Goal: Transaction & Acquisition: Purchase product/service

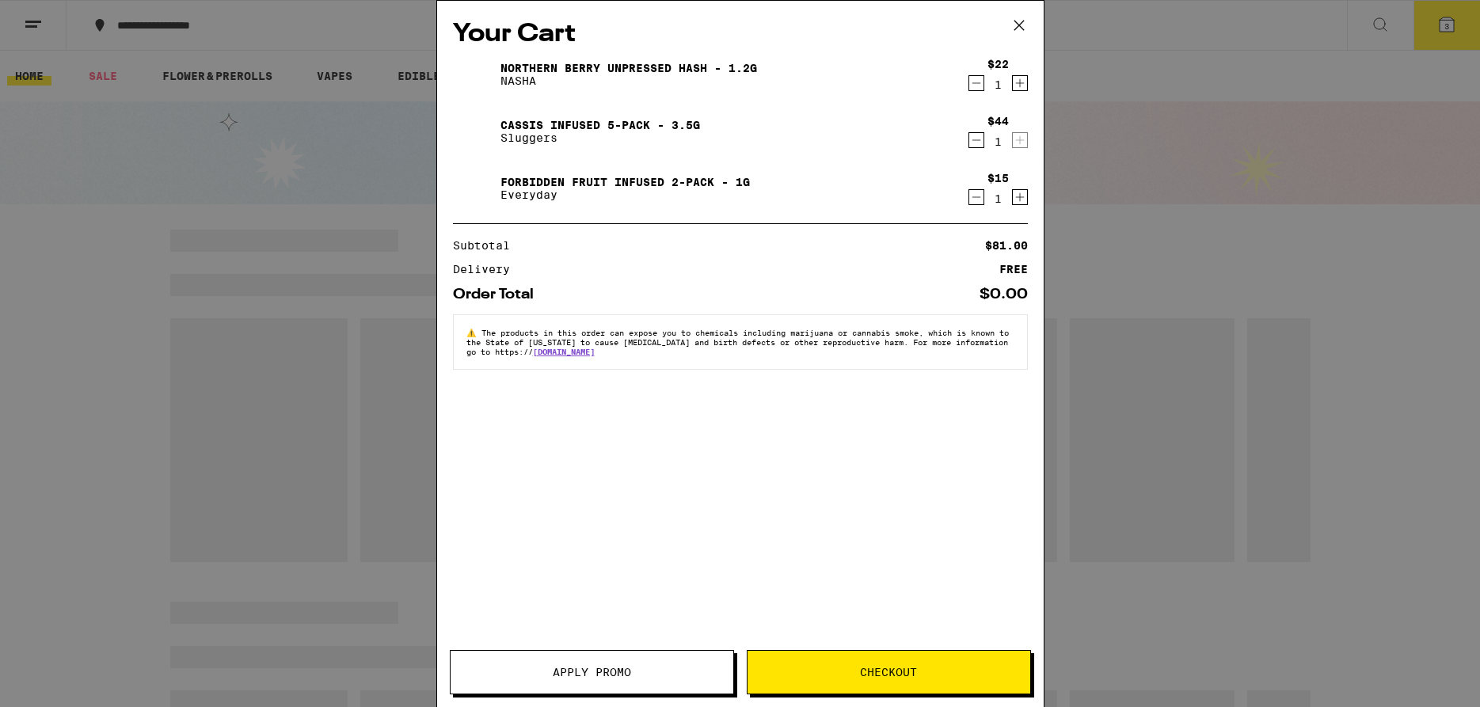
click at [977, 89] on icon "Decrement" at bounding box center [976, 83] width 14 height 19
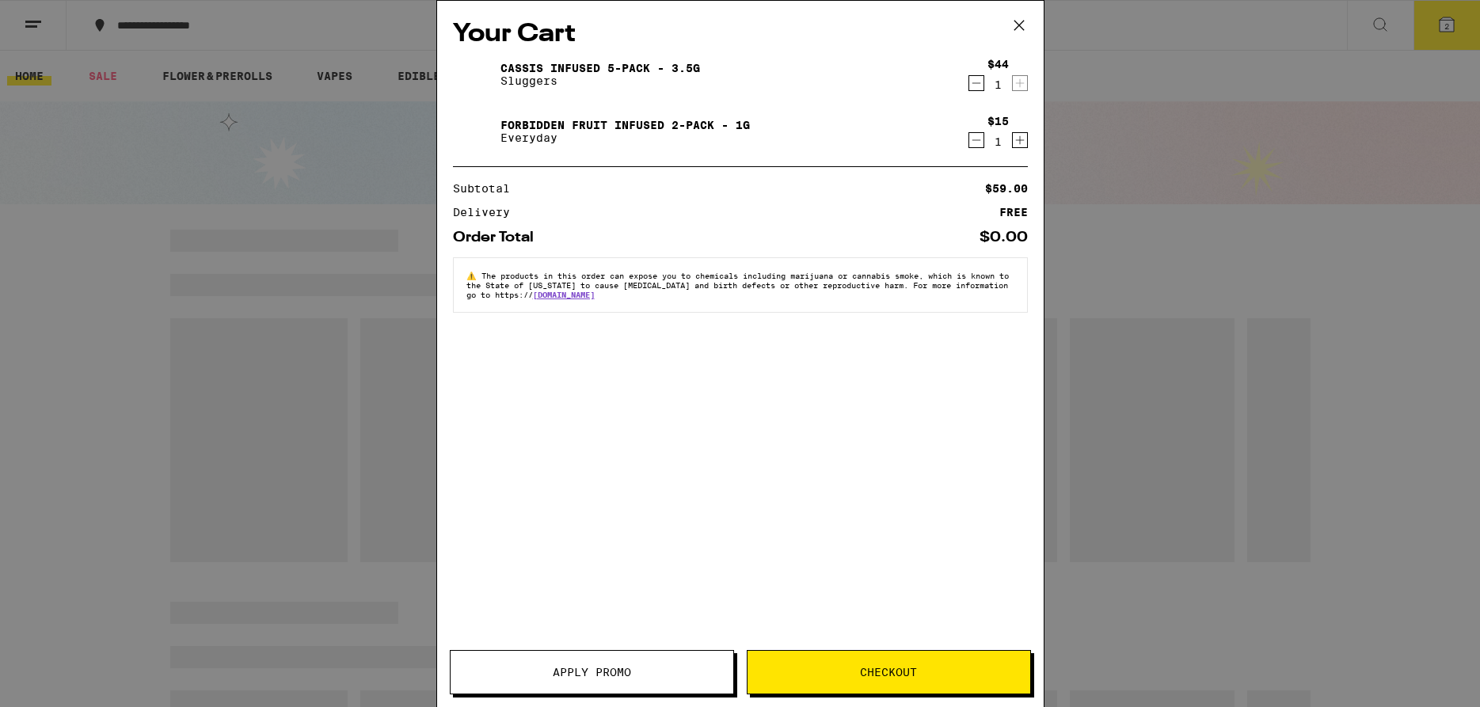
click at [977, 89] on icon "Decrement" at bounding box center [976, 83] width 14 height 19
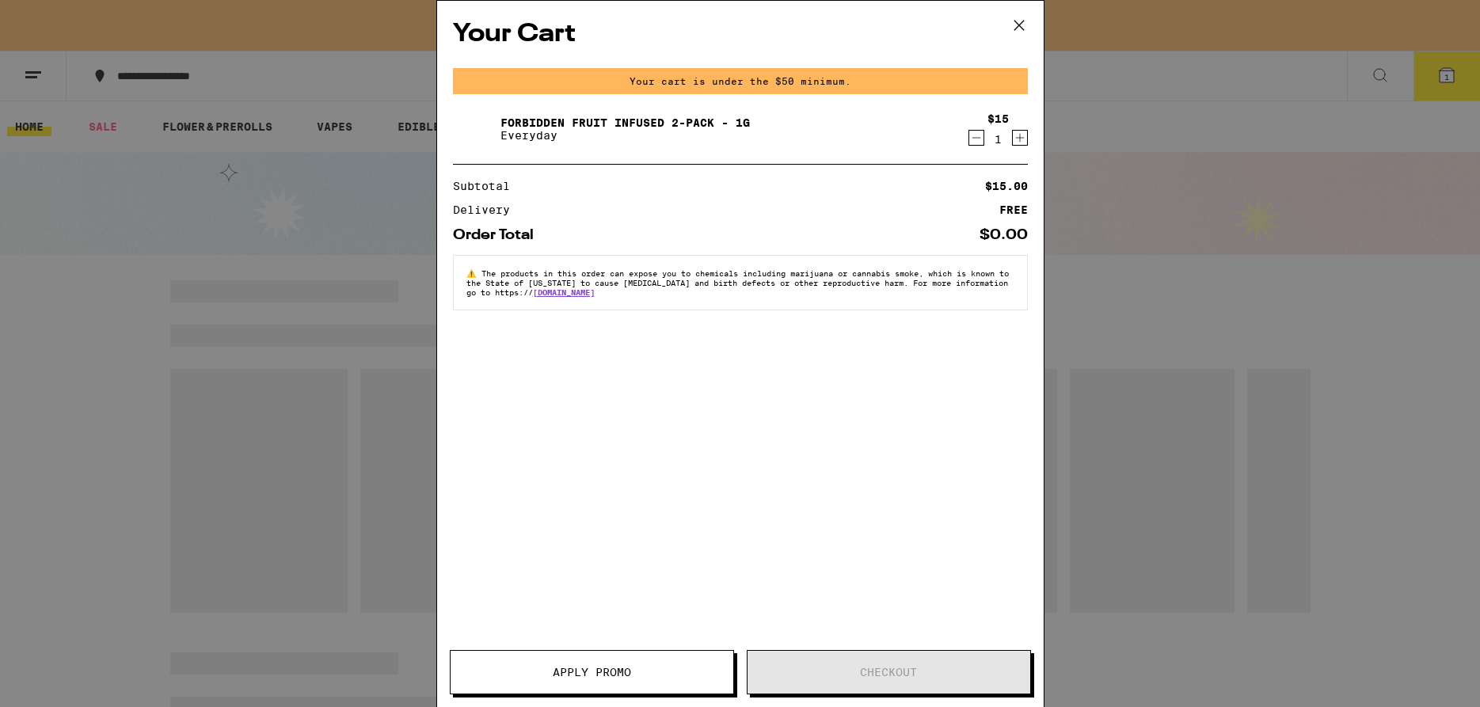
click at [976, 141] on icon "Decrement" at bounding box center [976, 137] width 14 height 19
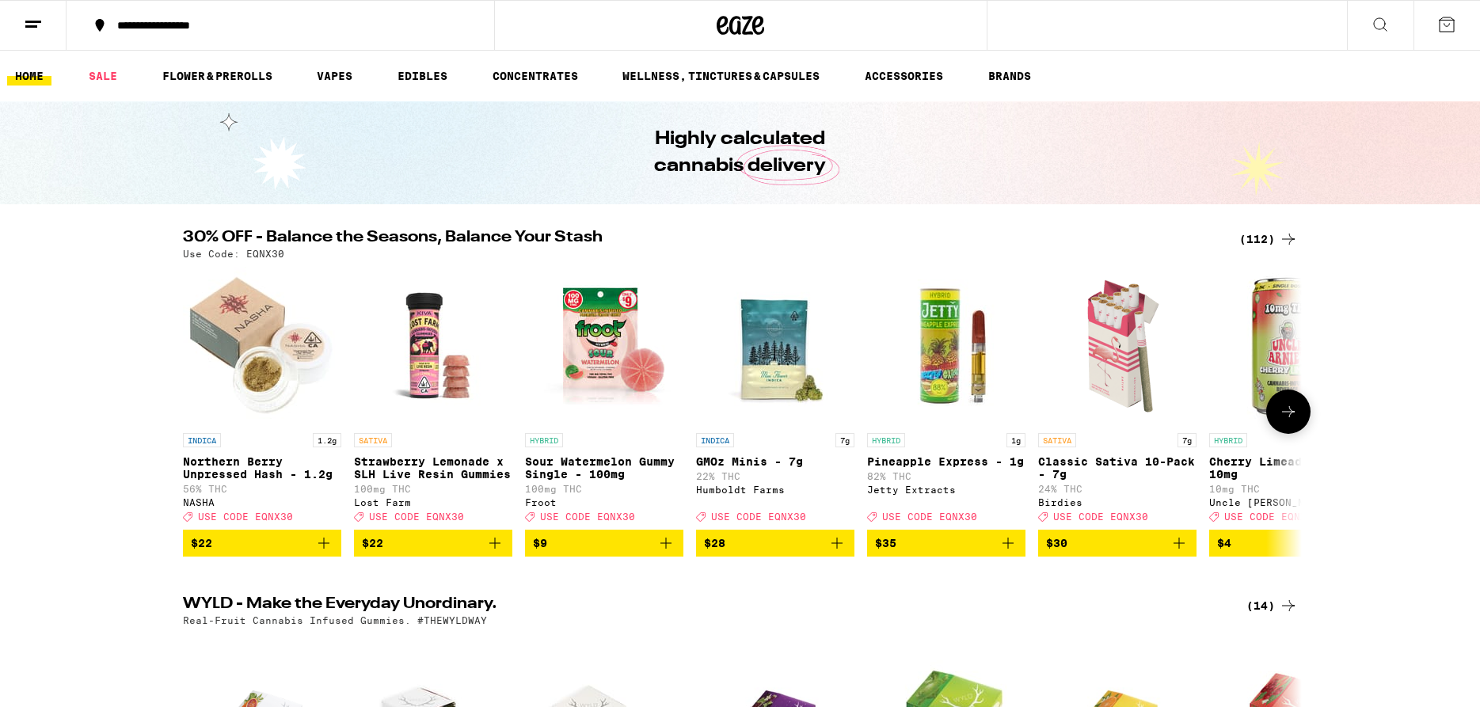
click at [328, 553] on icon "Add to bag" at bounding box center [323, 543] width 19 height 19
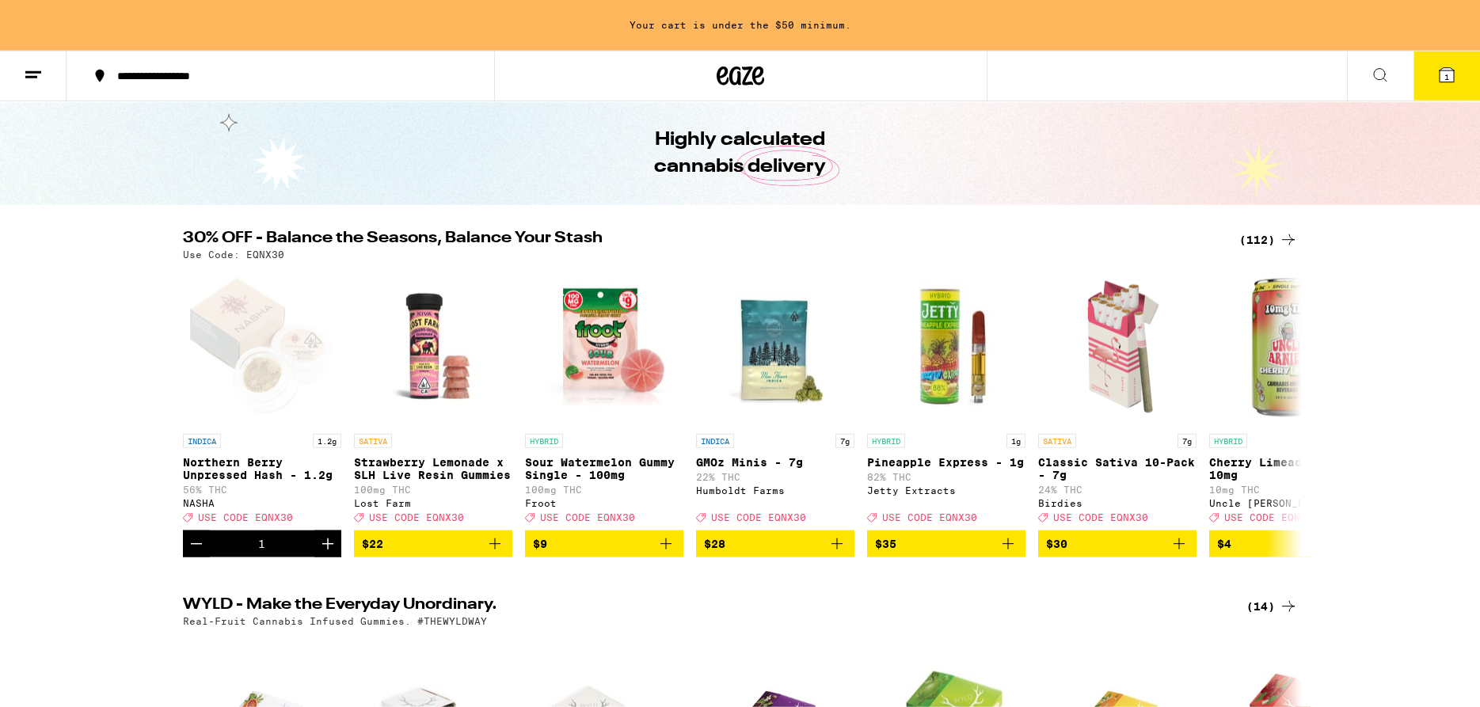
scroll to position [81, 0]
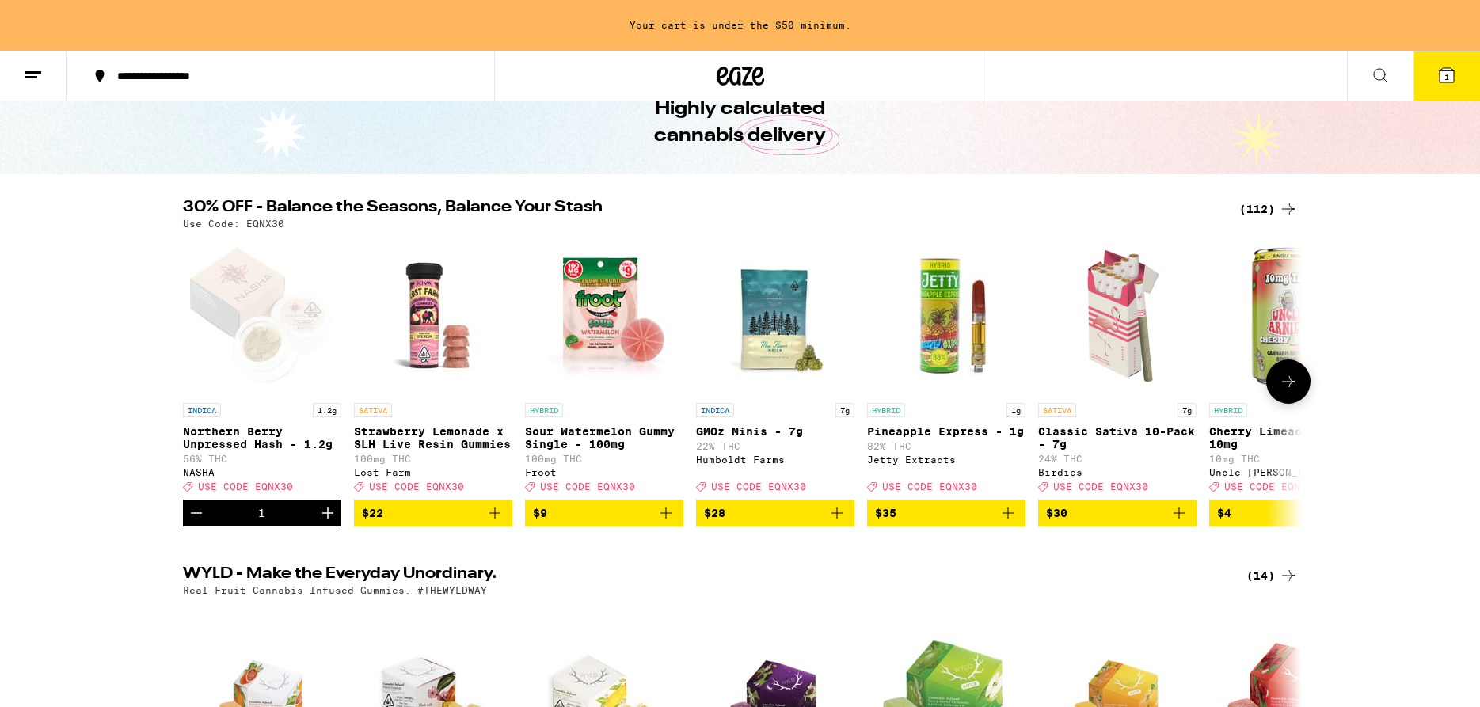
click at [193, 523] on icon "Decrement" at bounding box center [196, 513] width 19 height 19
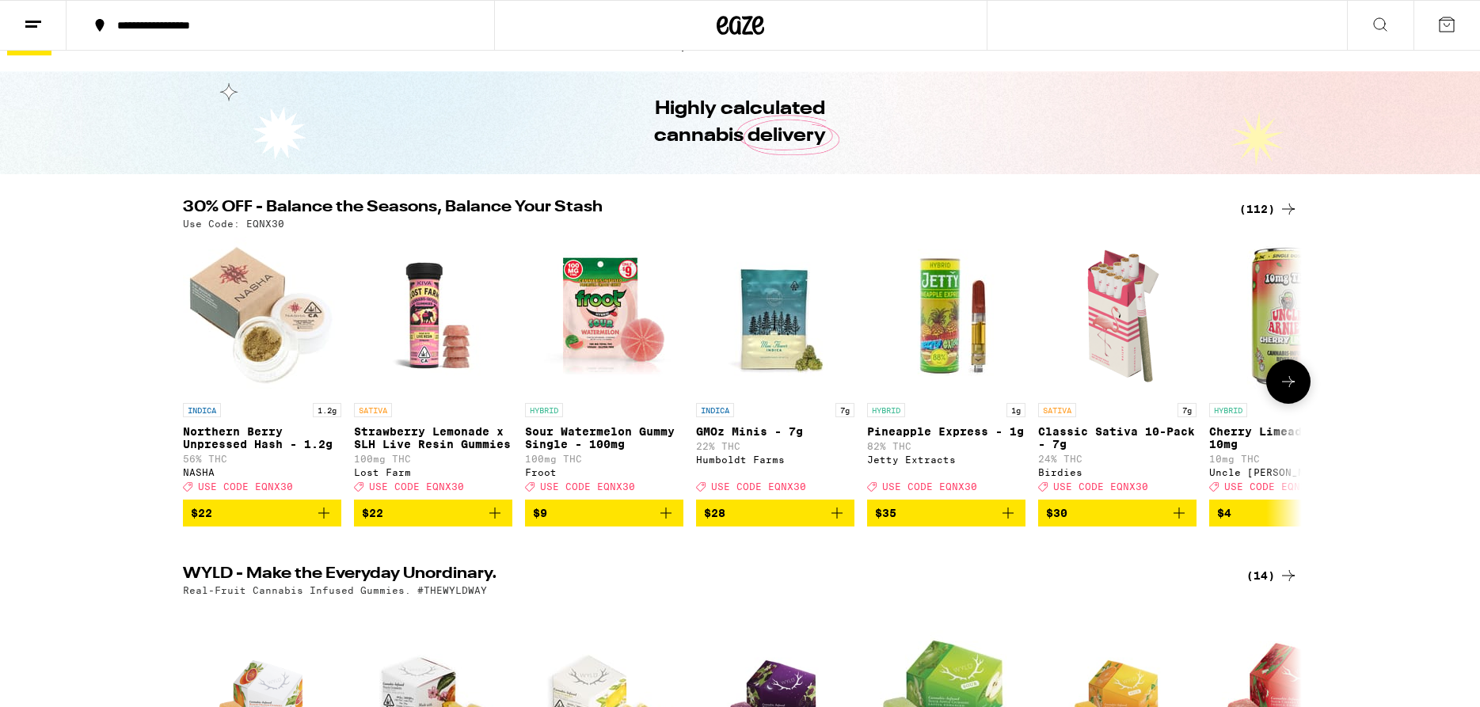
click at [317, 523] on icon "Add to bag" at bounding box center [323, 513] width 19 height 19
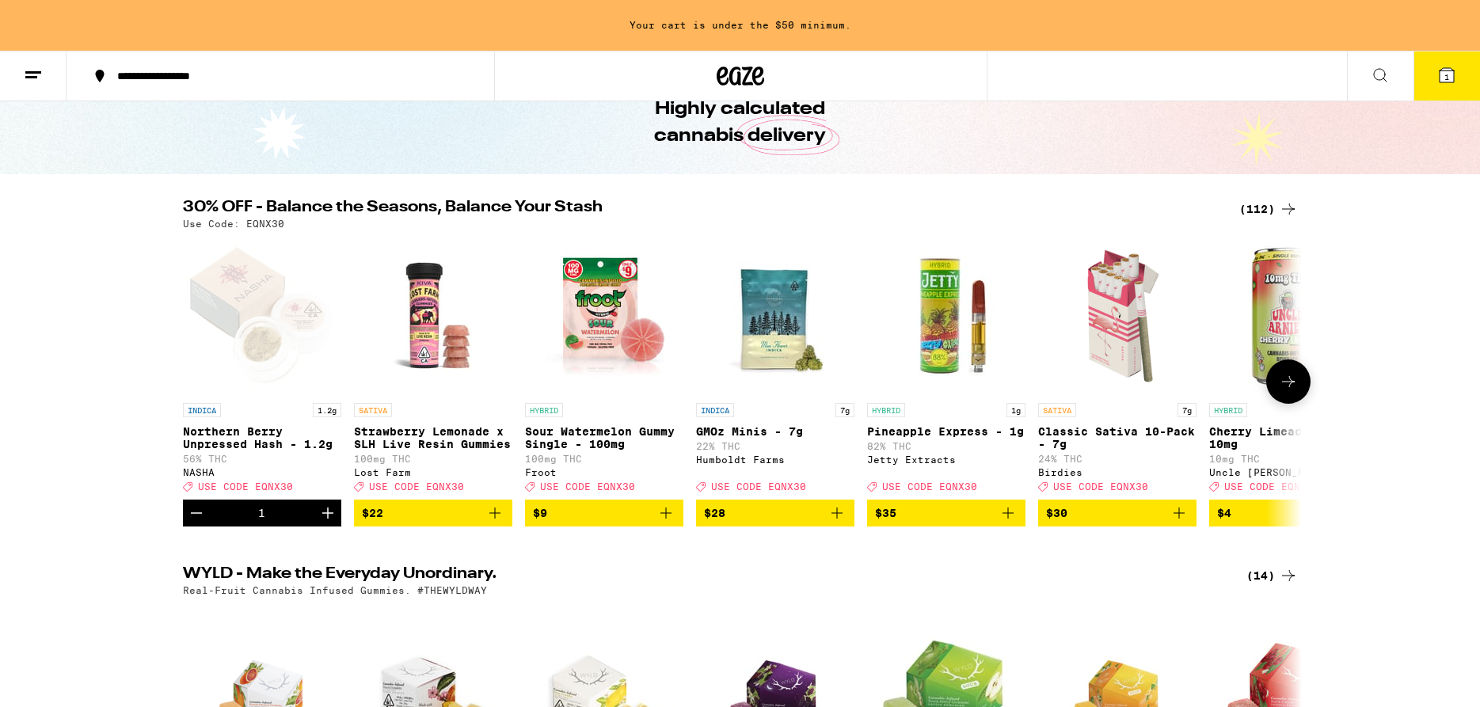
click at [1005, 523] on icon "Add to bag" at bounding box center [1007, 513] width 19 height 19
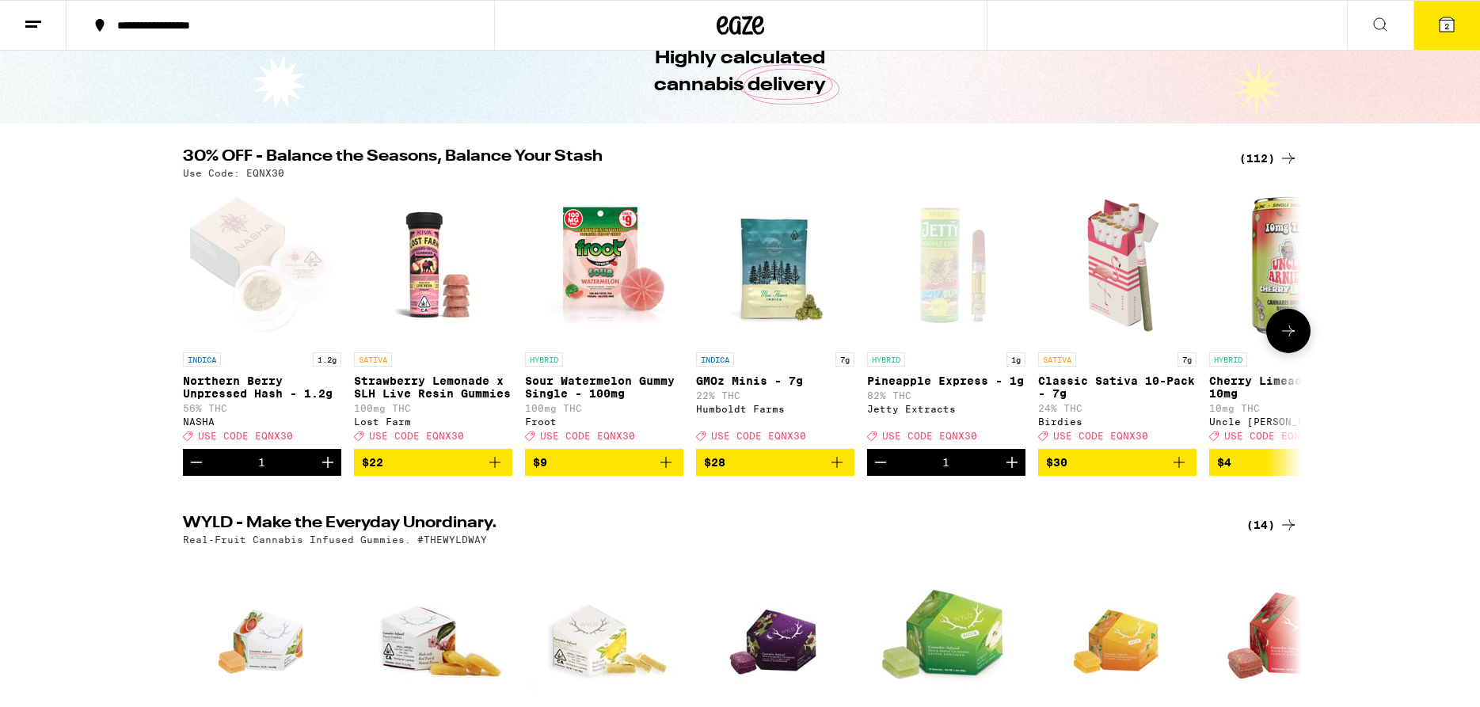
scroll to position [30, 0]
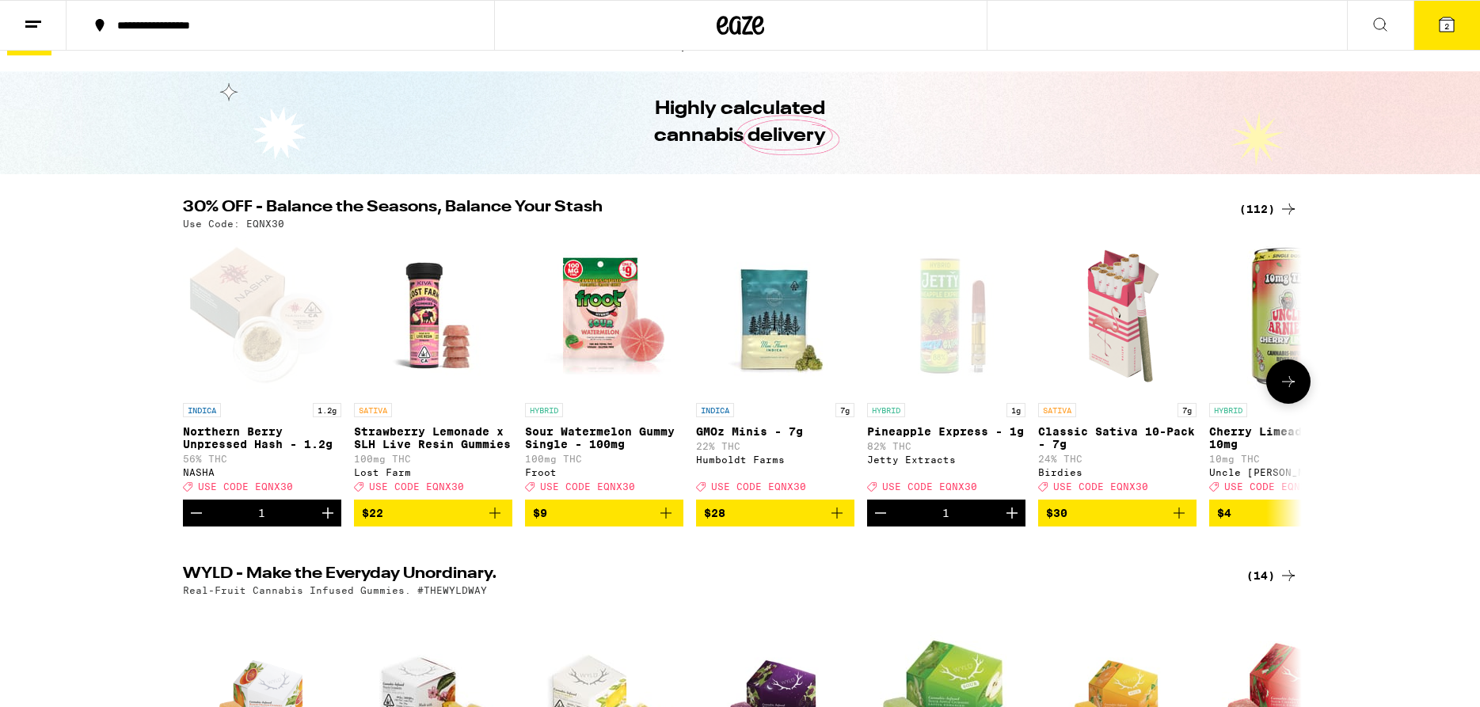
click at [1296, 386] on icon at bounding box center [1288, 381] width 19 height 19
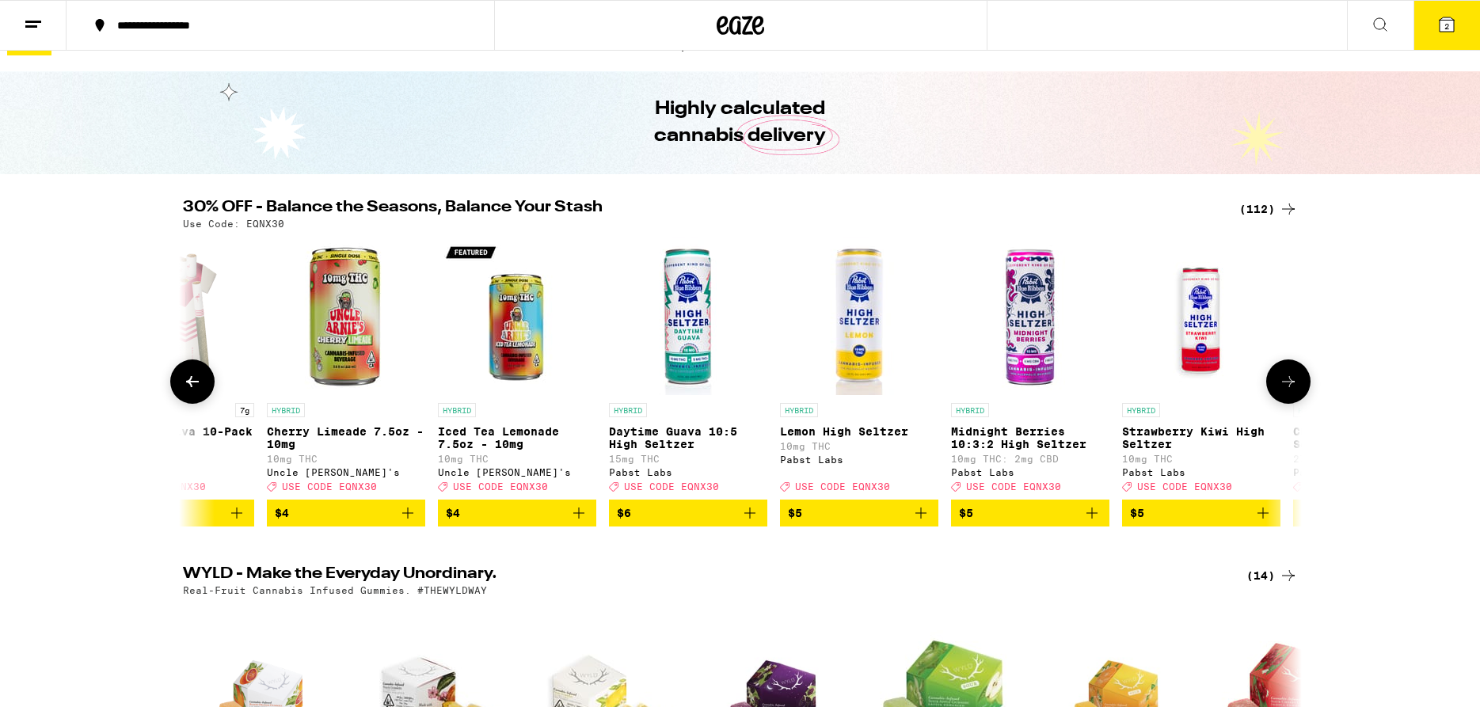
click at [1296, 386] on icon at bounding box center [1288, 381] width 19 height 19
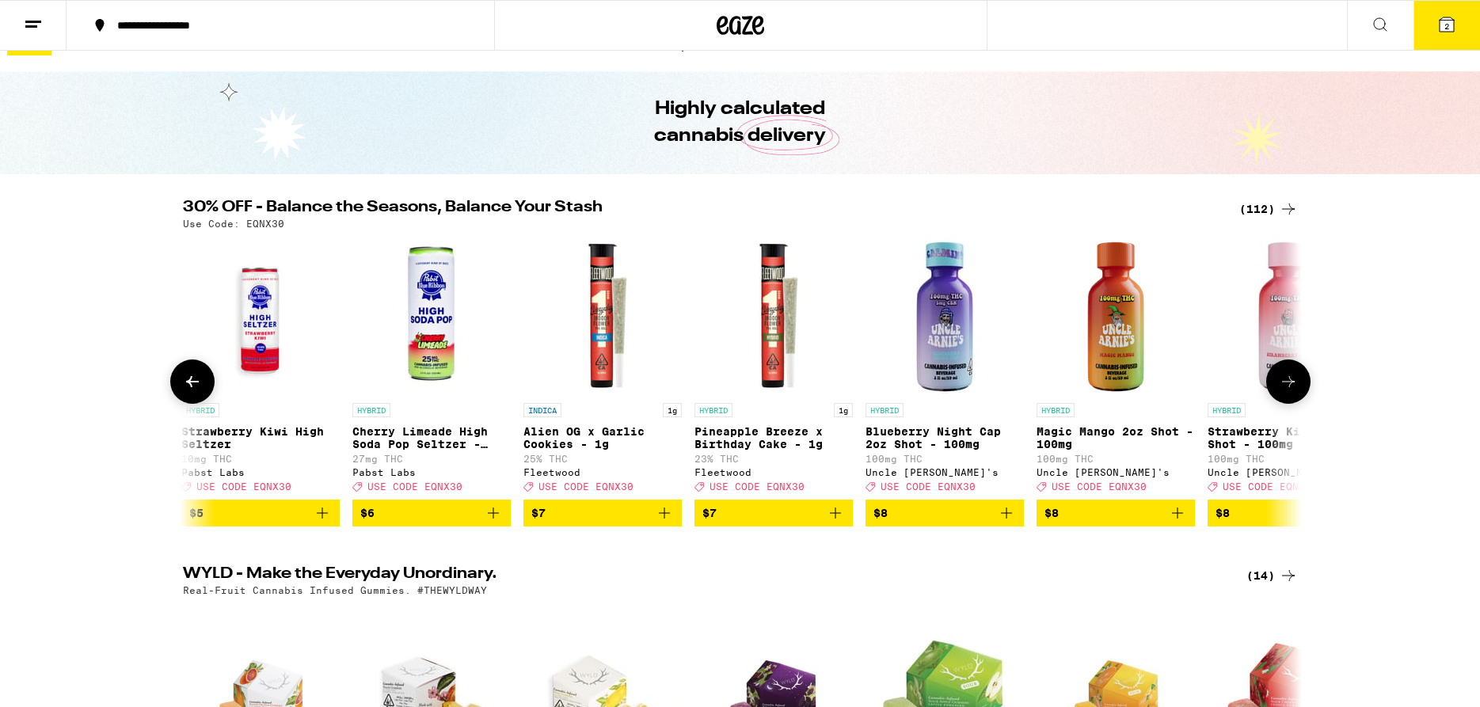
scroll to position [0, 1884]
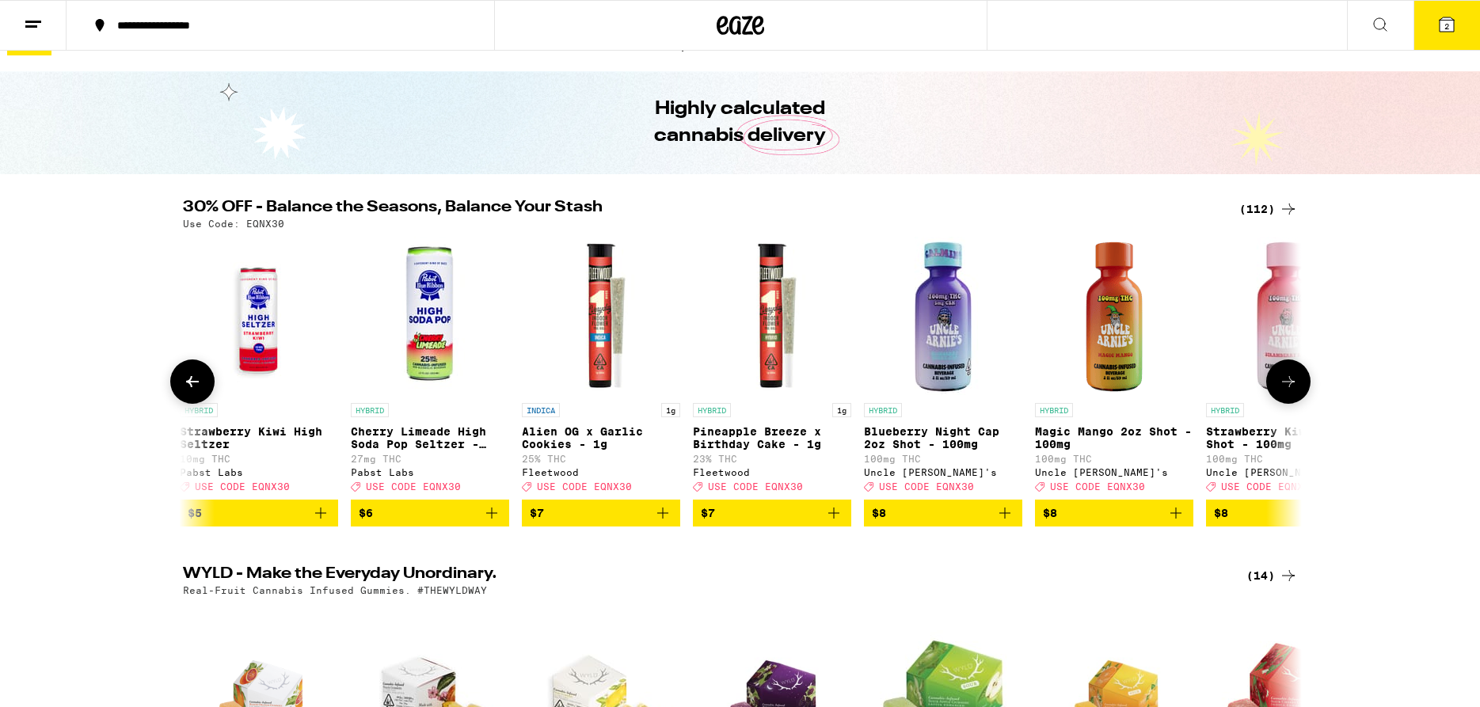
click at [1296, 386] on icon at bounding box center [1288, 381] width 19 height 19
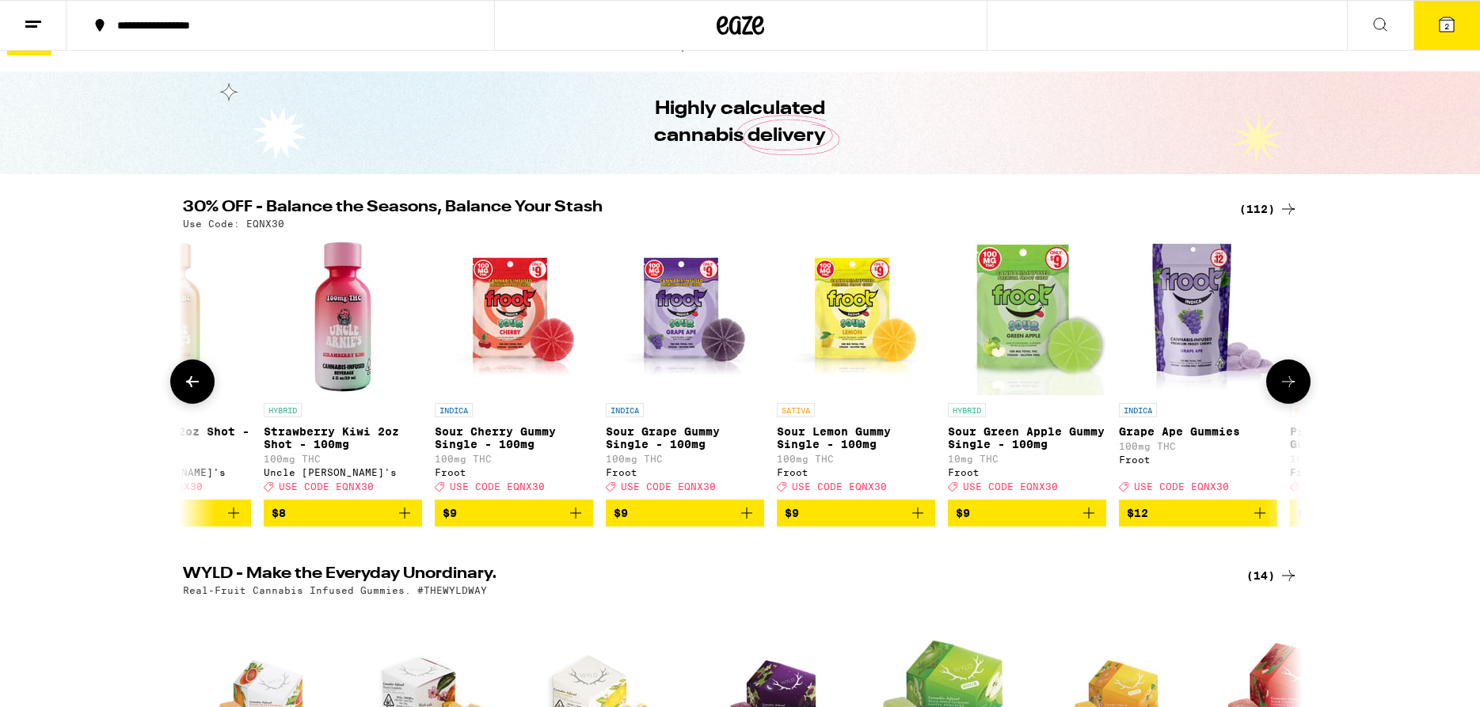
click at [1296, 386] on icon at bounding box center [1288, 381] width 19 height 19
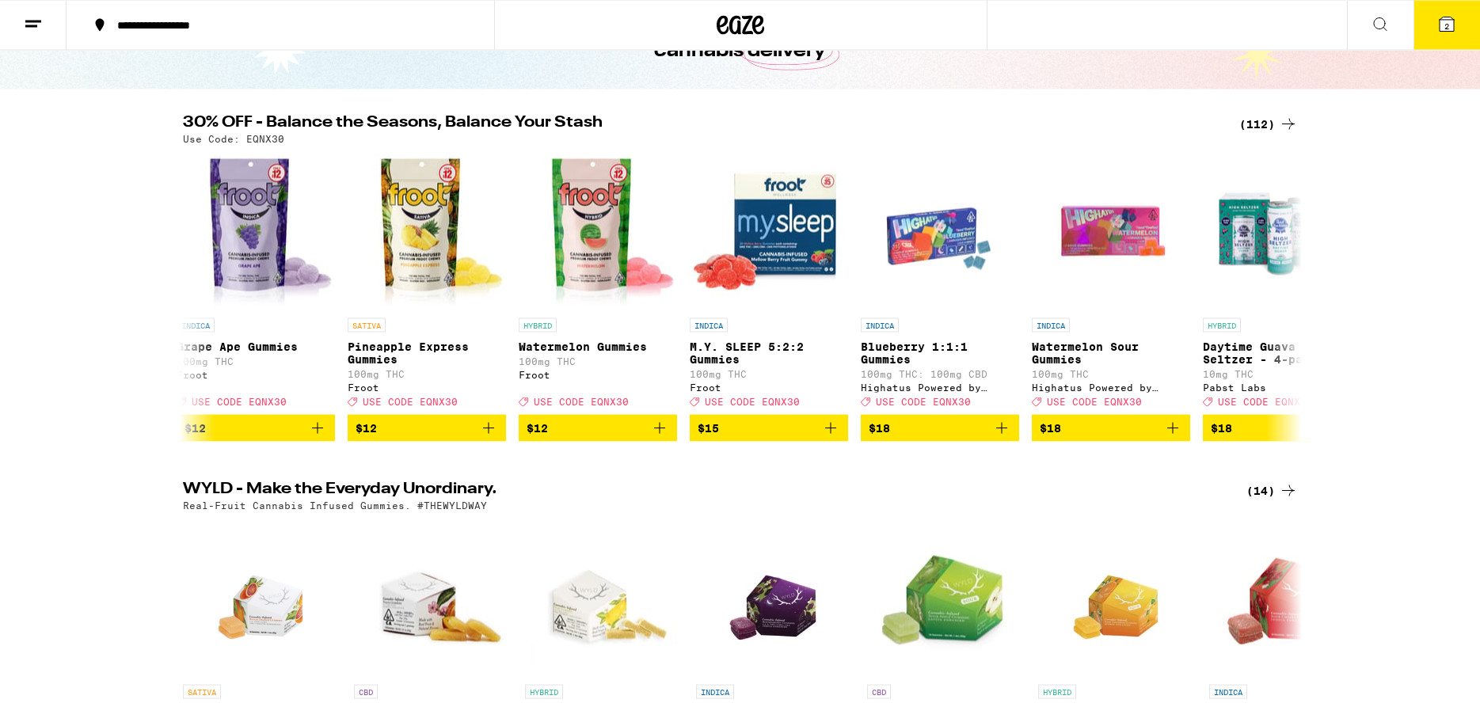
scroll to position [0, 0]
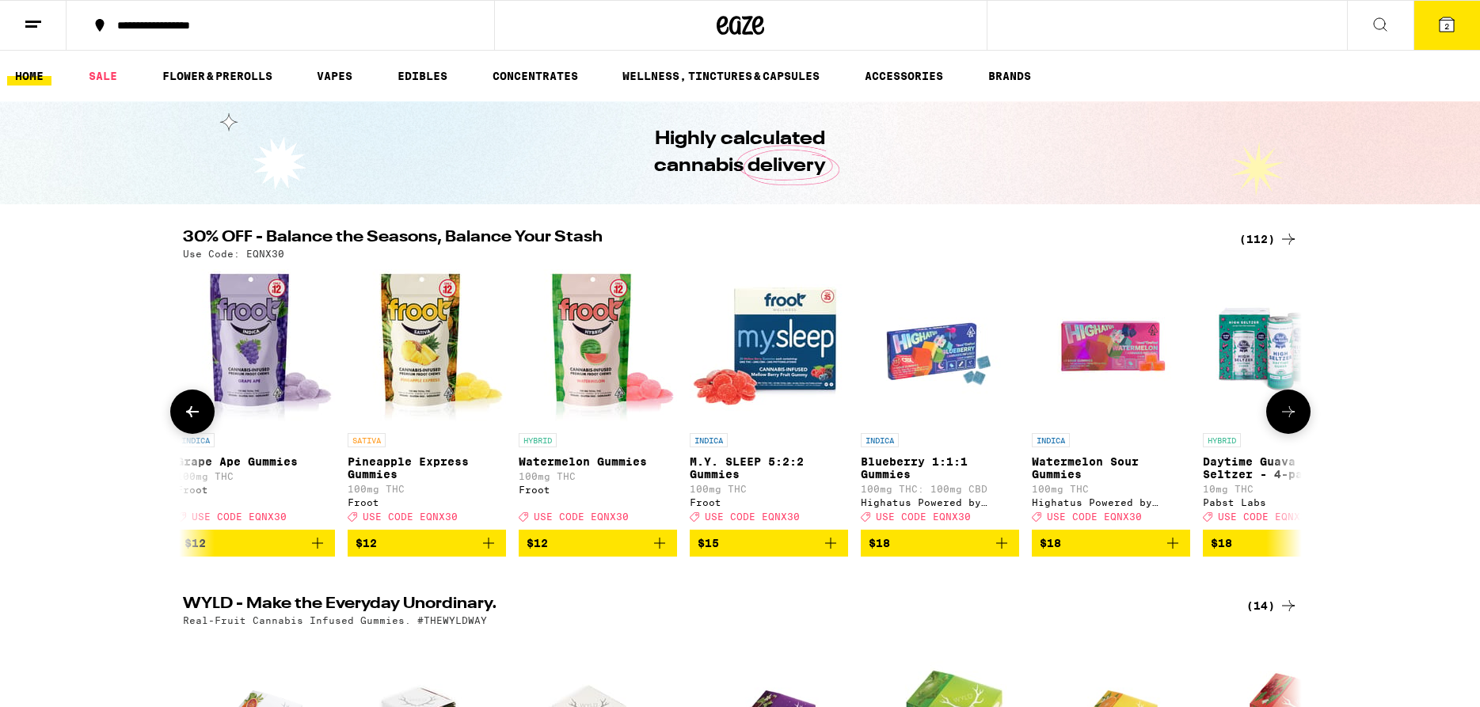
click at [1288, 421] on icon at bounding box center [1288, 411] width 19 height 19
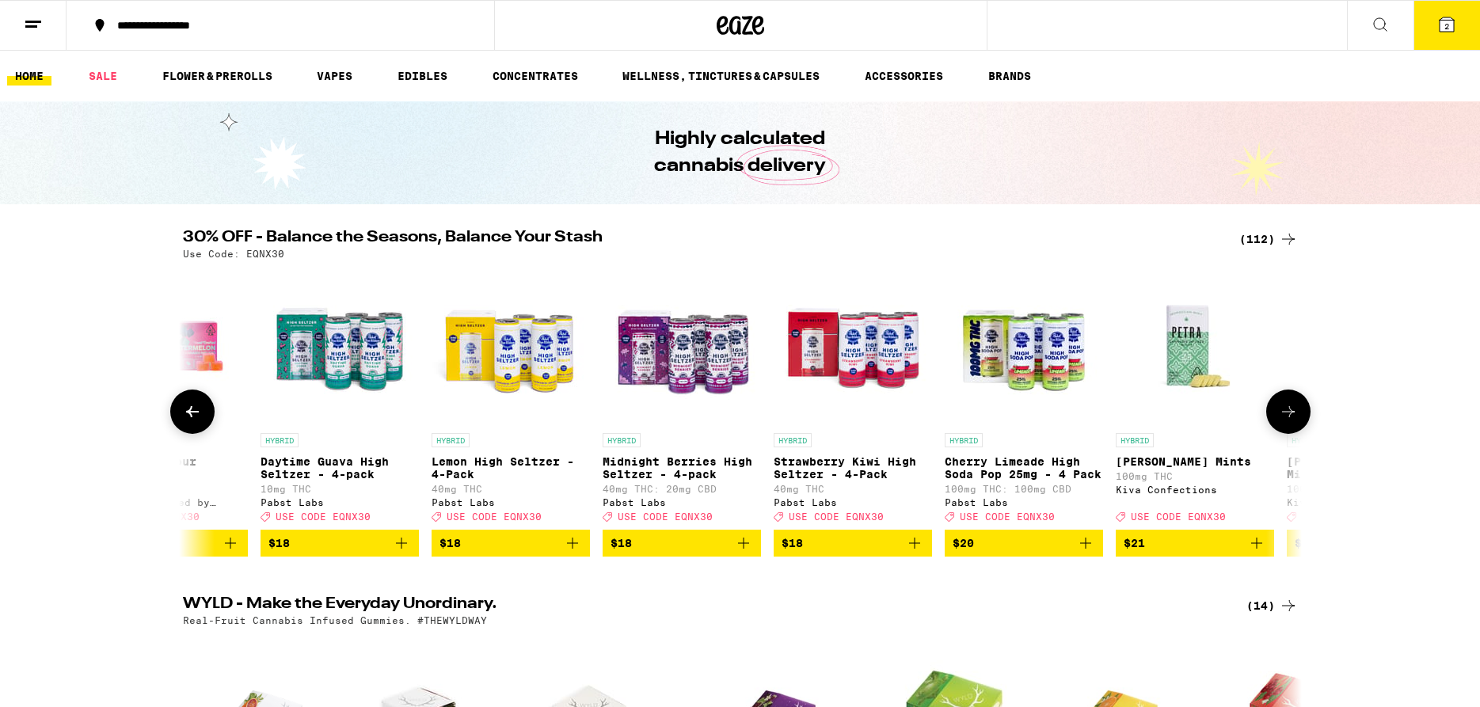
click at [1288, 421] on icon at bounding box center [1288, 411] width 19 height 19
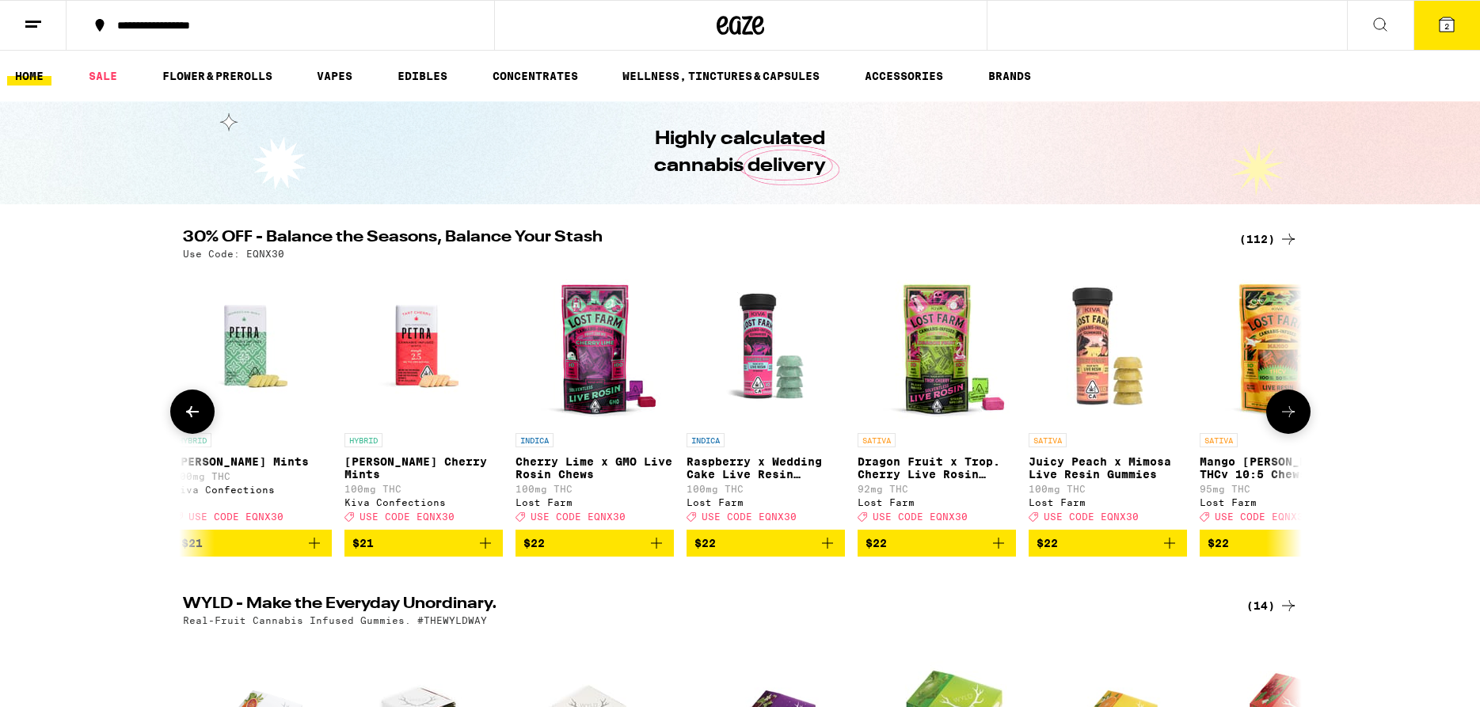
click at [1288, 421] on icon at bounding box center [1288, 411] width 19 height 19
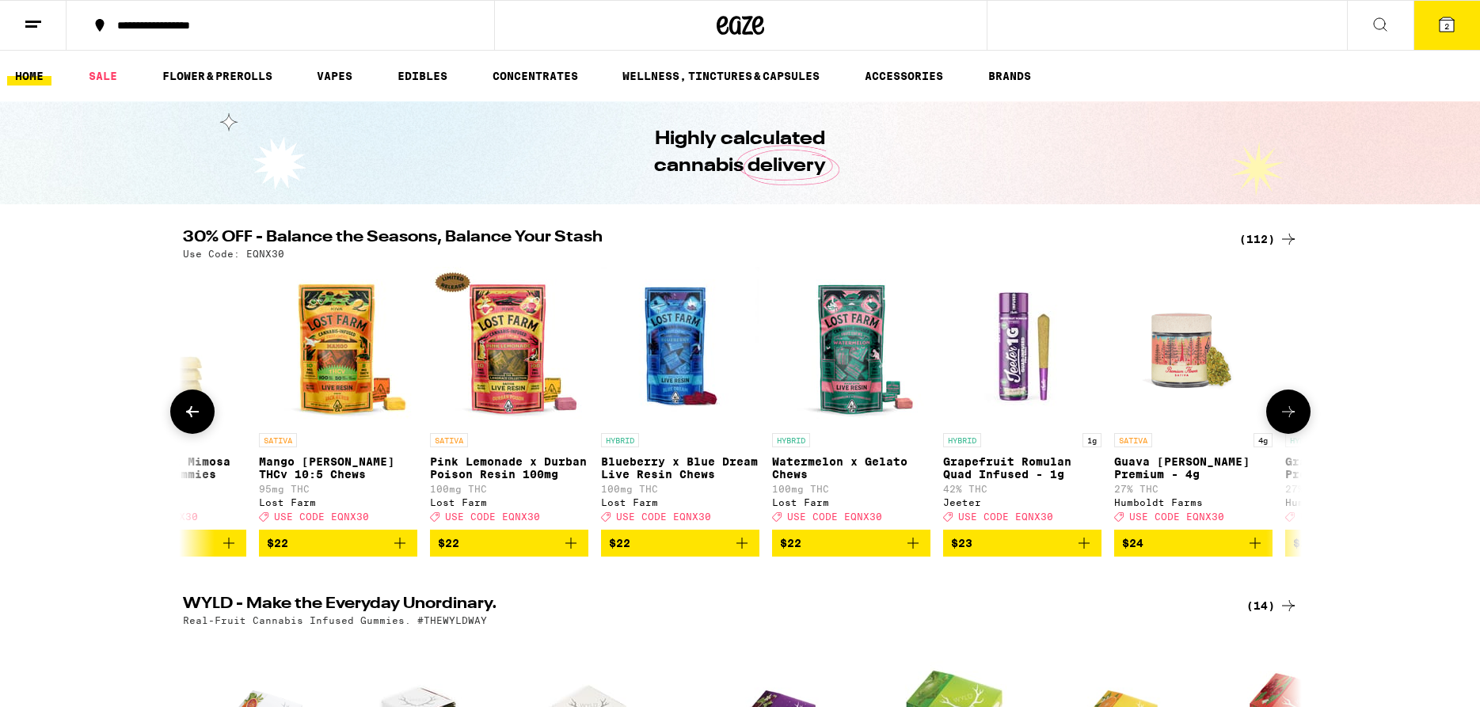
scroll to position [0, 6595]
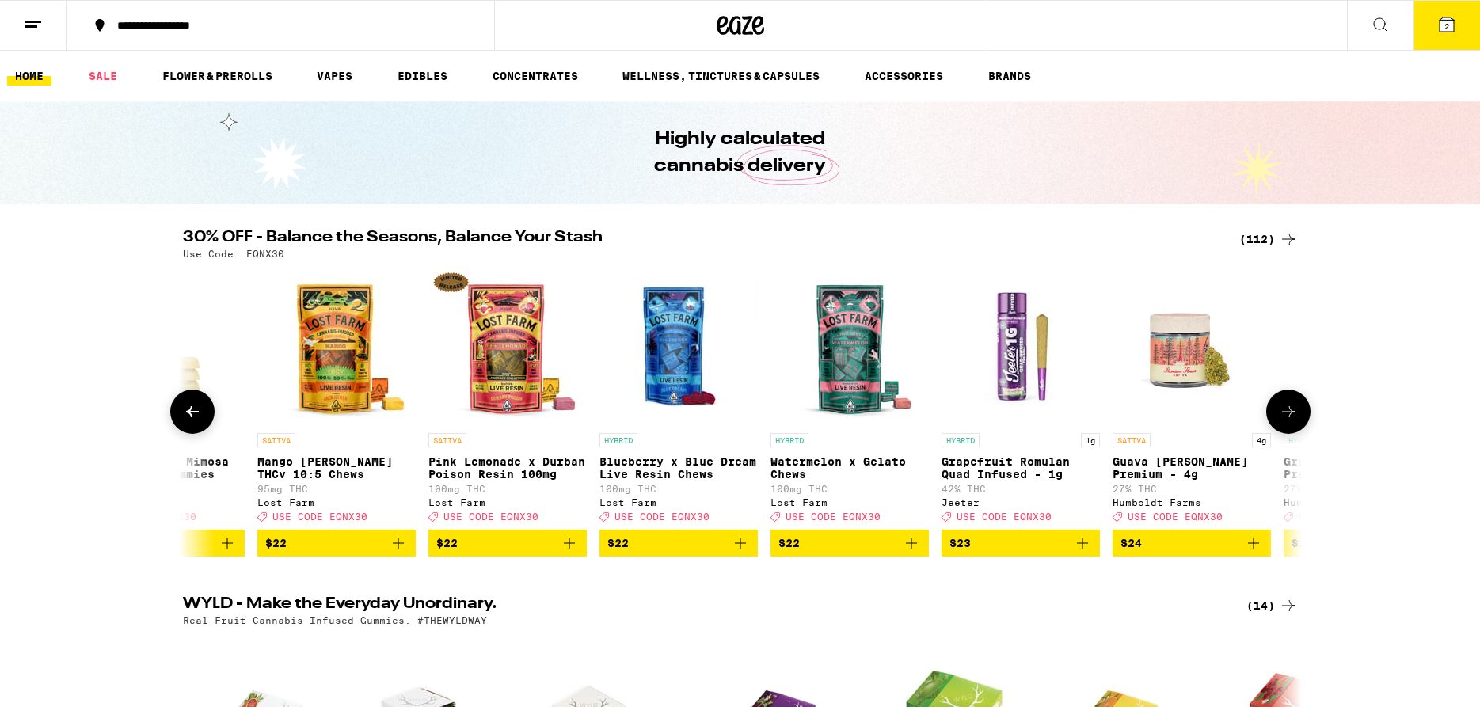
click at [1247, 553] on icon "Add to bag" at bounding box center [1253, 543] width 19 height 19
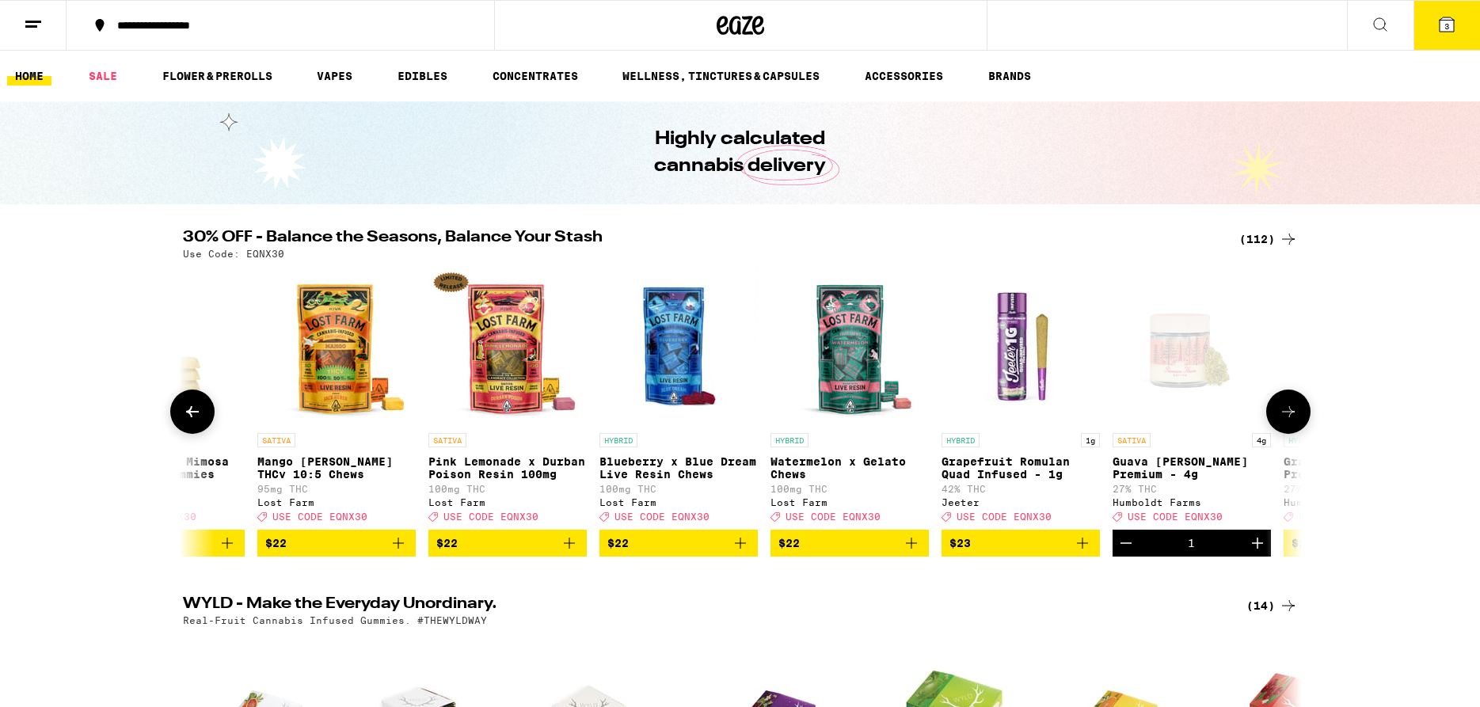
click at [1279, 421] on icon at bounding box center [1288, 411] width 19 height 19
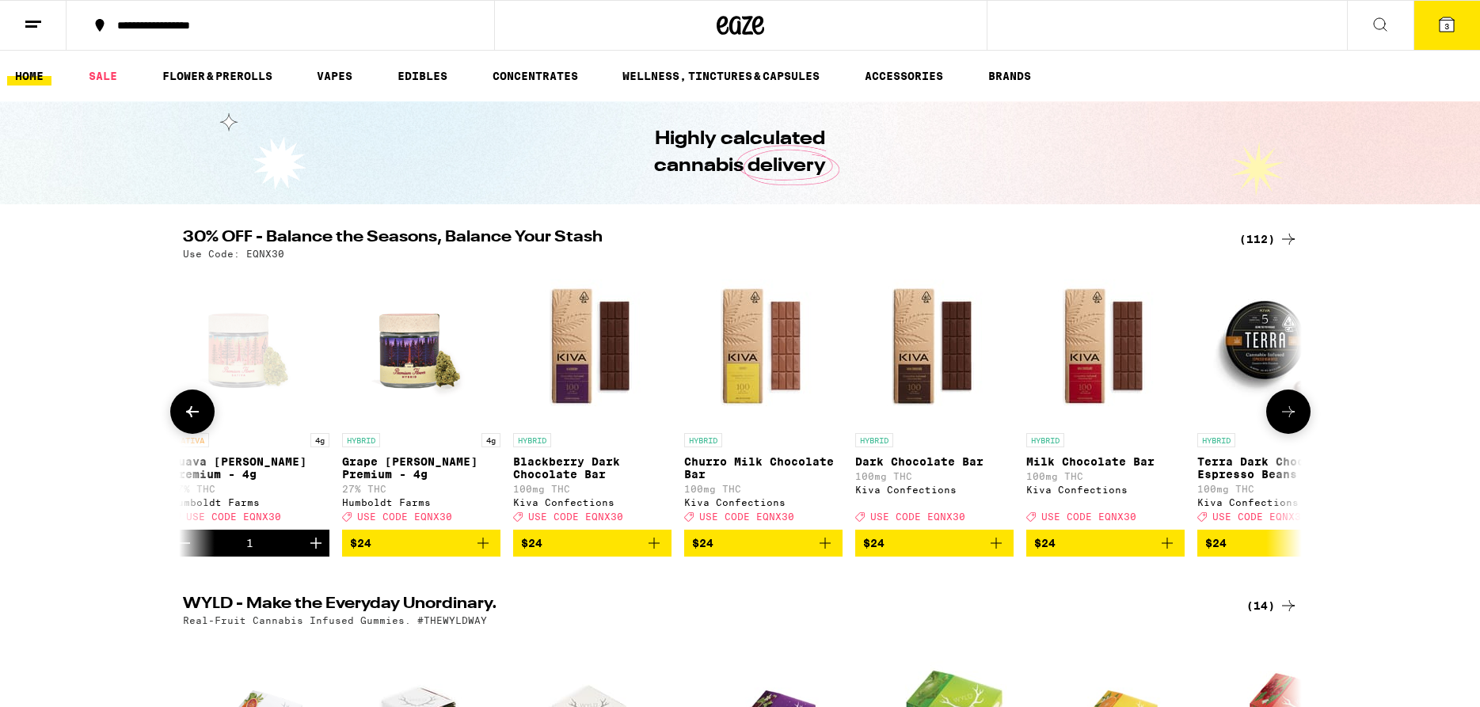
scroll to position [0, 7537]
click at [483, 553] on icon "Add to bag" at bounding box center [482, 543] width 19 height 19
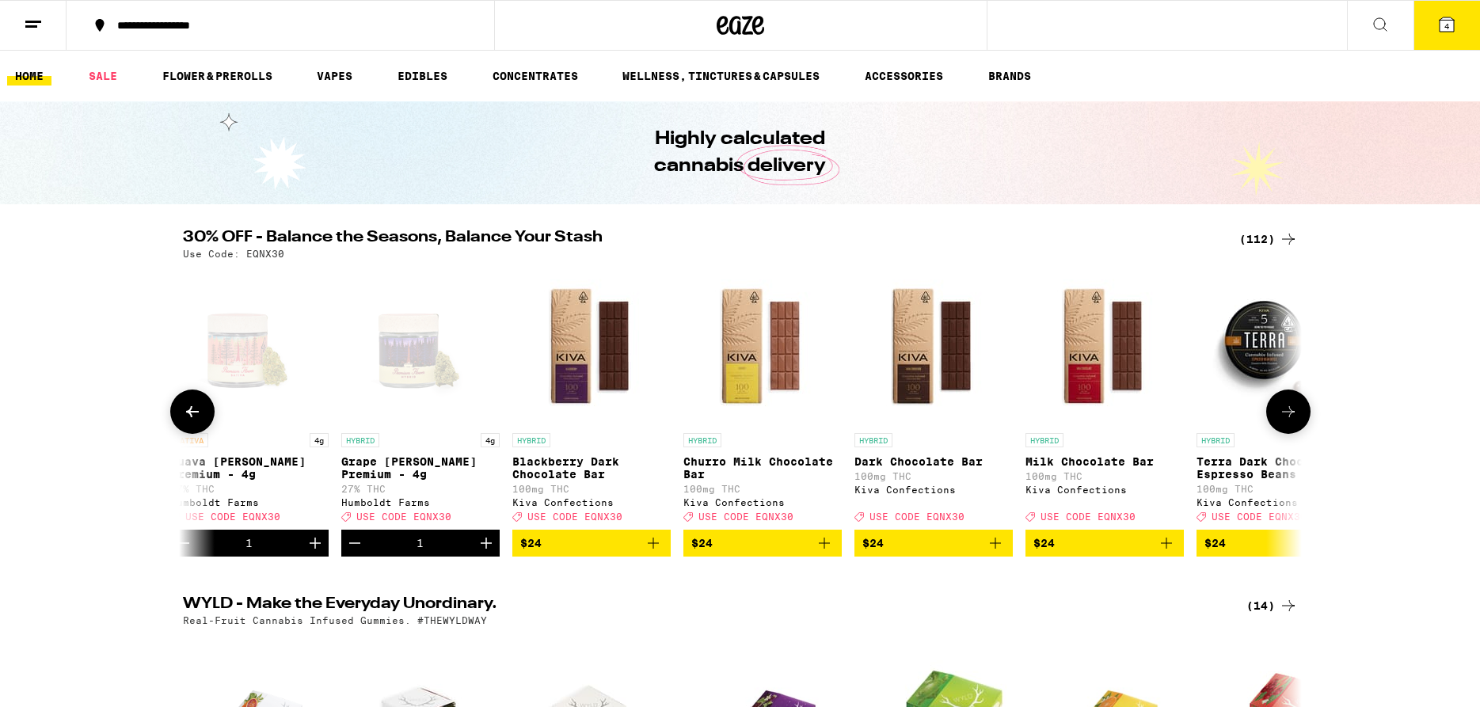
click at [1291, 421] on icon at bounding box center [1288, 411] width 19 height 19
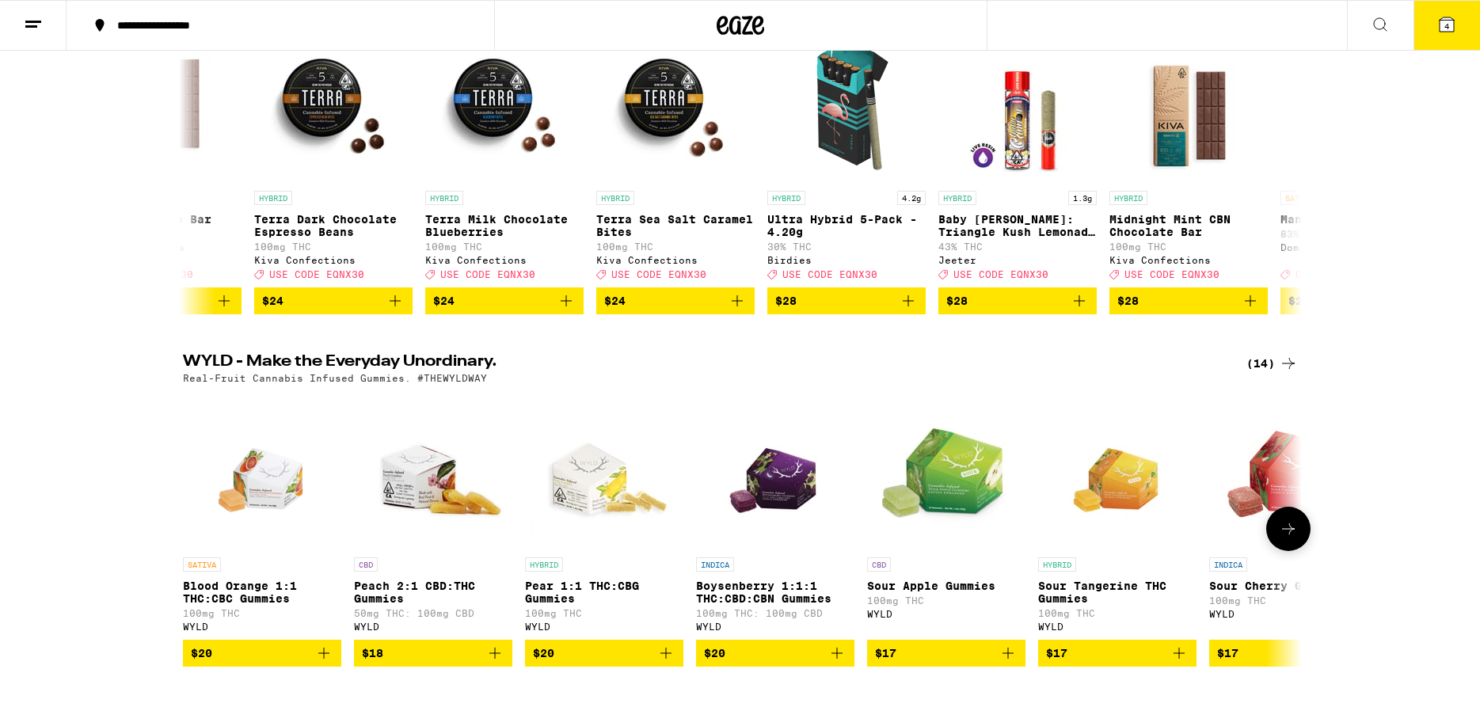
scroll to position [0, 0]
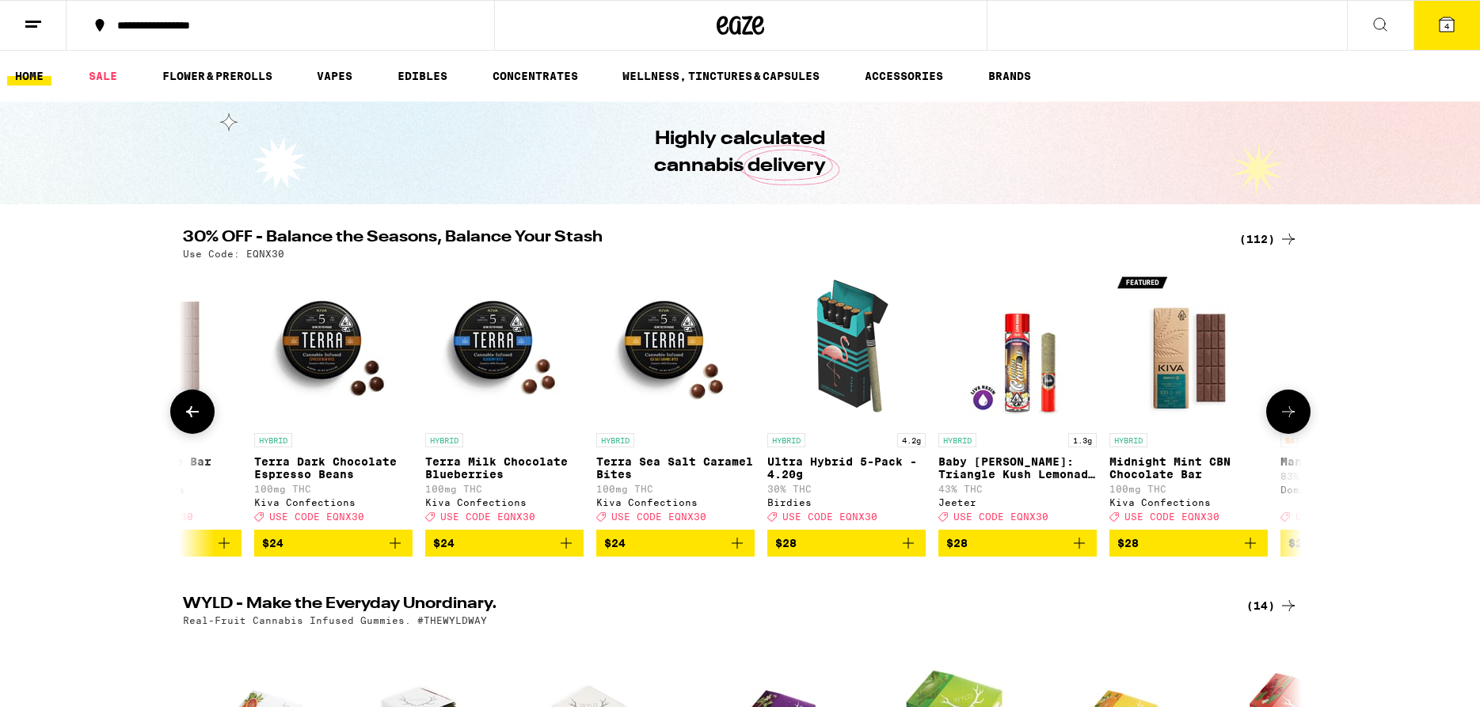
click at [862, 368] on img "Open page for Ultra Hybrid 5-Pack - 4.20g from Birdies" at bounding box center [846, 346] width 158 height 158
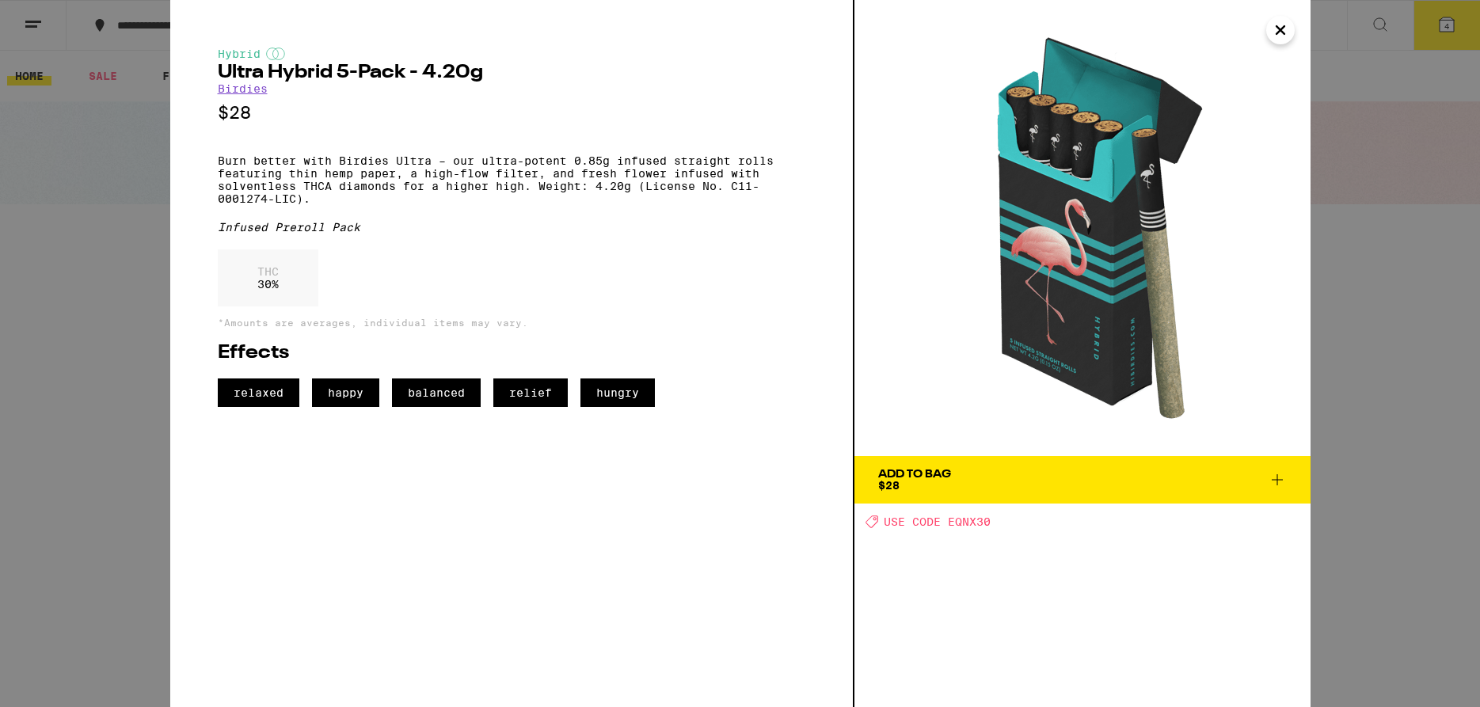
click at [1274, 480] on icon at bounding box center [1277, 479] width 11 height 11
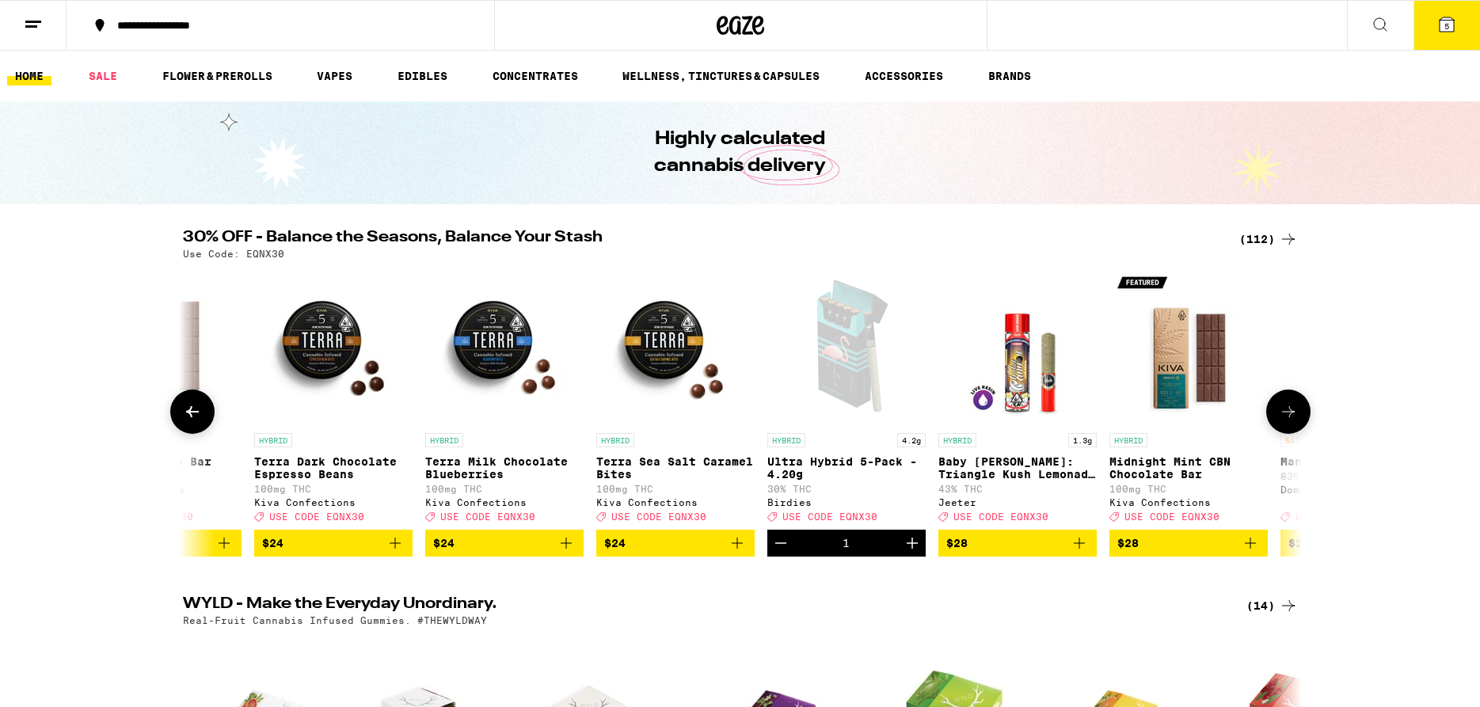
click at [1285, 421] on icon at bounding box center [1288, 411] width 19 height 19
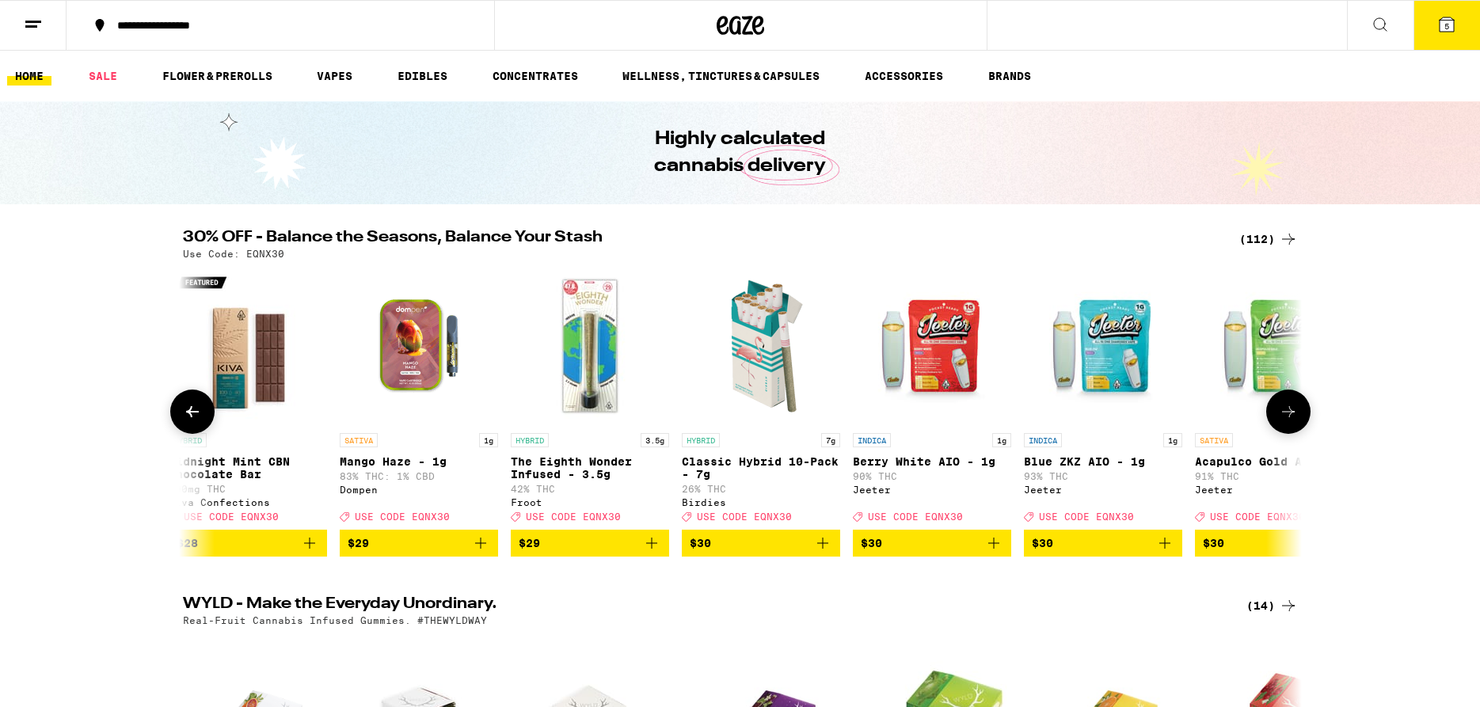
scroll to position [0, 9422]
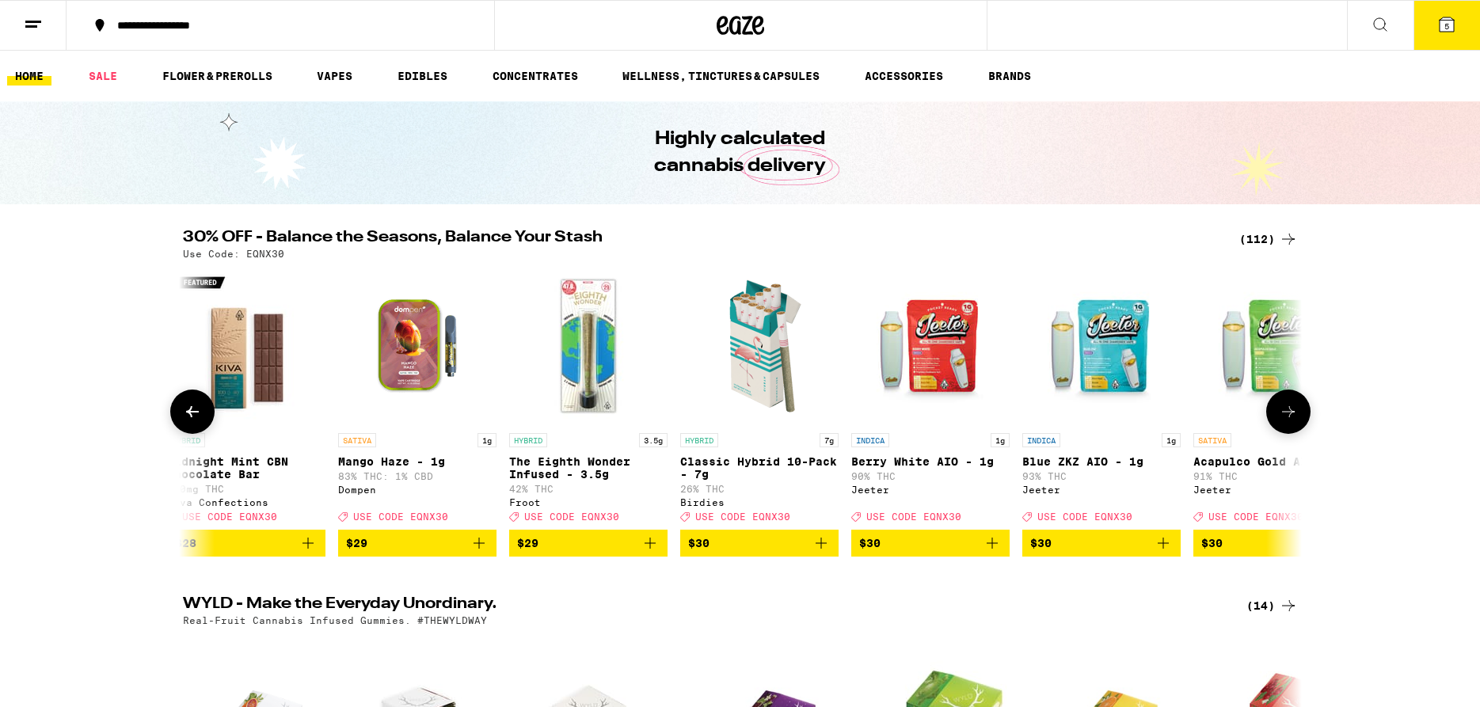
click at [1283, 414] on icon at bounding box center [1288, 411] width 19 height 19
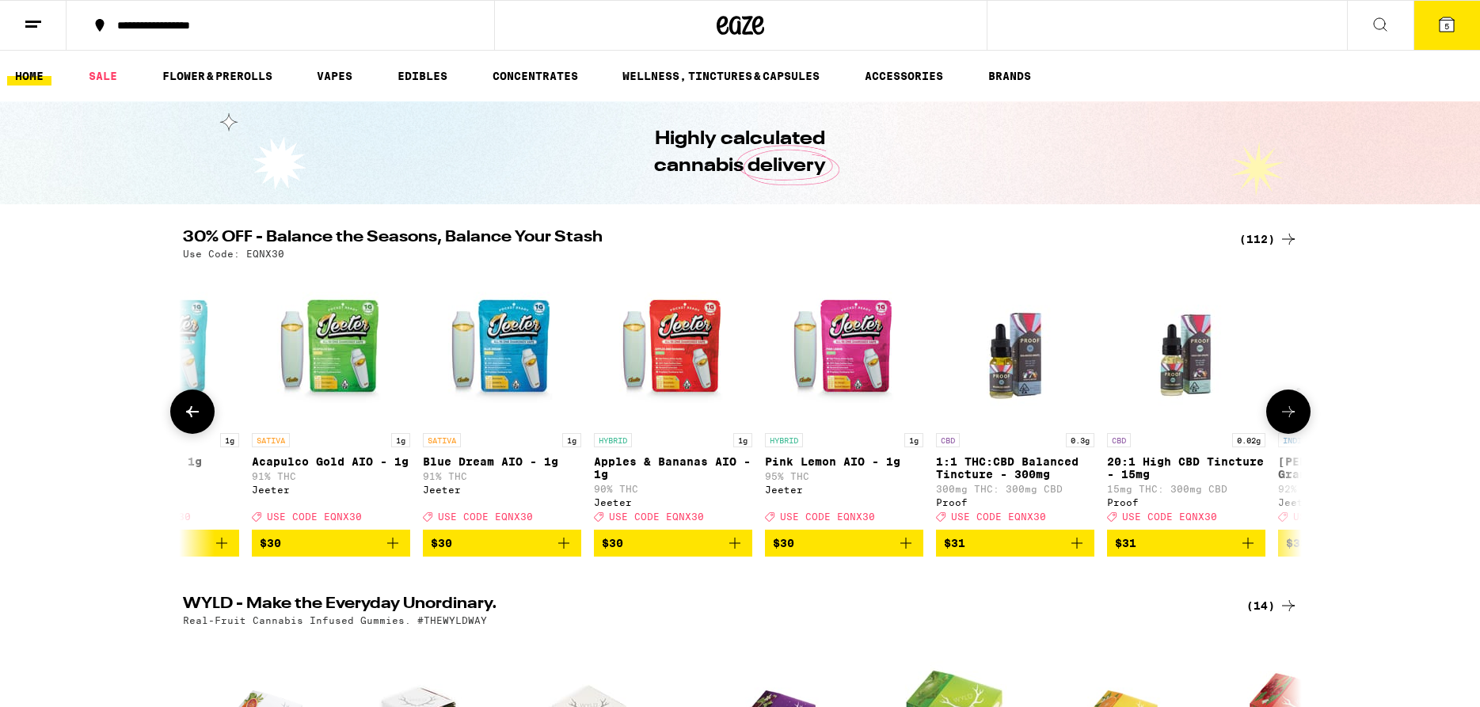
scroll to position [0, 10364]
click at [1284, 415] on icon at bounding box center [1288, 411] width 19 height 19
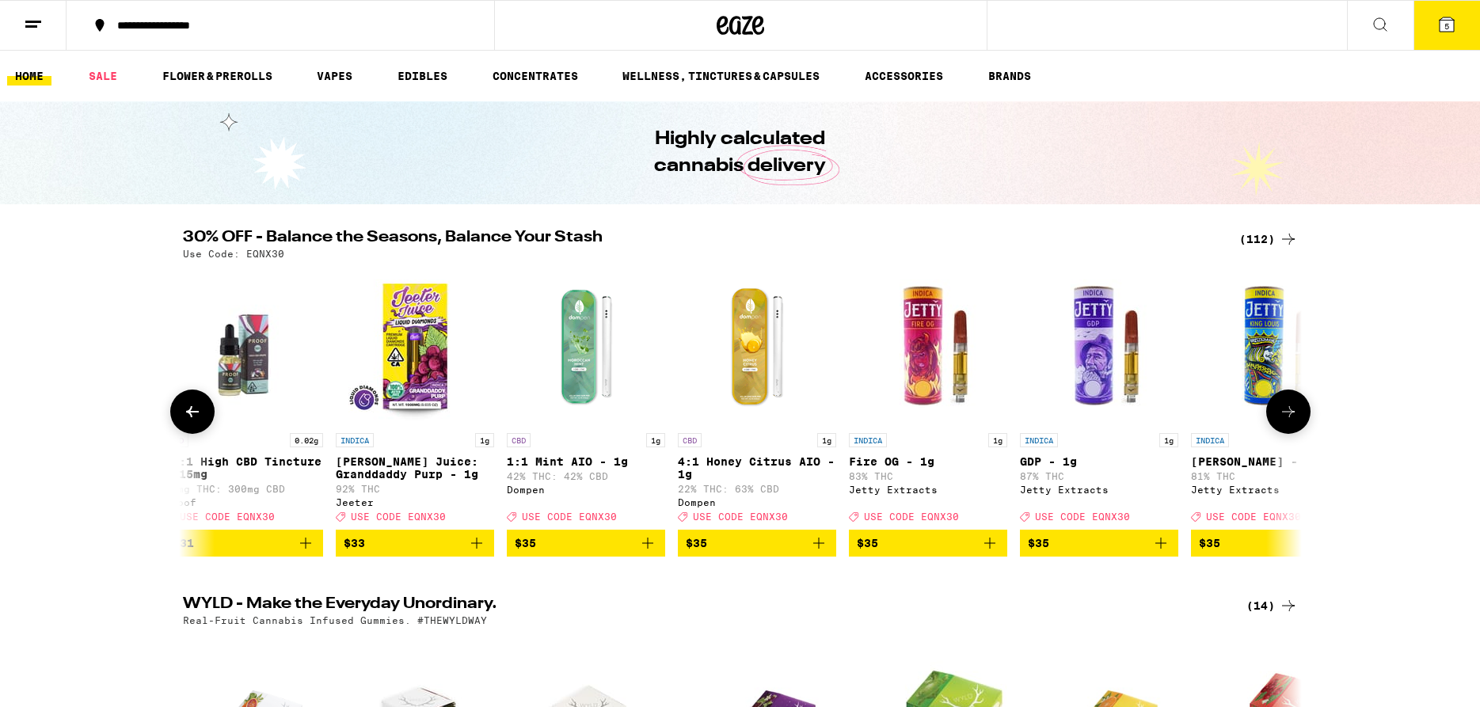
scroll to position [0, 11306]
click at [1436, 28] on button "5" at bounding box center [1446, 25] width 67 height 49
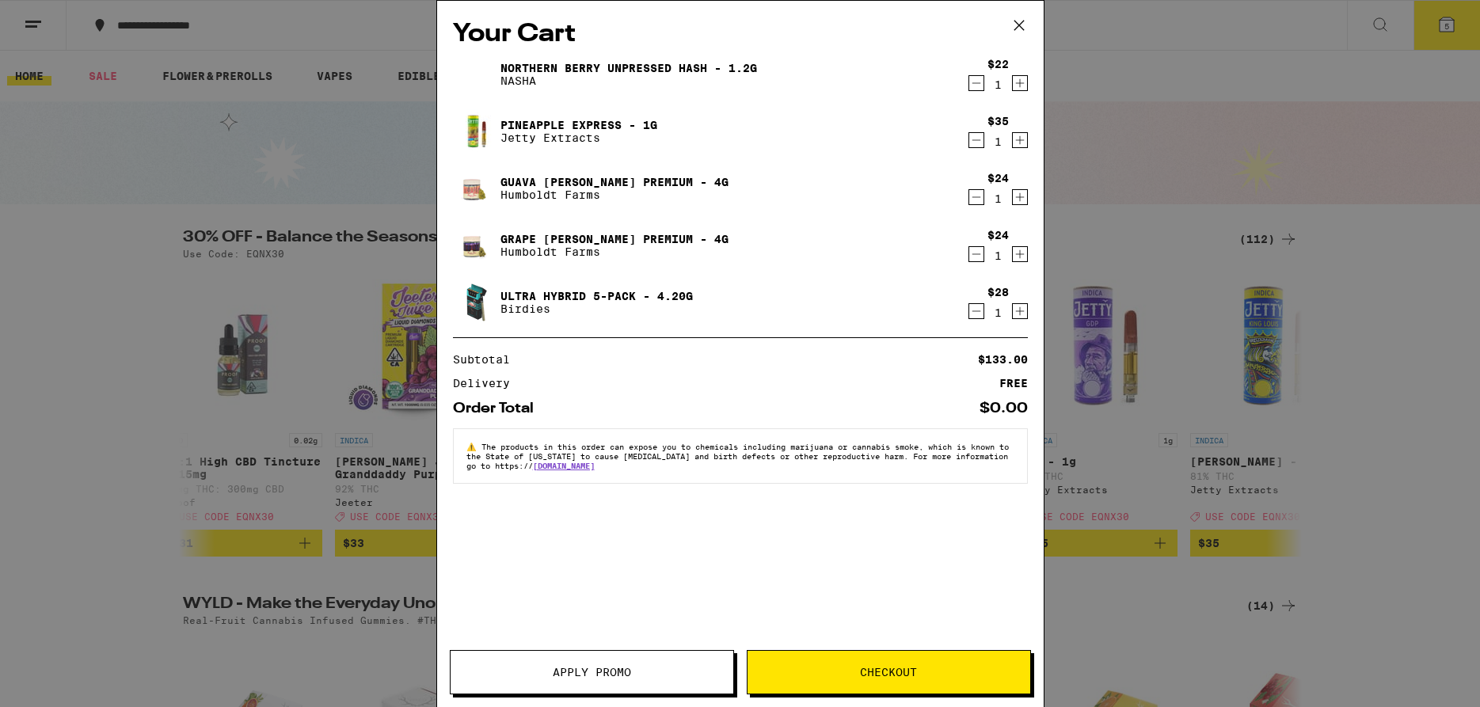
click at [1023, 25] on icon at bounding box center [1019, 25] width 24 height 24
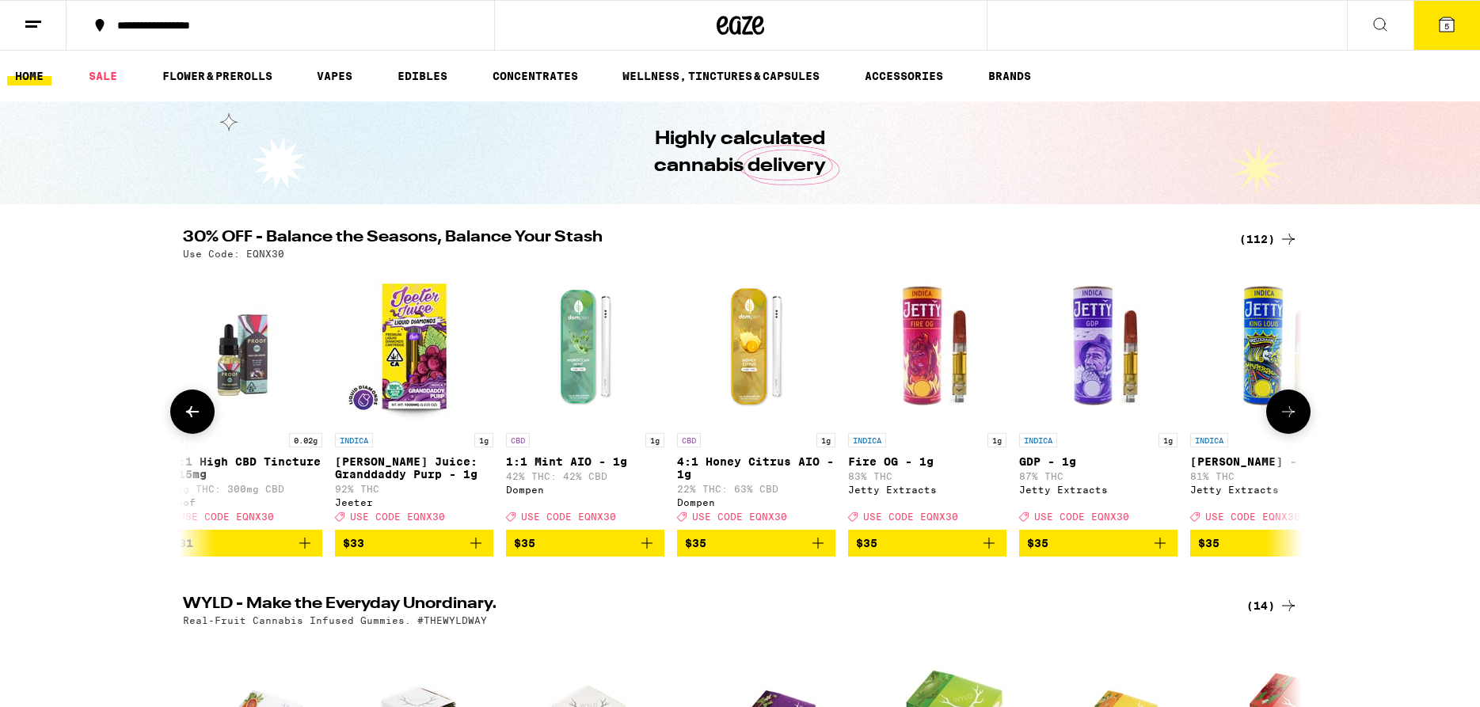
click at [1291, 417] on icon at bounding box center [1288, 411] width 13 height 11
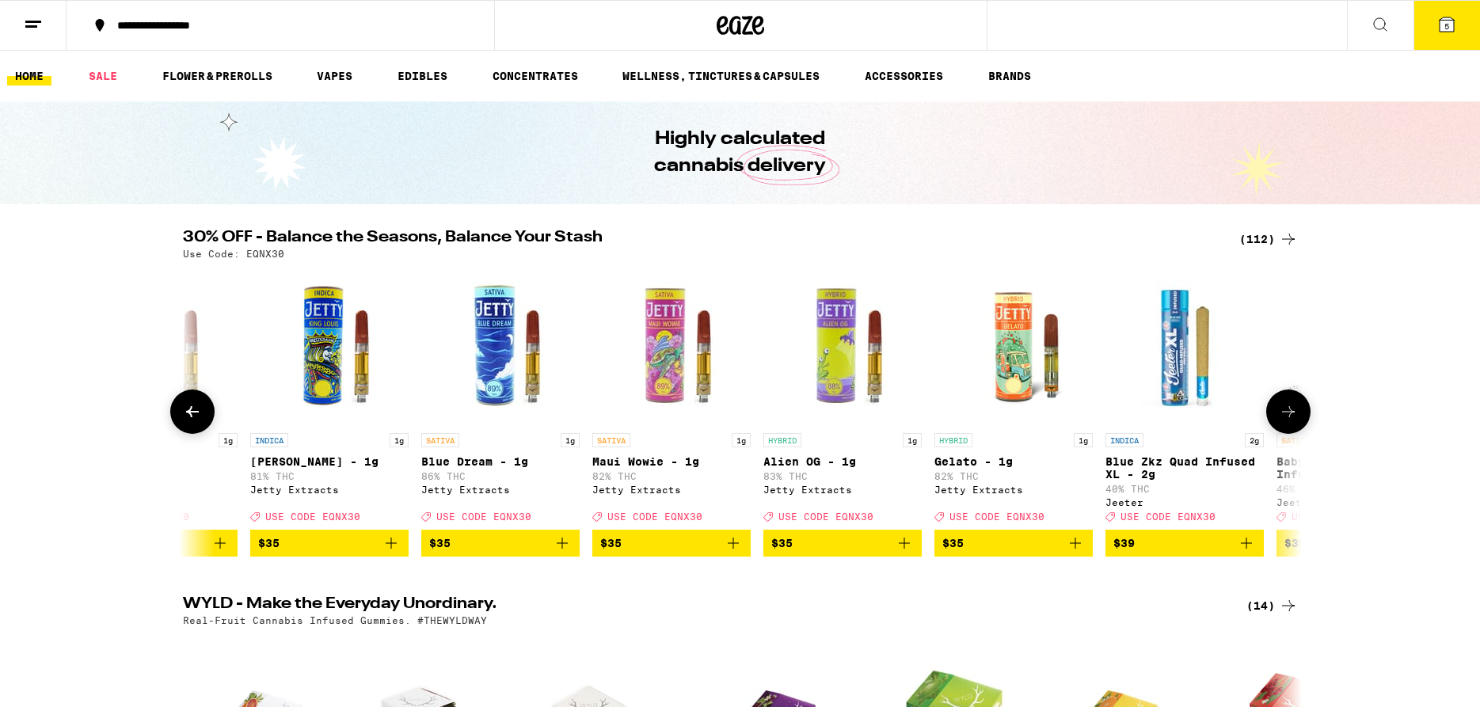
scroll to position [0, 12248]
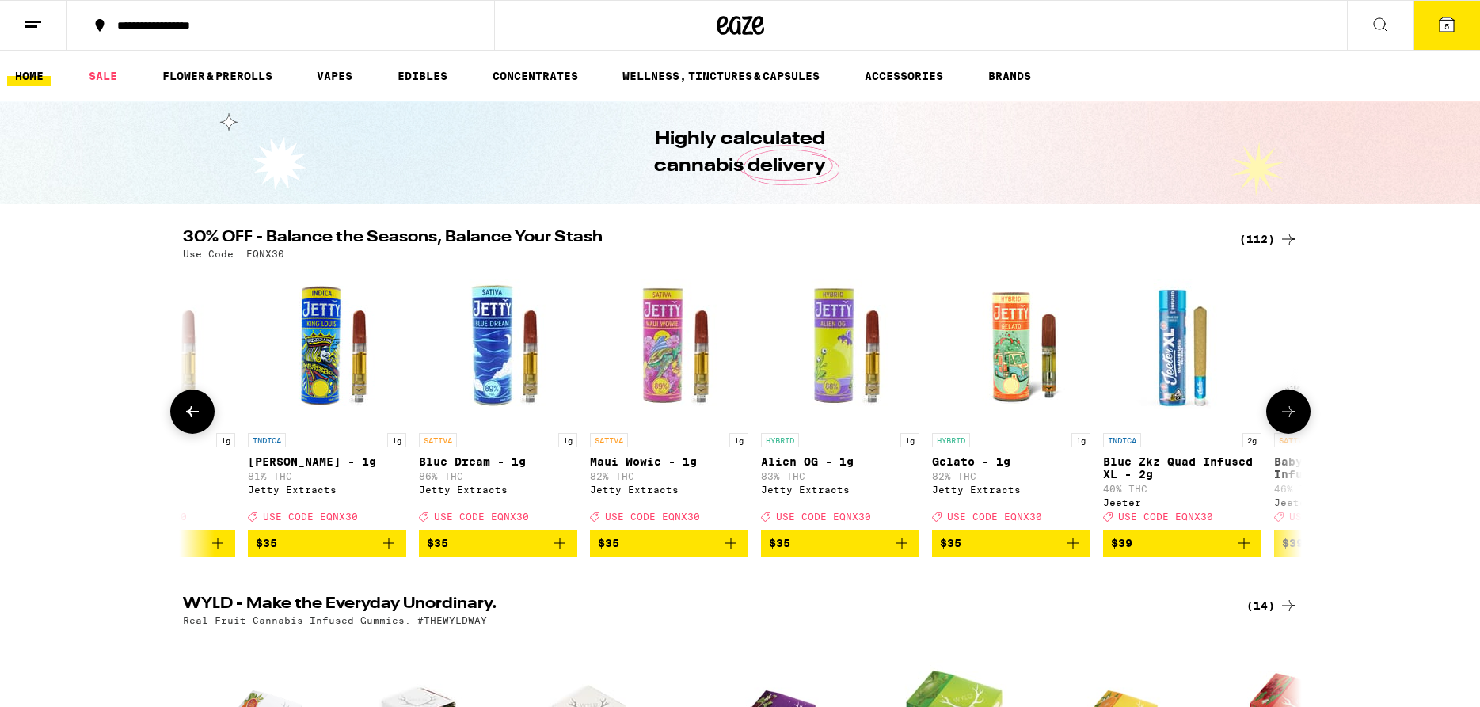
click at [1069, 549] on icon "Add to bag" at bounding box center [1072, 543] width 11 height 11
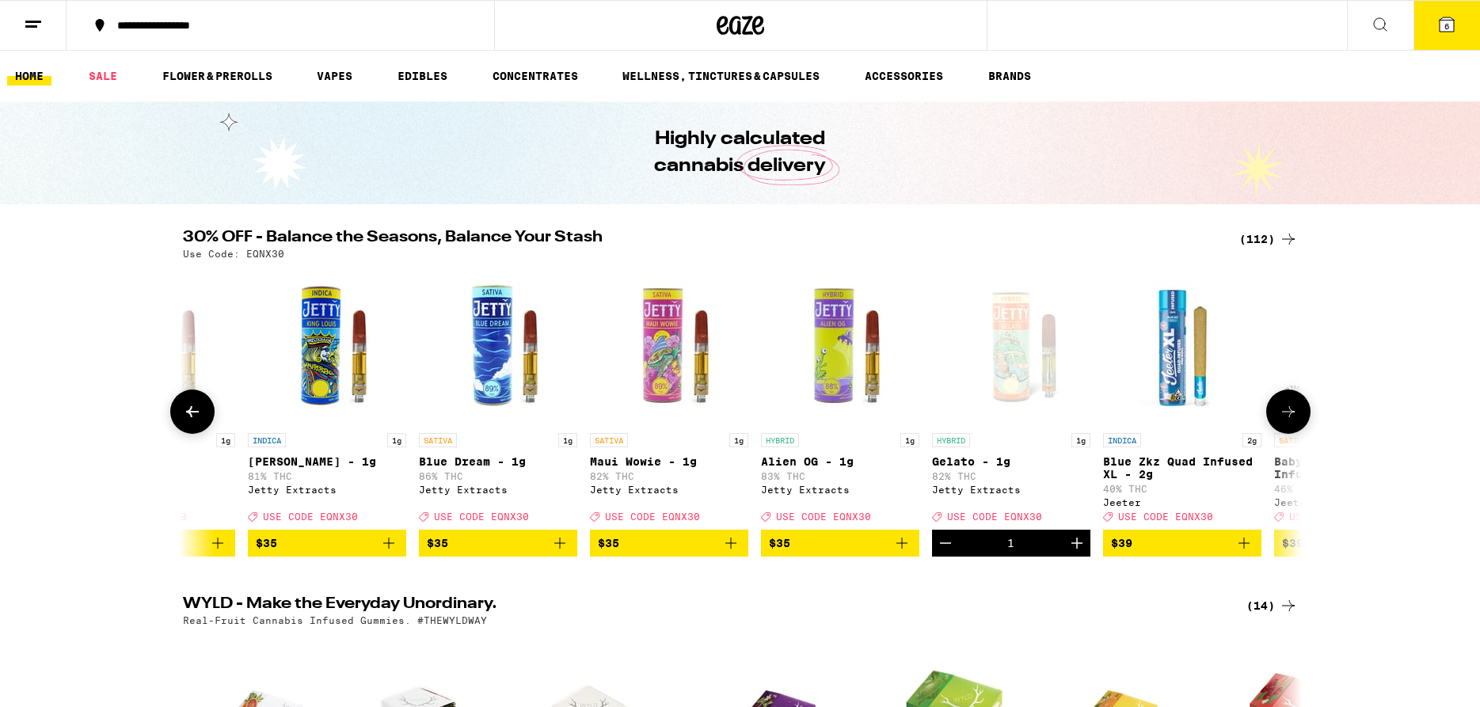
click at [1291, 421] on icon at bounding box center [1288, 411] width 19 height 19
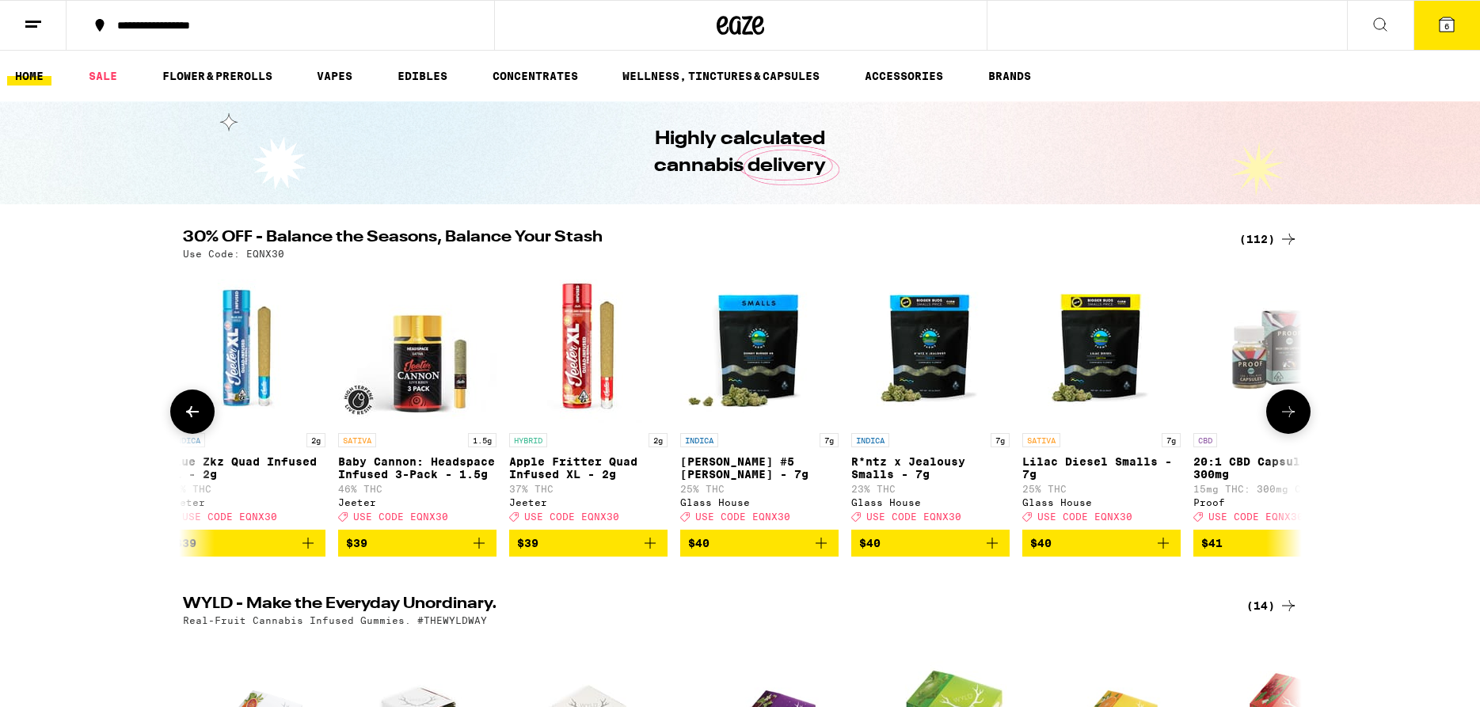
scroll to position [0, 13190]
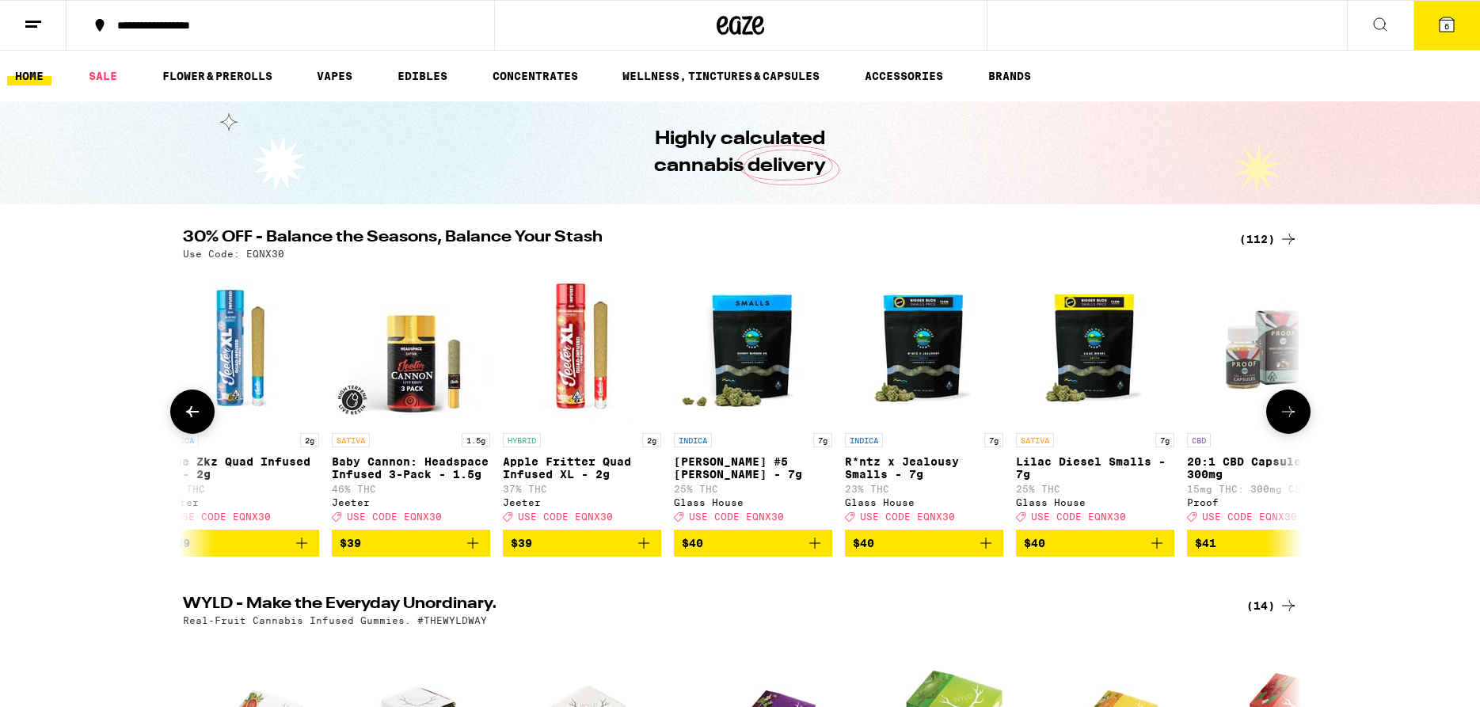
click at [1291, 421] on icon at bounding box center [1288, 411] width 19 height 19
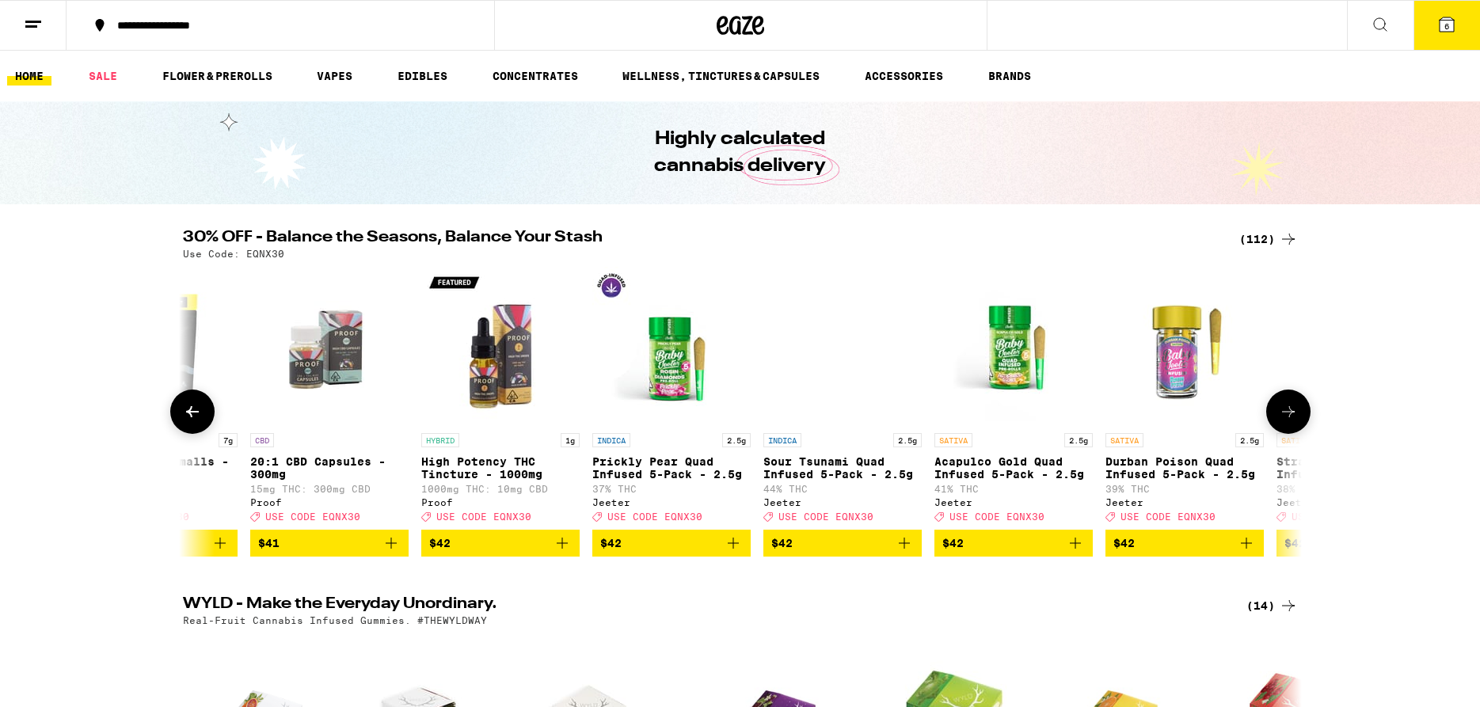
scroll to position [0, 14133]
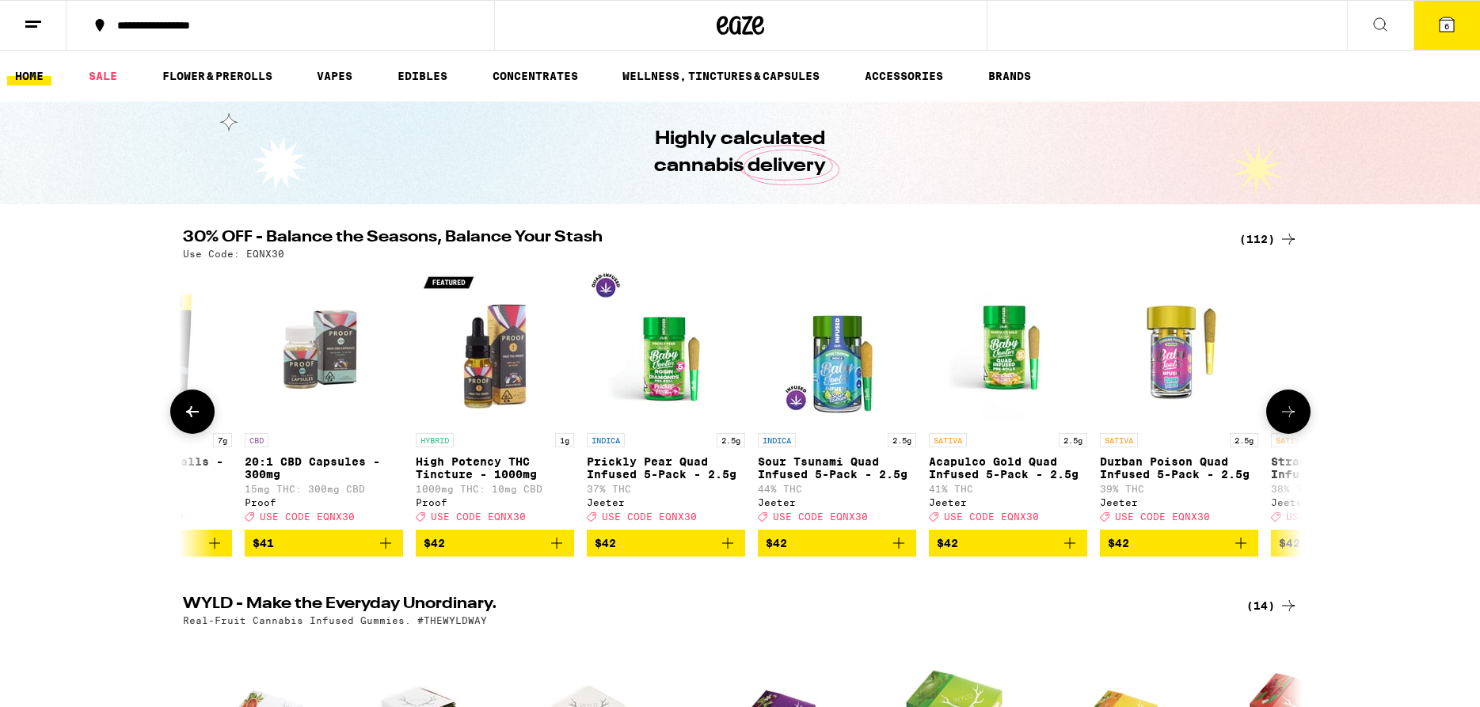
click at [1291, 421] on icon at bounding box center [1288, 411] width 19 height 19
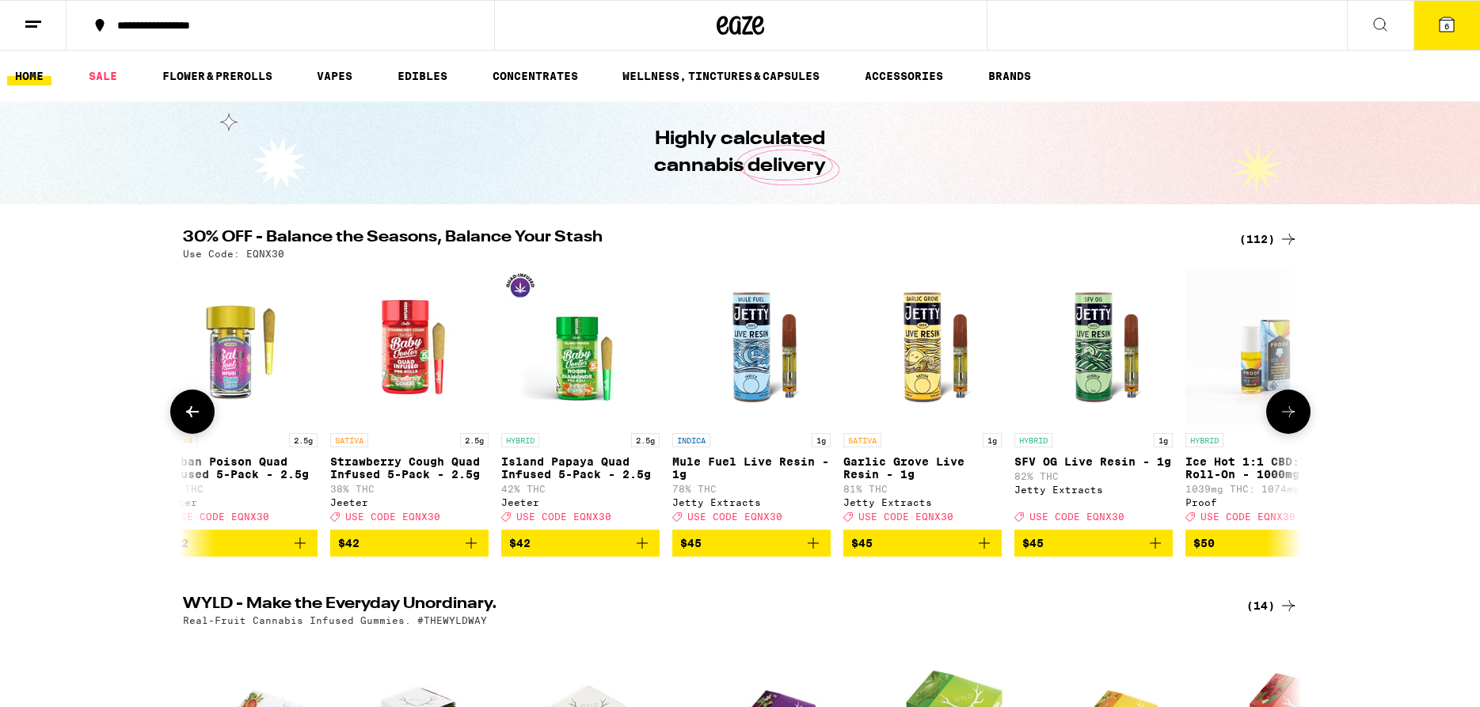
scroll to position [0, 15075]
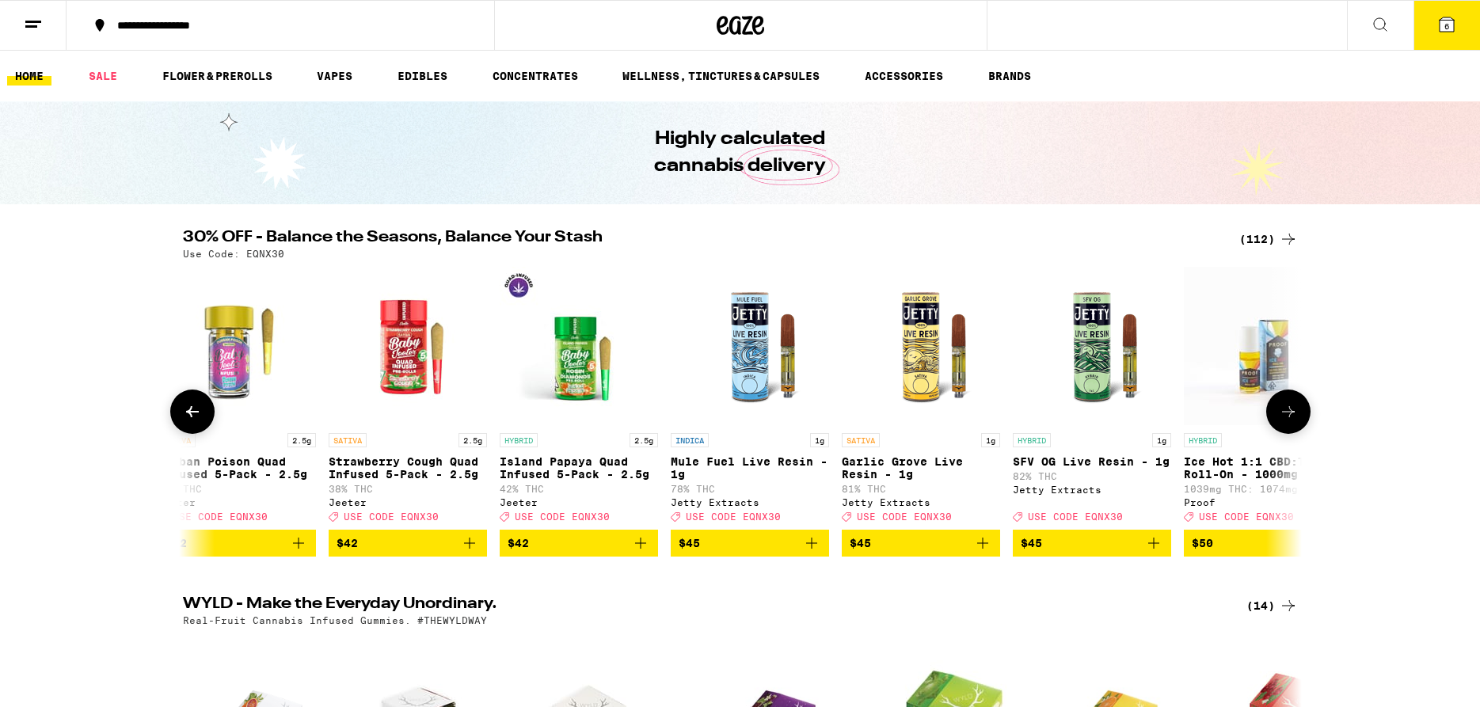
click at [975, 551] on icon "Add to bag" at bounding box center [982, 543] width 19 height 19
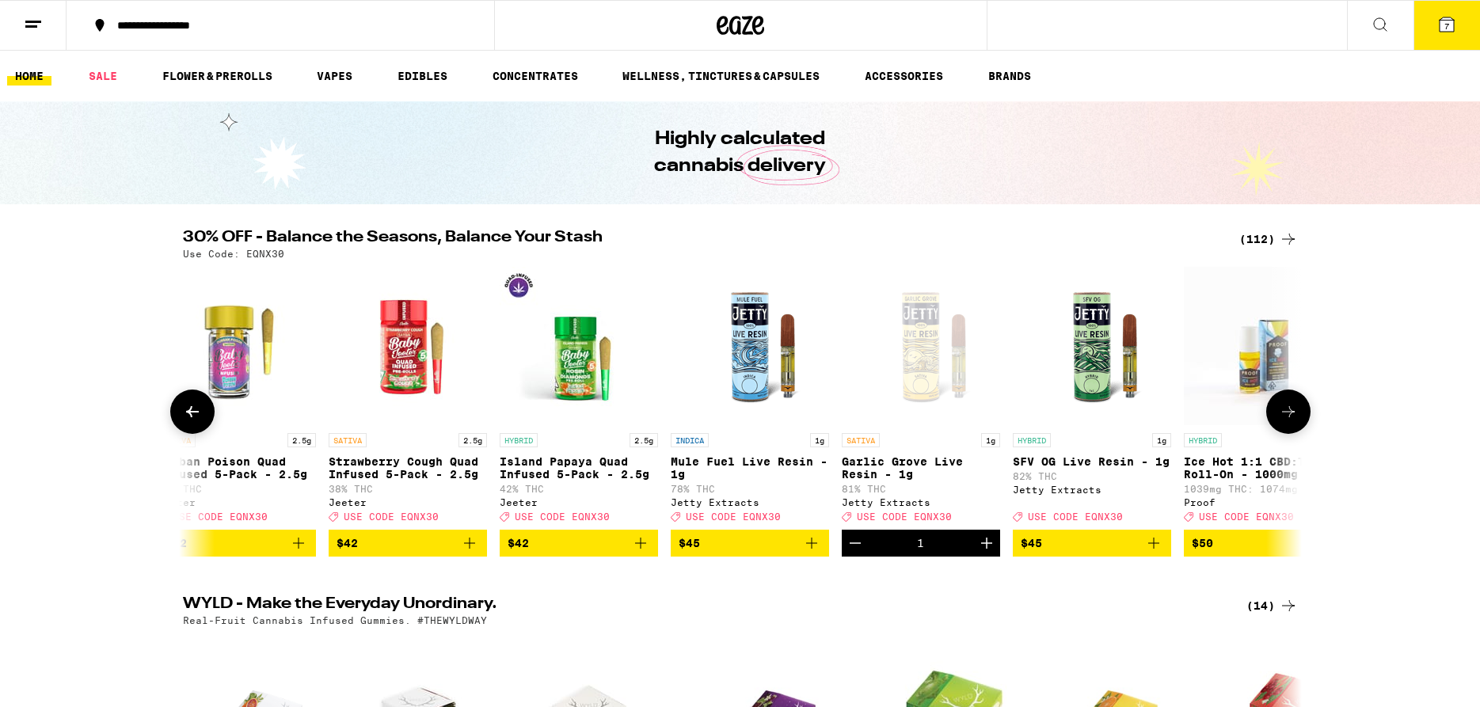
click at [1290, 417] on icon at bounding box center [1288, 411] width 13 height 11
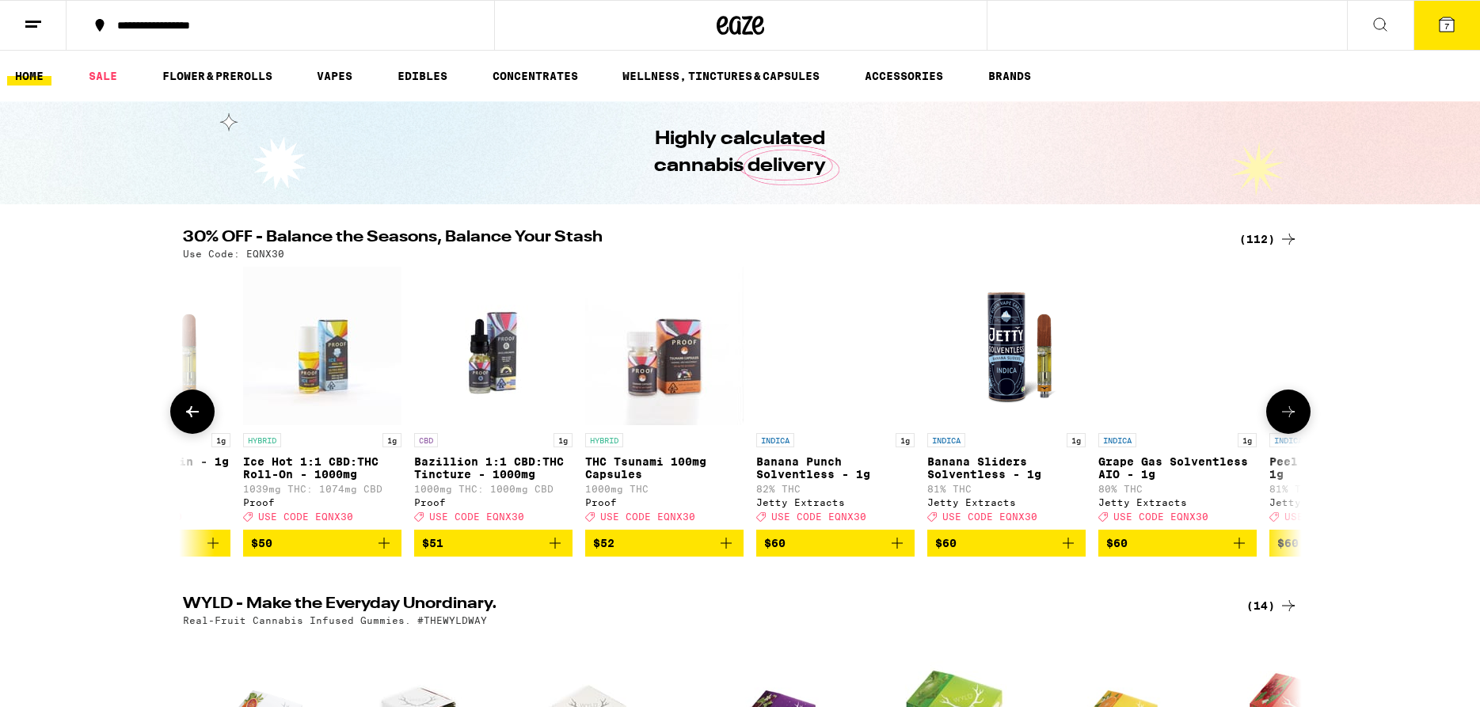
scroll to position [0, 16017]
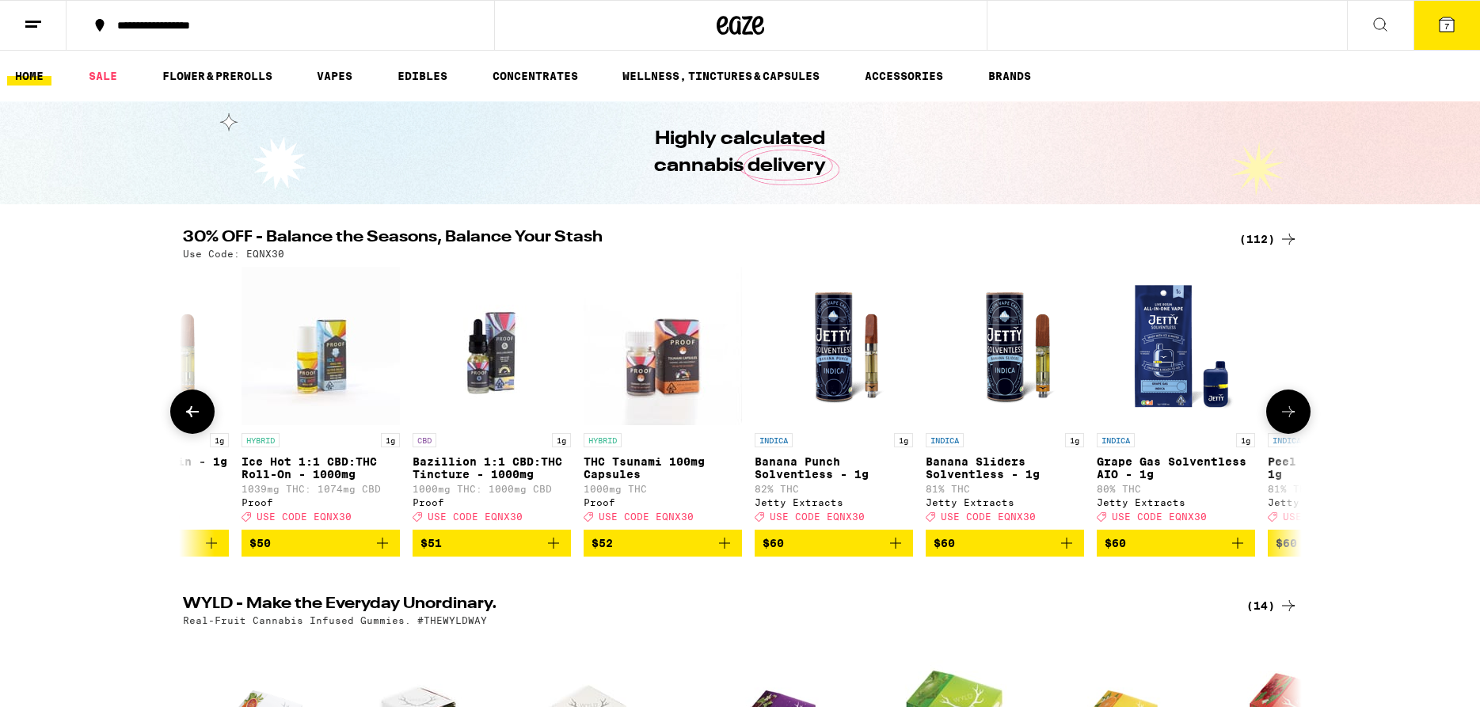
click at [1290, 417] on icon at bounding box center [1288, 411] width 13 height 11
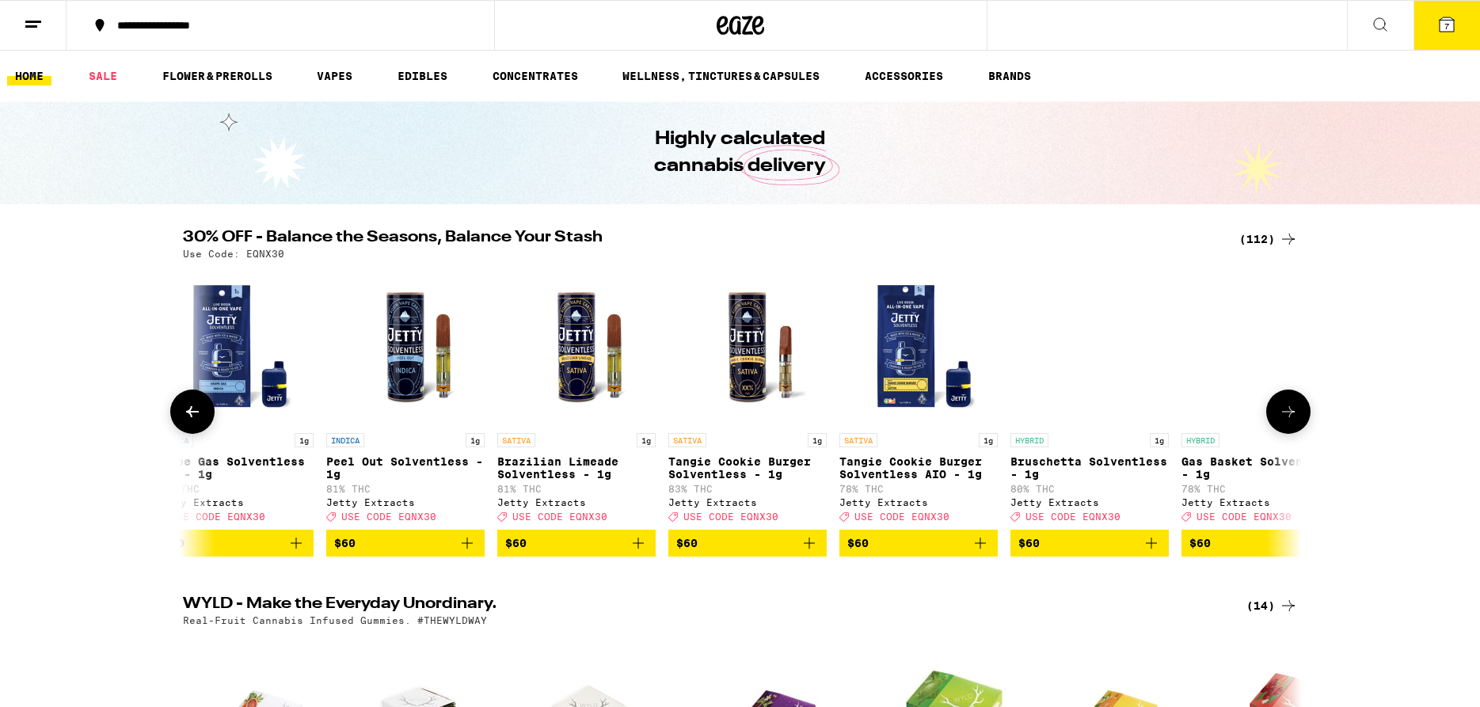
scroll to position [0, 16959]
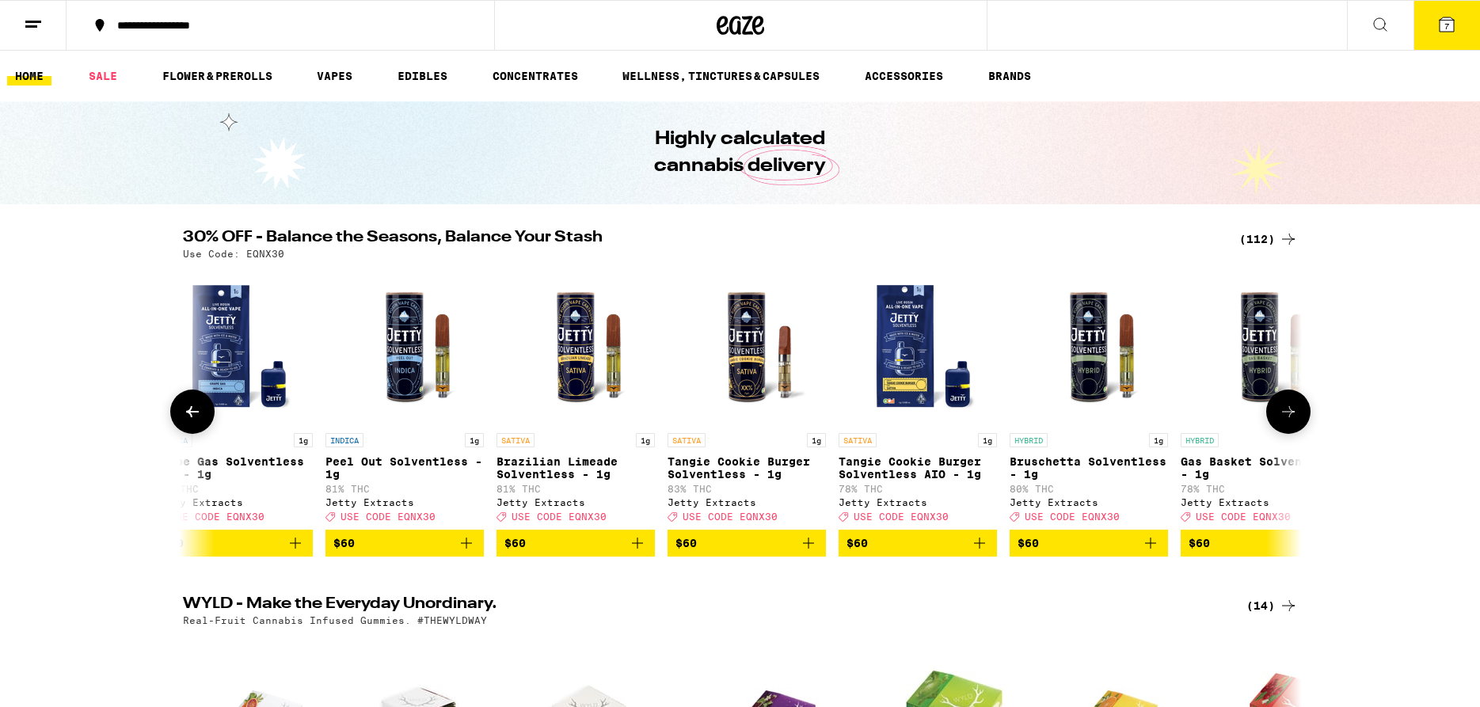
click at [1290, 418] on icon at bounding box center [1288, 411] width 19 height 19
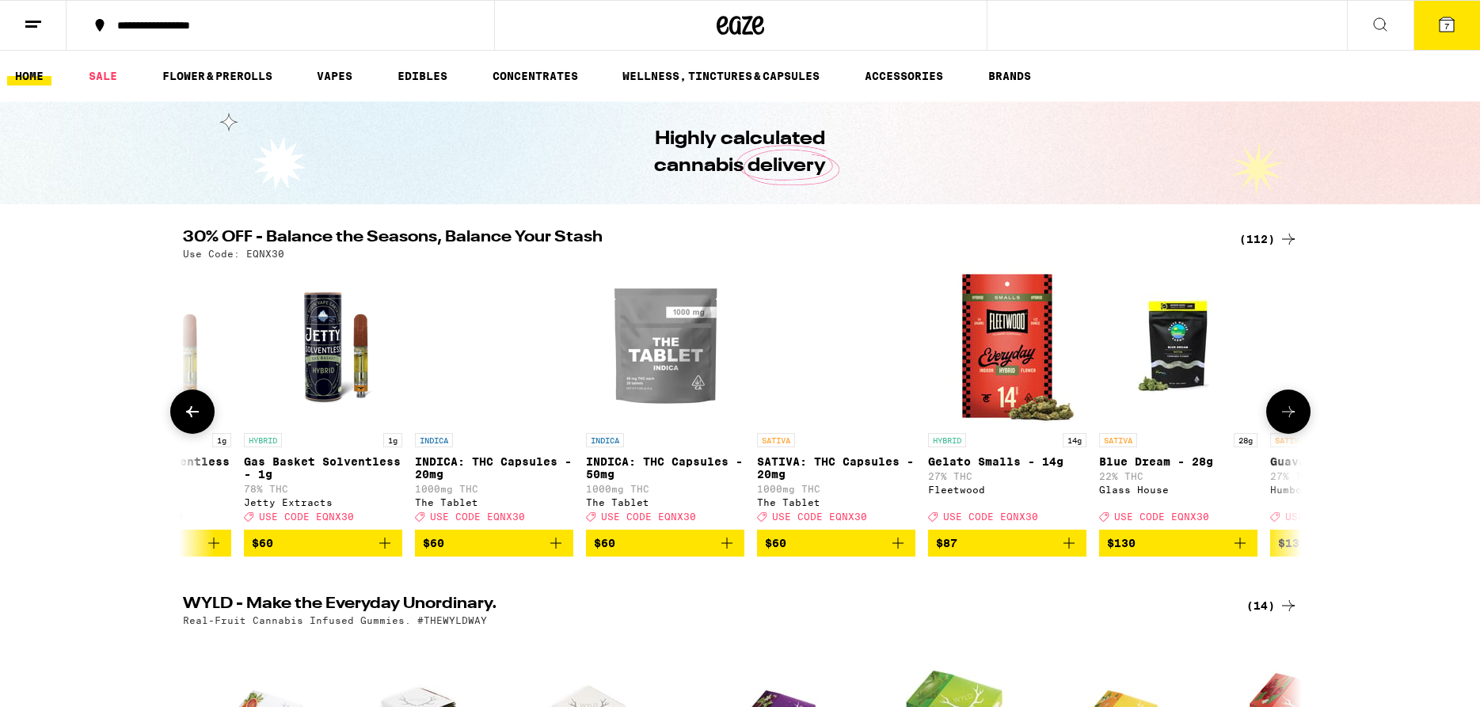
scroll to position [0, 17901]
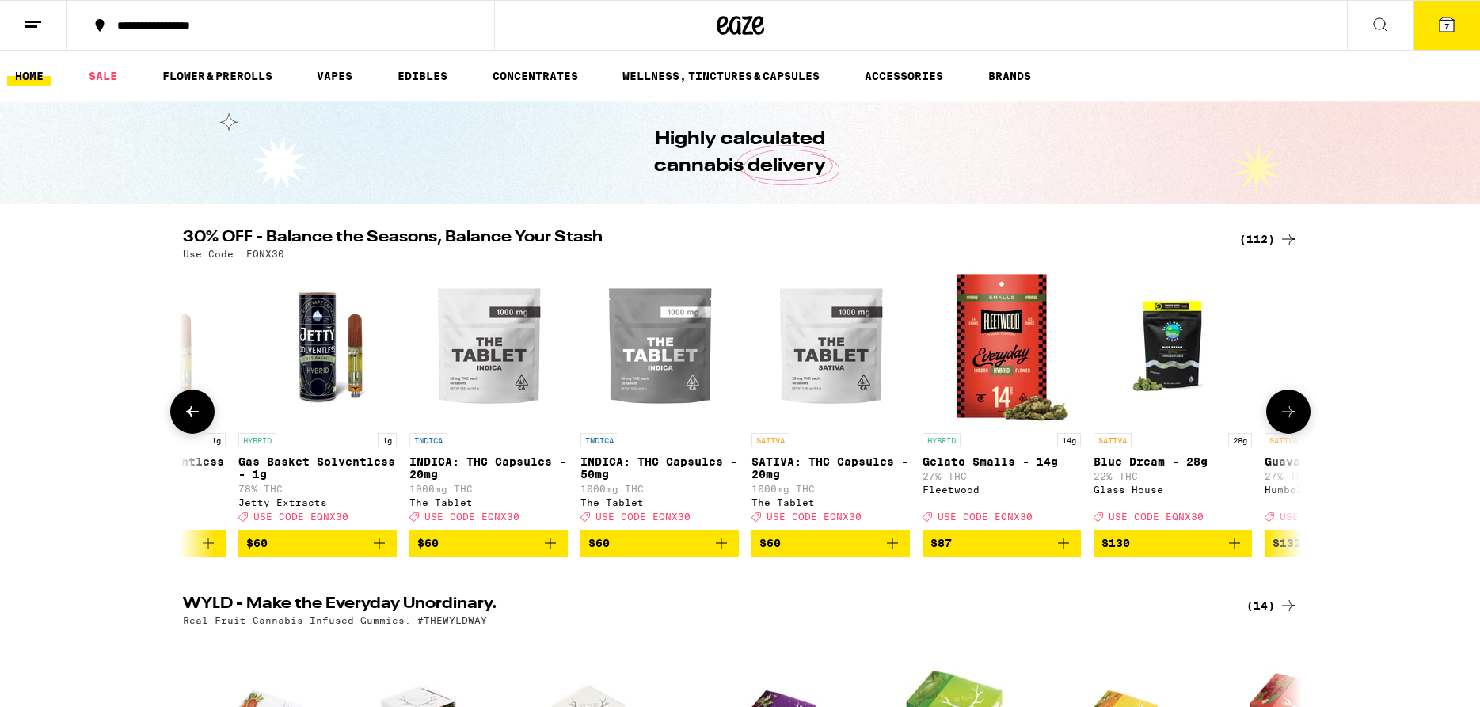
click at [1290, 418] on icon at bounding box center [1288, 411] width 19 height 19
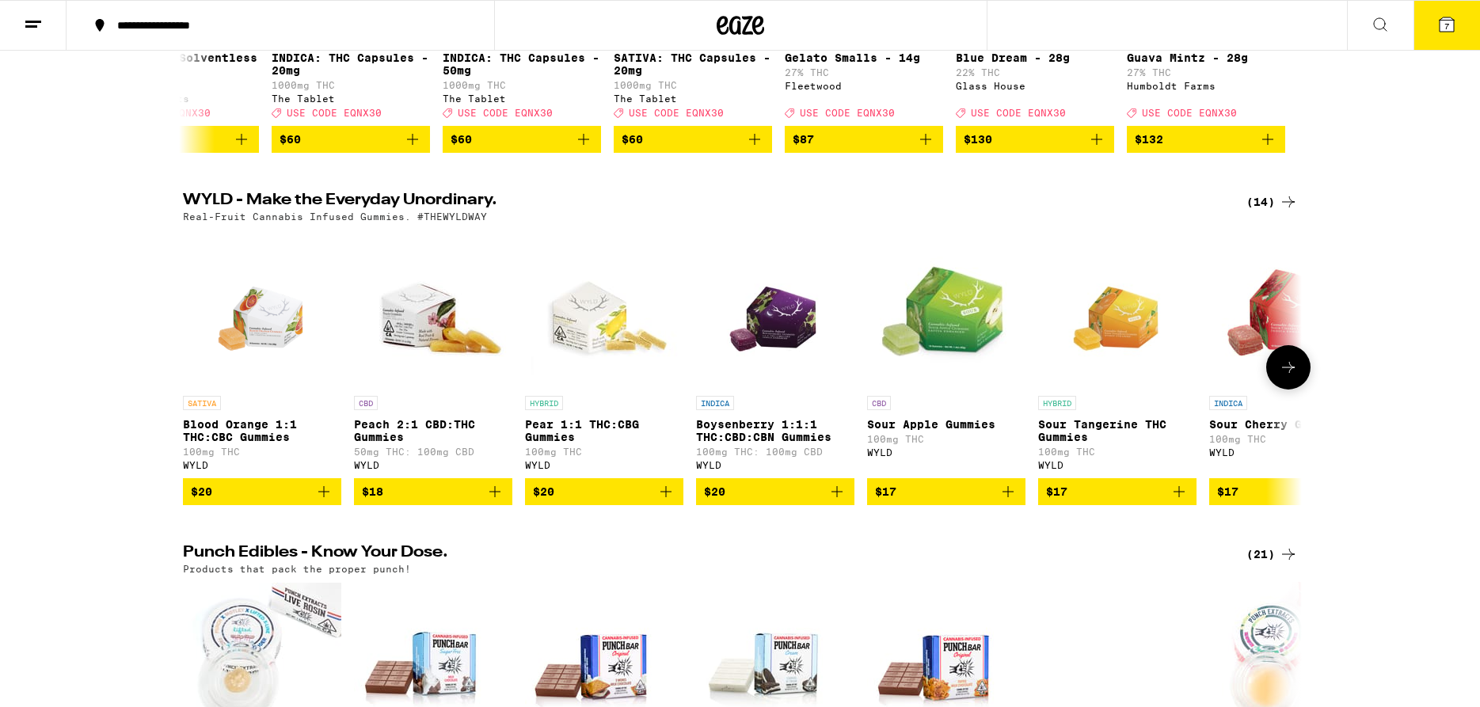
scroll to position [81, 0]
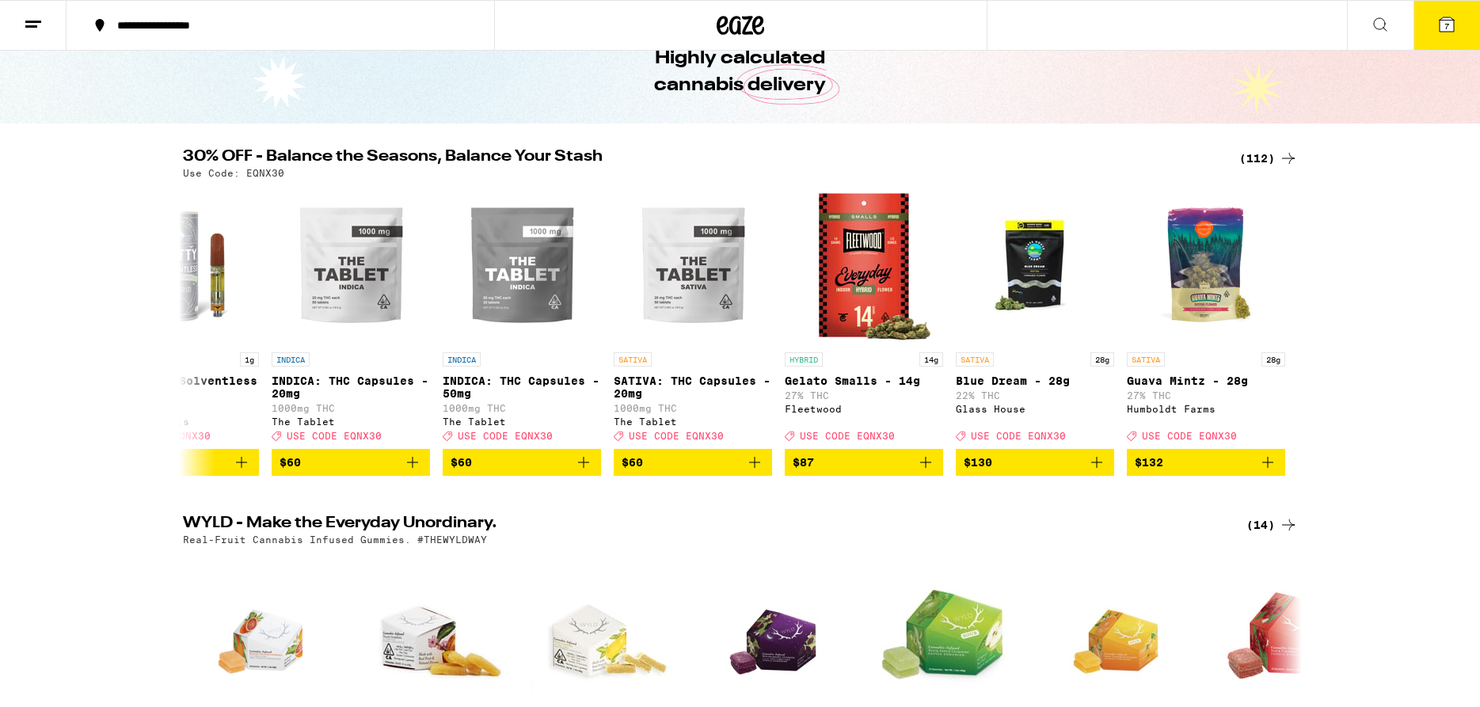
click at [1448, 34] on button "7" at bounding box center [1446, 25] width 67 height 49
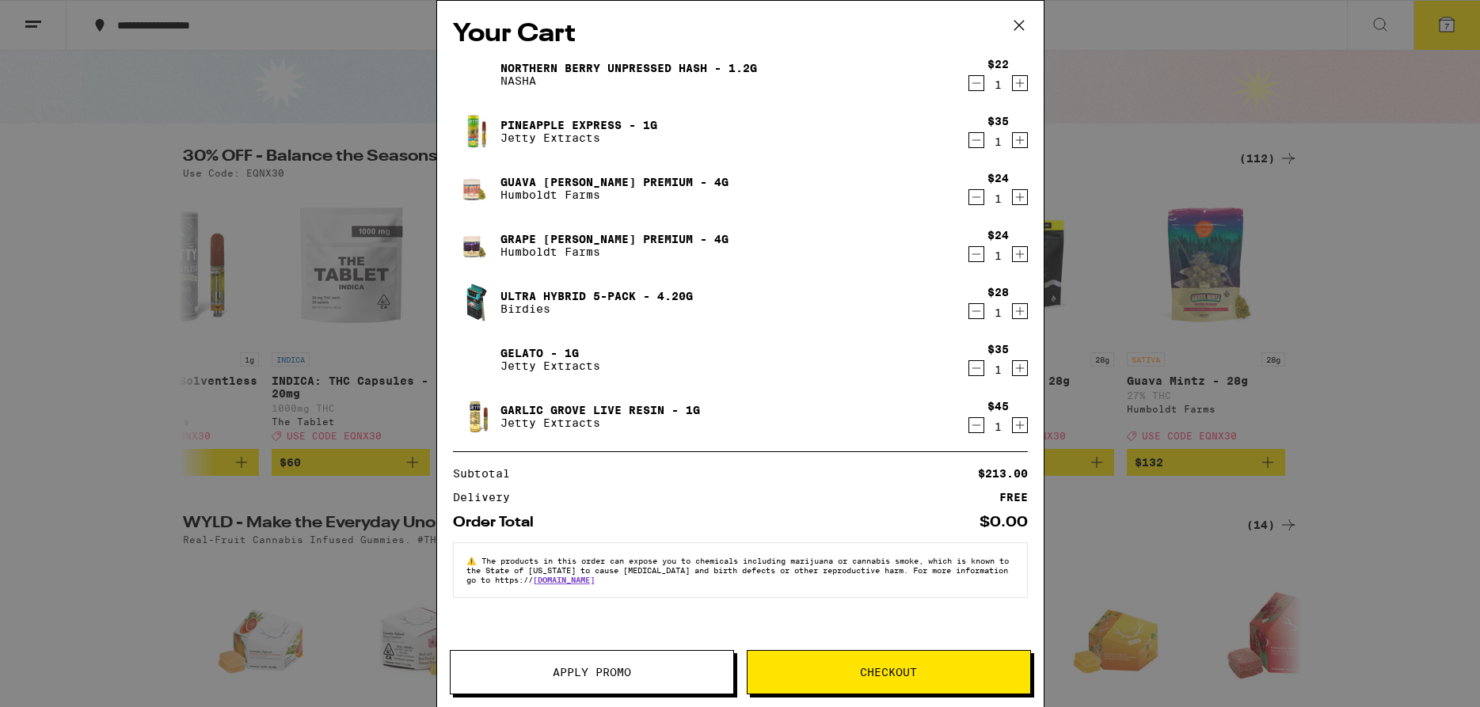
click at [972, 422] on icon "Decrement" at bounding box center [976, 425] width 14 height 19
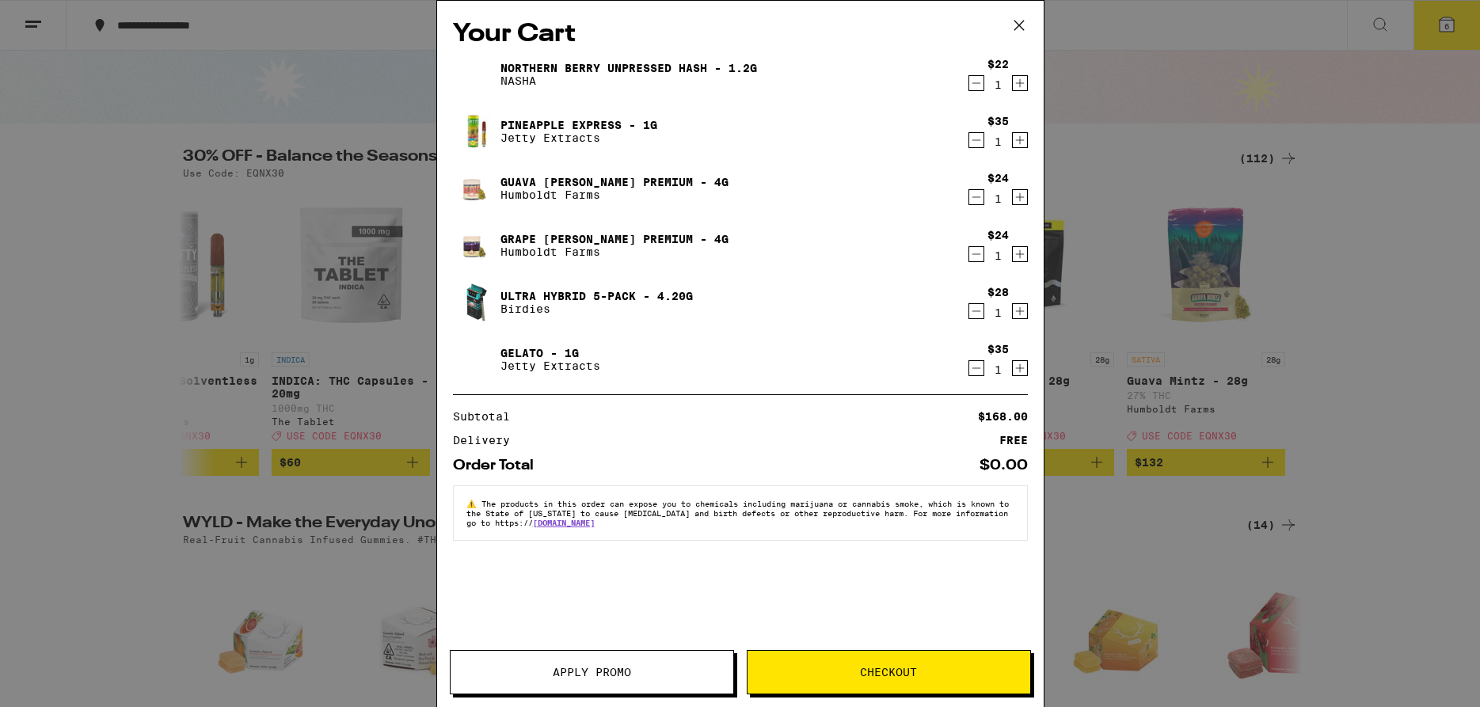
click at [511, 351] on link "Gelato - 1g" at bounding box center [550, 353] width 100 height 13
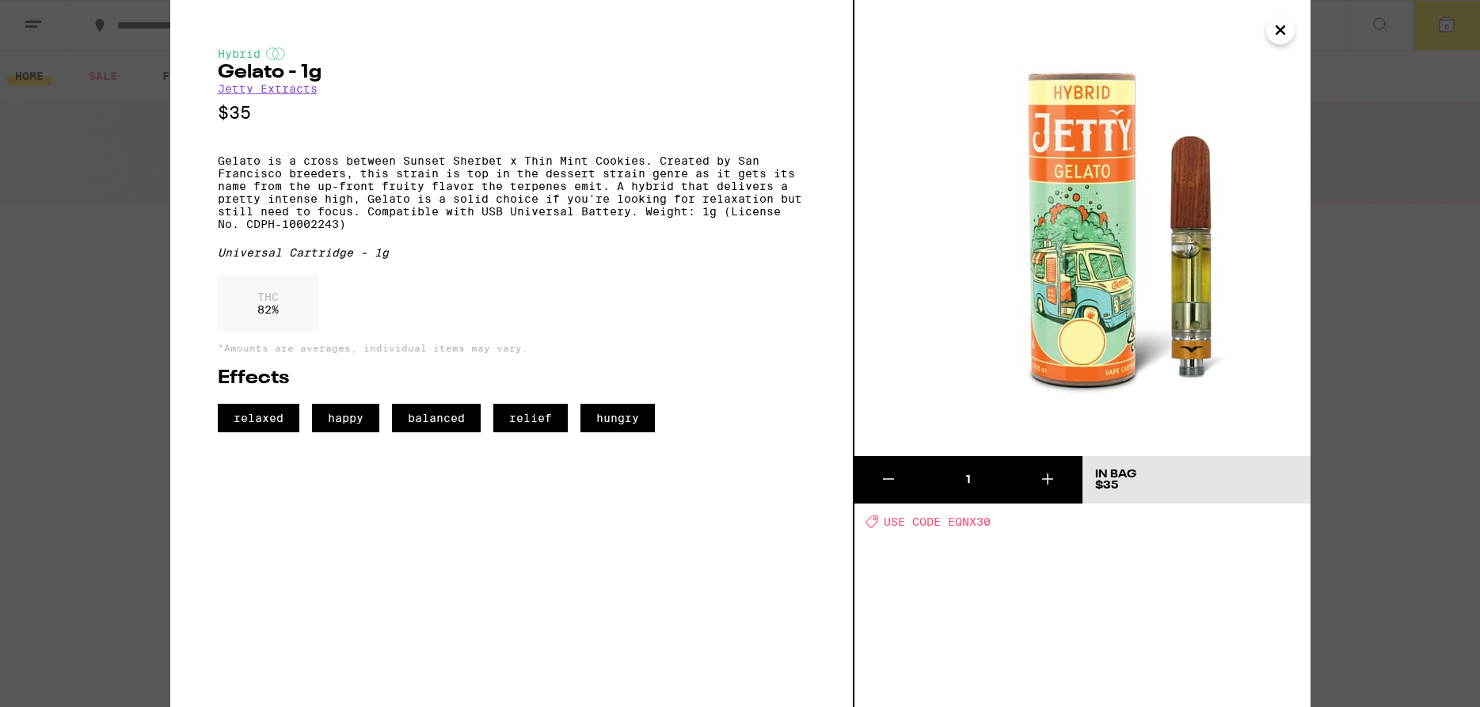
click at [1283, 27] on icon "Close" at bounding box center [1280, 30] width 8 height 8
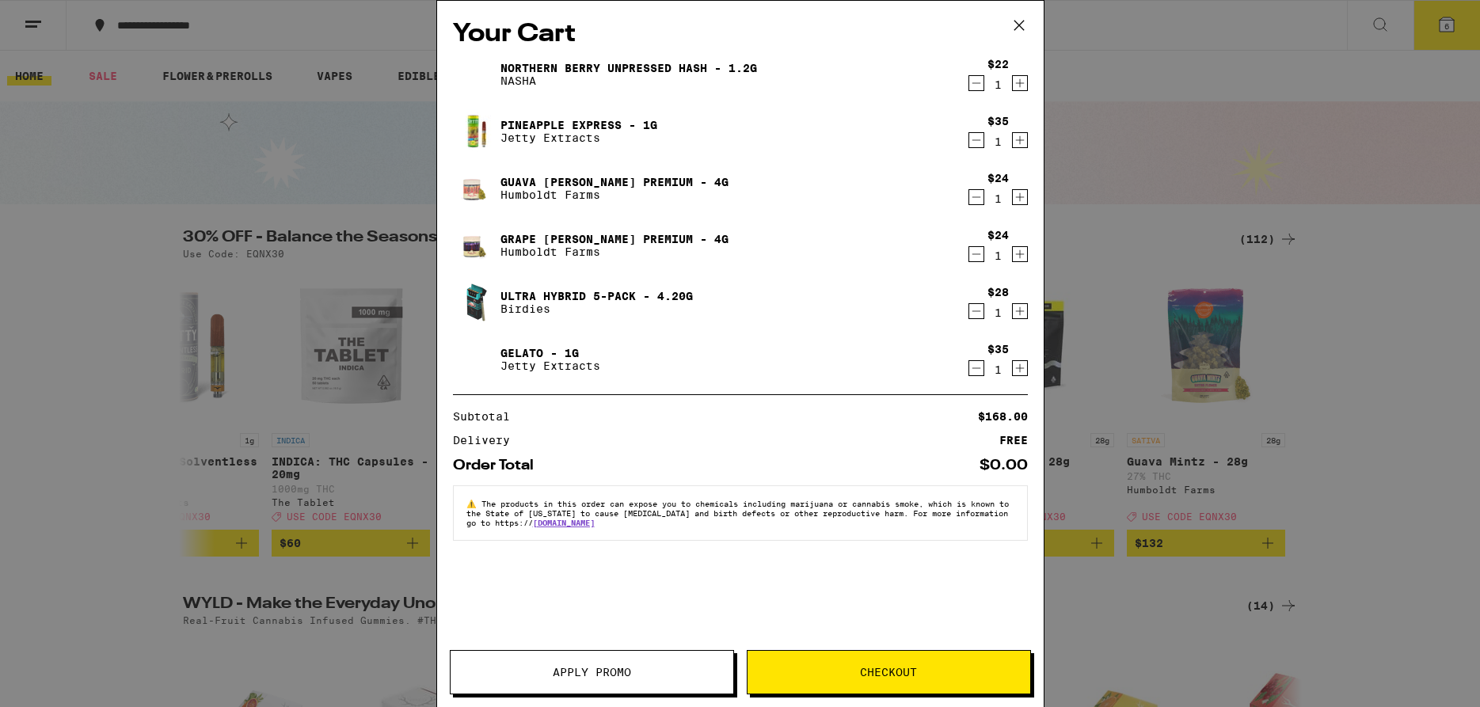
click at [976, 143] on icon "Decrement" at bounding box center [976, 140] width 14 height 19
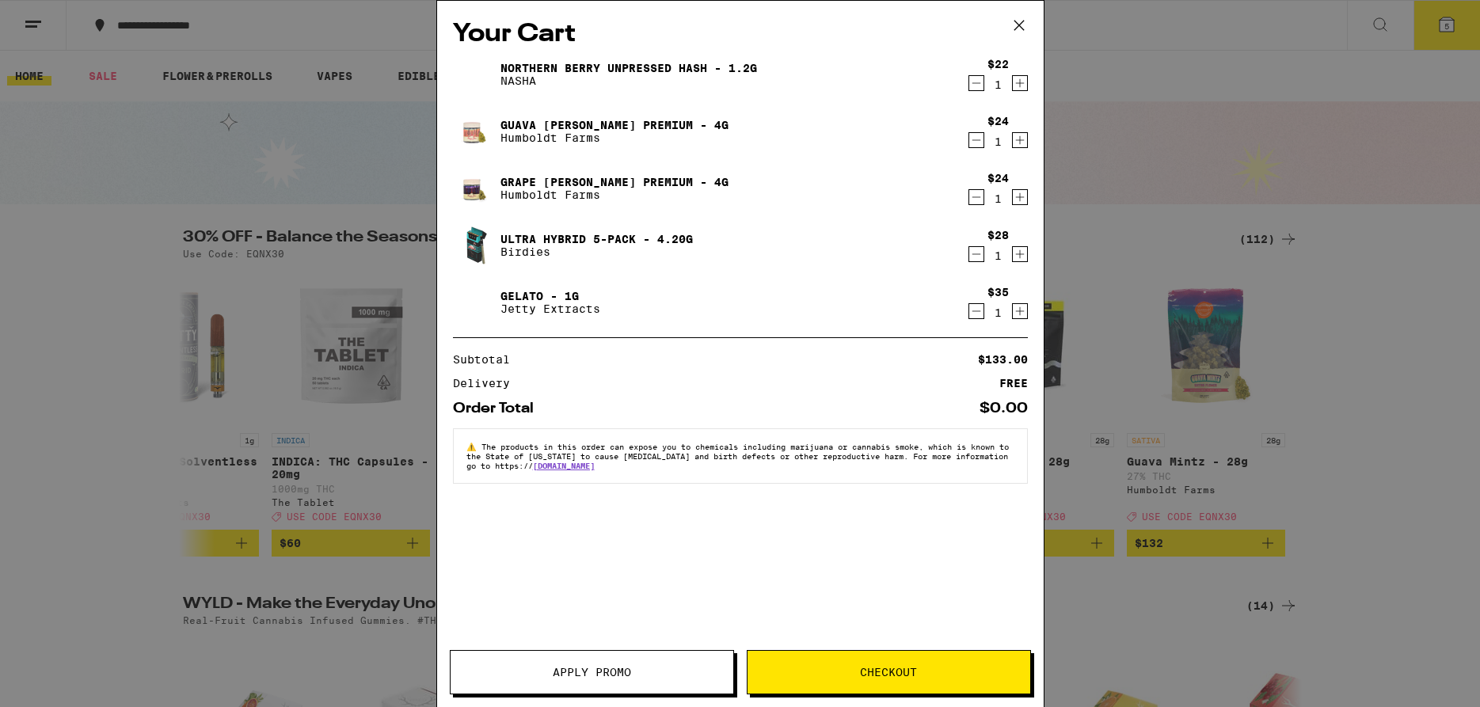
click at [1018, 17] on icon at bounding box center [1019, 25] width 24 height 24
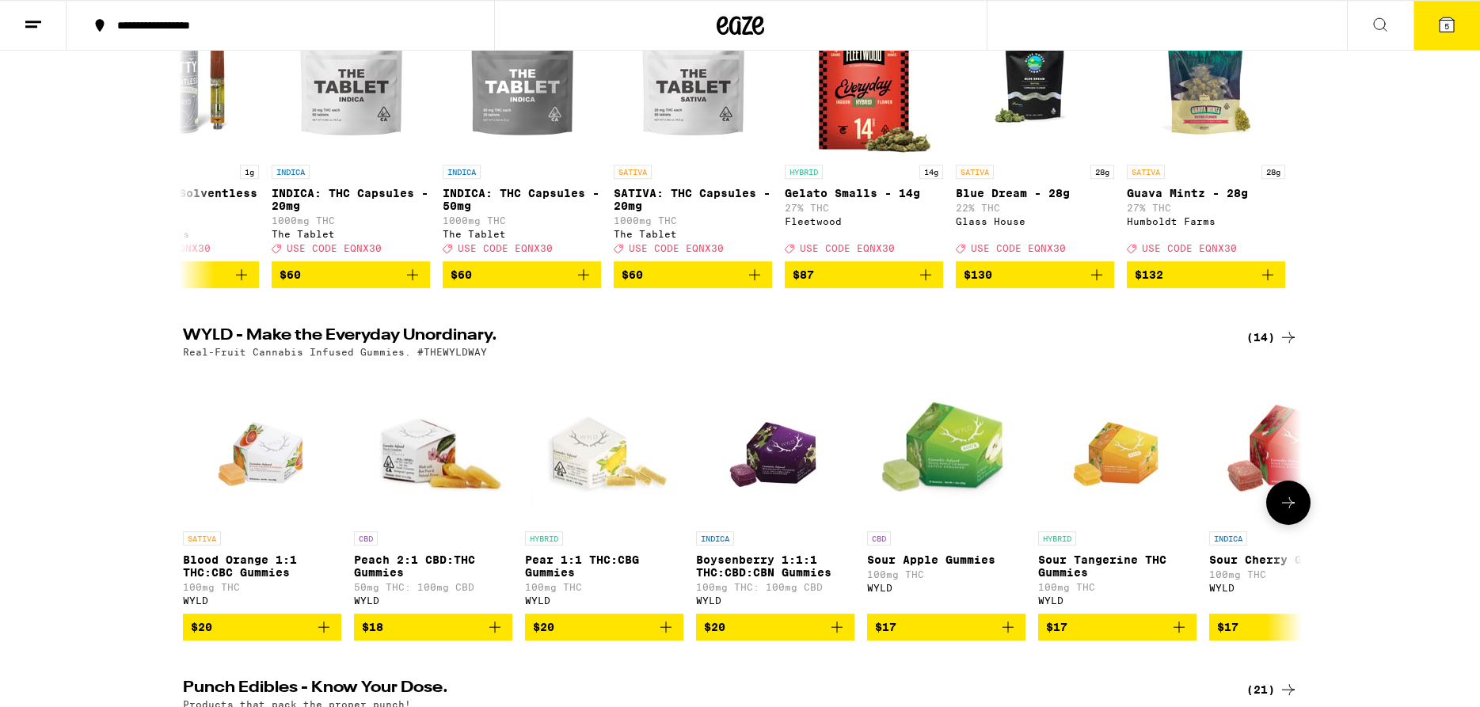
scroll to position [323, 0]
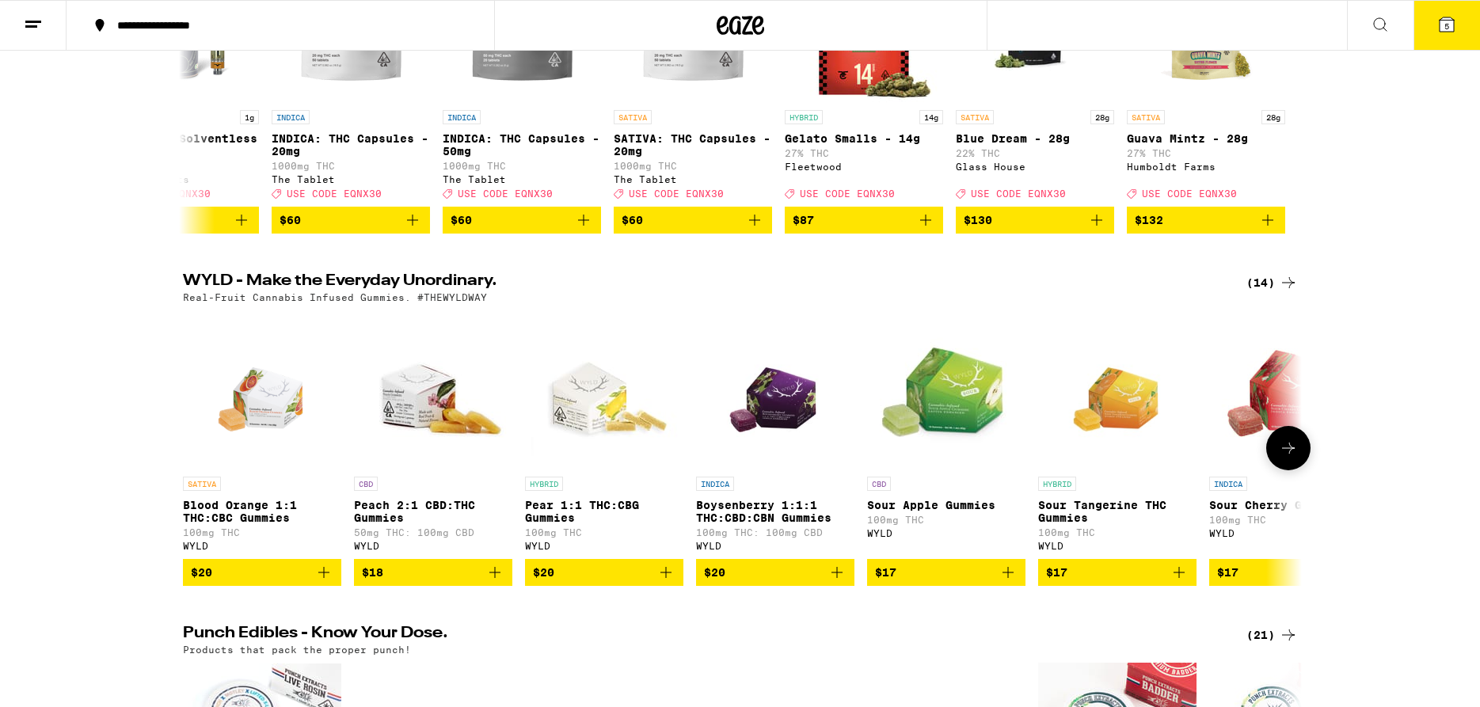
click at [1282, 458] on icon at bounding box center [1288, 448] width 19 height 19
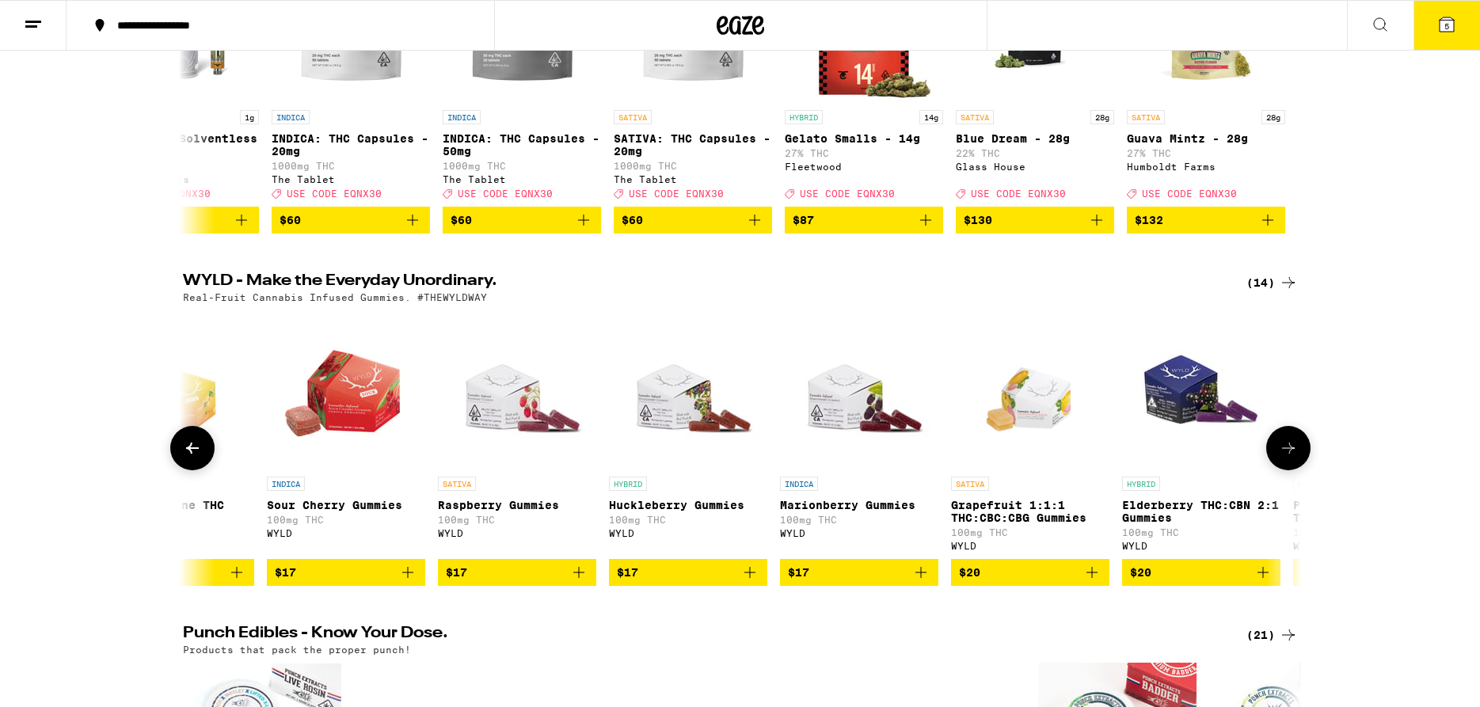
click at [1282, 458] on icon at bounding box center [1288, 448] width 19 height 19
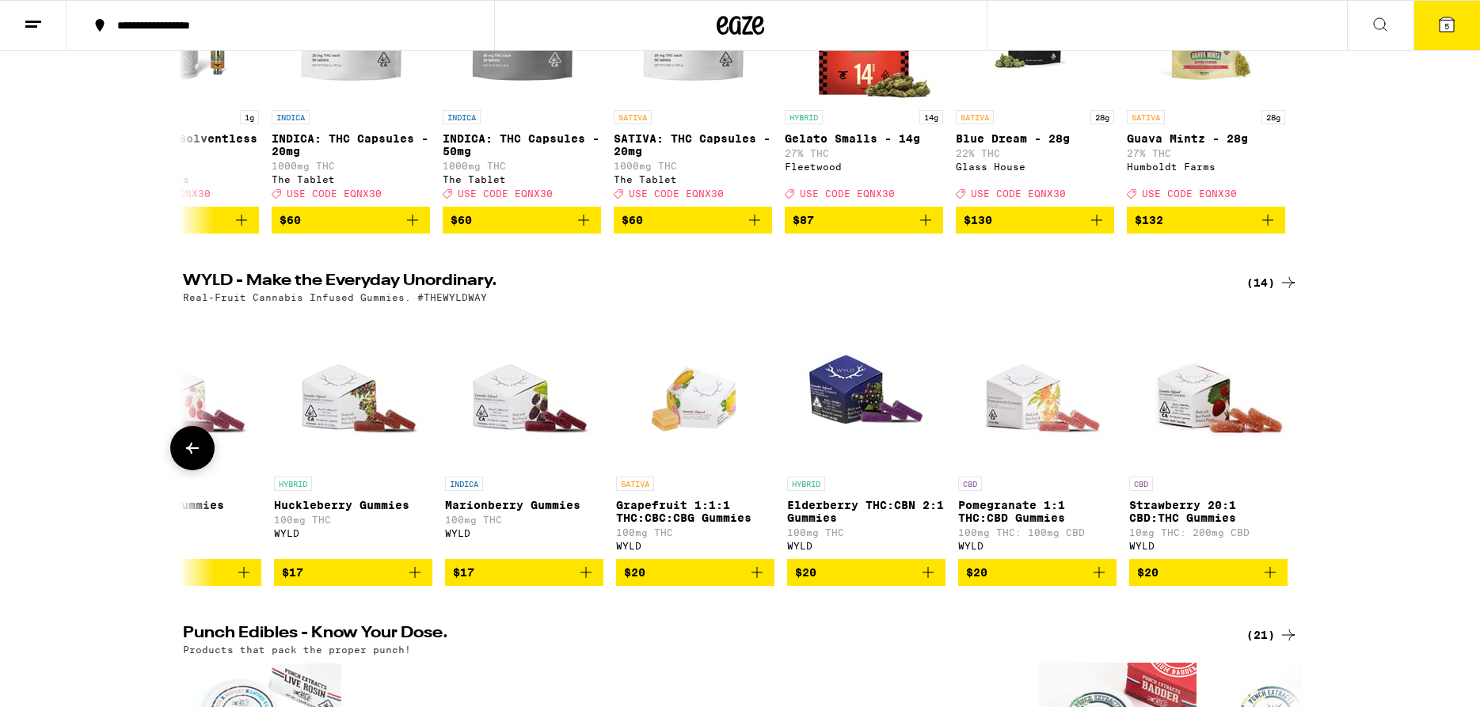
scroll to position [0, 1279]
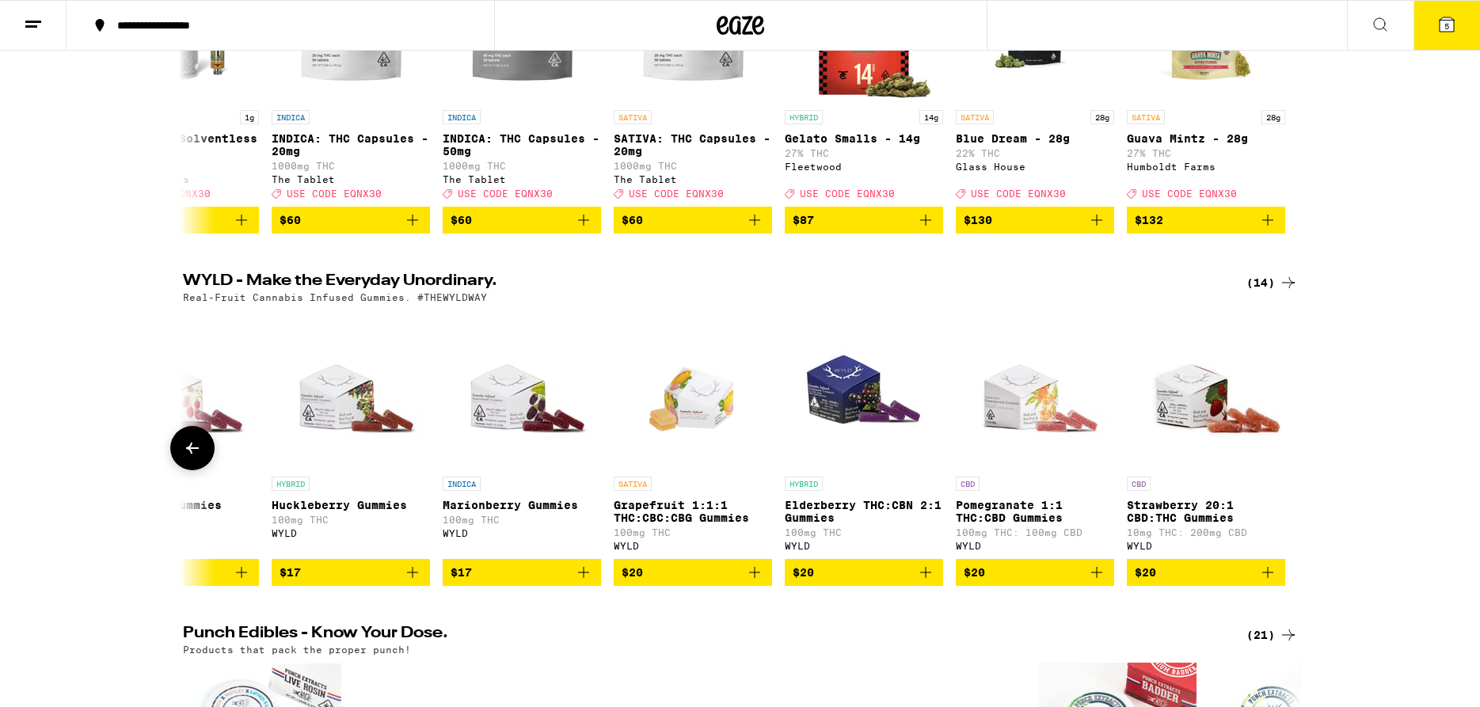
click at [1282, 469] on div at bounding box center [1288, 448] width 44 height 44
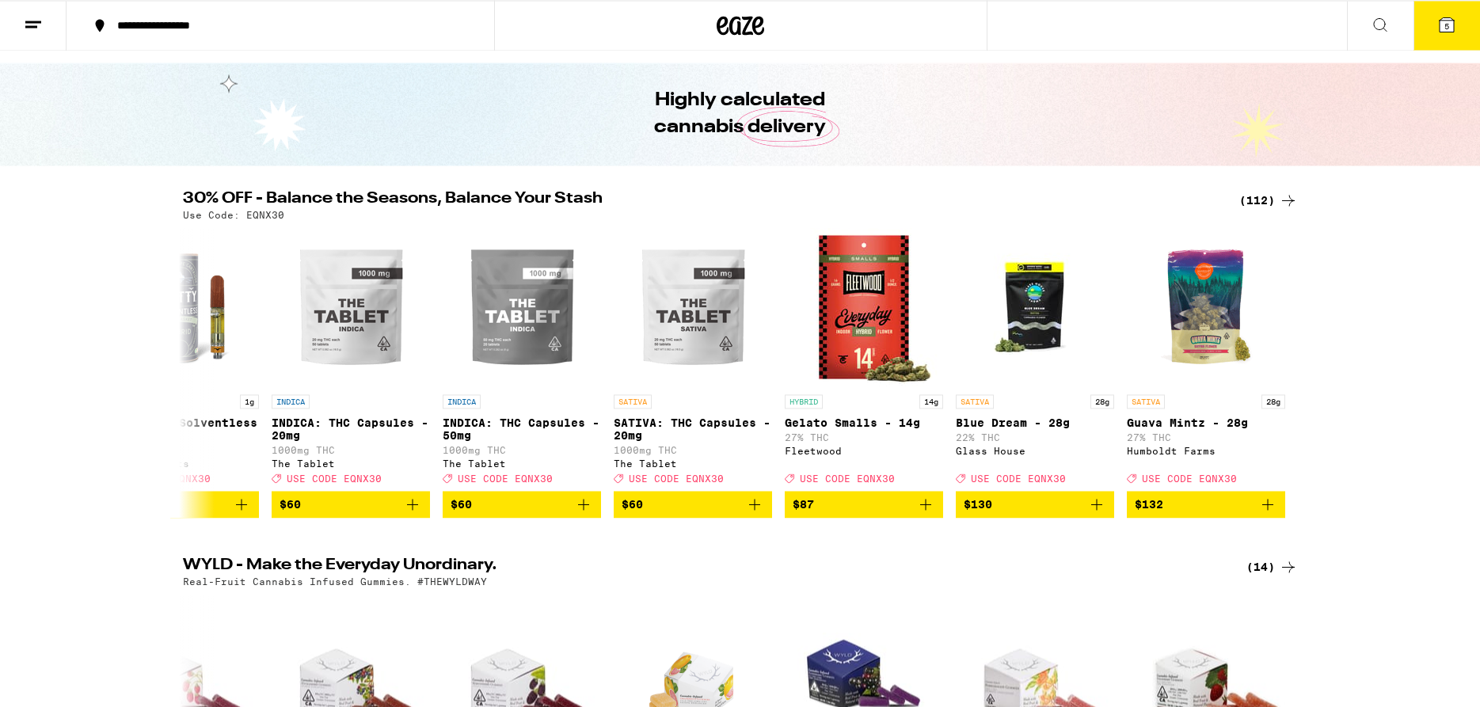
scroll to position [0, 0]
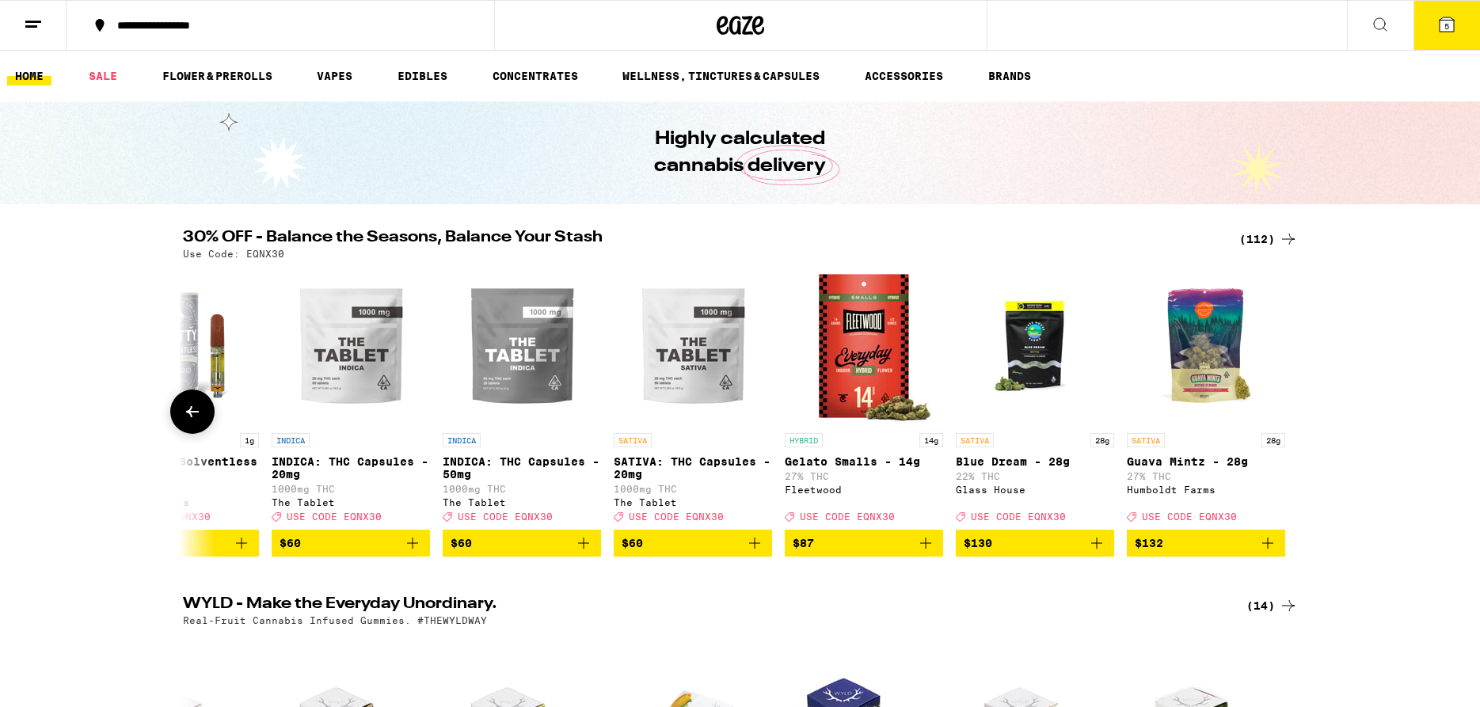
click at [196, 429] on button at bounding box center [192, 412] width 44 height 44
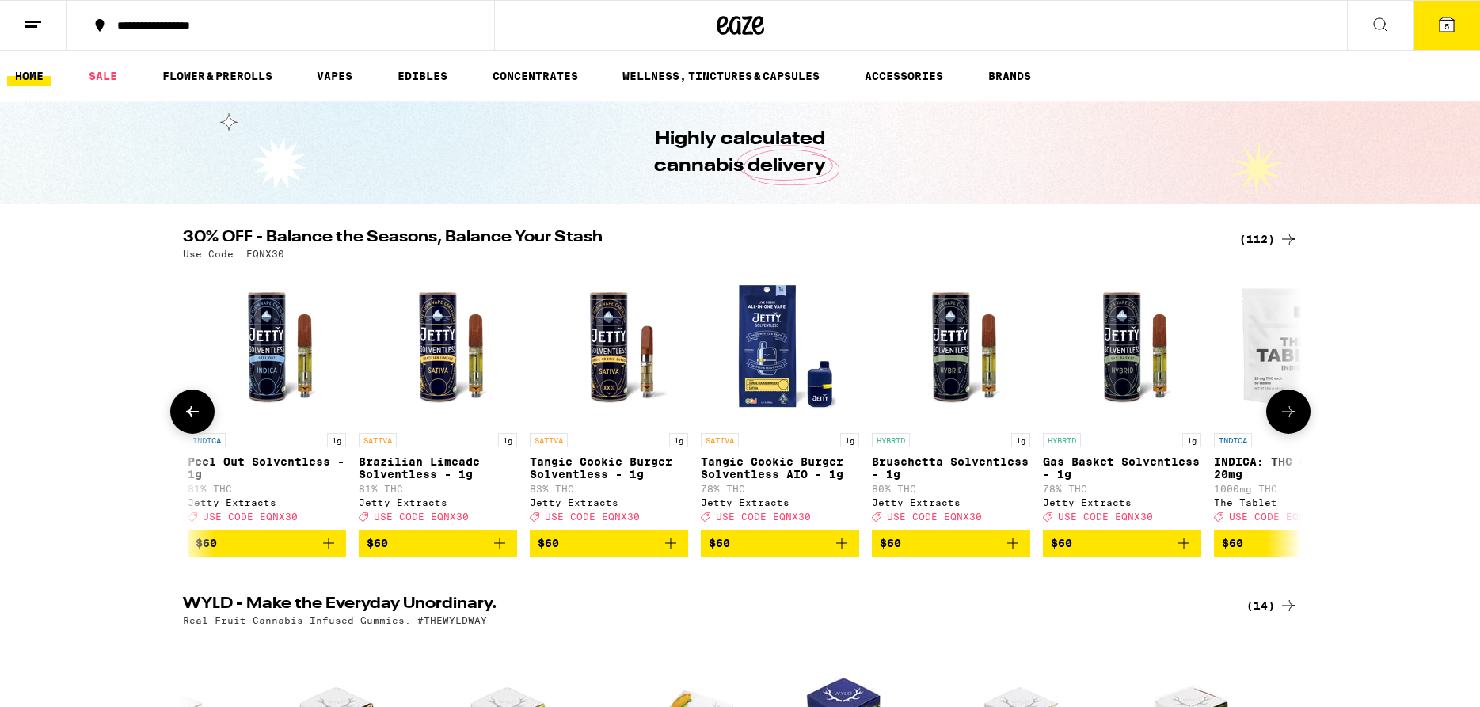
click at [196, 429] on button at bounding box center [192, 412] width 44 height 44
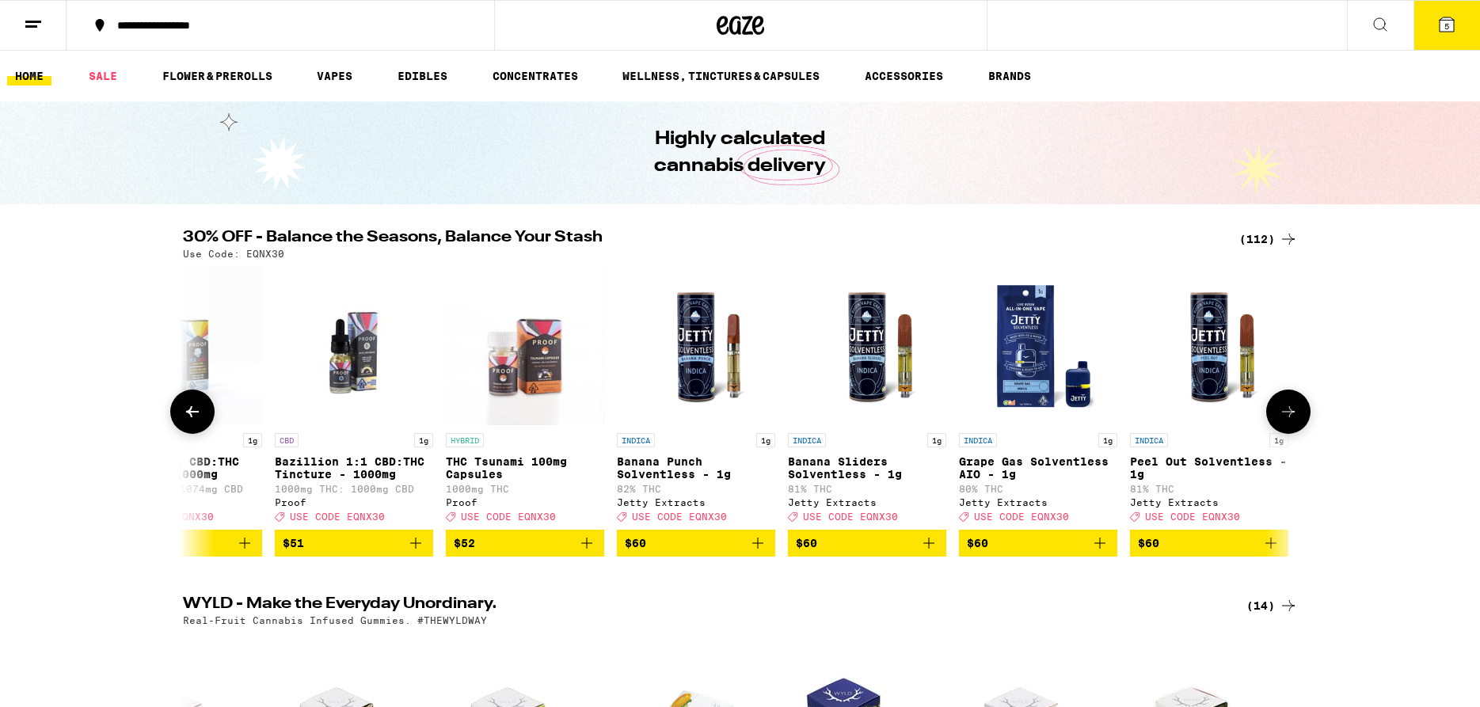
click at [196, 429] on button at bounding box center [192, 412] width 44 height 44
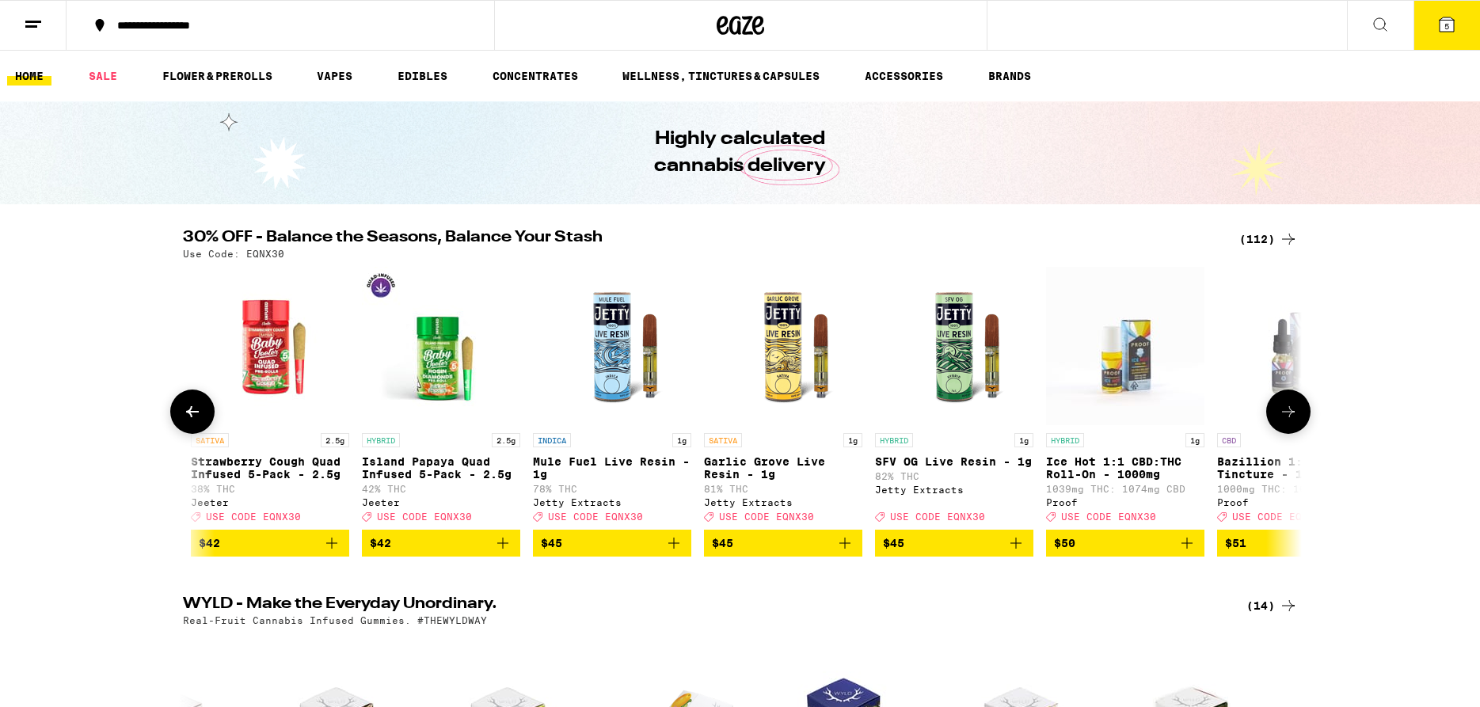
click at [196, 429] on button at bounding box center [192, 412] width 44 height 44
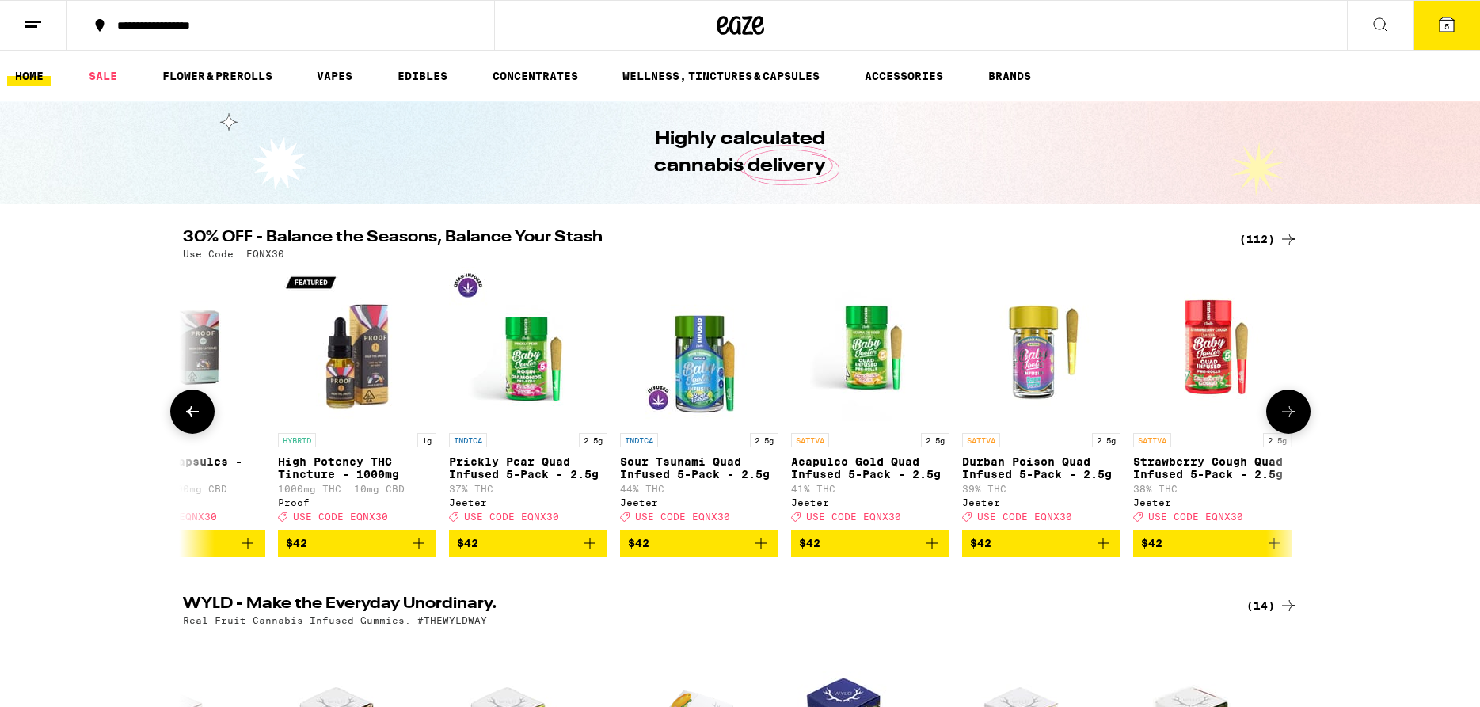
click at [196, 429] on button at bounding box center [192, 412] width 44 height 44
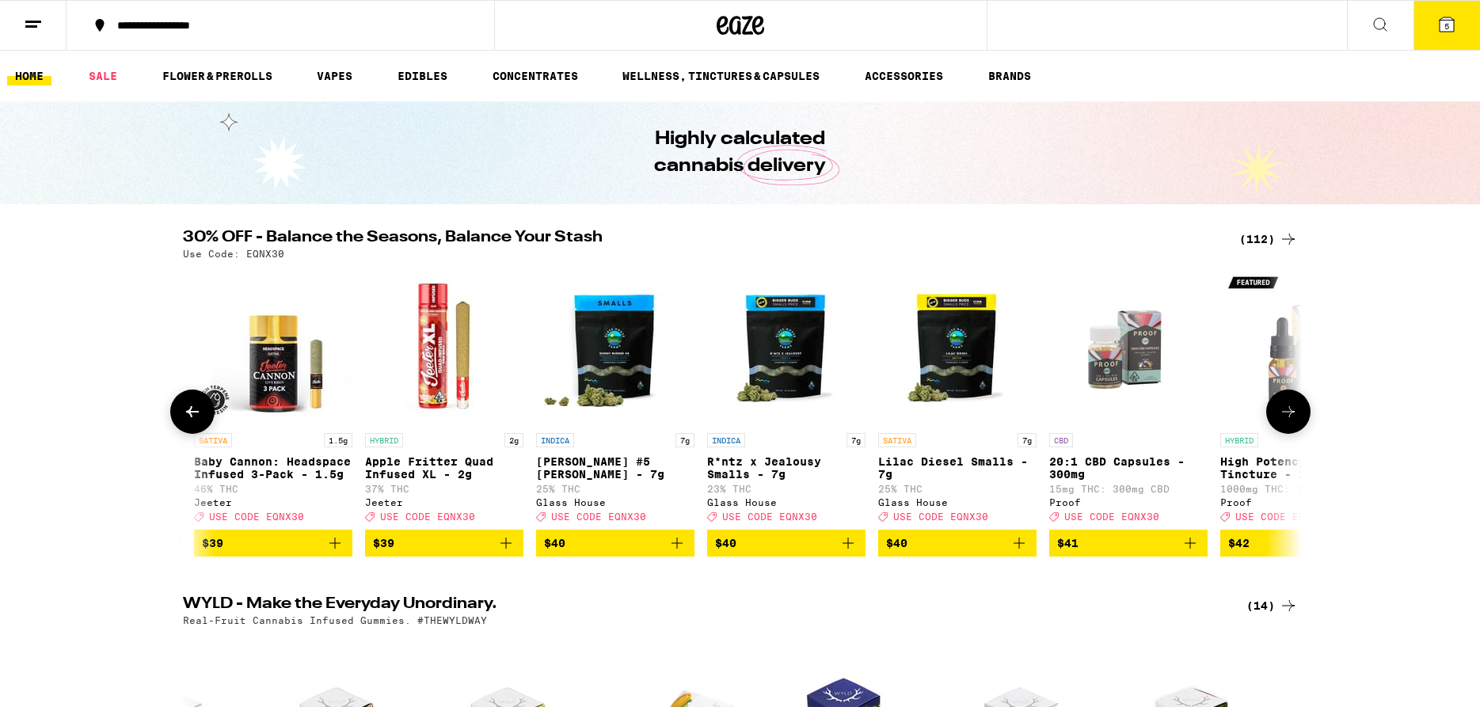
click at [196, 429] on button at bounding box center [192, 412] width 44 height 44
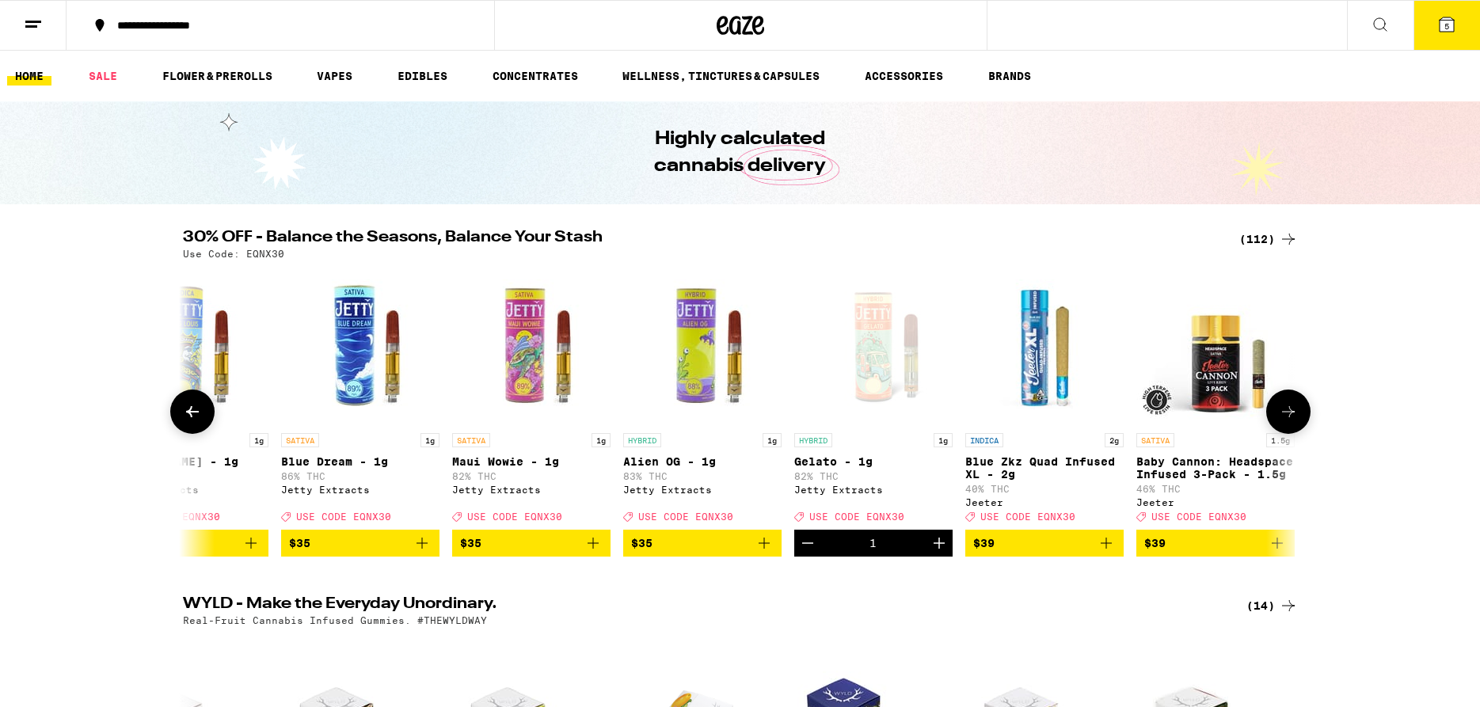
click at [196, 429] on button at bounding box center [192, 412] width 44 height 44
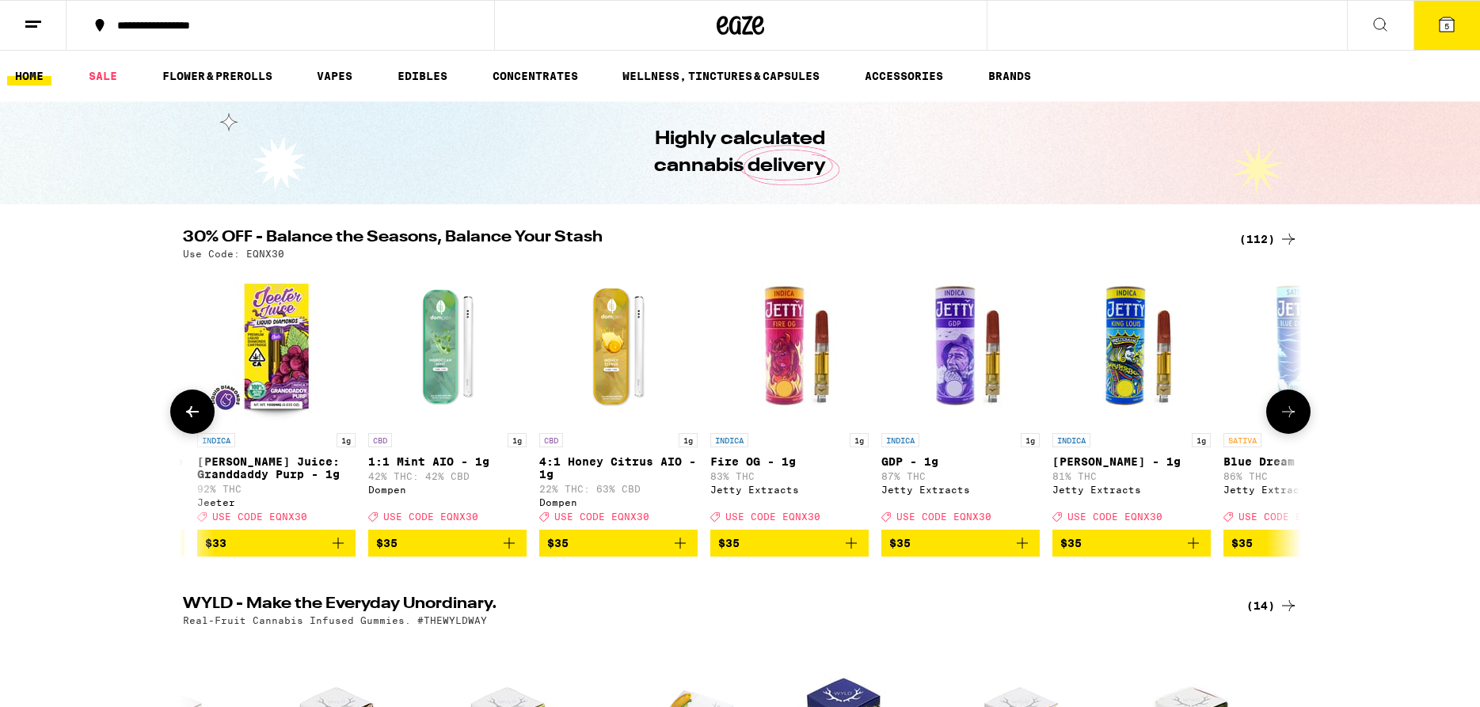
click at [196, 429] on button at bounding box center [192, 412] width 44 height 44
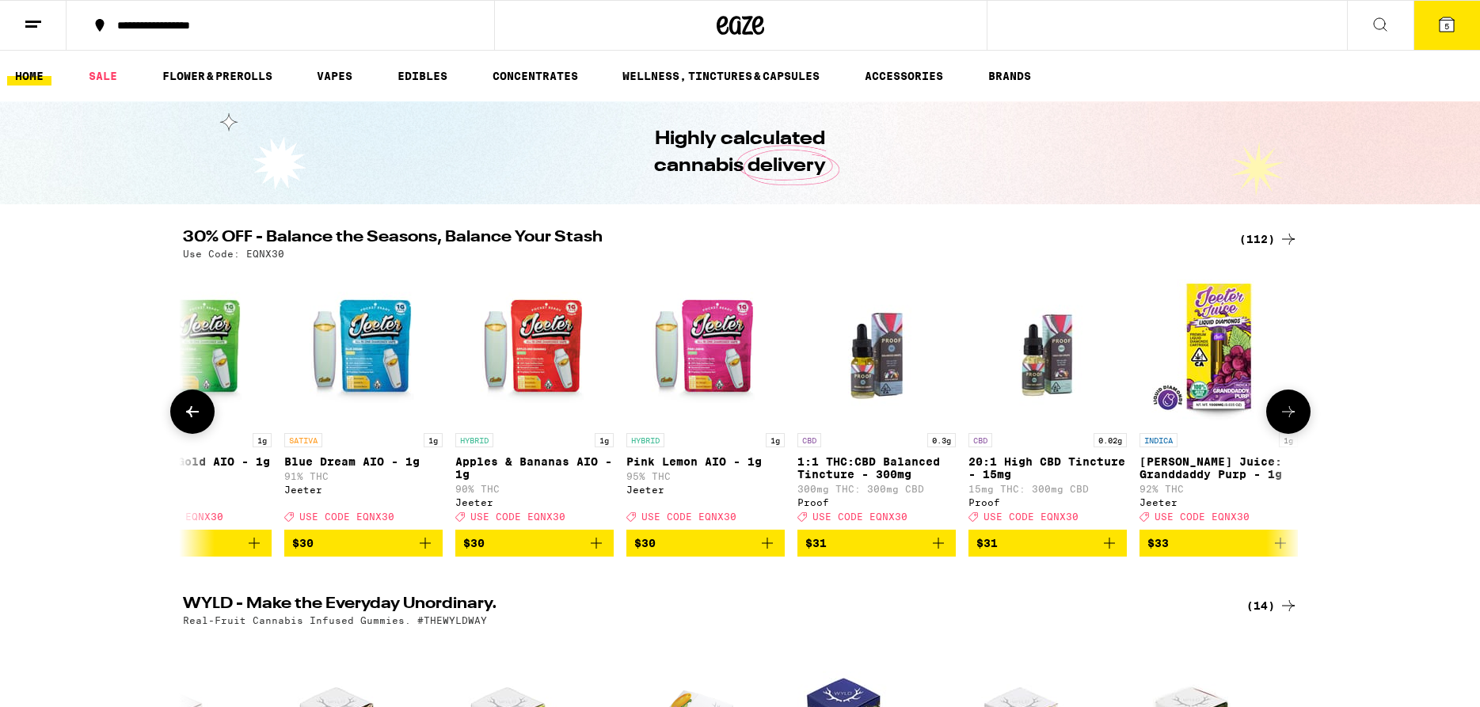
click at [196, 429] on button at bounding box center [192, 412] width 44 height 44
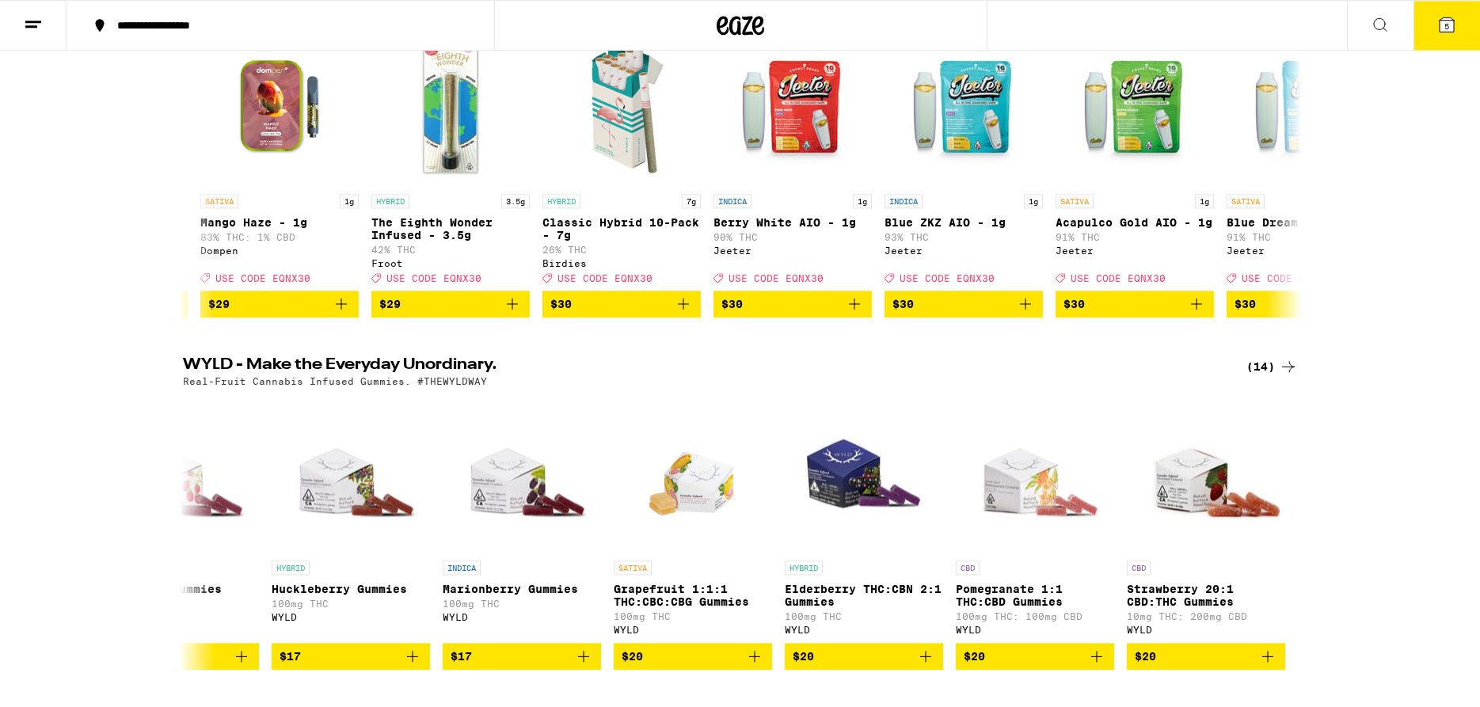
scroll to position [162, 0]
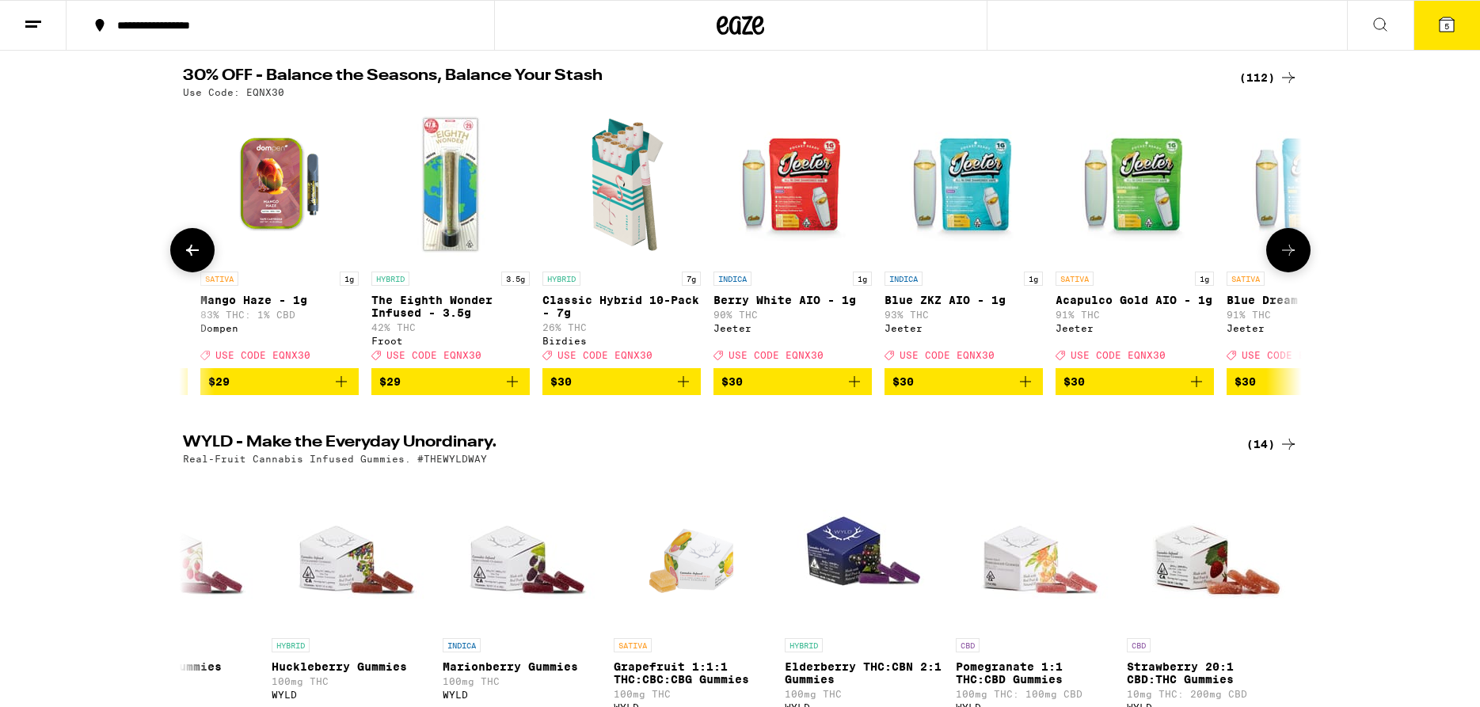
click at [182, 259] on button at bounding box center [192, 250] width 44 height 44
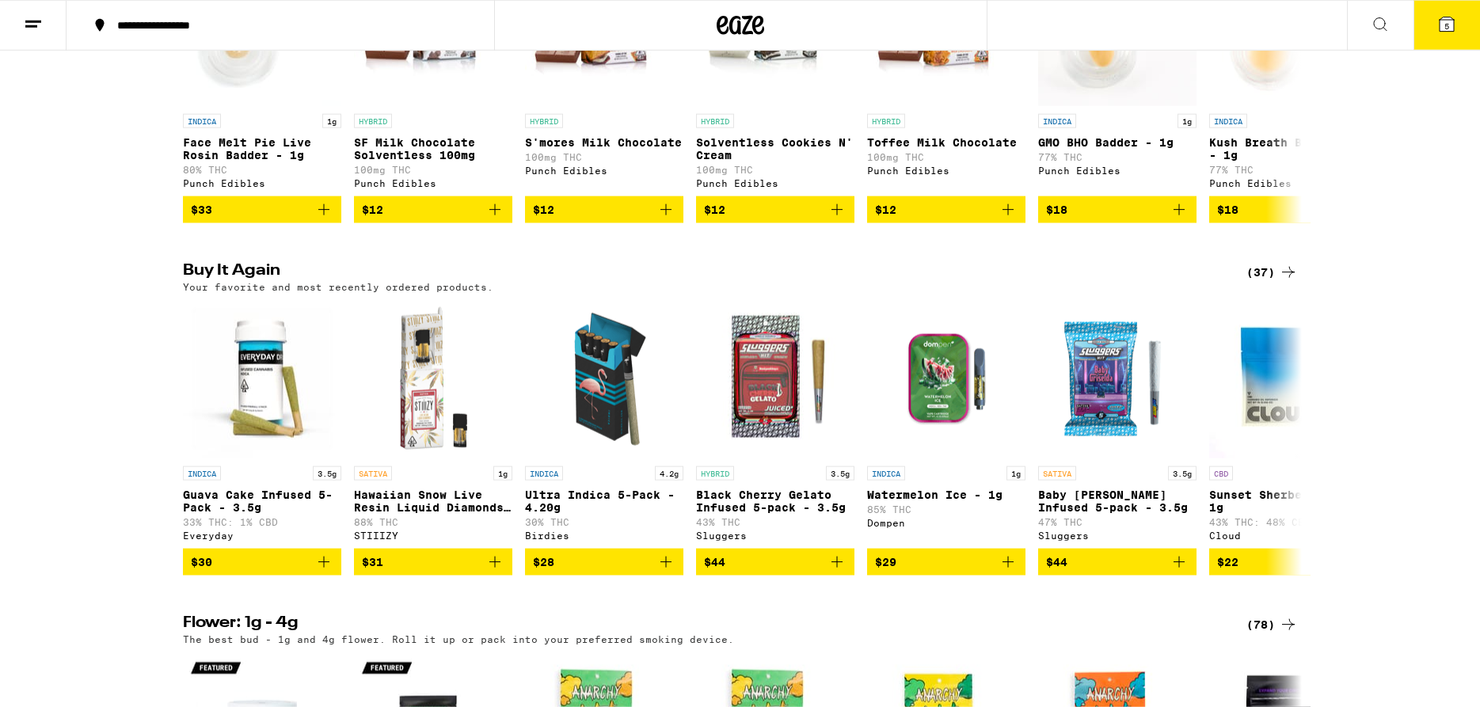
scroll to position [1050, 0]
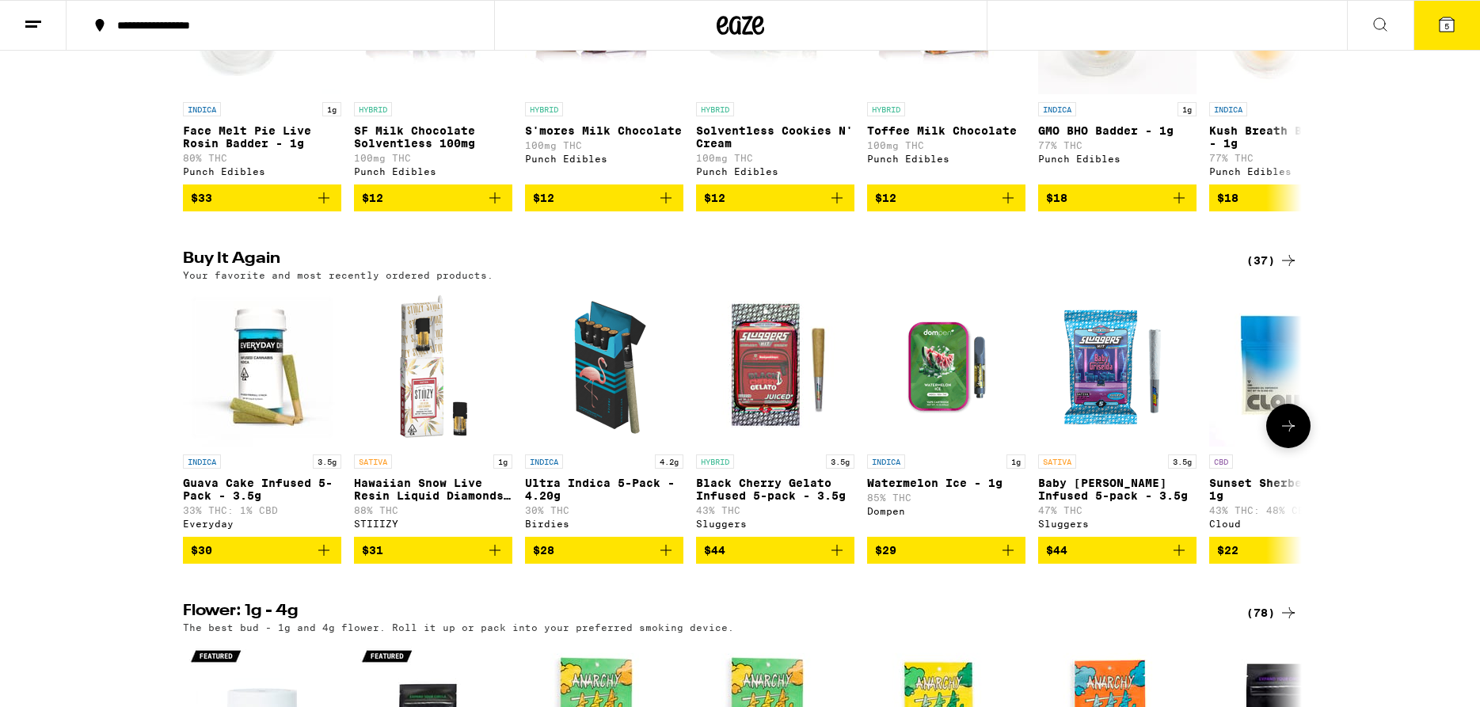
click at [1280, 435] on icon at bounding box center [1288, 425] width 19 height 19
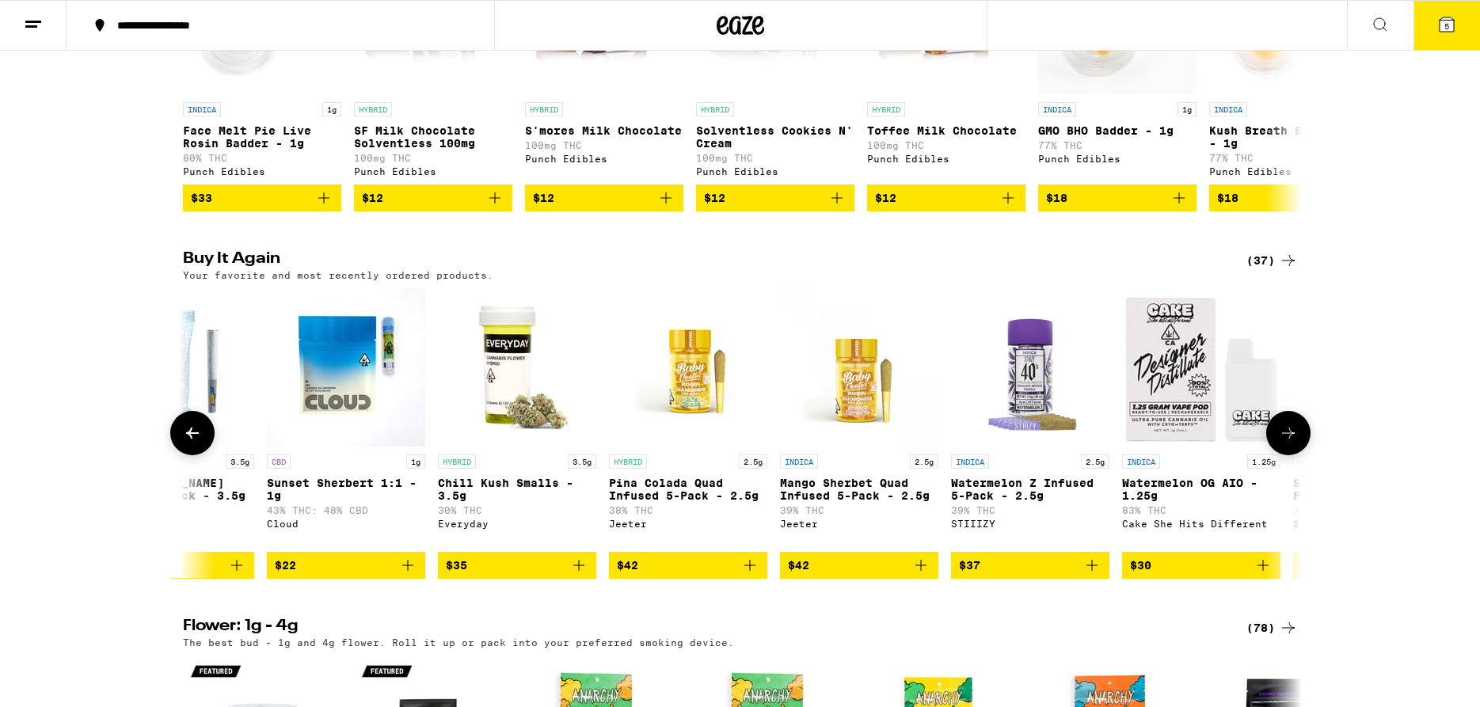
click at [1281, 443] on icon at bounding box center [1288, 433] width 19 height 19
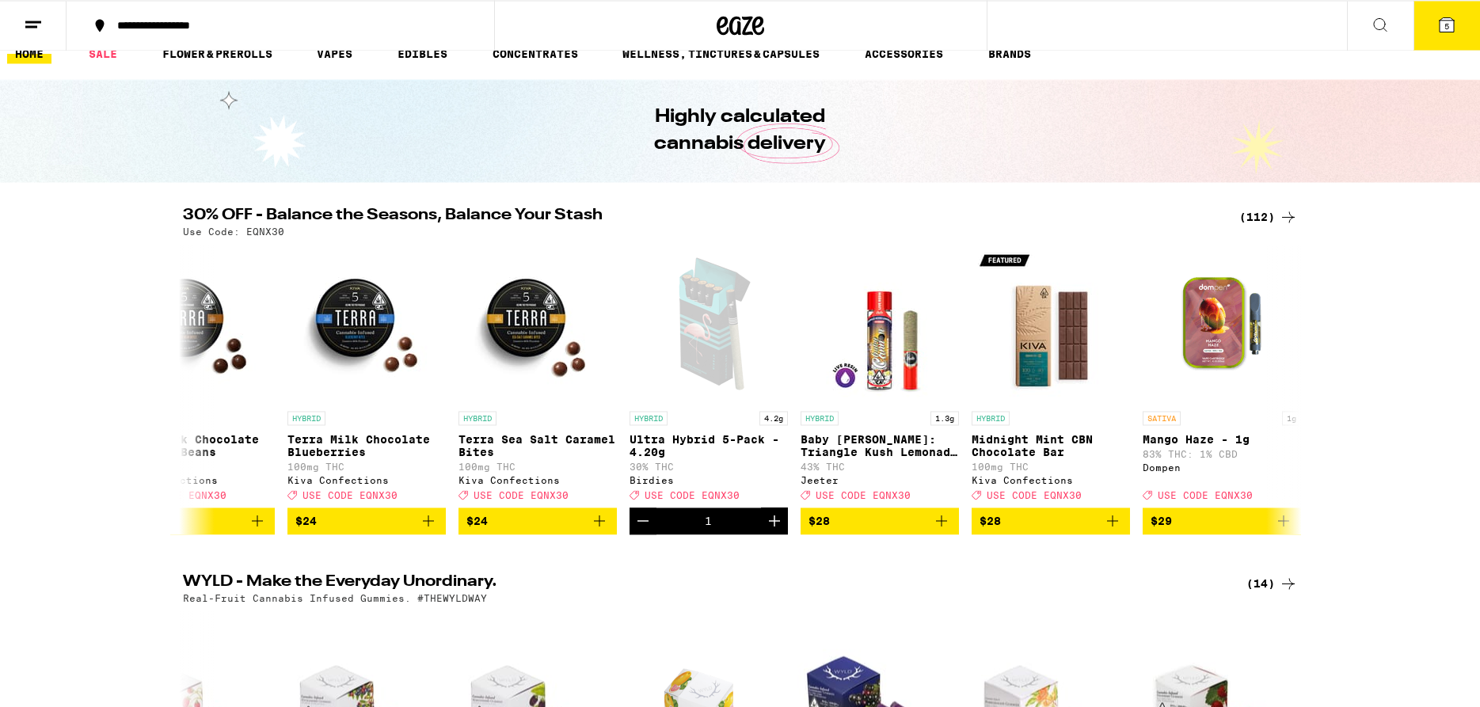
scroll to position [0, 0]
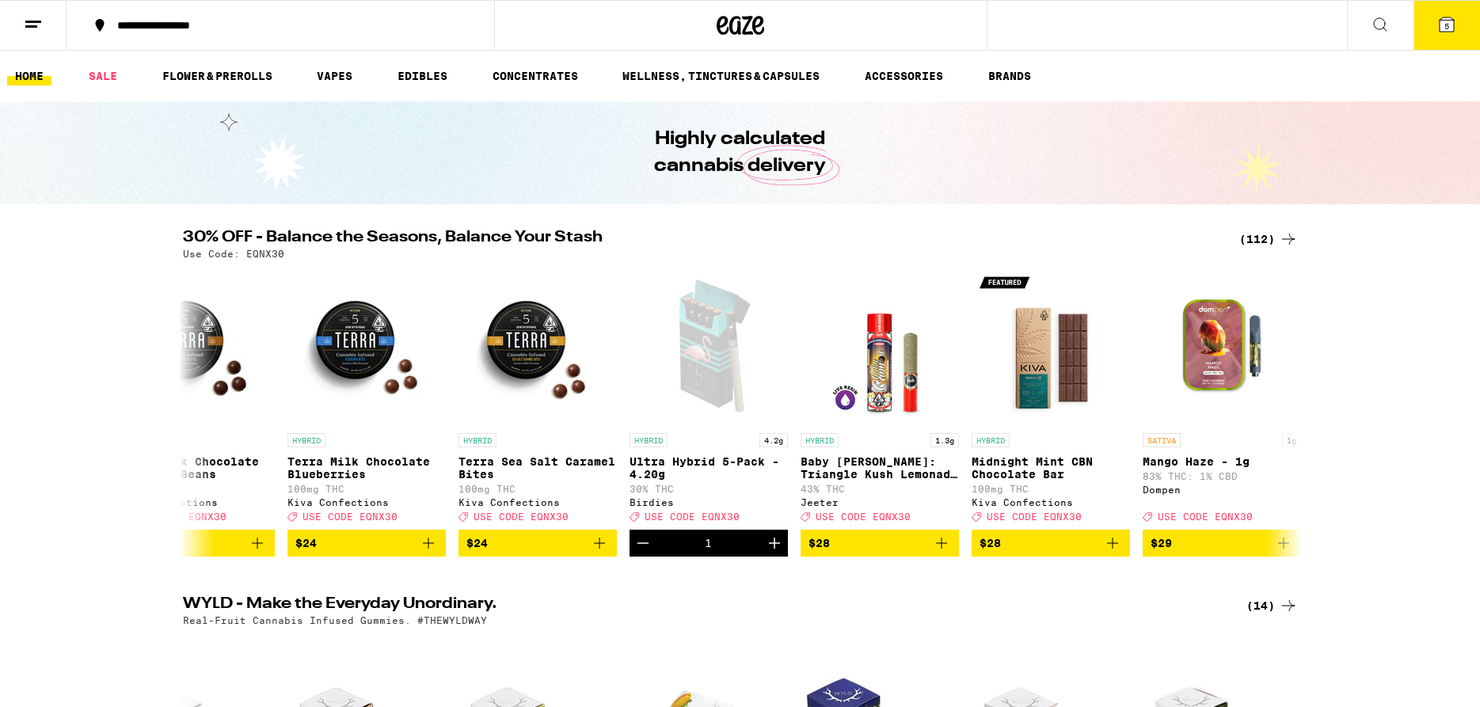
click at [1452, 25] on icon at bounding box center [1446, 24] width 14 height 14
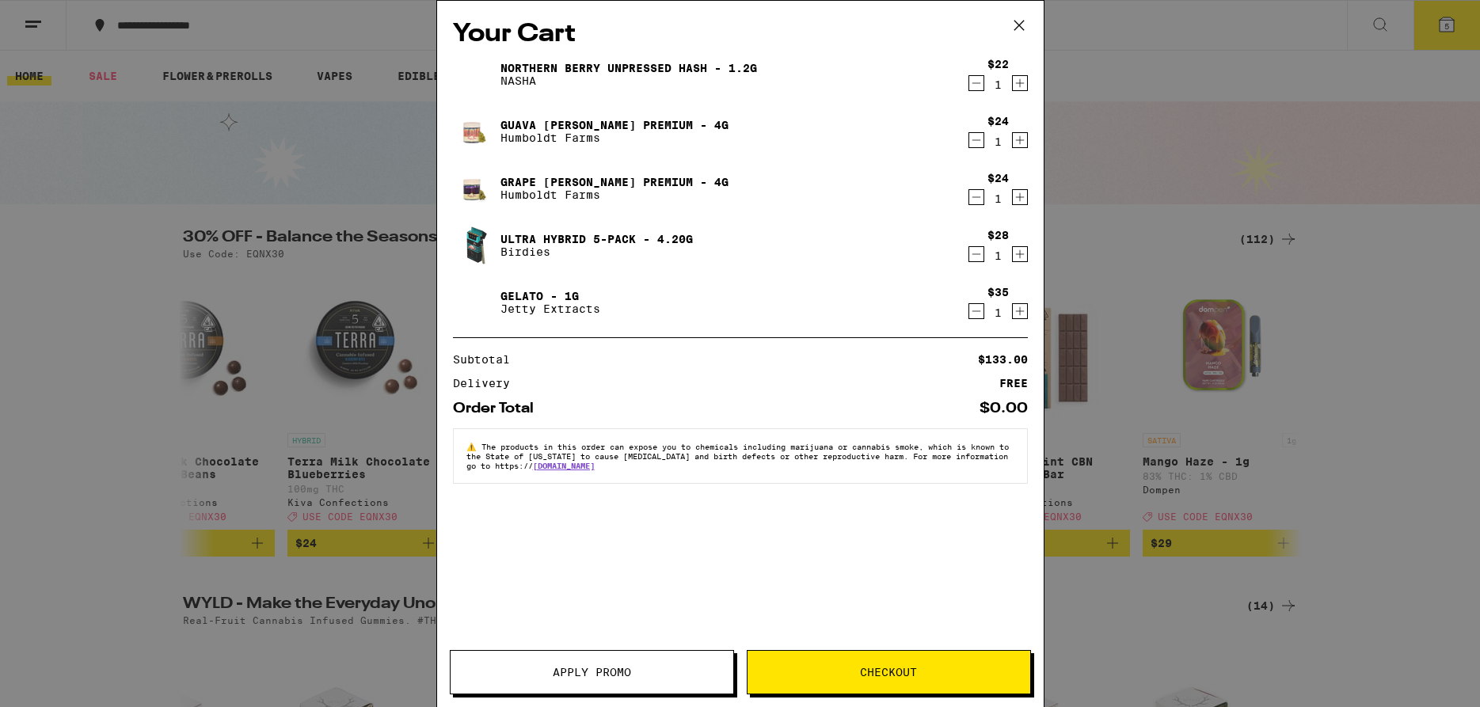
click at [1414, 491] on div "Your Cart Northern Berry Unpressed Hash - 1.2g NASHA $22 1 Guava Mintz Premium …" at bounding box center [740, 353] width 1480 height 707
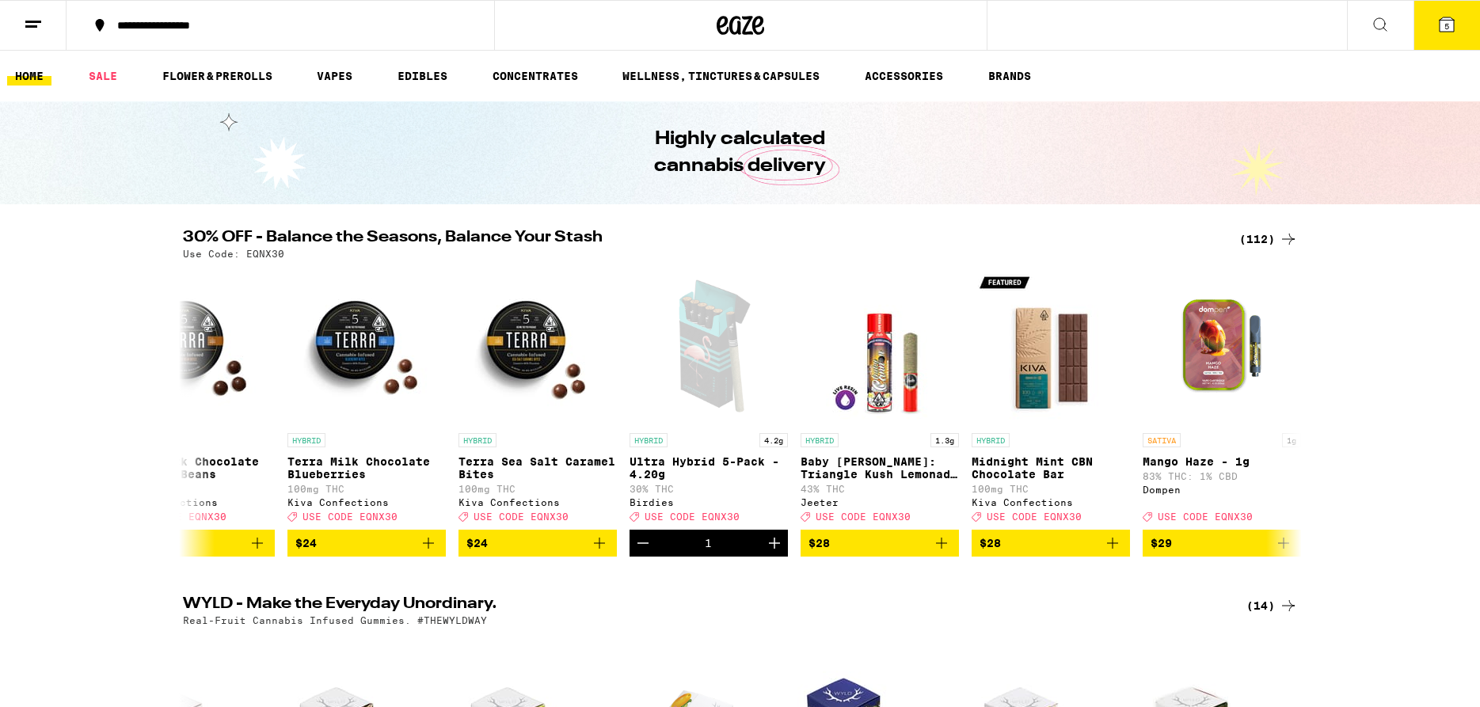
click at [1443, 29] on icon at bounding box center [1446, 24] width 14 height 14
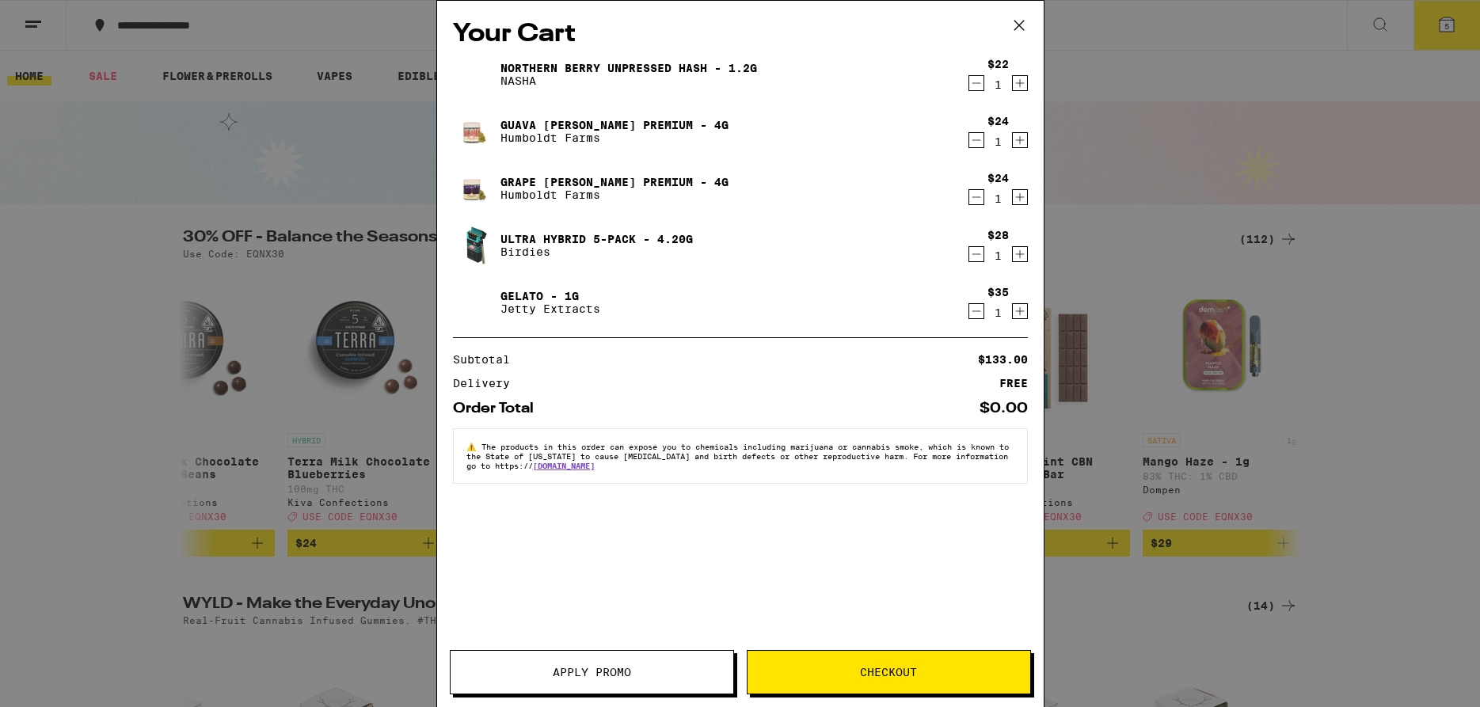
click at [591, 686] on button "Apply Promo" at bounding box center [592, 672] width 284 height 44
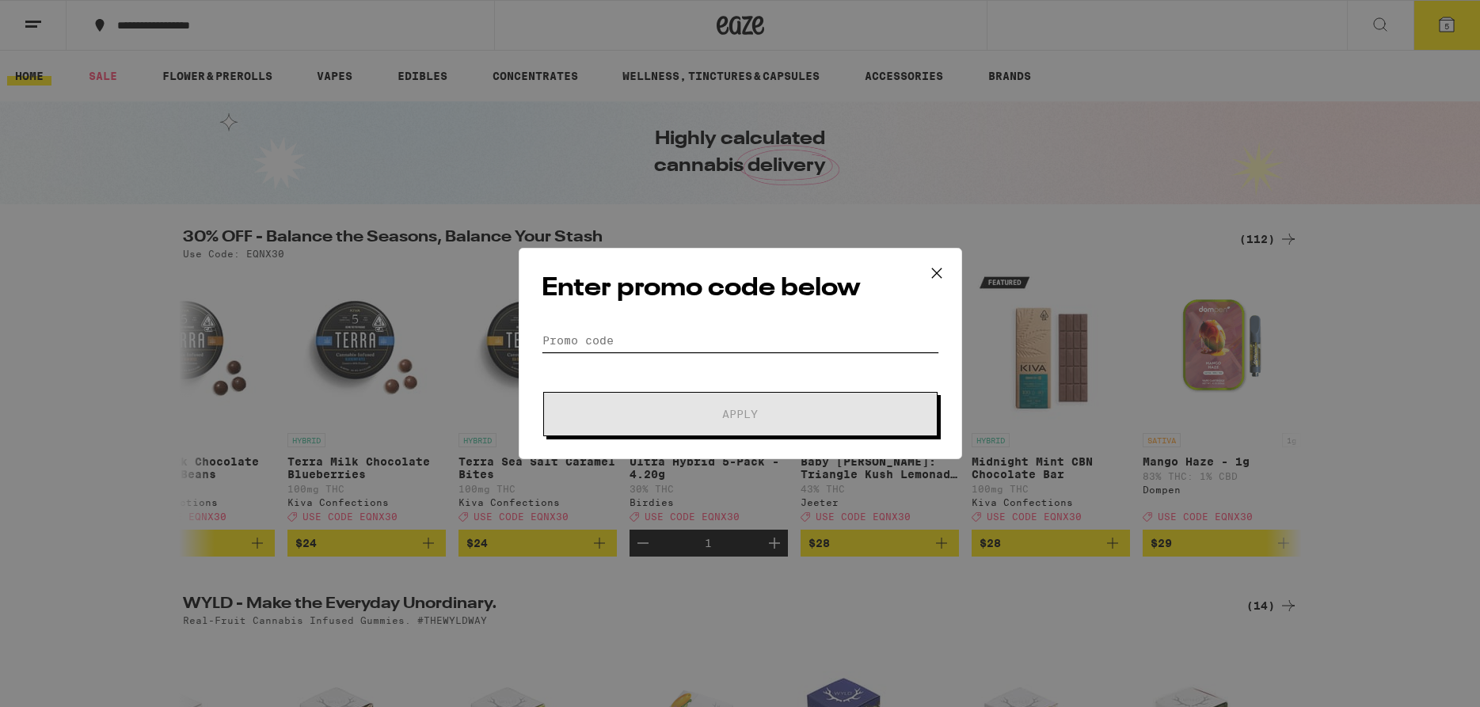
click at [652, 333] on input "Promo Code" at bounding box center [740, 341] width 397 height 24
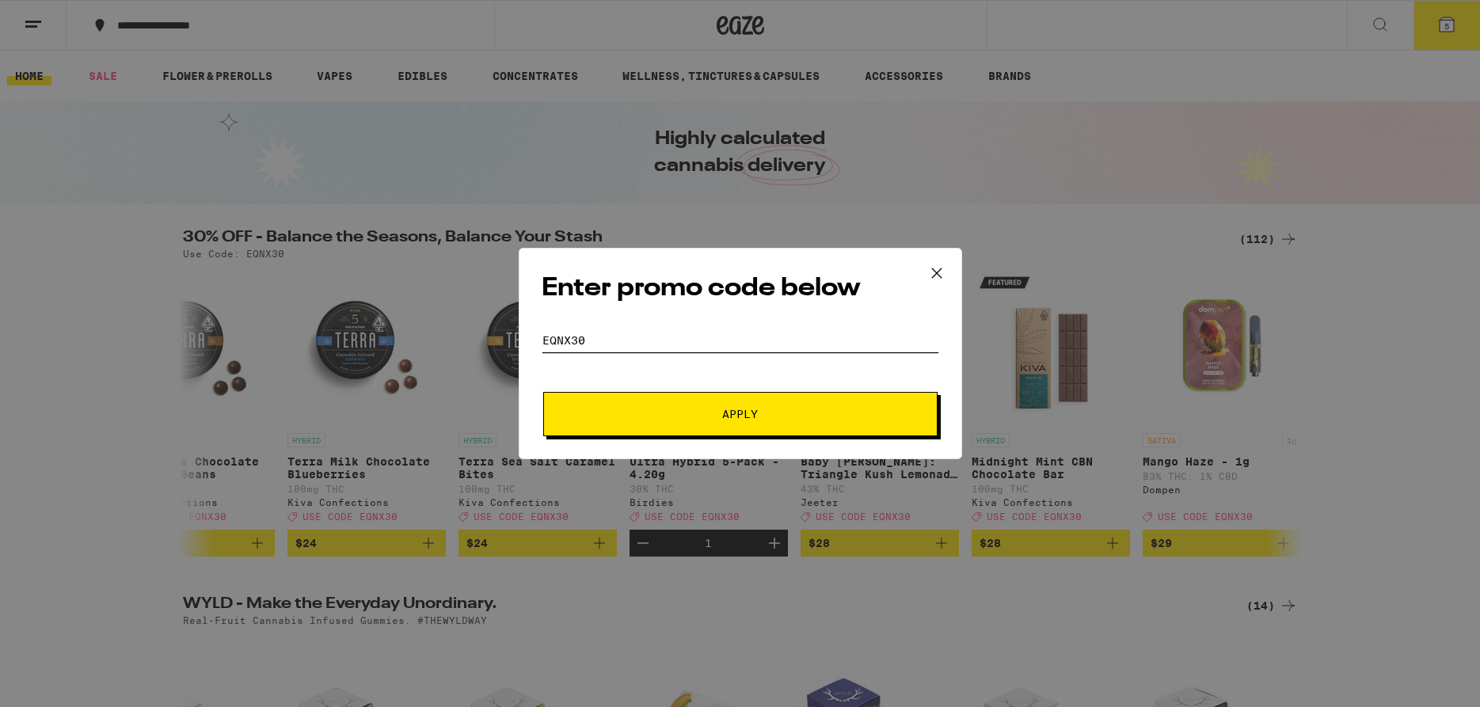
type input "eqnx30"
click at [648, 425] on button "Apply" at bounding box center [740, 414] width 394 height 44
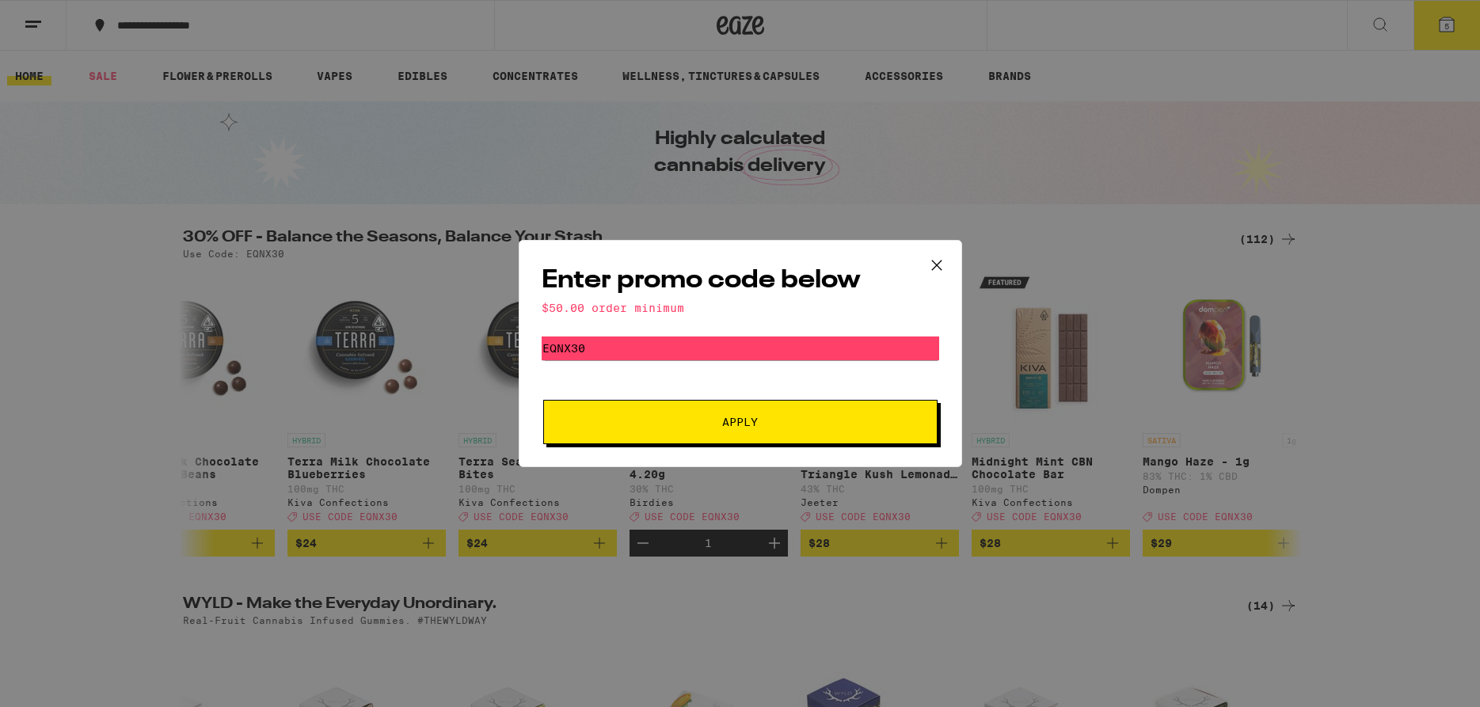
click at [940, 263] on icon at bounding box center [937, 265] width 24 height 24
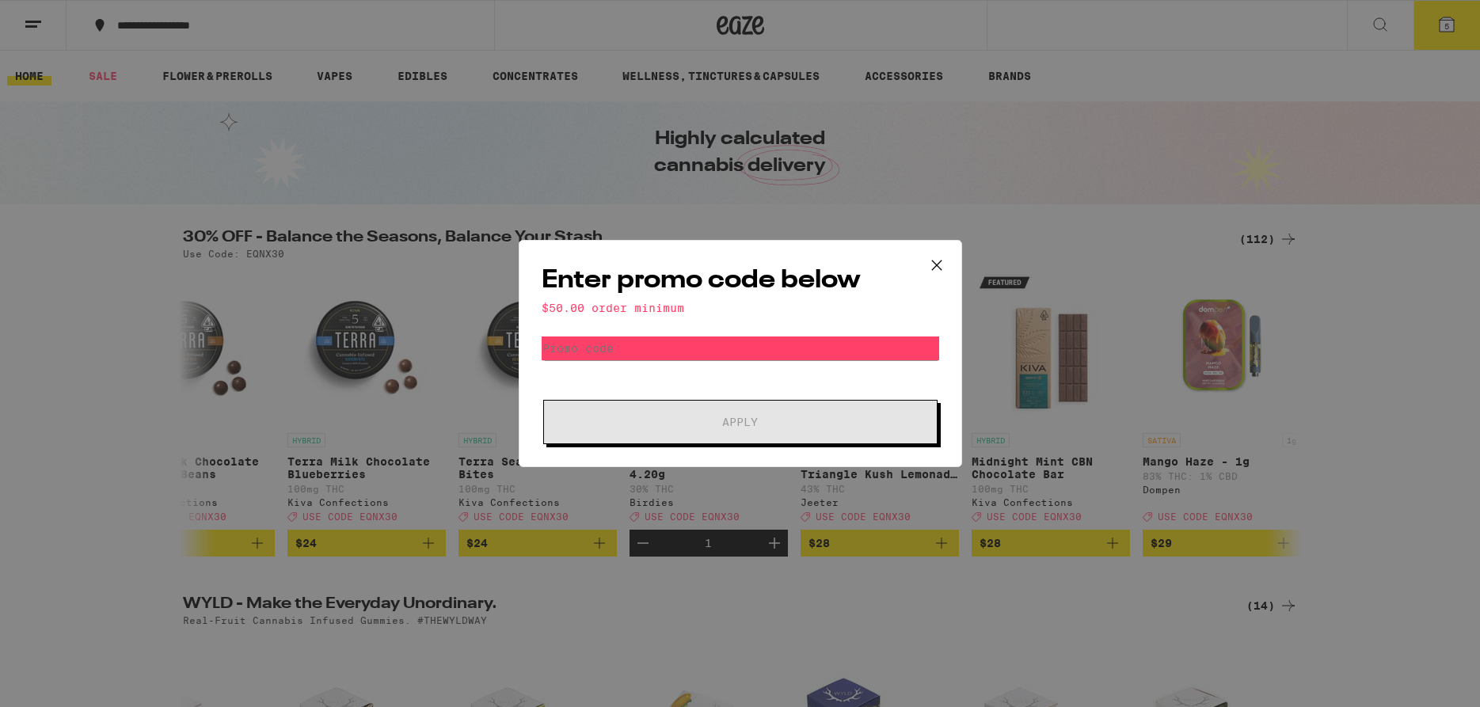
scroll to position [0, 1884]
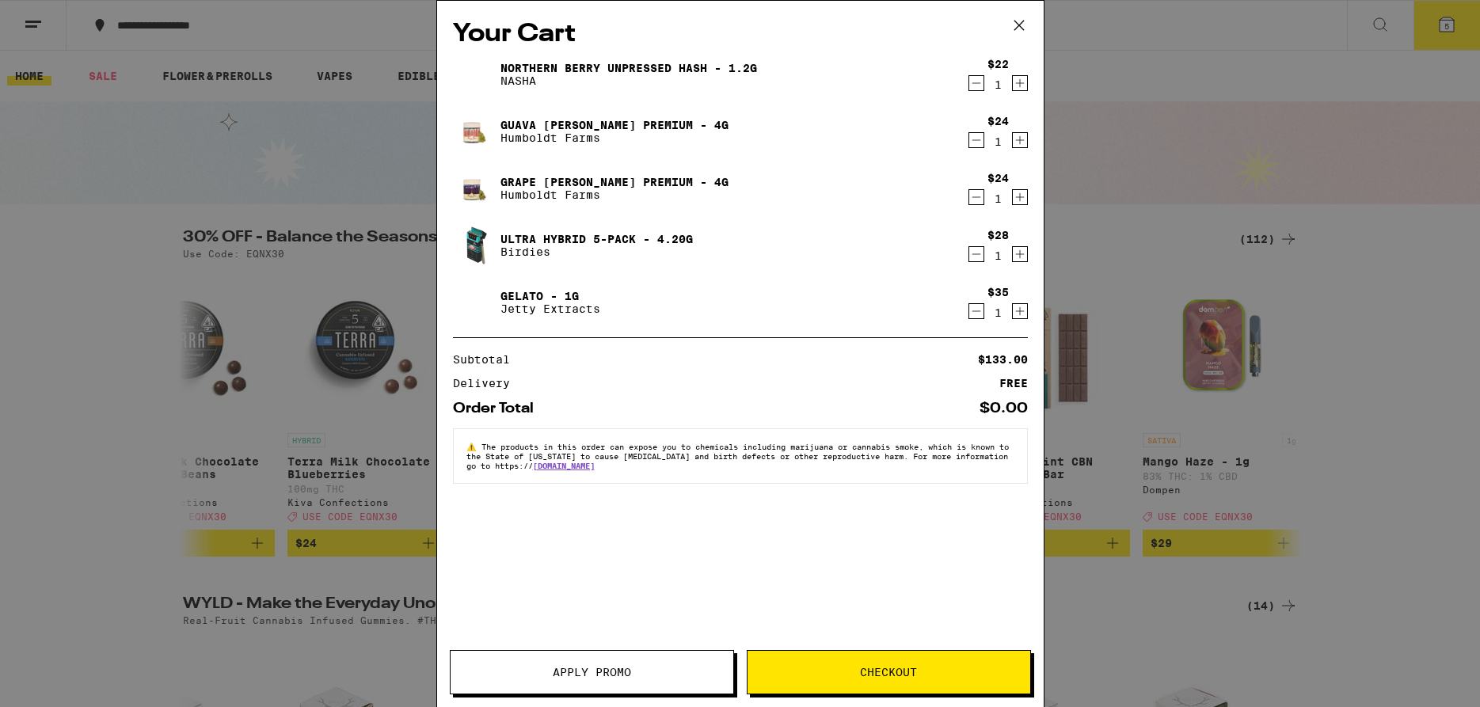
click at [76, 433] on div "Your Cart Northern Berry Unpressed Hash - 1.2g NASHA $22 1 Guava Mintz Premium …" at bounding box center [740, 353] width 1480 height 707
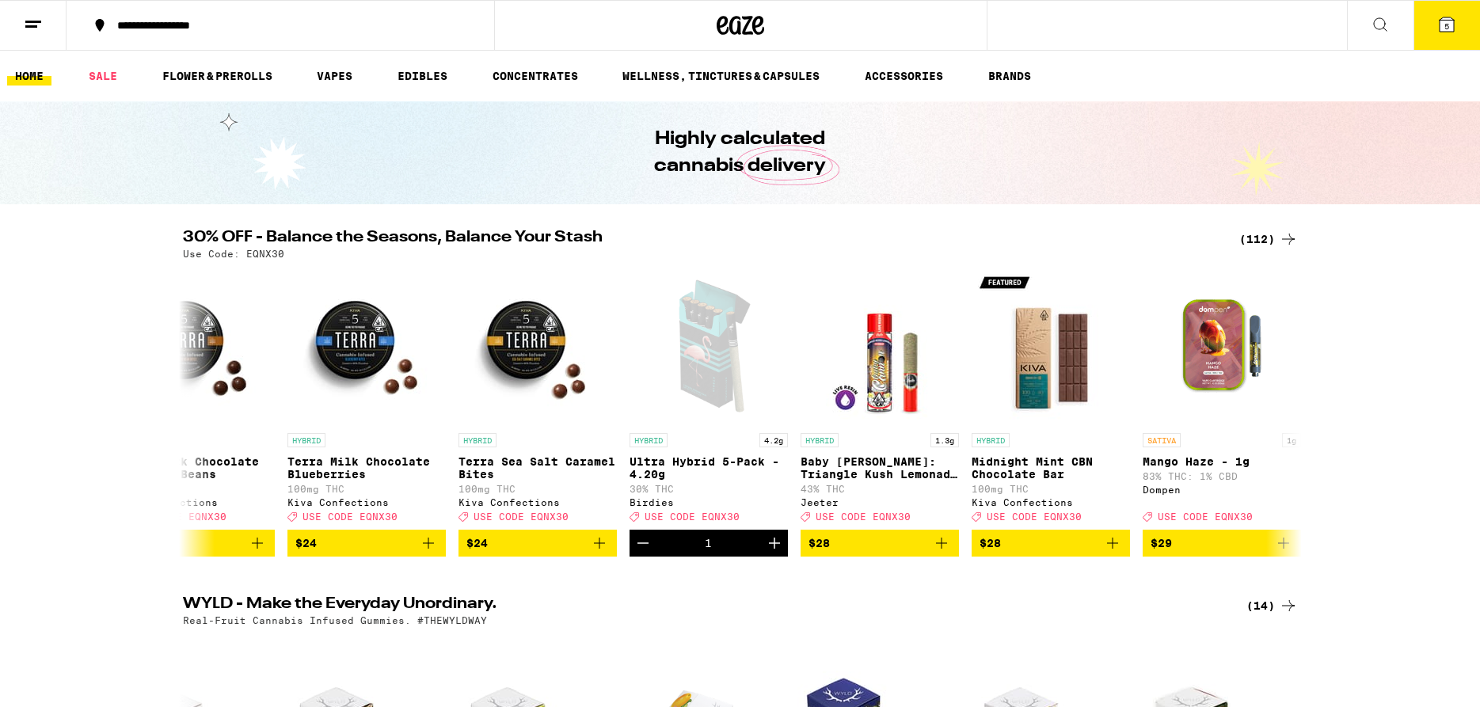
click at [1452, 36] on button "5" at bounding box center [1446, 25] width 67 height 49
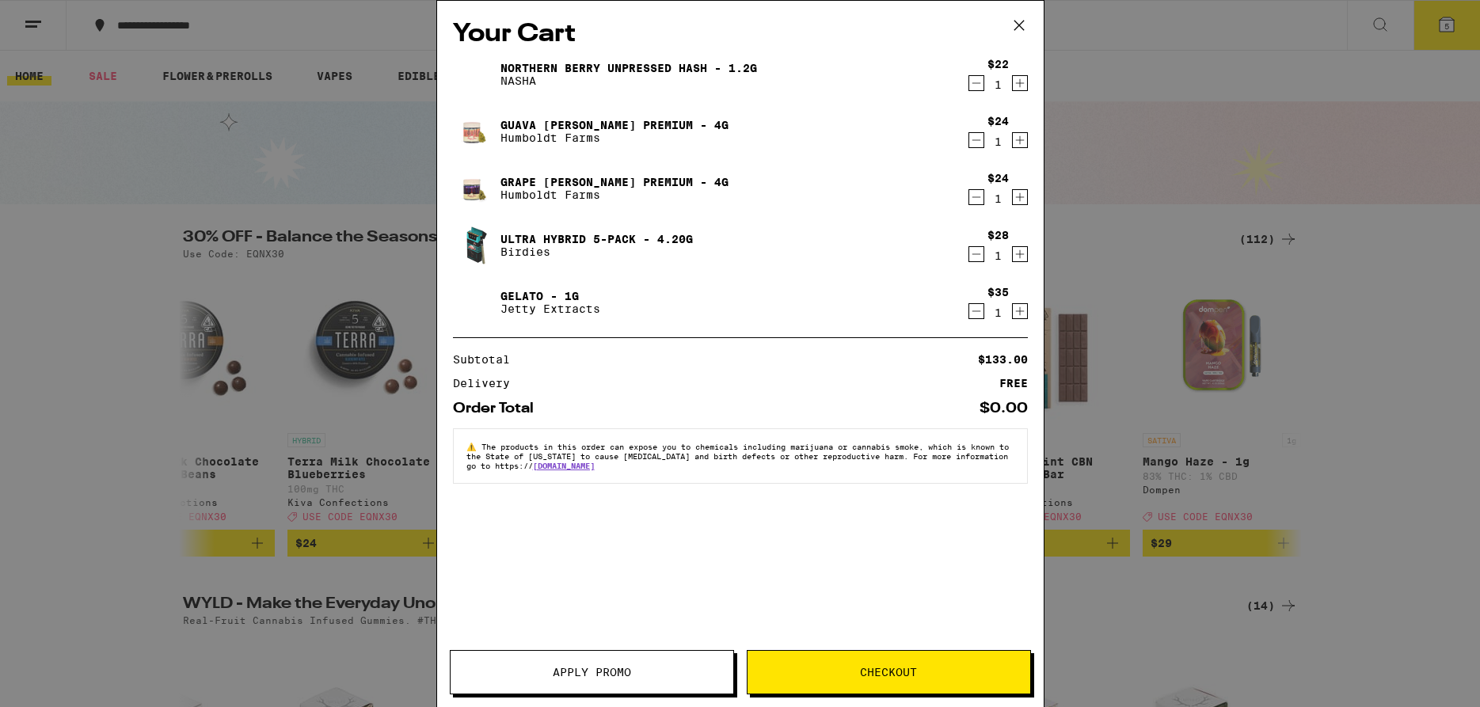
click at [636, 675] on span "Apply Promo" at bounding box center [592, 672] width 283 height 11
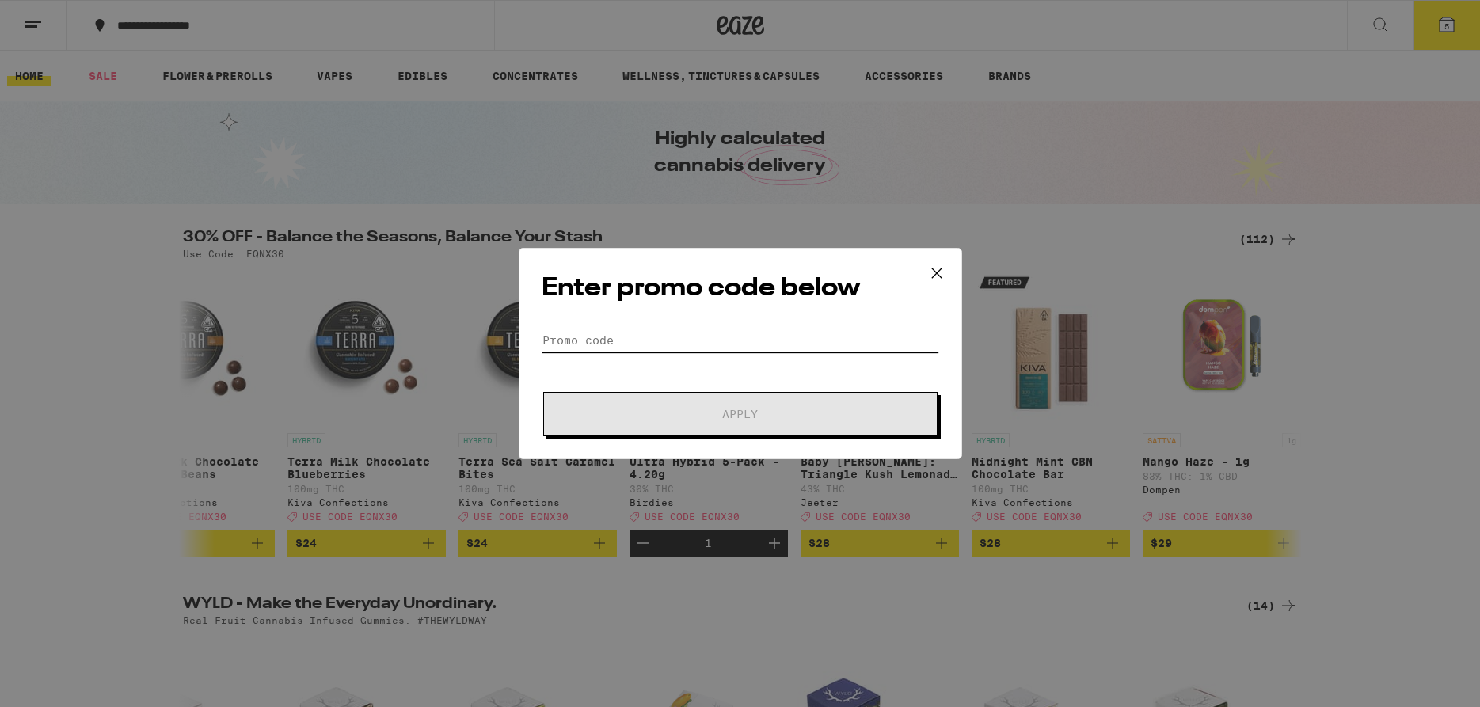
click at [648, 341] on input "Promo Code" at bounding box center [740, 341] width 397 height 24
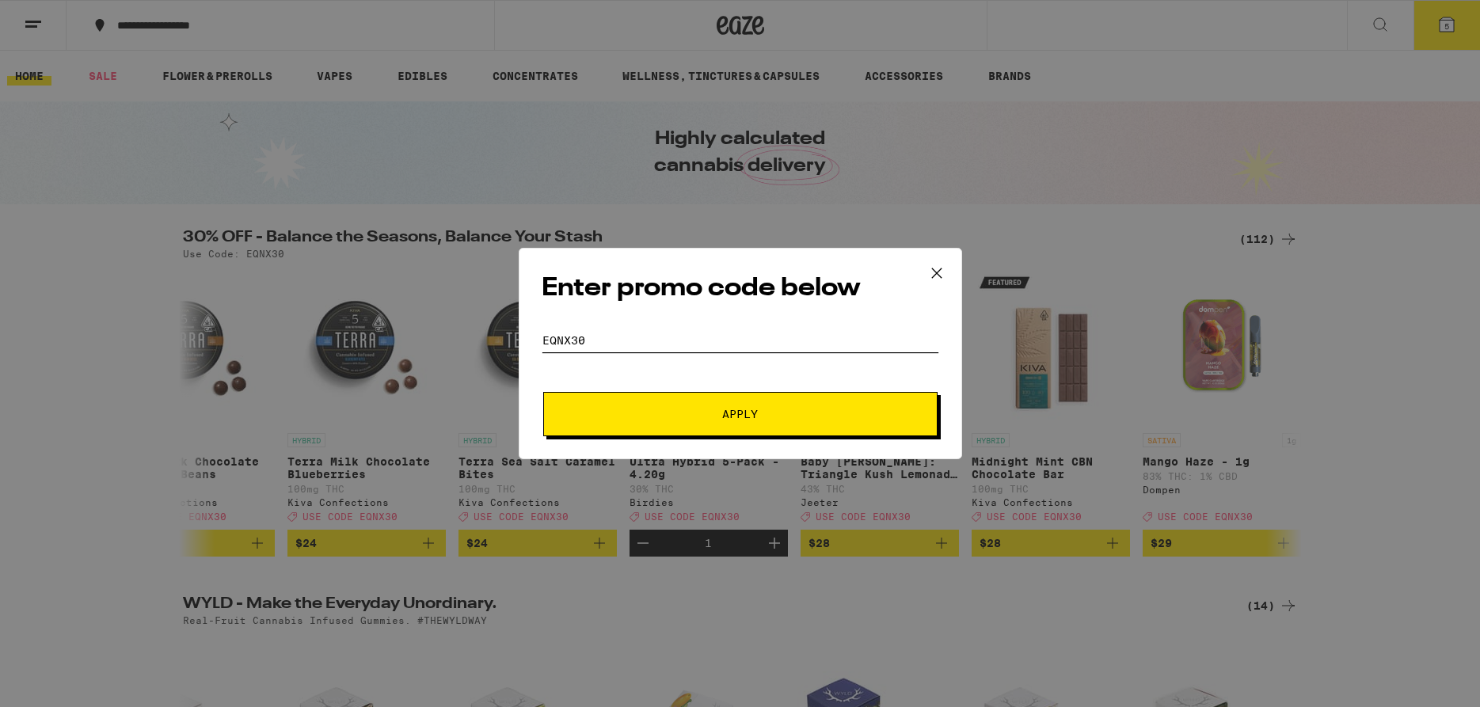
type input "eqnx30"
click at [660, 420] on button "Apply" at bounding box center [740, 414] width 394 height 44
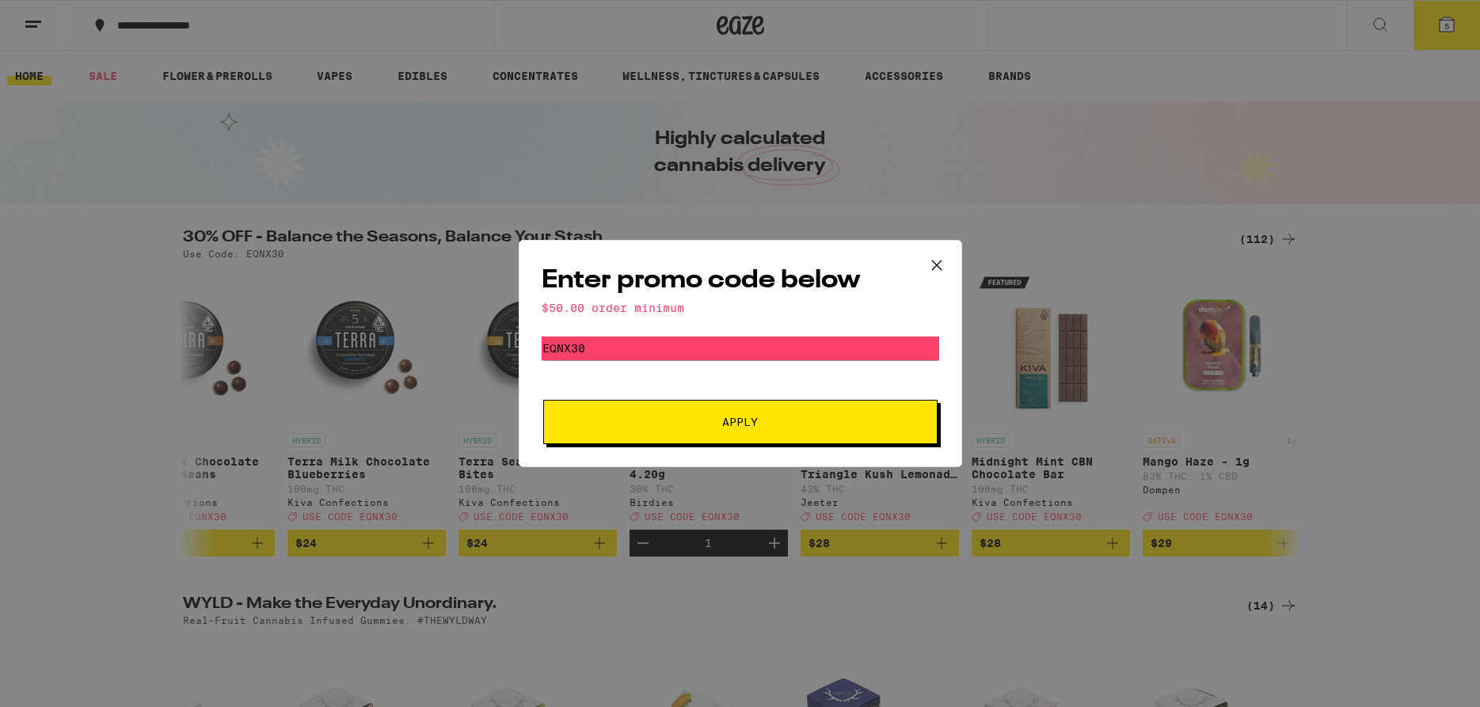
click at [742, 415] on button "Apply" at bounding box center [740, 422] width 394 height 44
click at [932, 270] on icon at bounding box center [937, 265] width 24 height 24
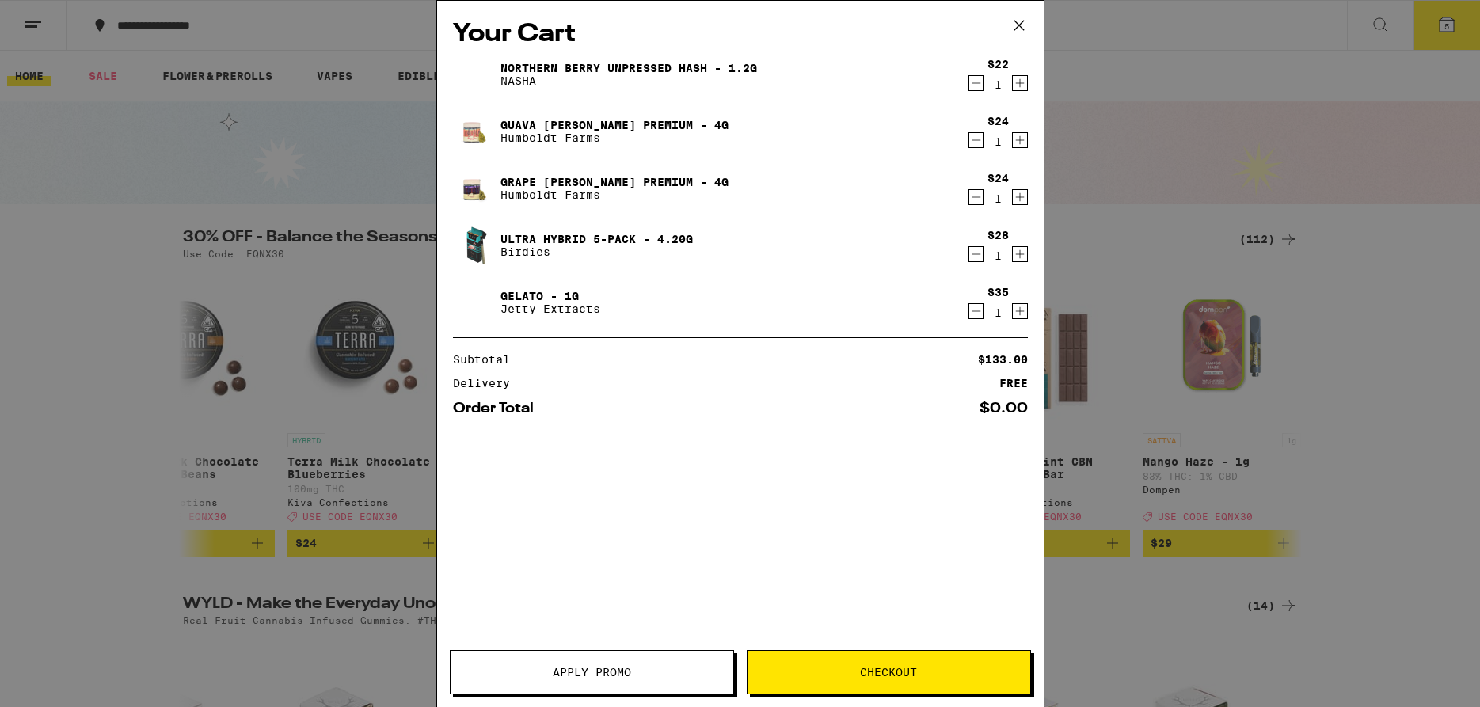
scroll to position [0, 1884]
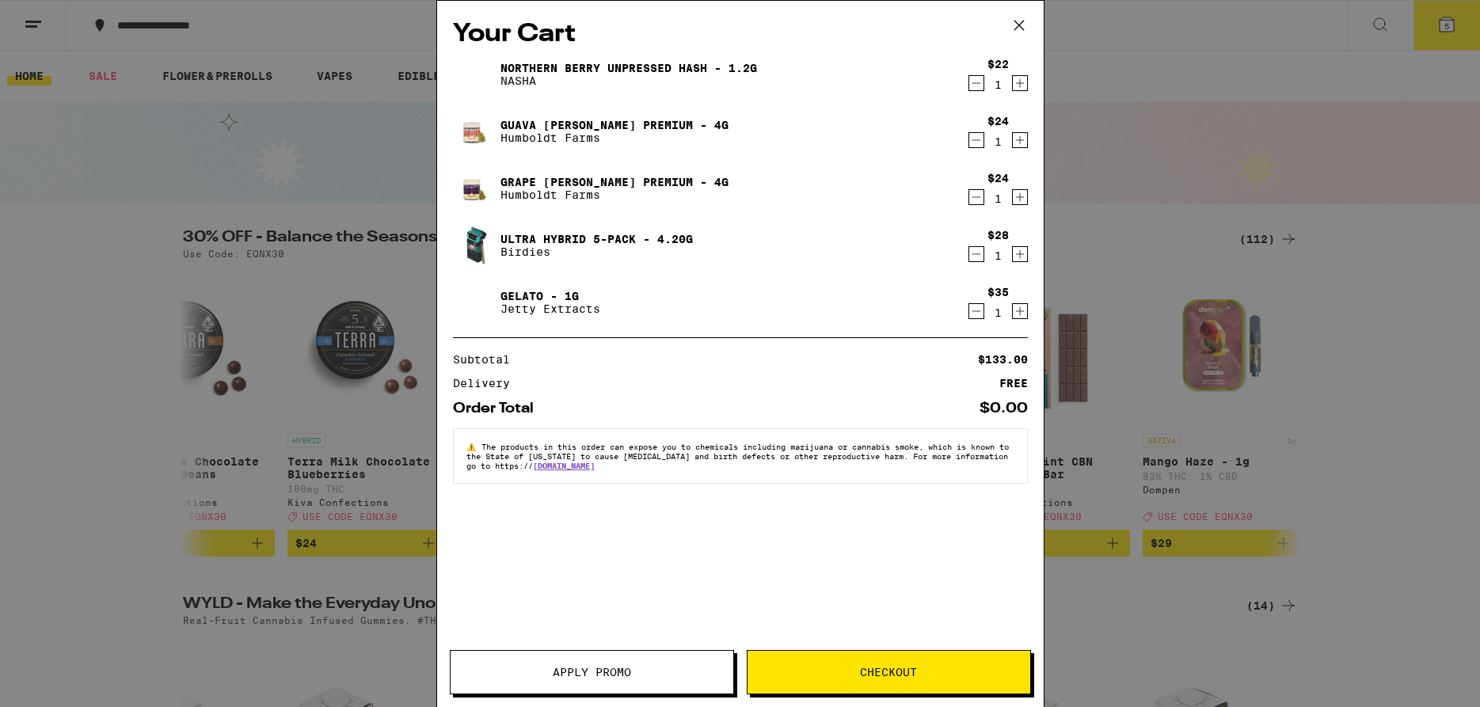
click at [831, 668] on span "Checkout" at bounding box center [888, 672] width 283 height 11
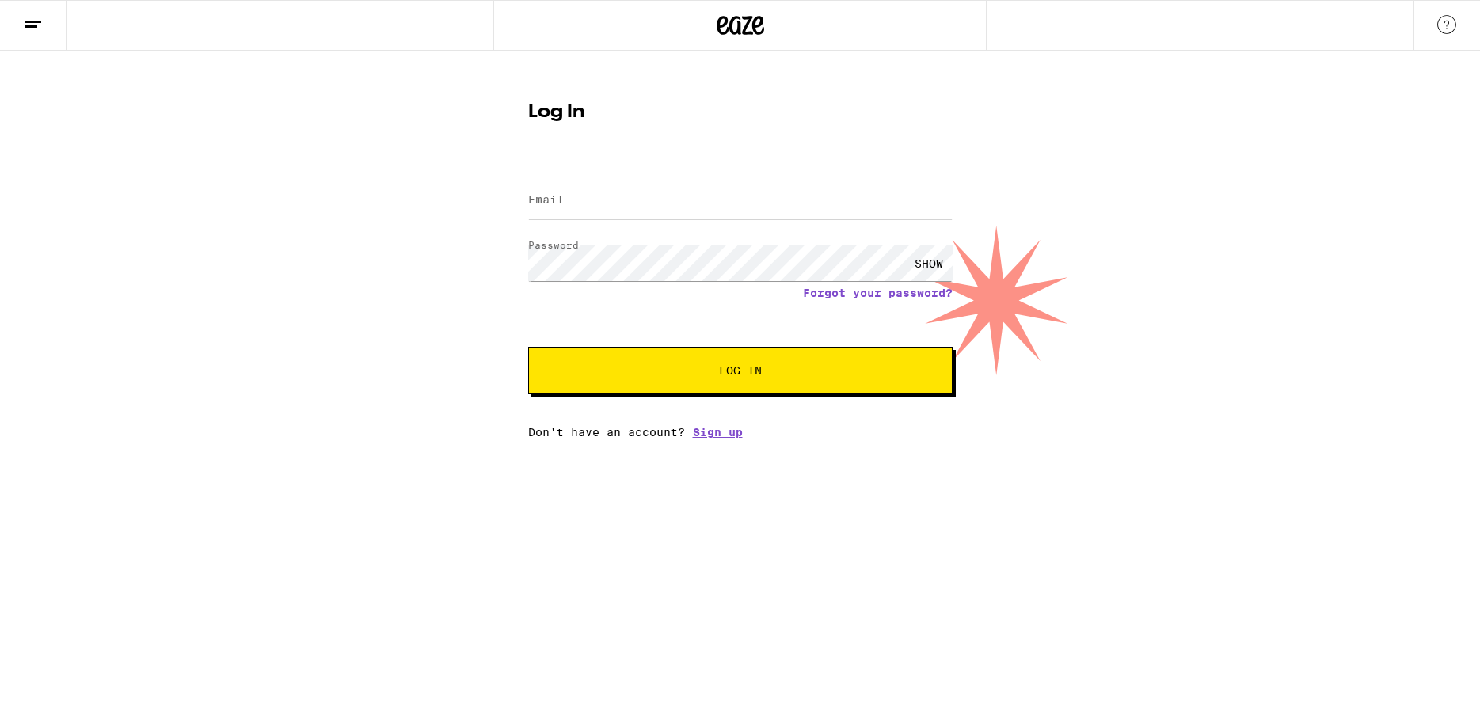
click at [612, 209] on input "Email" at bounding box center [740, 201] width 424 height 36
type input "delyte_em@hotmail.com"
click at [689, 363] on button "Log In" at bounding box center [740, 371] width 424 height 48
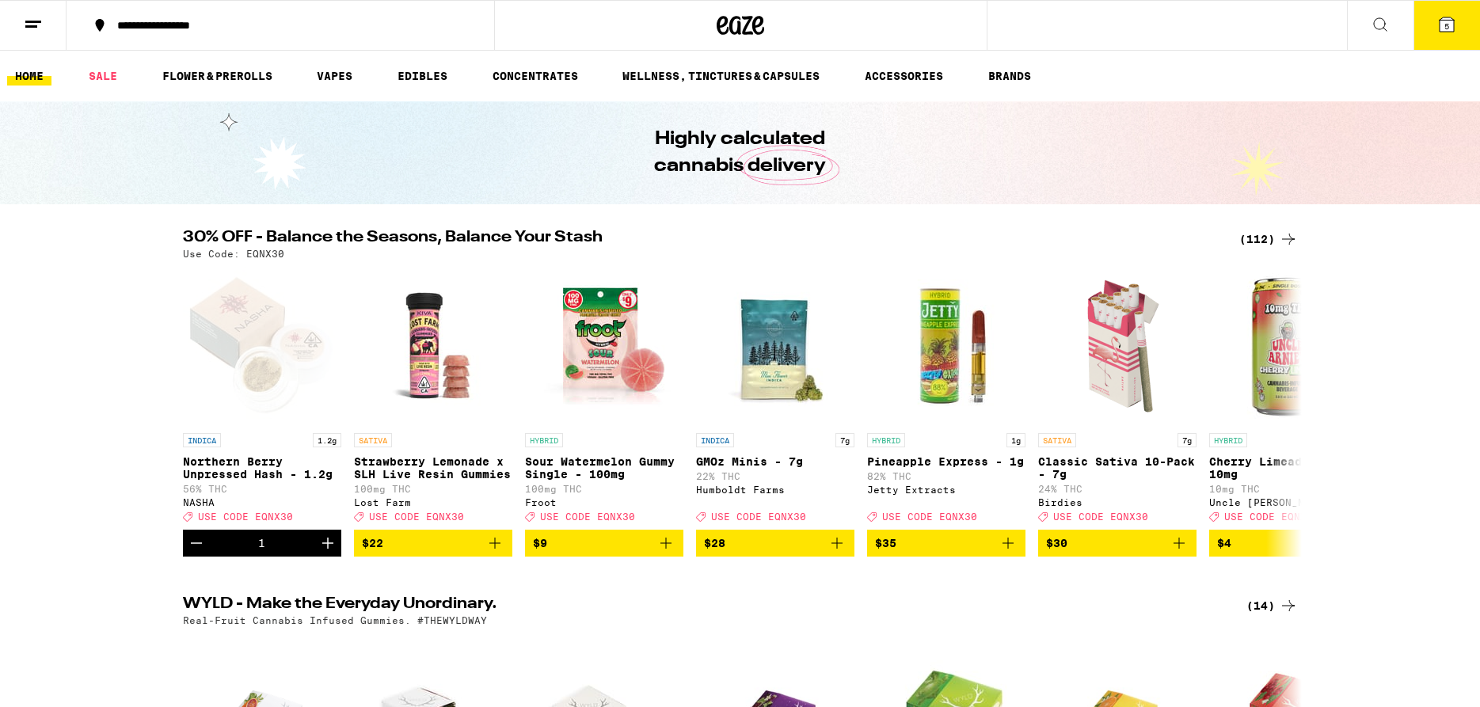
click at [1446, 32] on icon at bounding box center [1446, 24] width 19 height 19
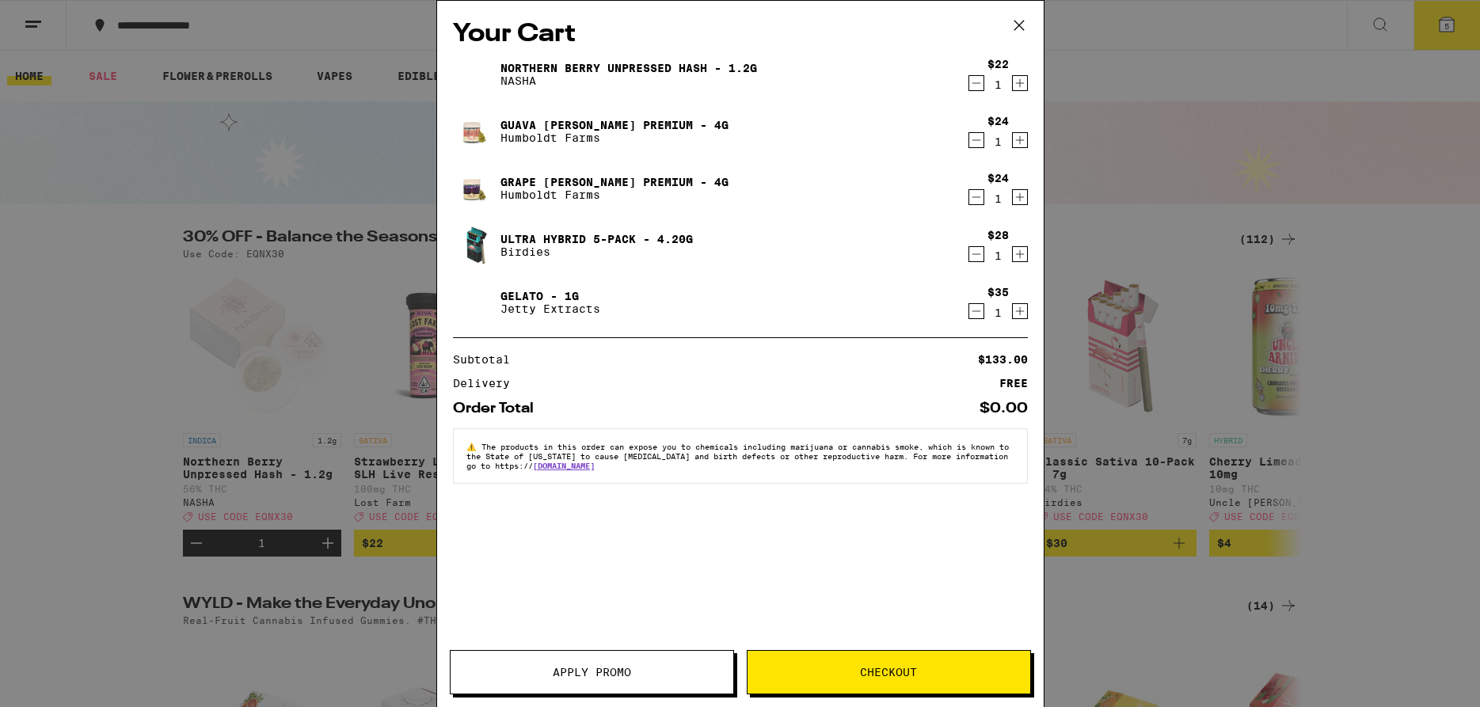
click at [622, 671] on span "Apply Promo" at bounding box center [592, 672] width 78 height 11
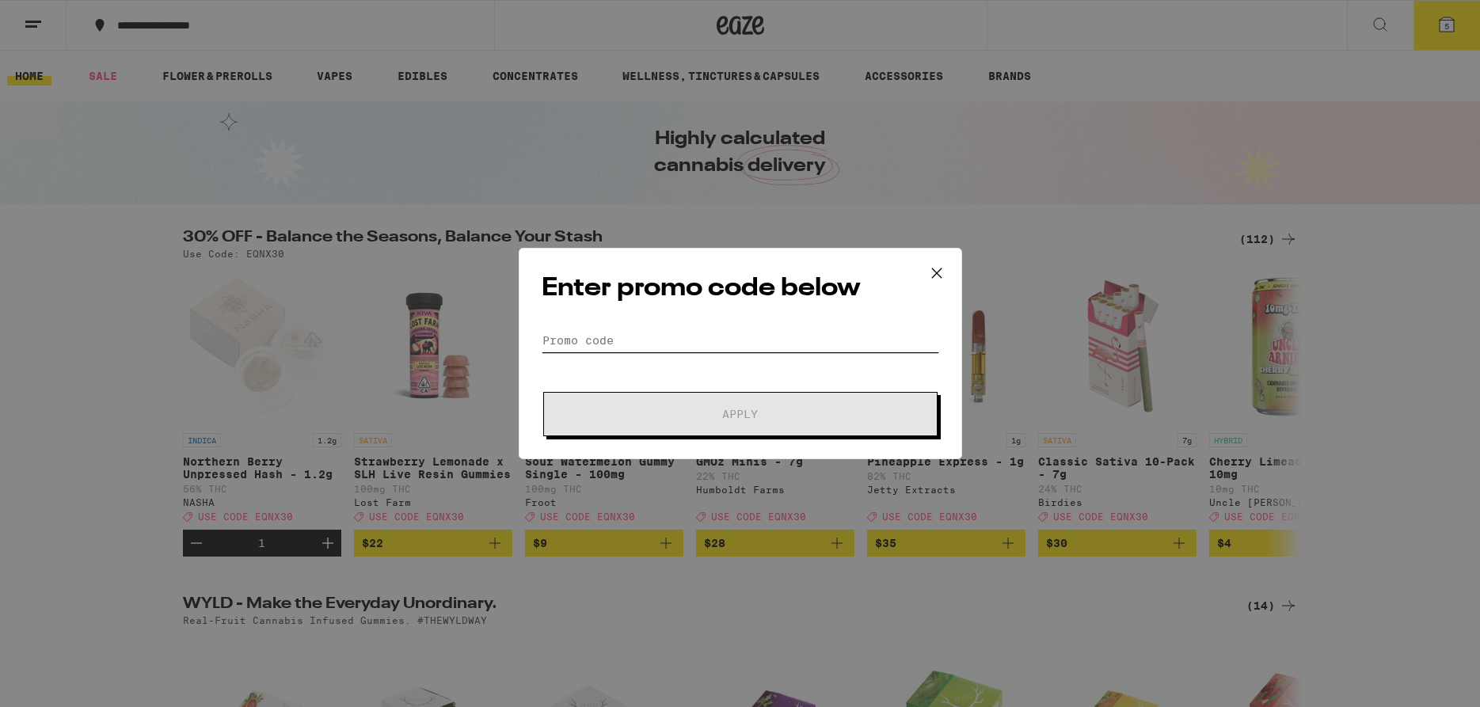
click at [553, 343] on input "Promo Code" at bounding box center [740, 341] width 397 height 24
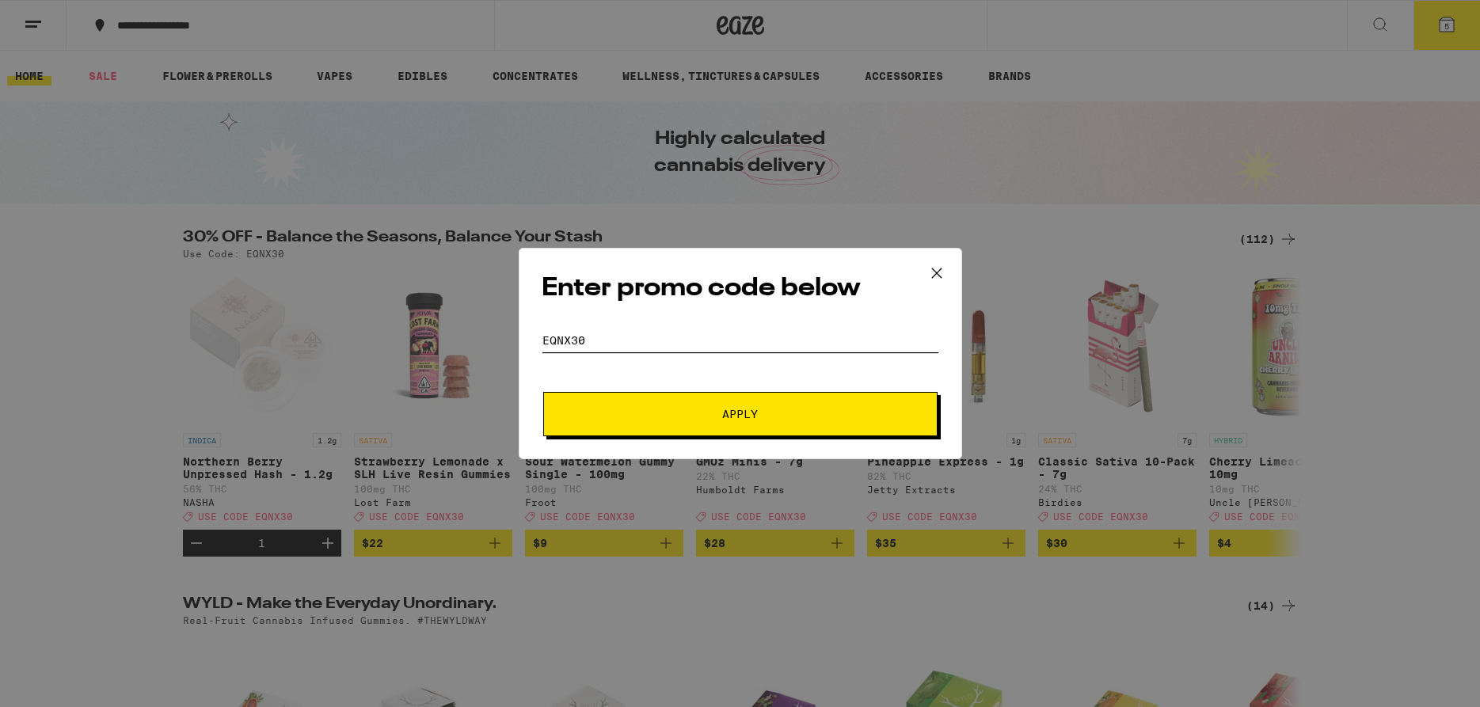
type input "eqnx30"
click at [543, 392] on button "Apply" at bounding box center [740, 414] width 394 height 44
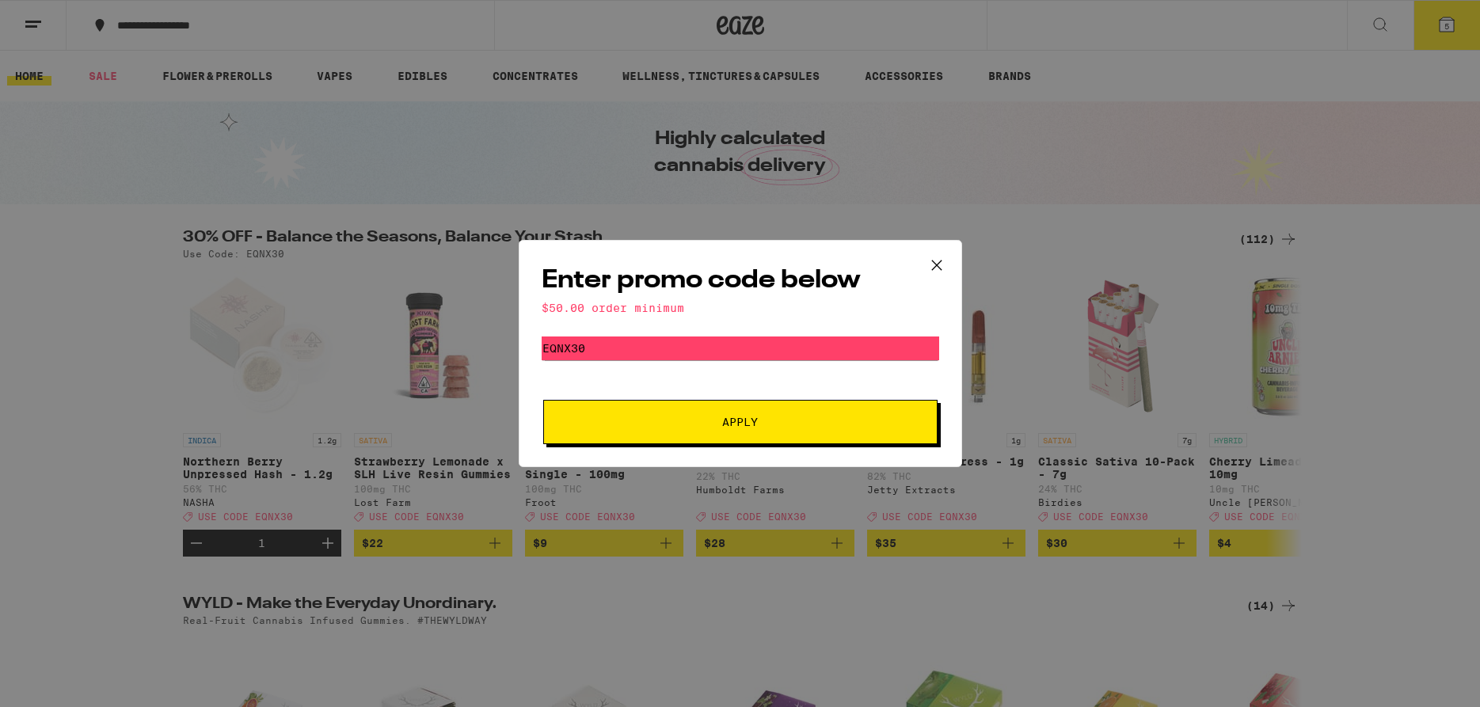
click at [741, 425] on span "Apply" at bounding box center [740, 421] width 36 height 11
click at [926, 264] on icon at bounding box center [937, 265] width 24 height 24
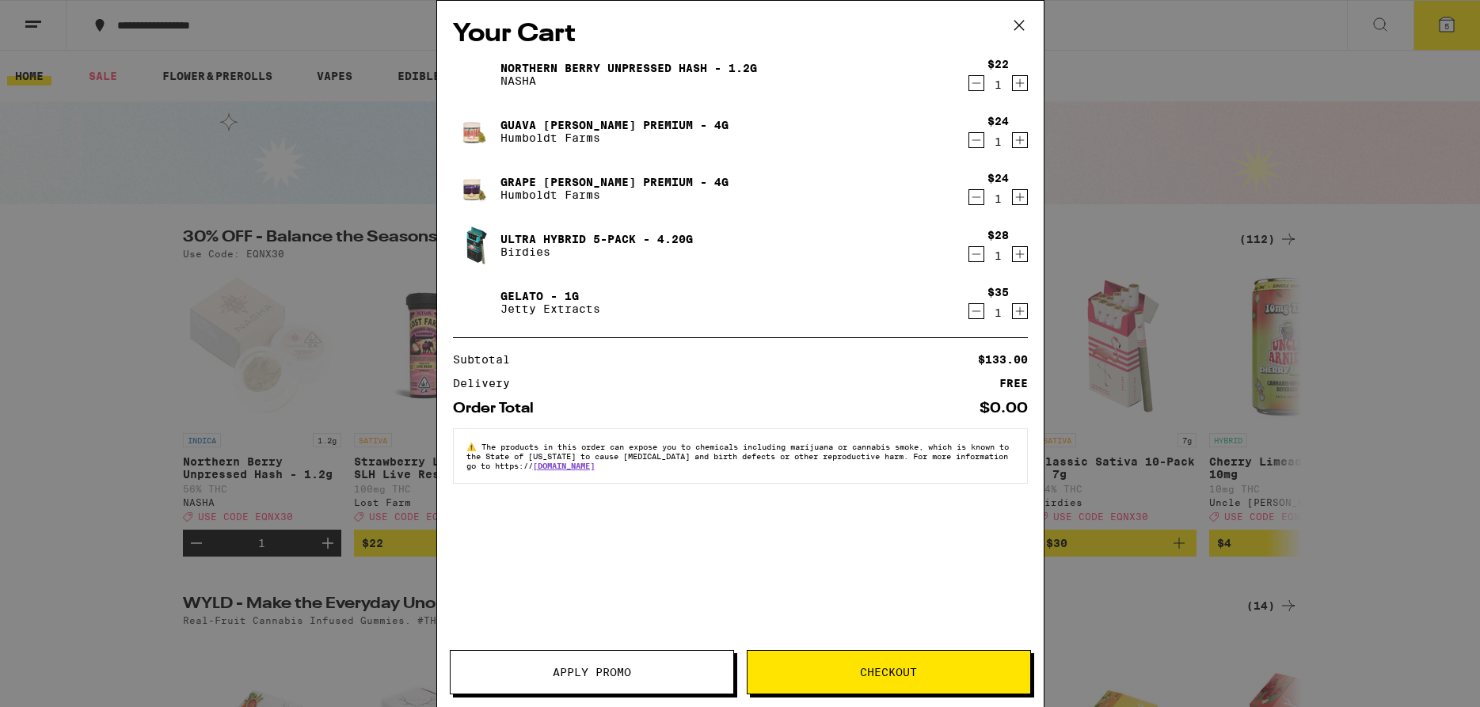
click at [1028, 27] on icon at bounding box center [1019, 25] width 24 height 24
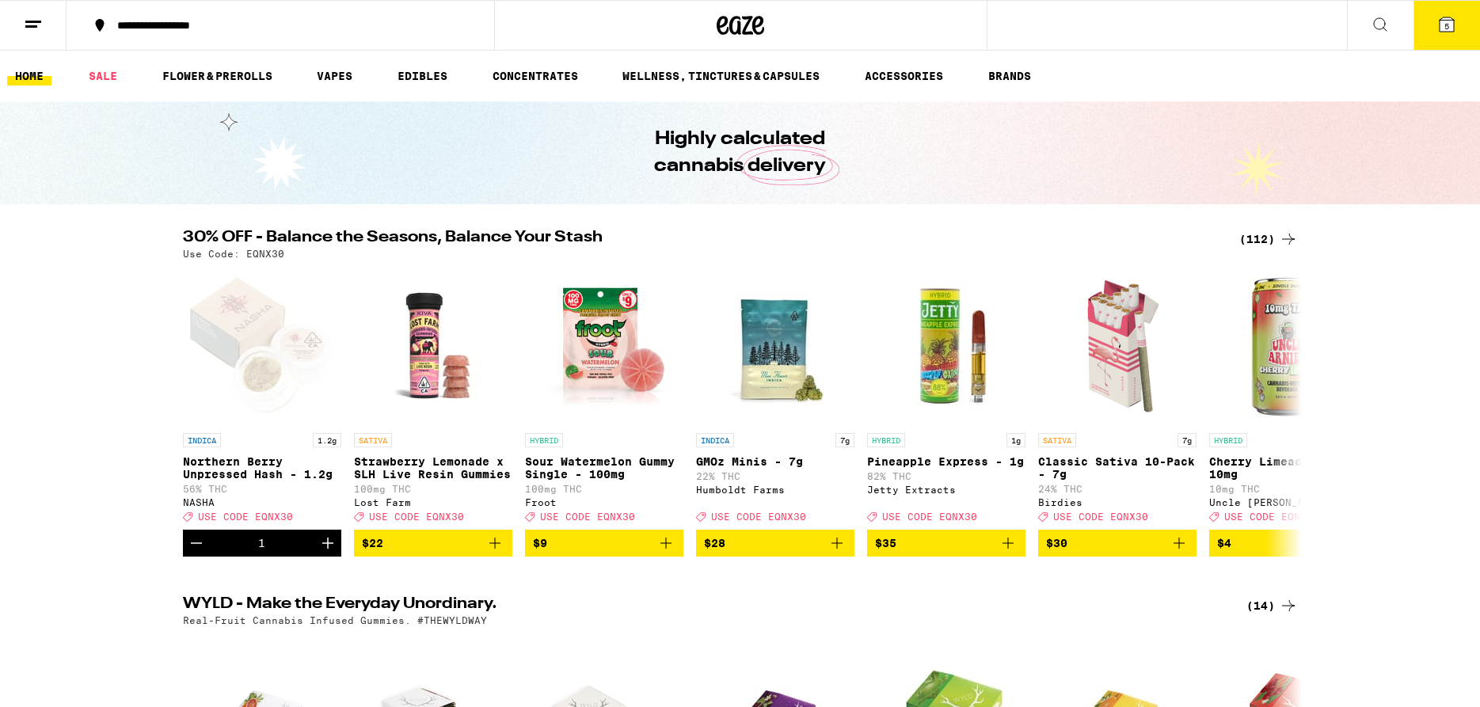
click at [1435, 32] on button "5" at bounding box center [1446, 25] width 67 height 49
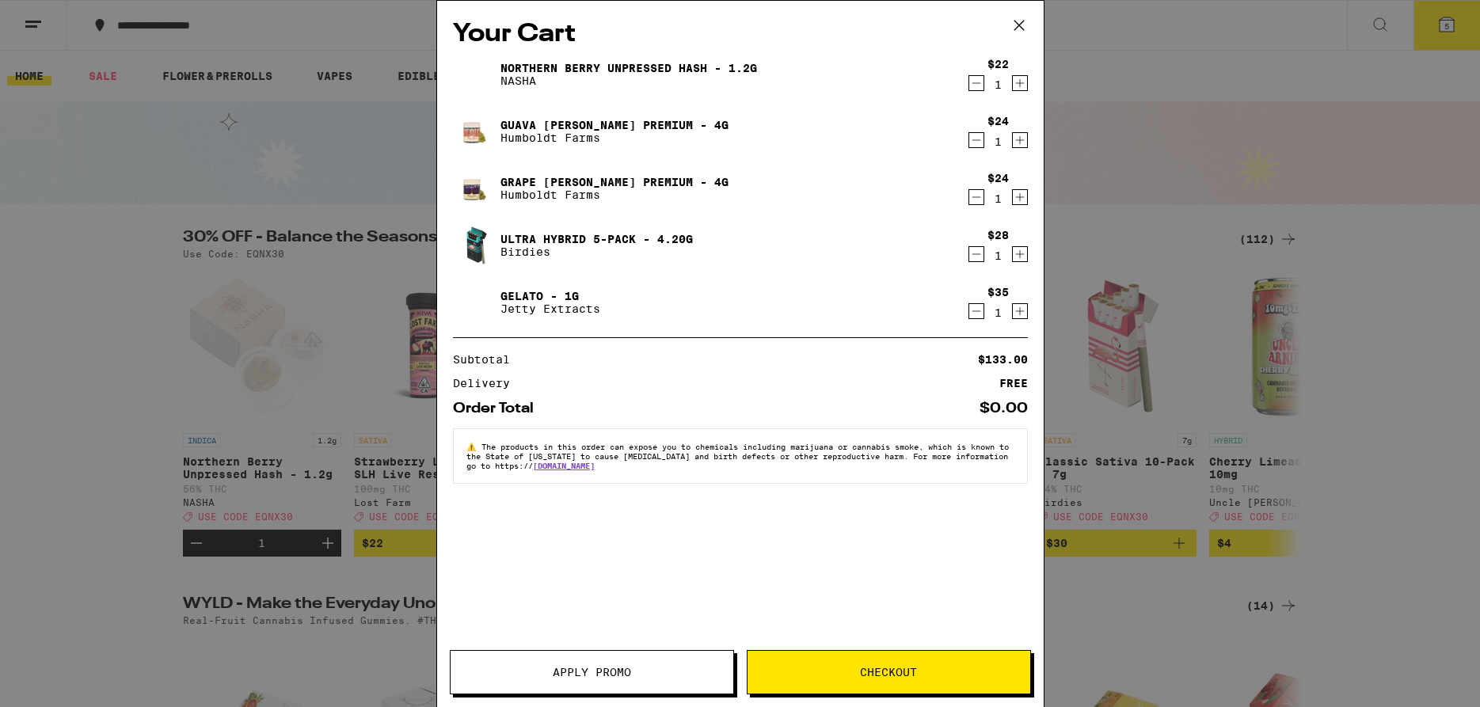
click at [835, 682] on button "Checkout" at bounding box center [889, 672] width 284 height 44
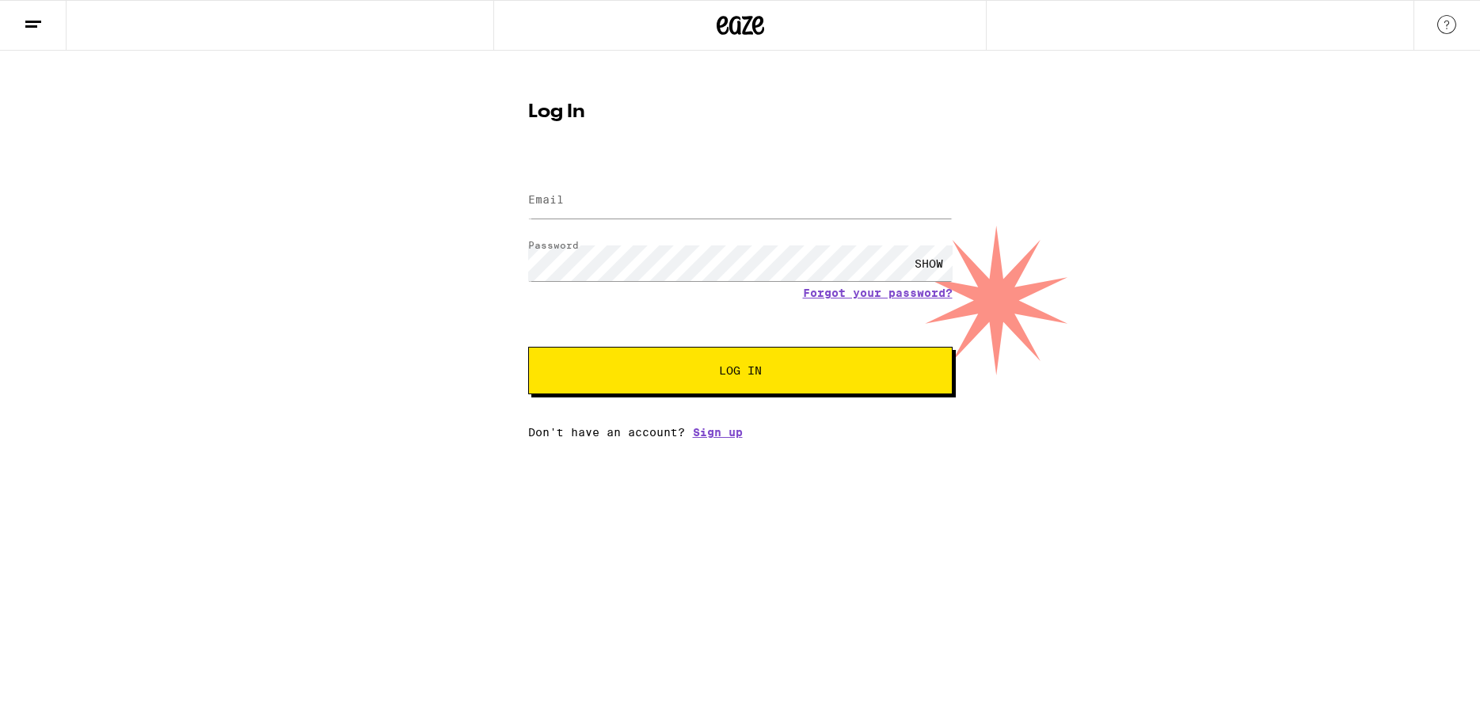
click at [919, 261] on div "SHOW" at bounding box center [929, 263] width 48 height 36
click at [919, 261] on div "HIDE" at bounding box center [929, 263] width 48 height 36
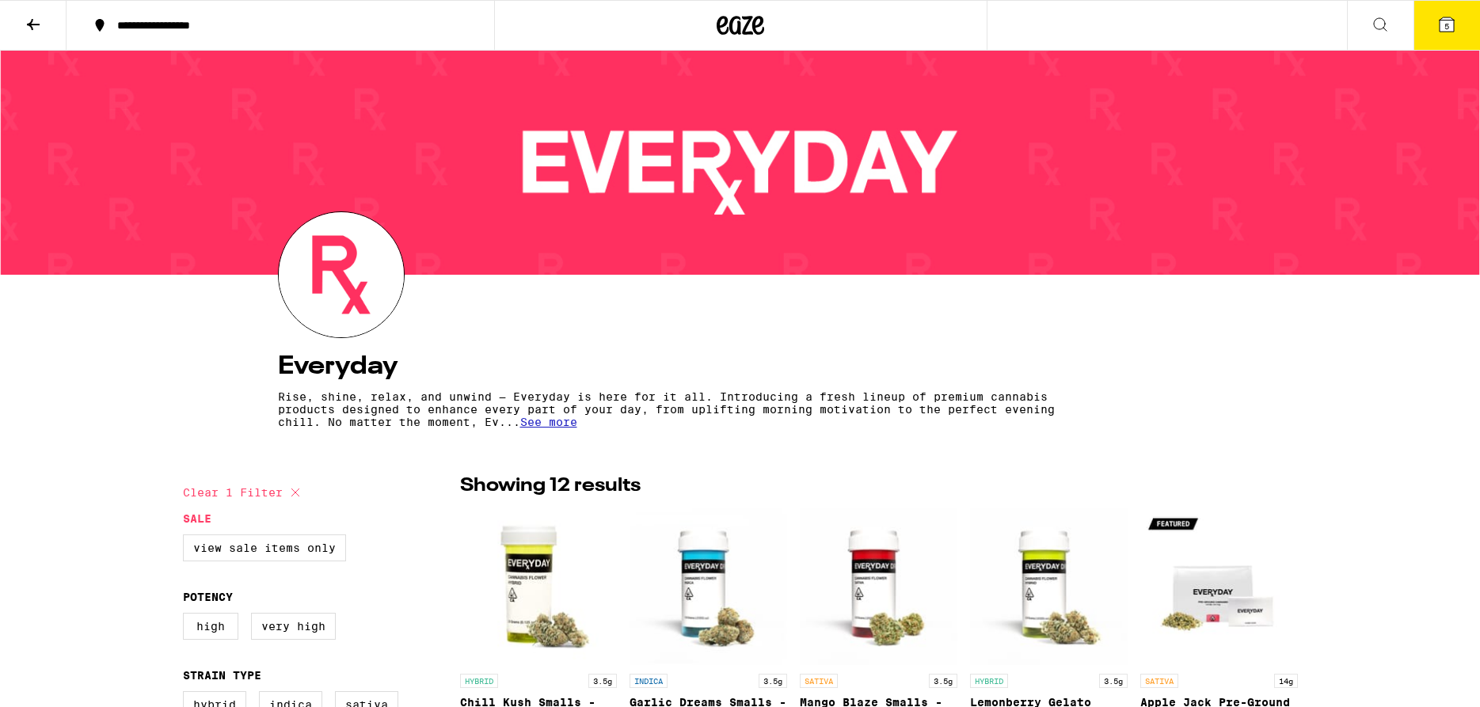
click at [1436, 28] on button "5" at bounding box center [1446, 25] width 67 height 49
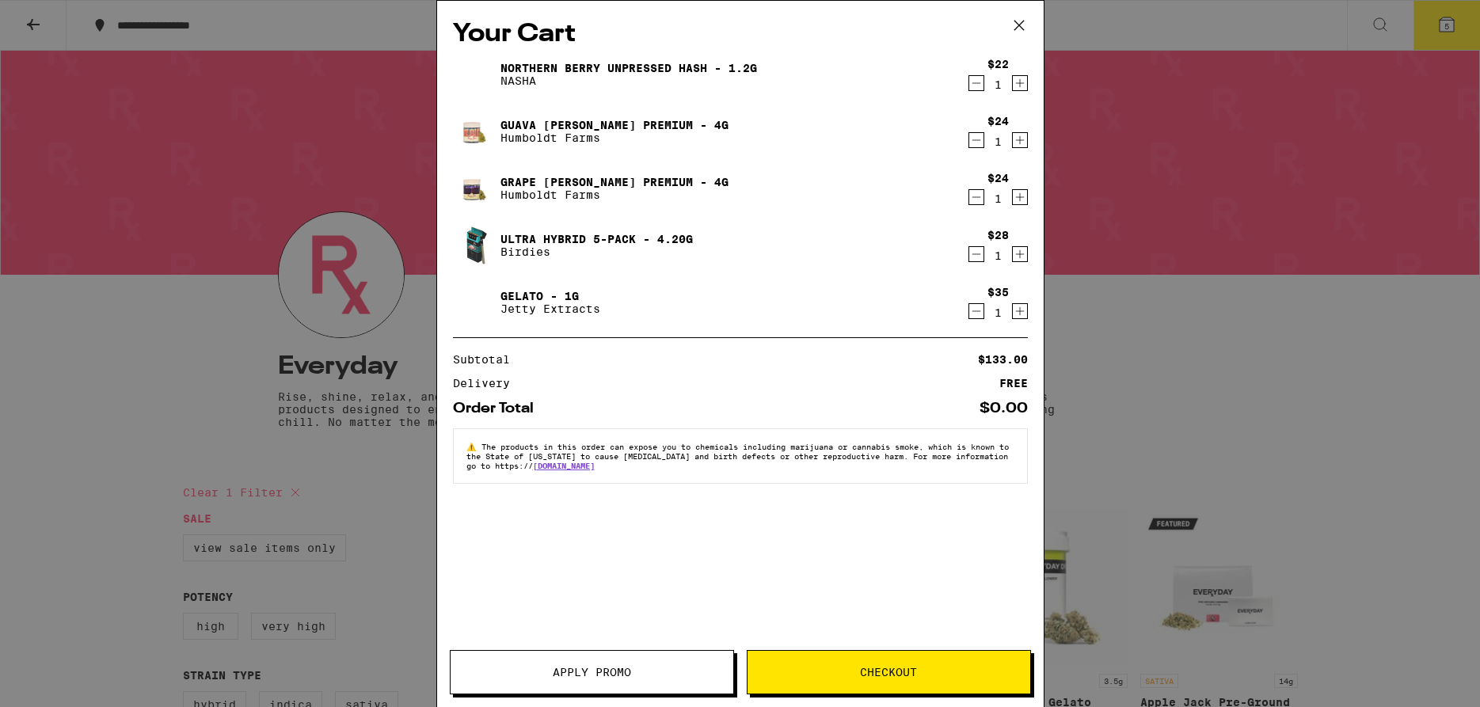
click at [618, 679] on button "Apply Promo" at bounding box center [592, 672] width 284 height 44
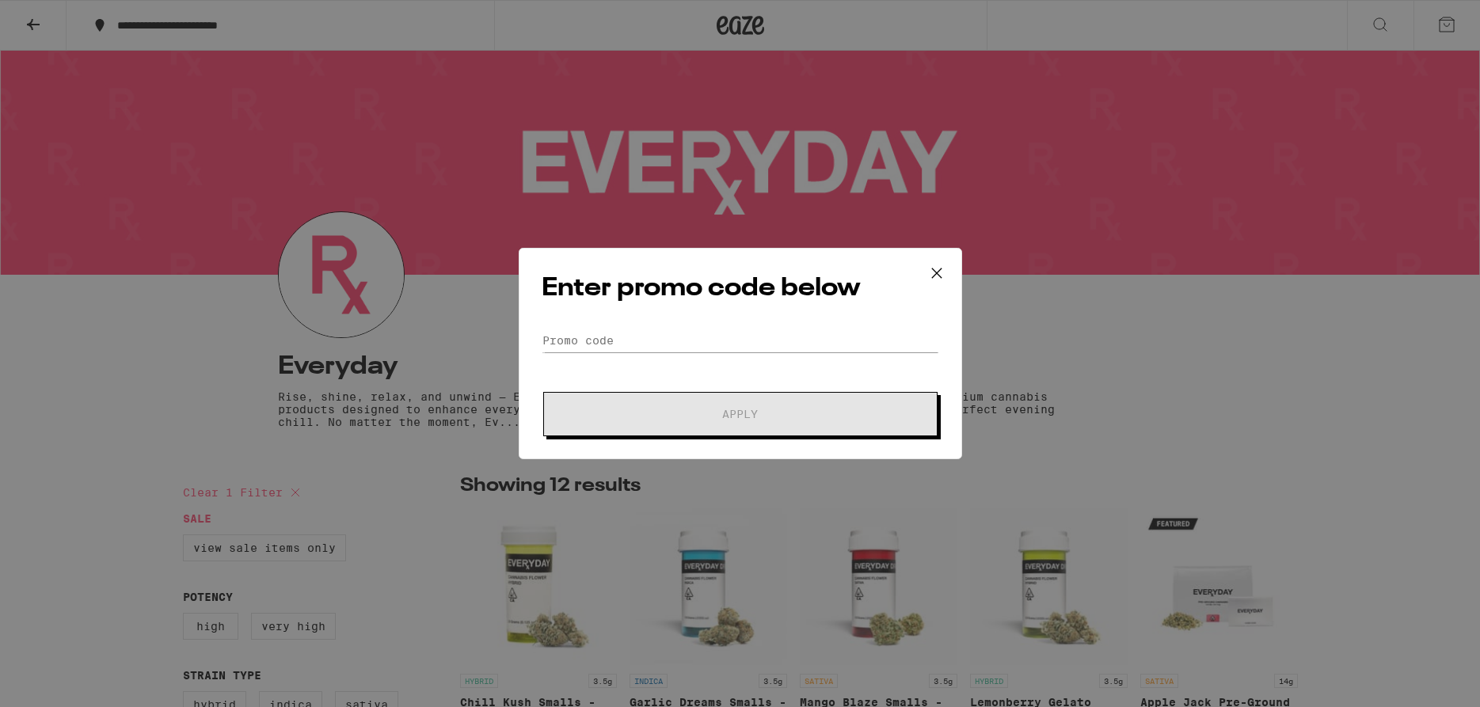
click at [931, 279] on icon at bounding box center [937, 273] width 24 height 24
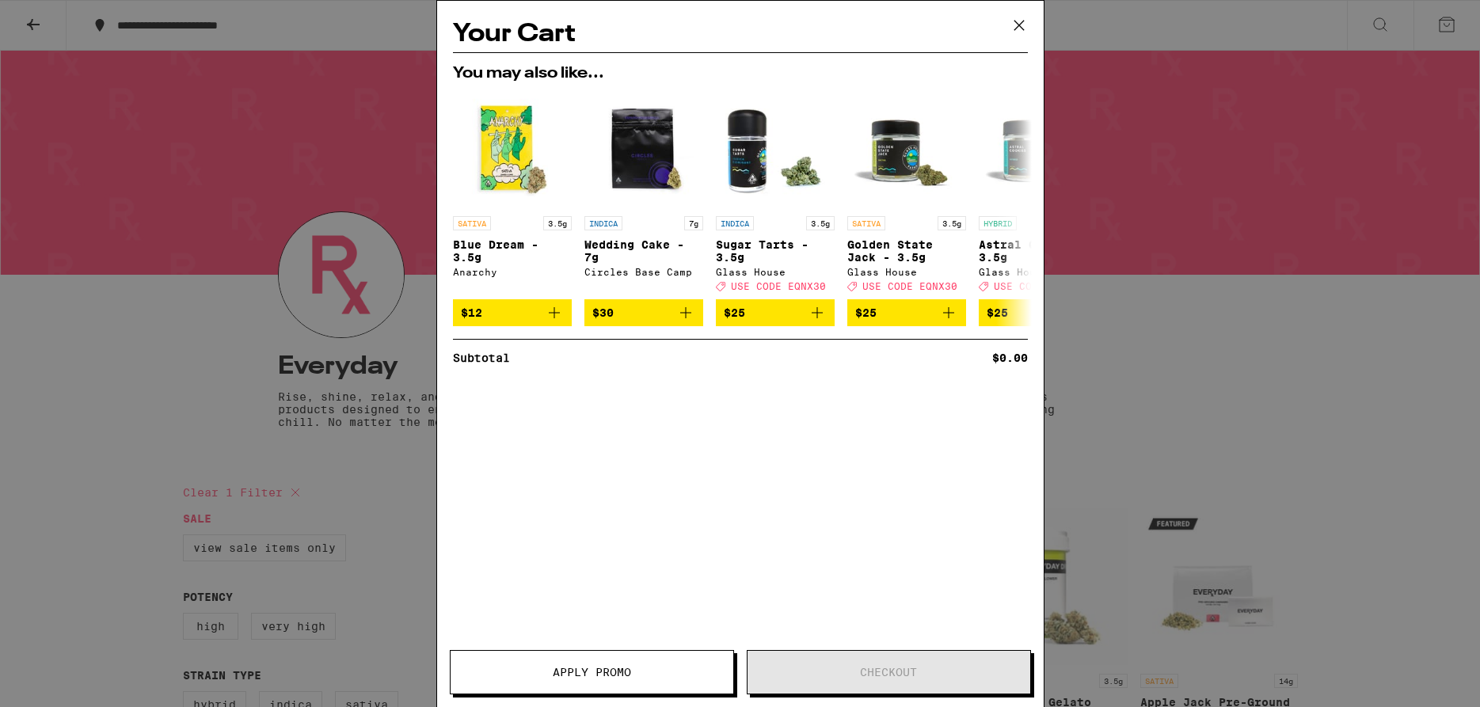
click at [1025, 25] on icon at bounding box center [1019, 25] width 24 height 24
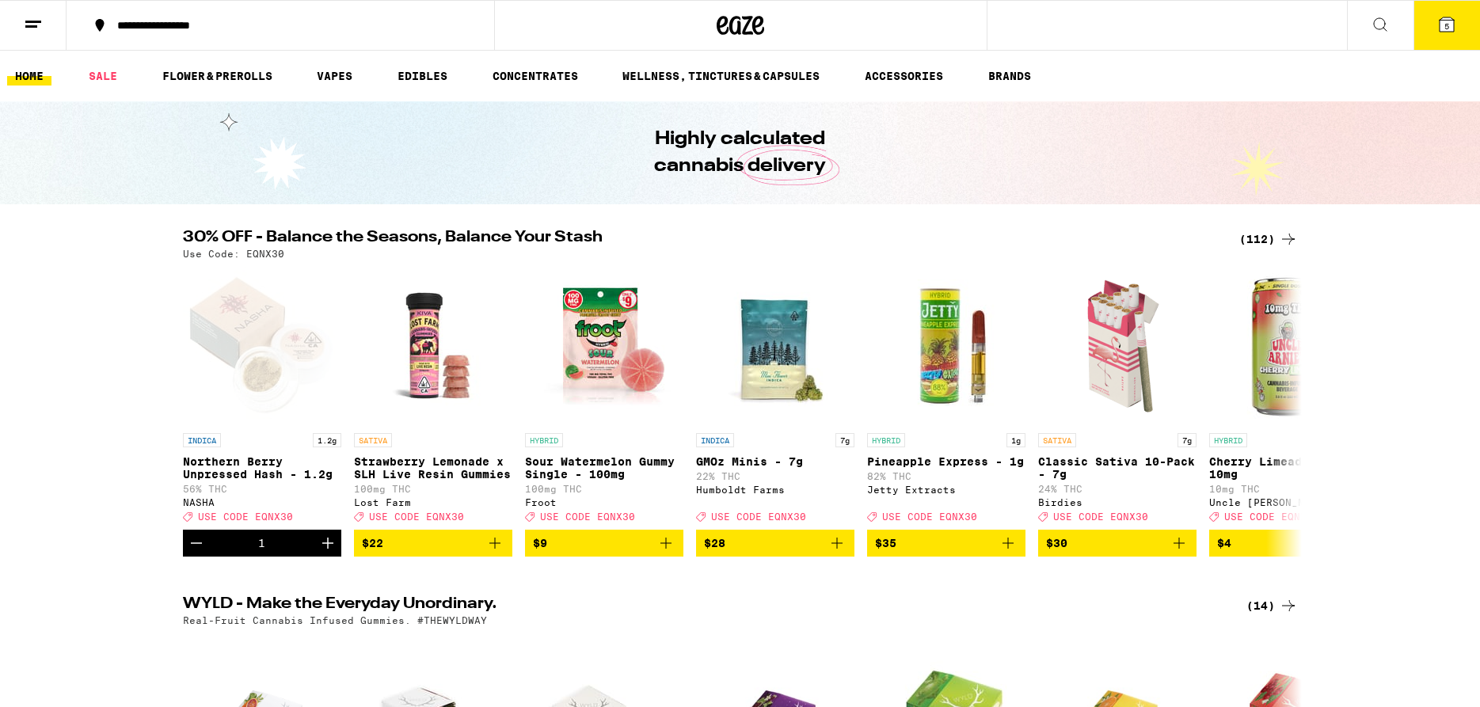
click at [1447, 29] on span "5" at bounding box center [1446, 26] width 5 height 10
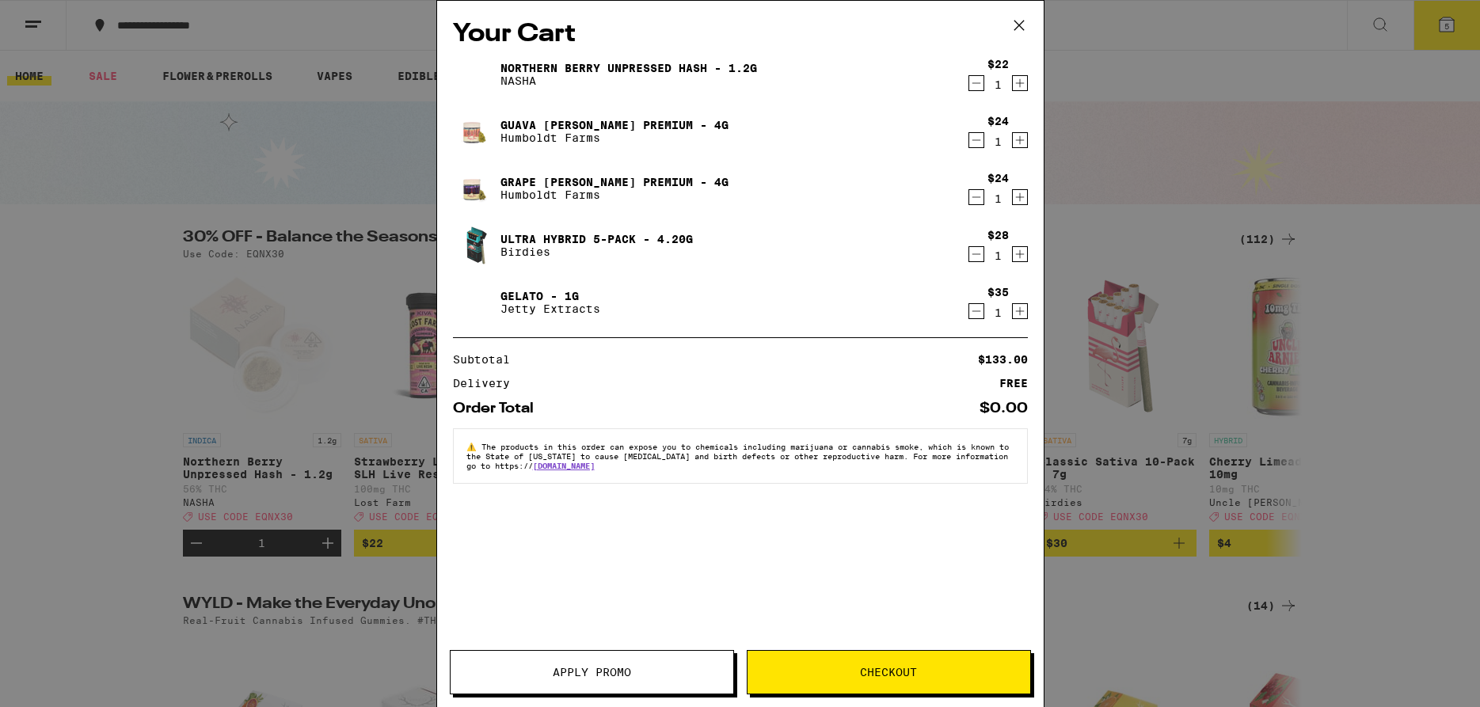
click at [545, 668] on span "Apply Promo" at bounding box center [592, 672] width 283 height 11
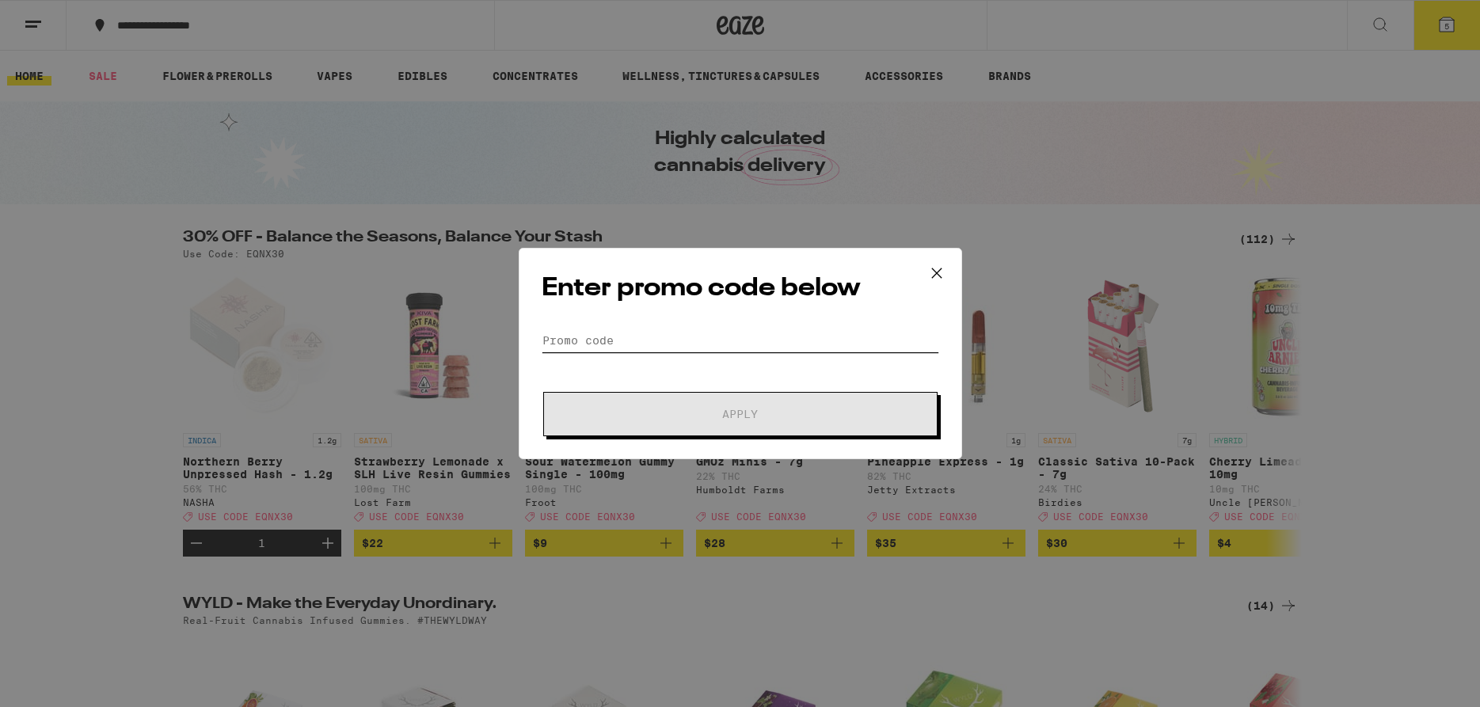
click at [633, 343] on input "Promo Code" at bounding box center [740, 341] width 397 height 24
type input "q"
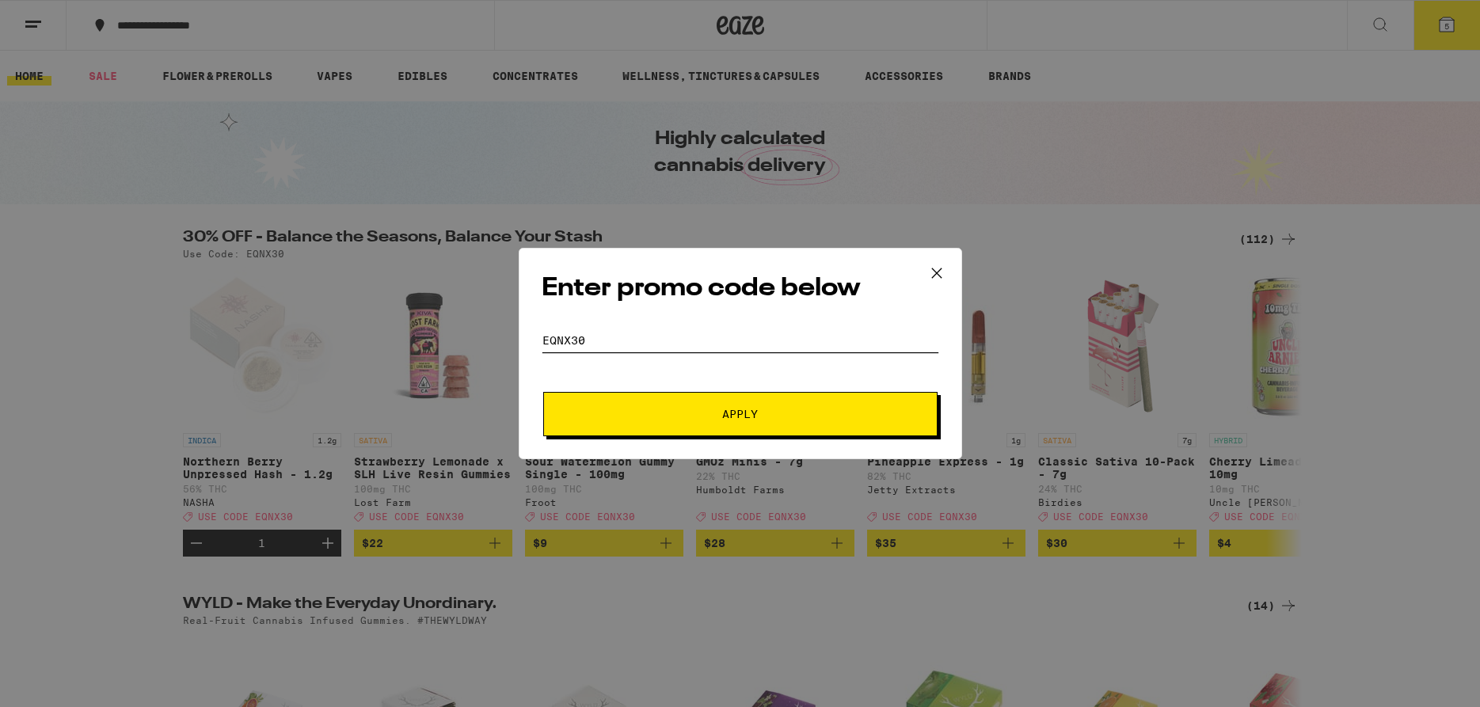
type input "eqnx30"
click at [633, 417] on span "Apply" at bounding box center [740, 414] width 285 height 11
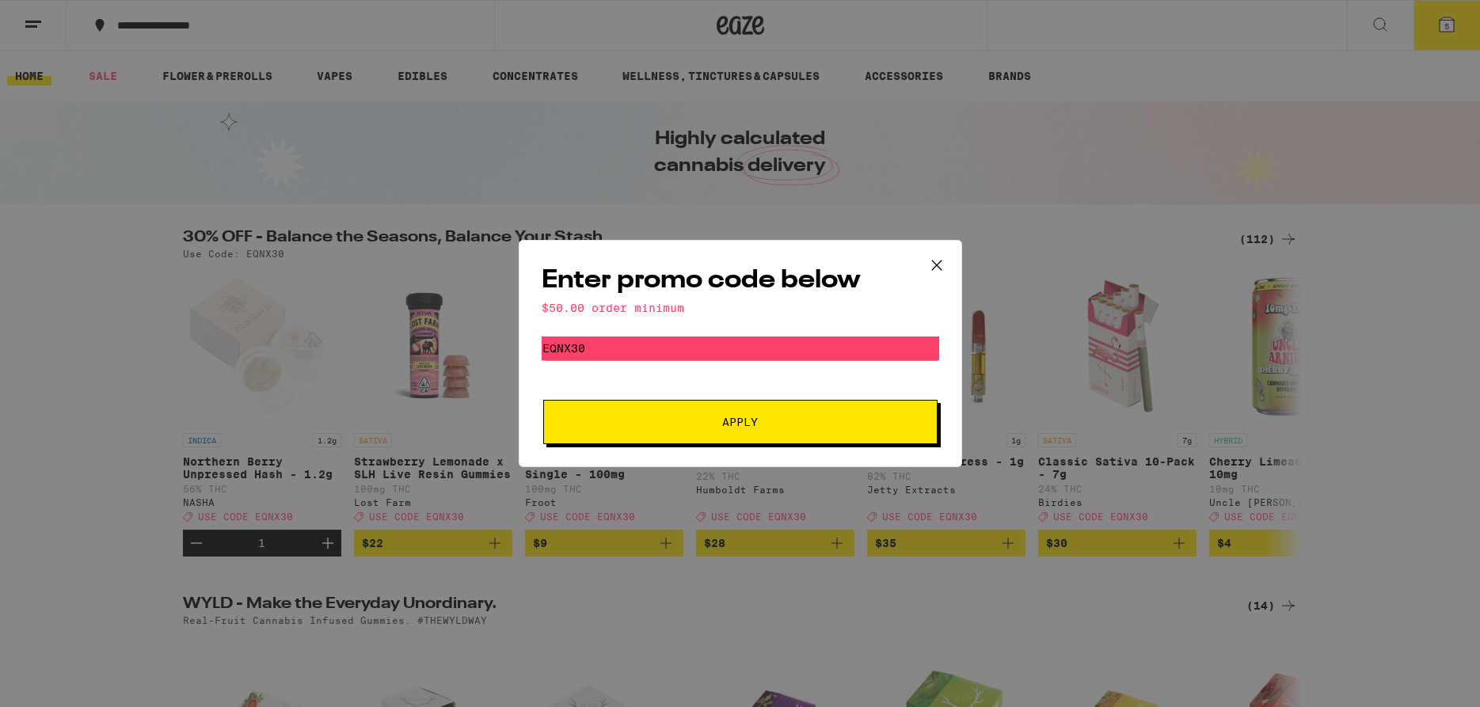
click at [933, 268] on icon at bounding box center [936, 265] width 10 height 10
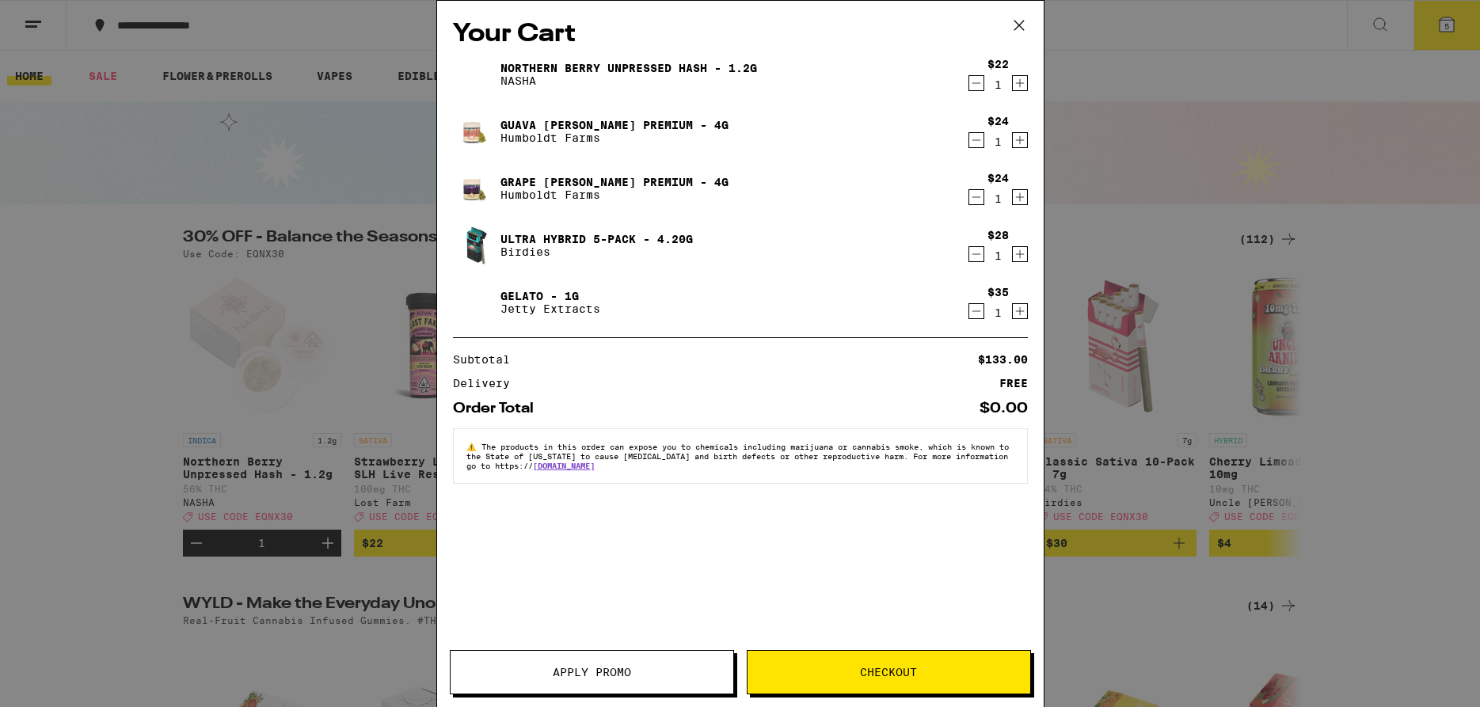
click at [1026, 23] on icon at bounding box center [1019, 25] width 24 height 24
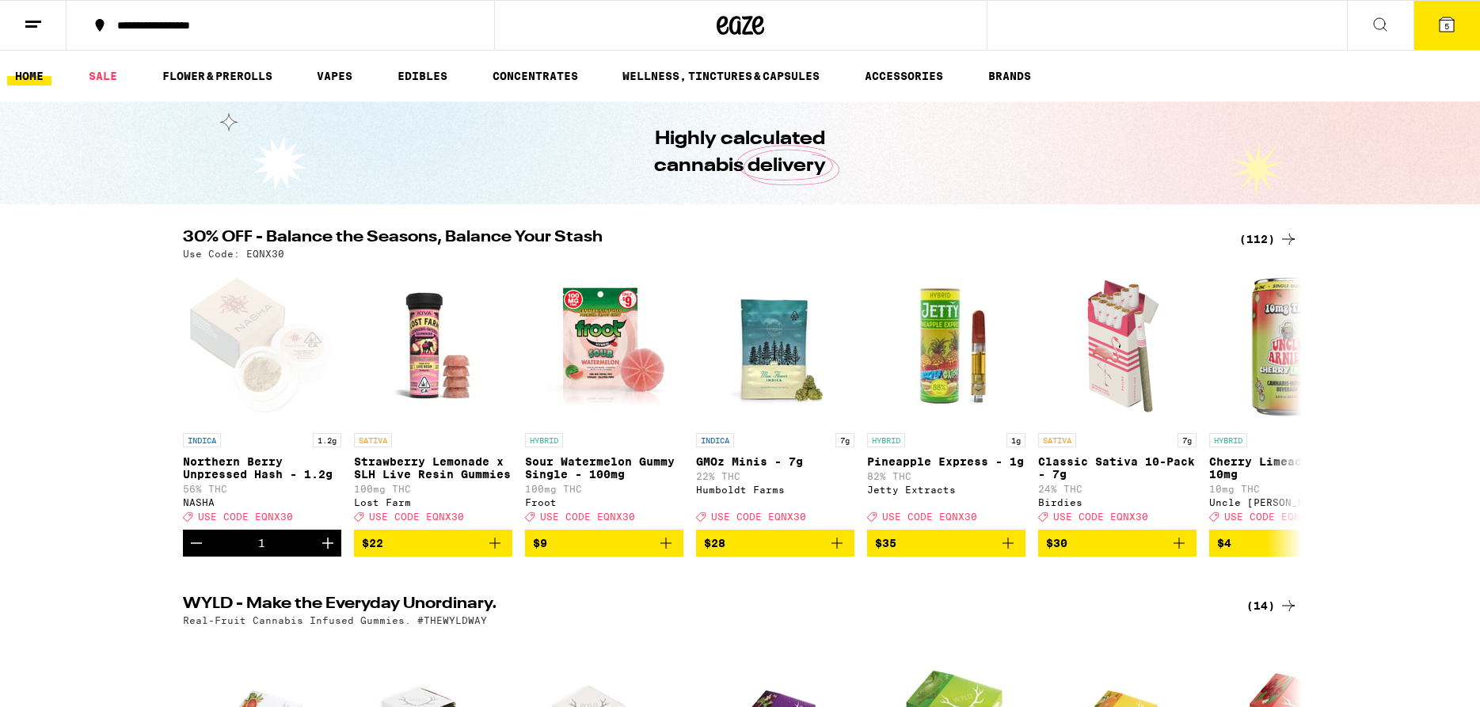
click at [20, 29] on button at bounding box center [33, 26] width 67 height 50
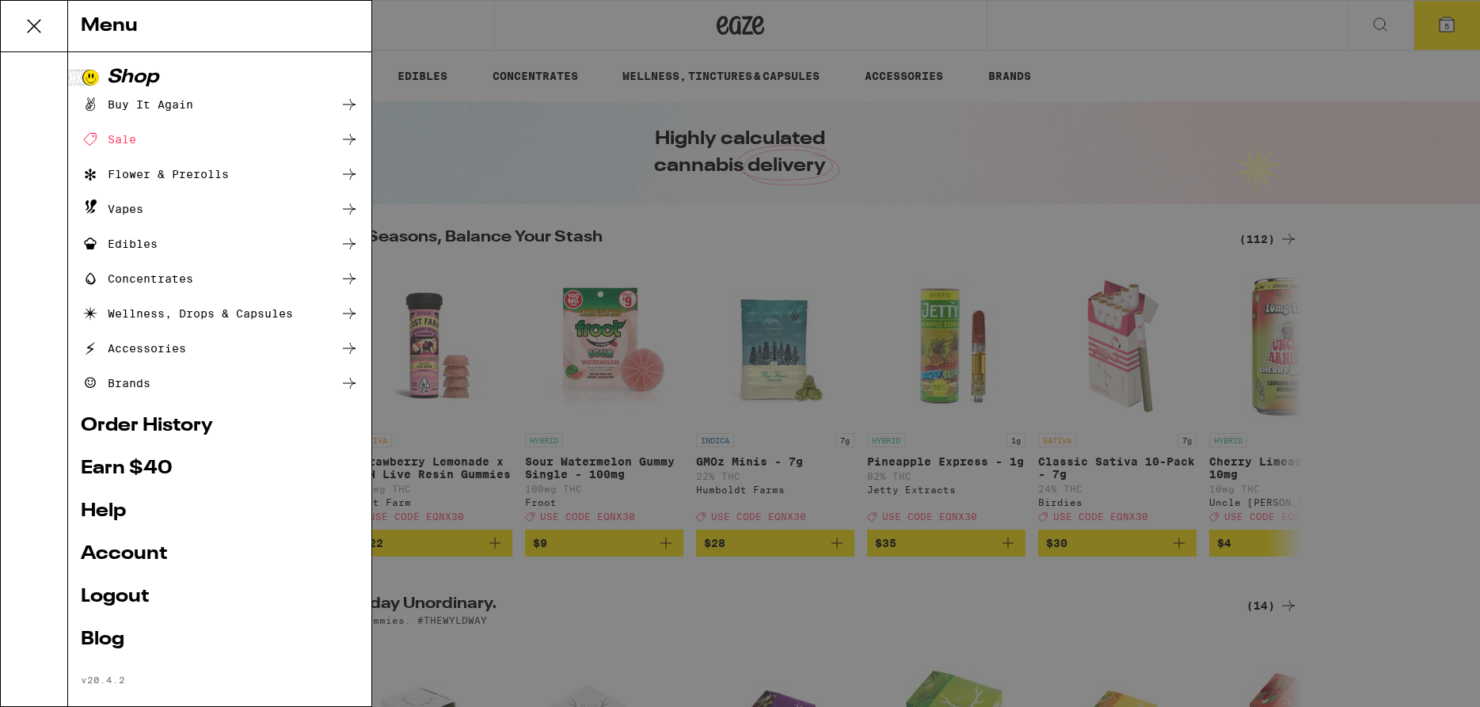
click at [97, 513] on link "Help" at bounding box center [220, 511] width 278 height 19
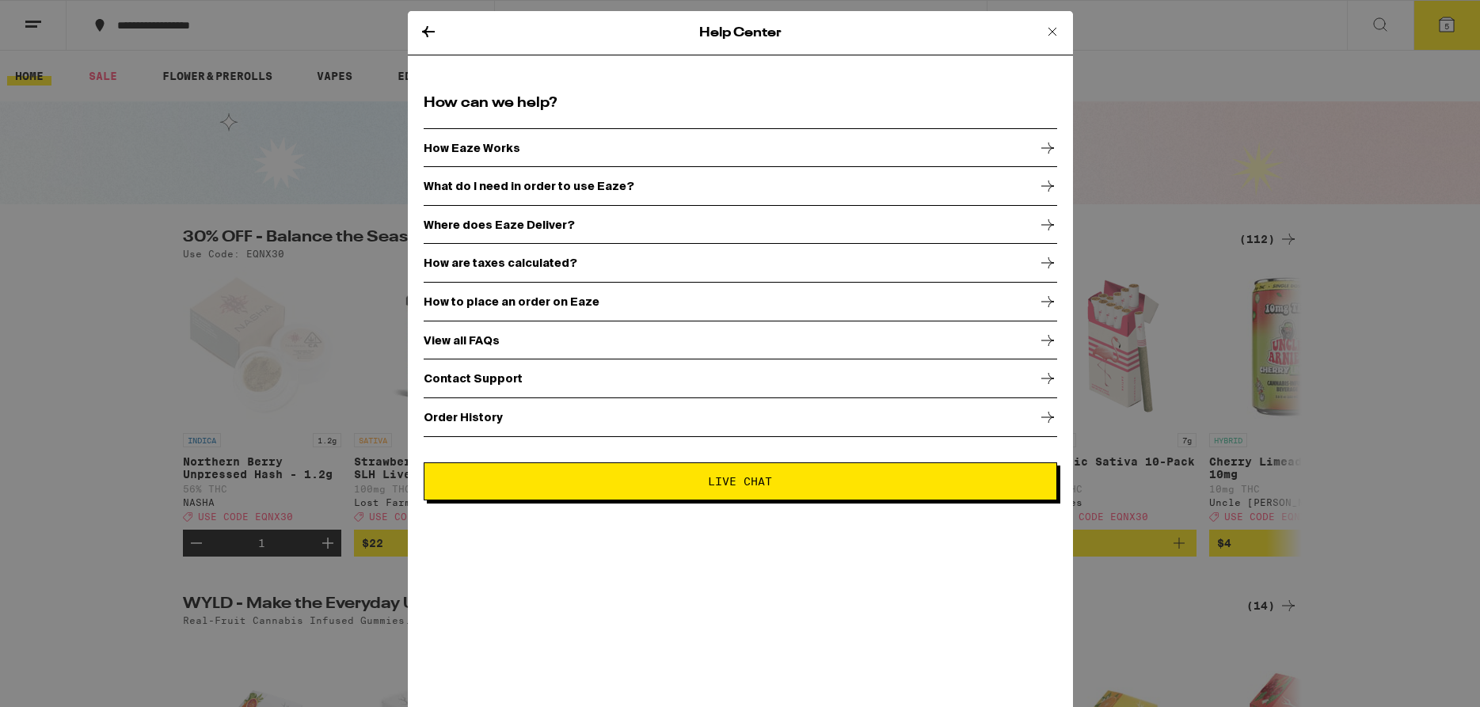
click at [757, 484] on span "Live Chat" at bounding box center [740, 481] width 64 height 11
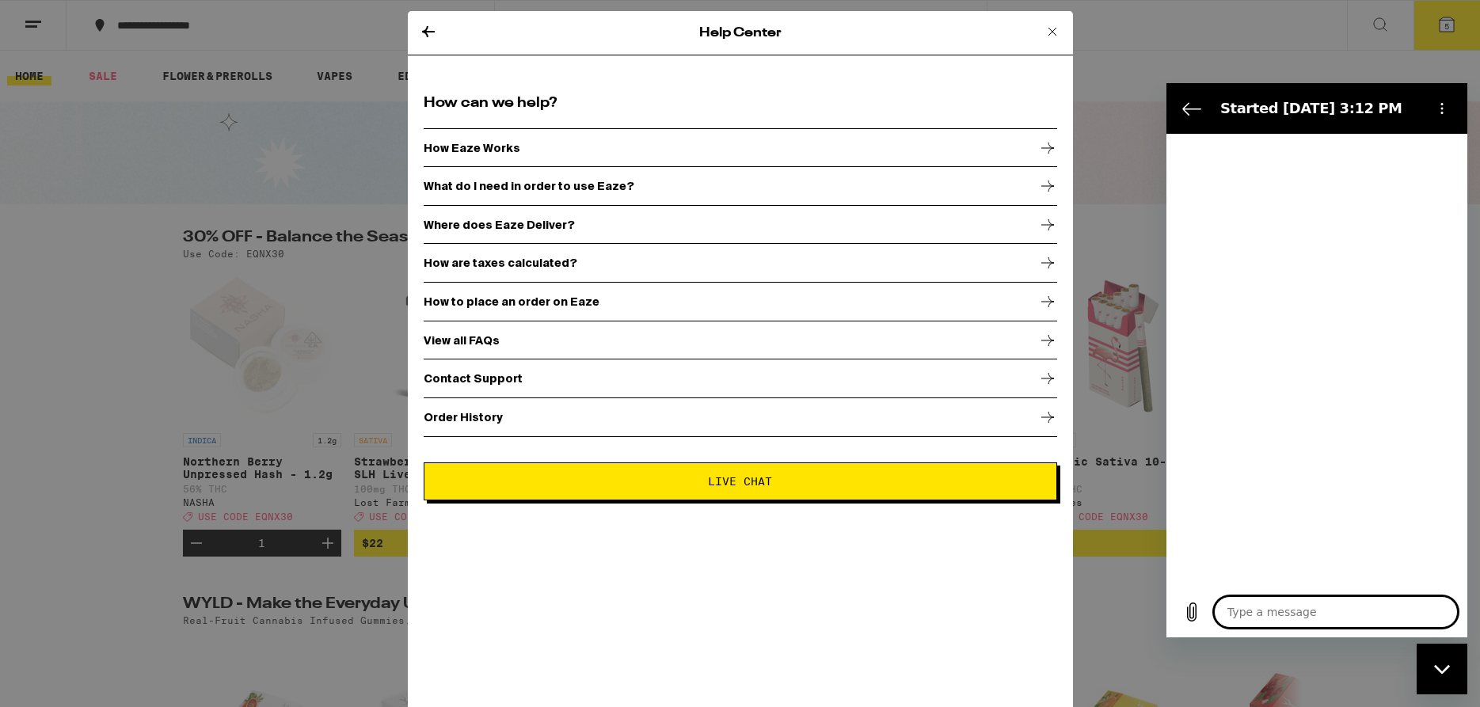
type textarea "x"
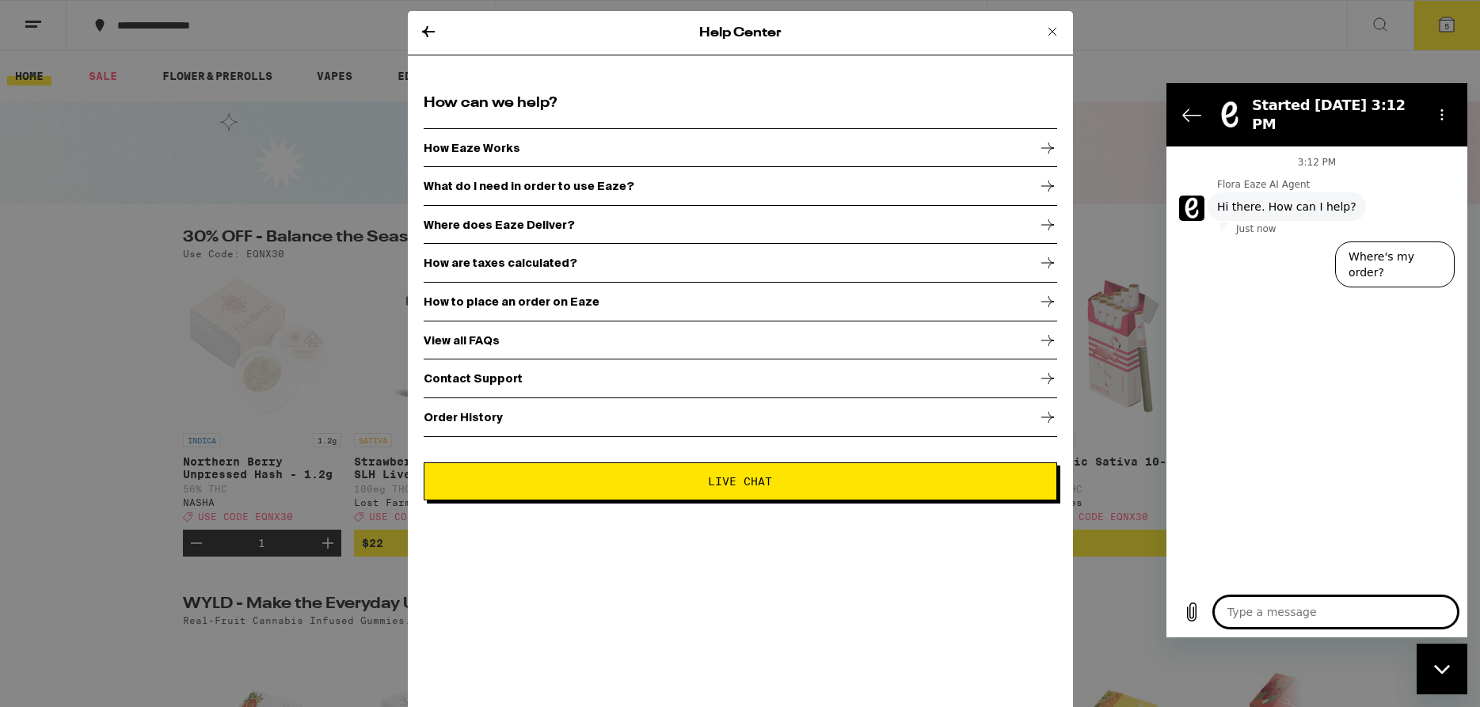
type textarea "t"
type textarea "x"
type textarea "tr"
type textarea "x"
type textarea "try"
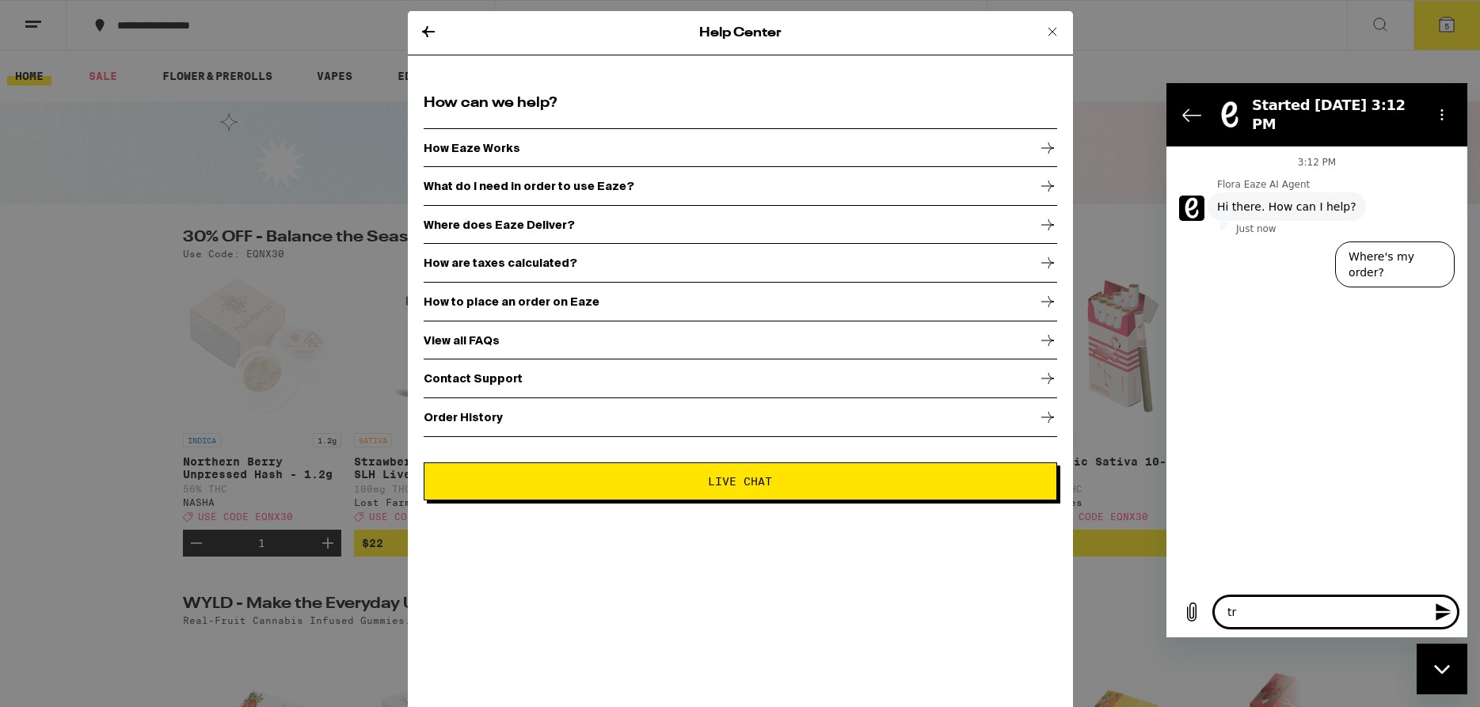
type textarea "x"
type textarea "tryi"
type textarea "x"
type textarea "tryin"
type textarea "x"
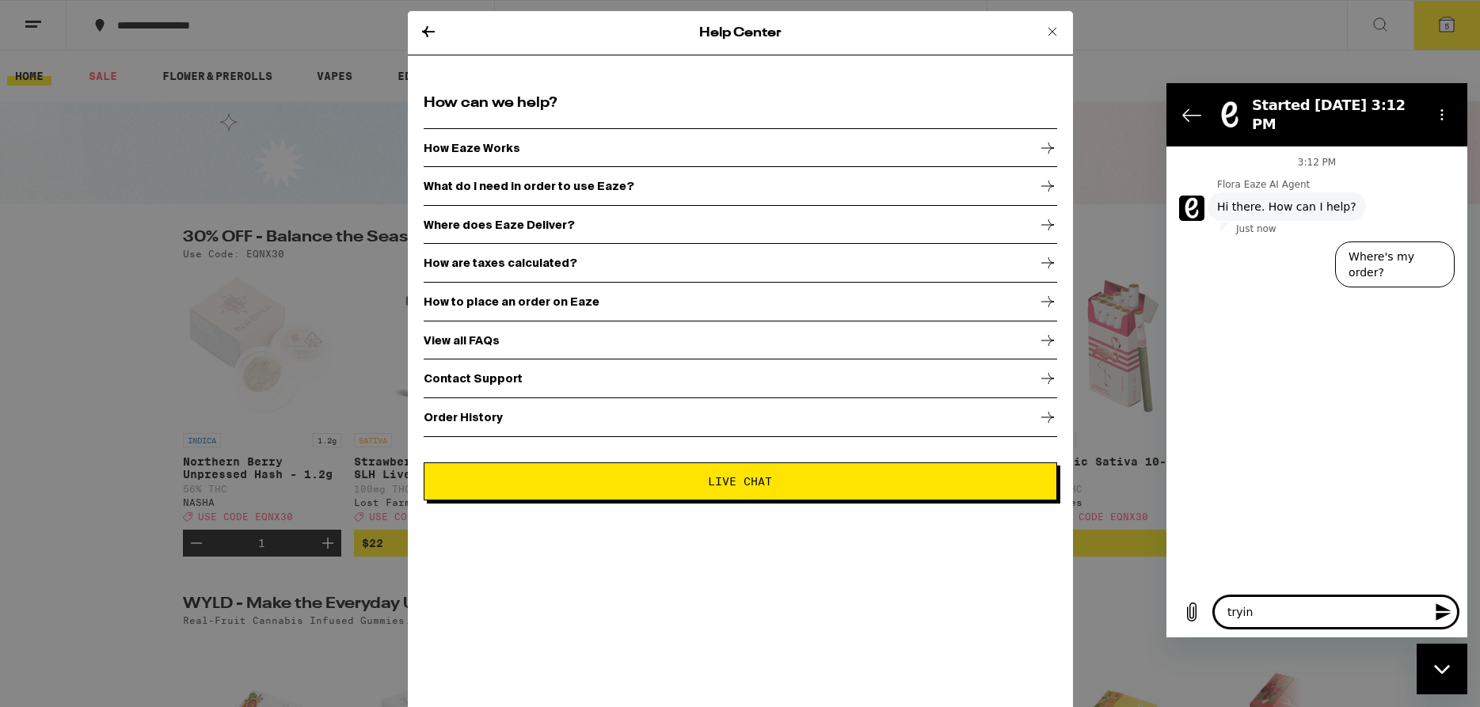
type textarea "trying"
type textarea "x"
type textarea "trying"
type textarea "x"
type textarea "trying t"
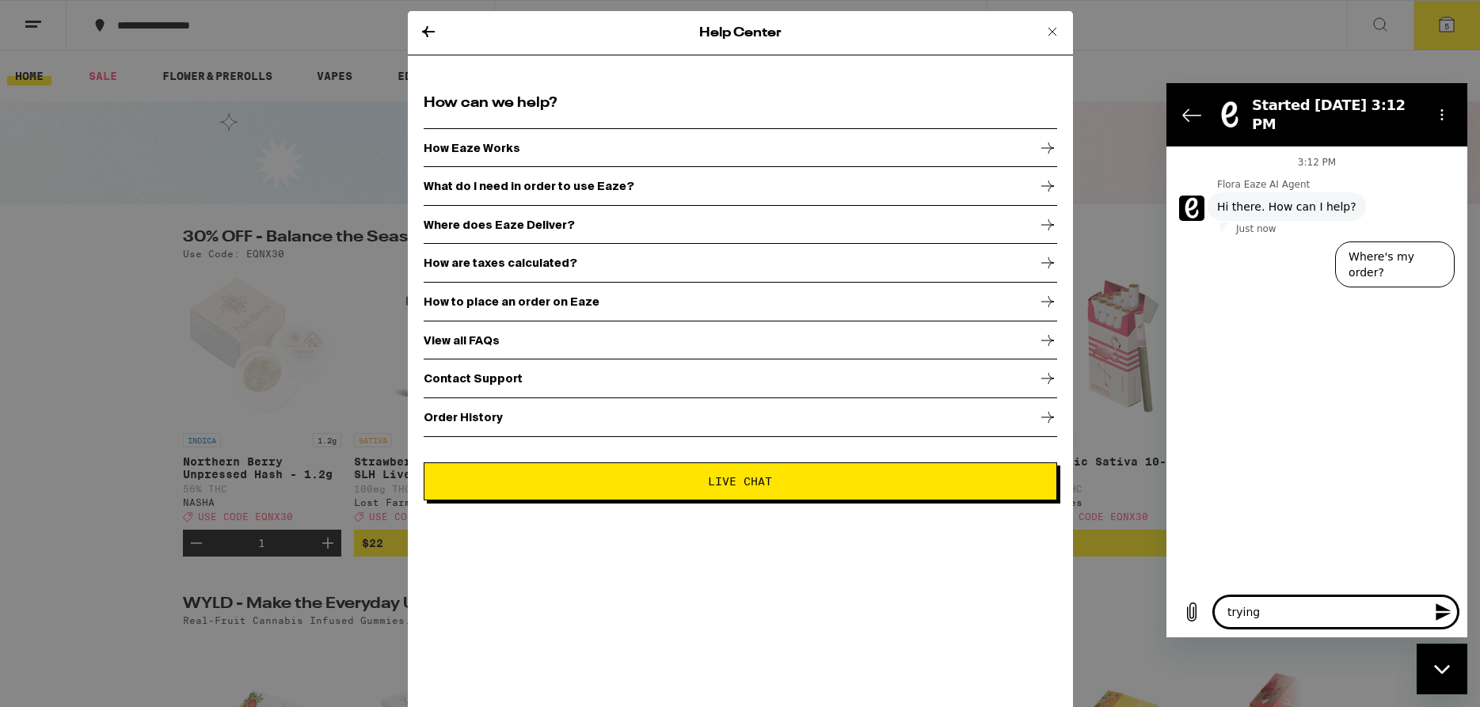
type textarea "x"
type textarea "trying to"
type textarea "x"
type textarea "trying to"
type textarea "x"
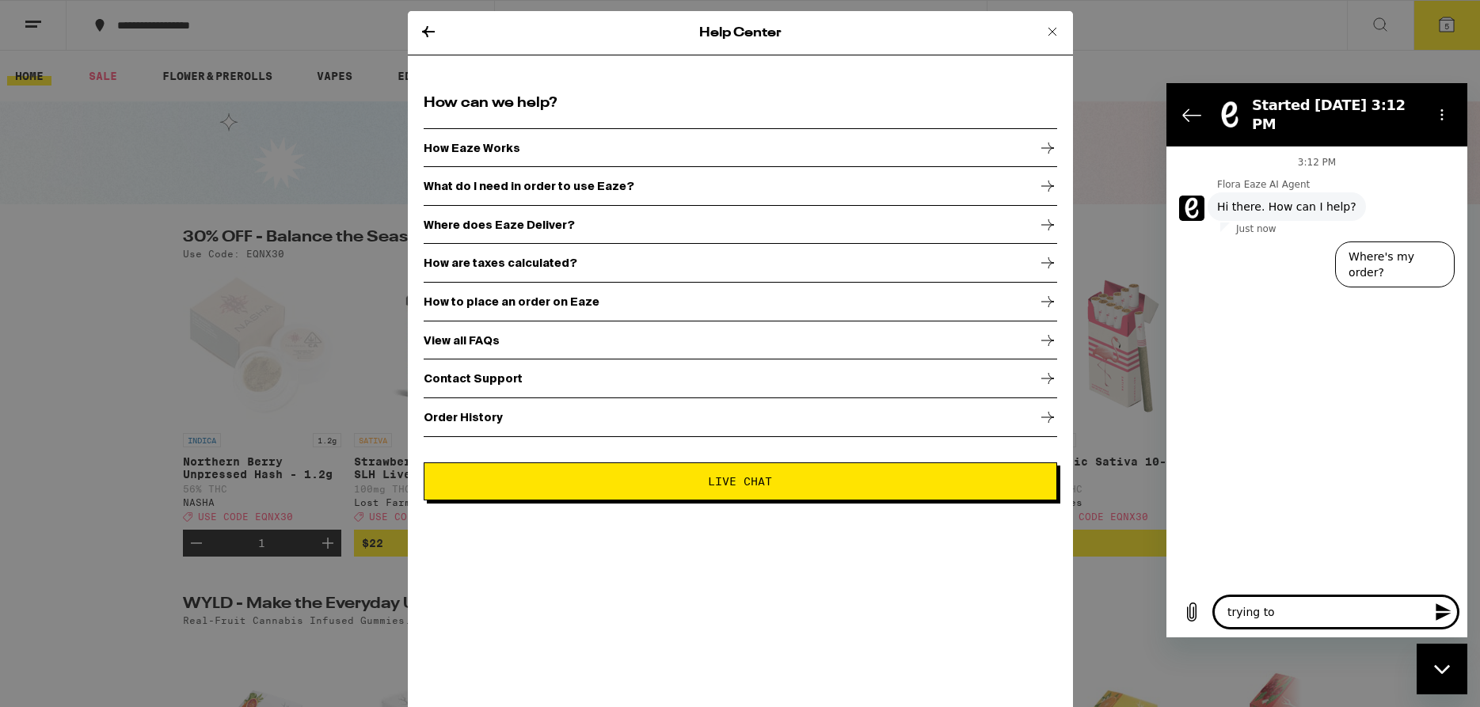
type textarea "trying to p"
type textarea "x"
type textarea "trying to pp"
type textarea "x"
type textarea "trying to p"
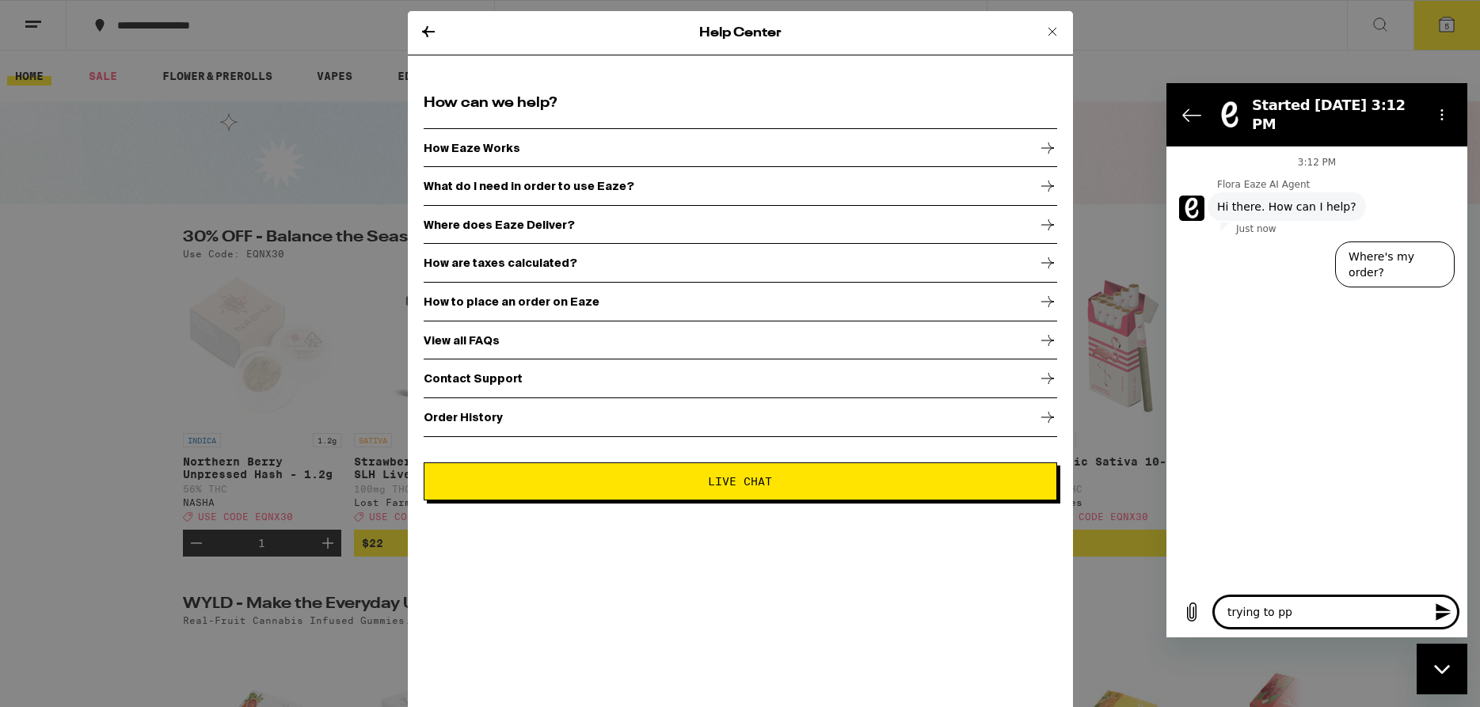
type textarea "x"
type textarea "trying to p;"
type textarea "x"
type textarea "trying to p;l"
type textarea "x"
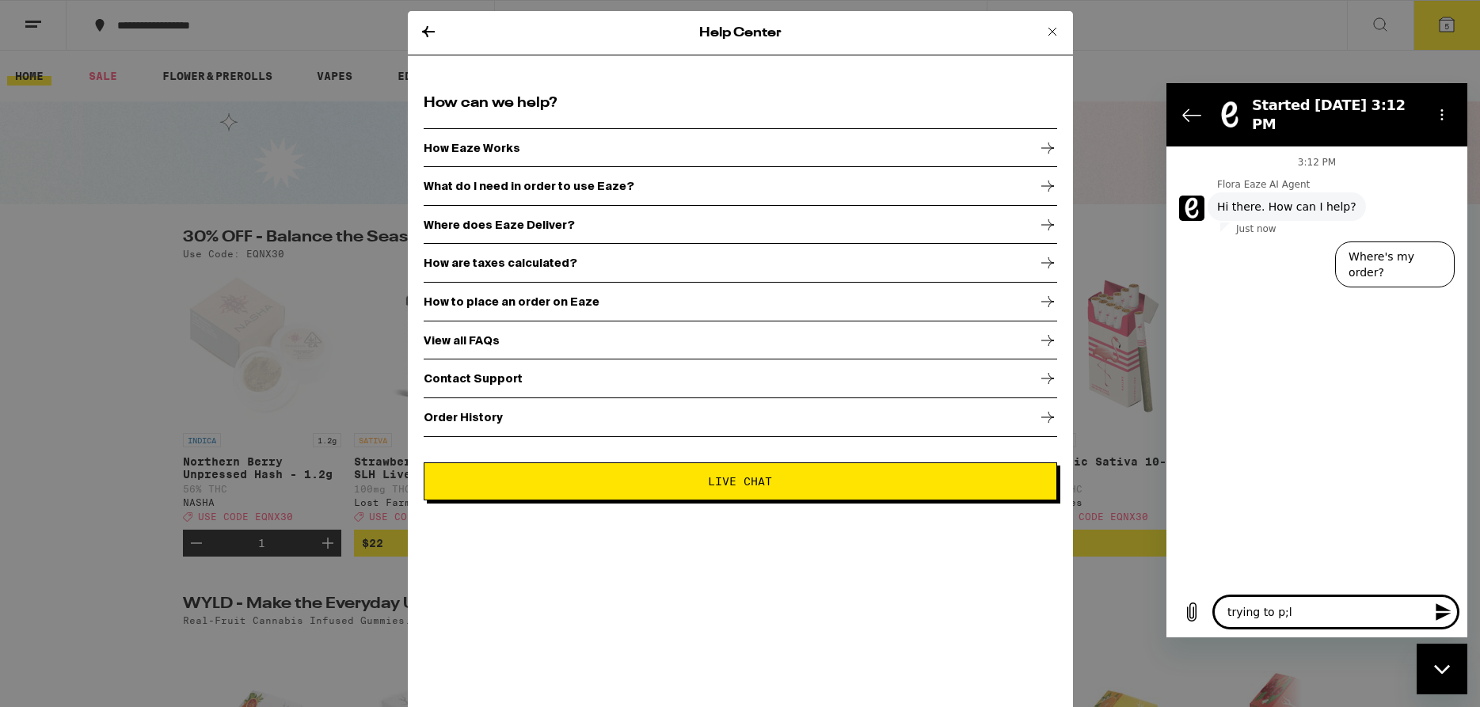
type textarea "trying to p;la"
type textarea "x"
type textarea "trying to p;lac"
type textarea "x"
type textarea "trying to p;lace"
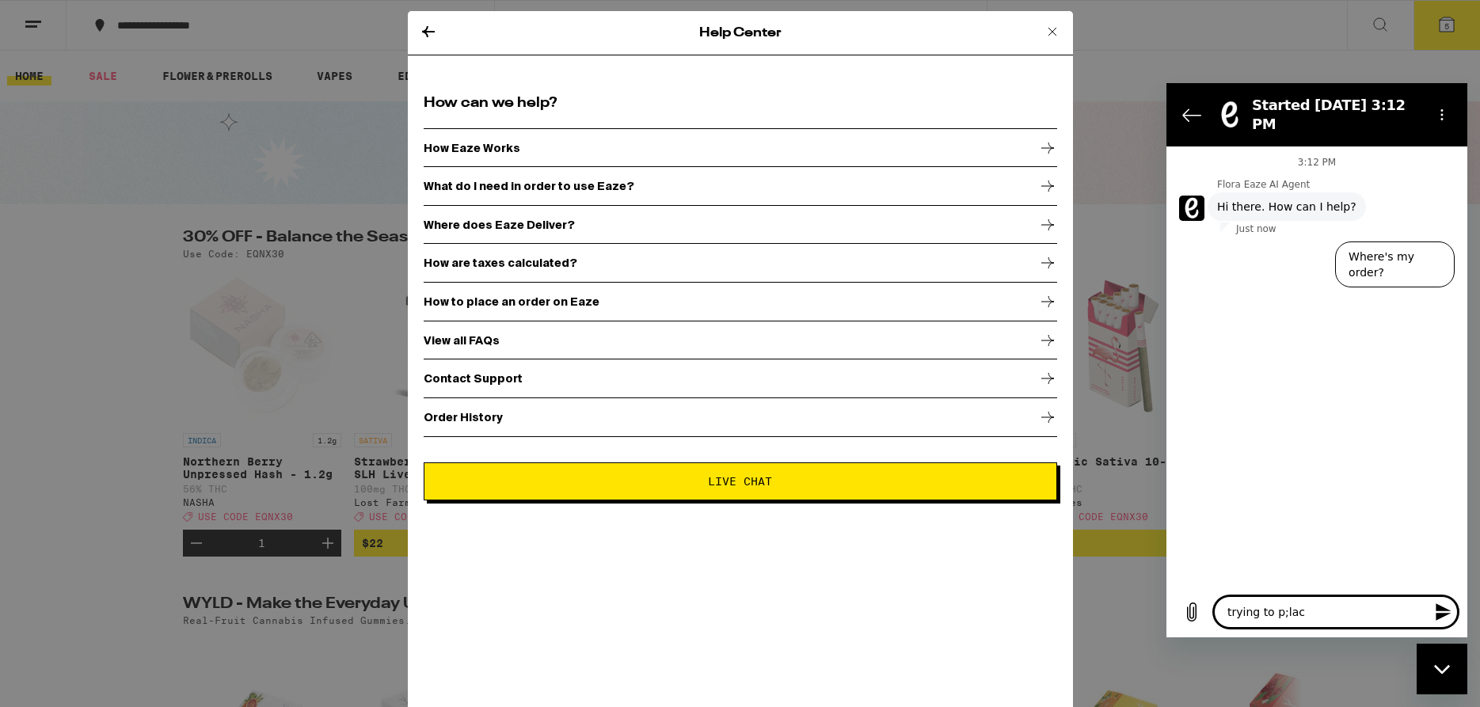
type textarea "x"
type textarea "trying to p;lac"
type textarea "x"
type textarea "trying to p;la"
type textarea "x"
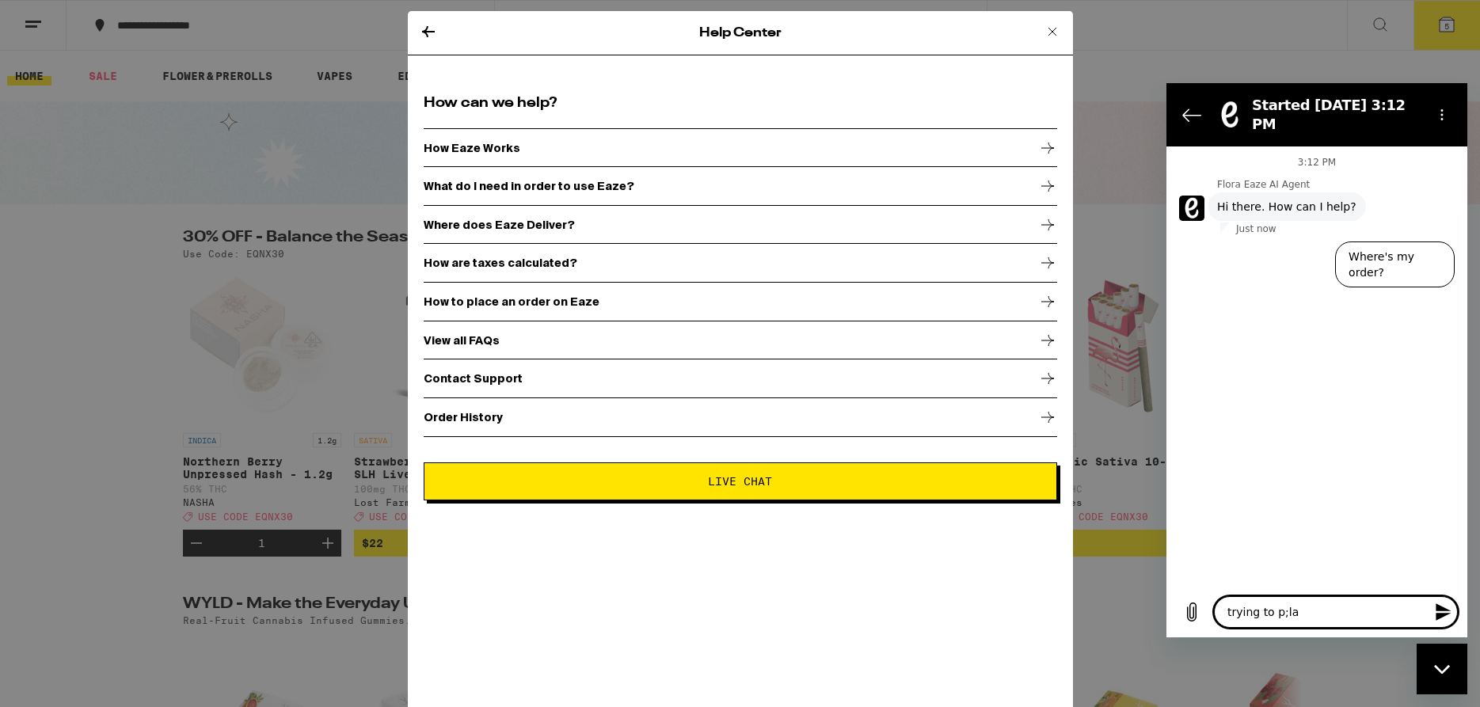
type textarea "trying to p;l"
type textarea "x"
type textarea "trying to p;"
type textarea "x"
type textarea "trying to p"
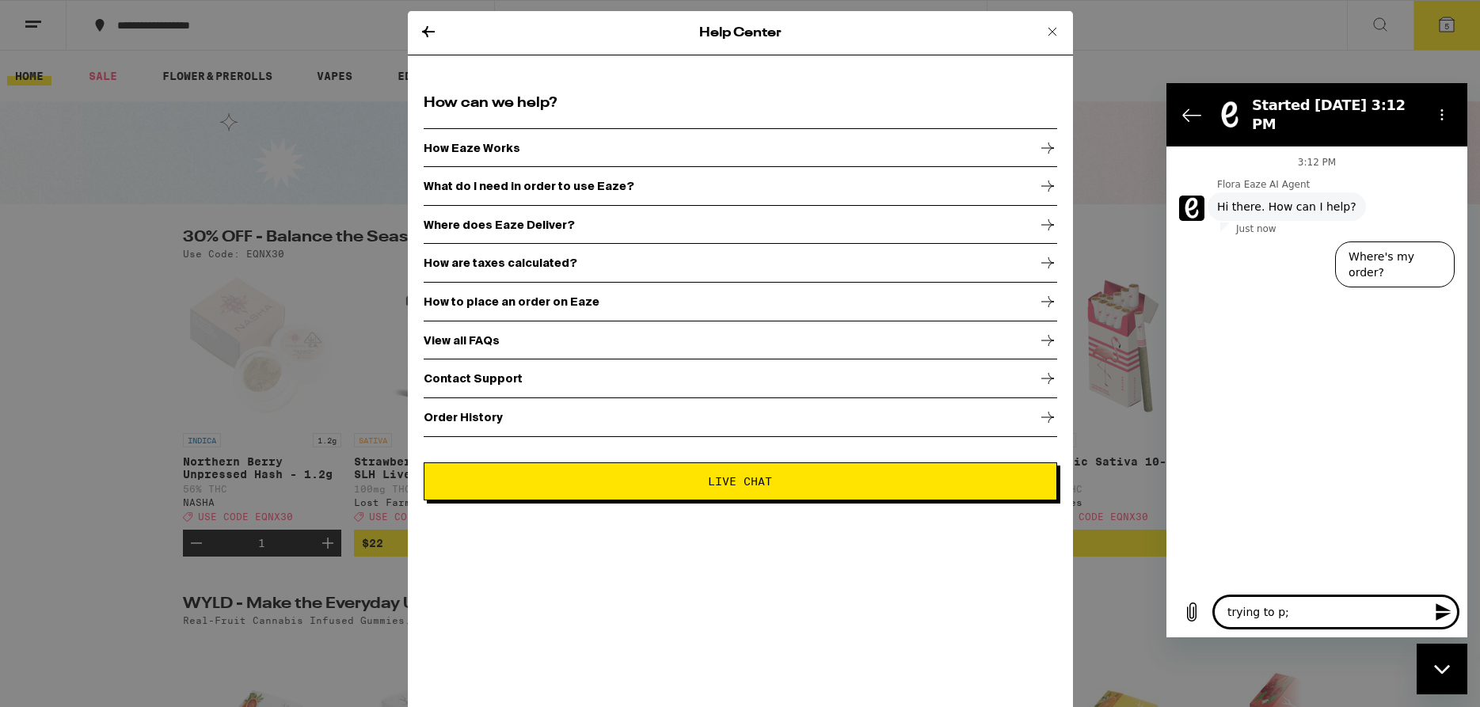
type textarea "x"
type textarea "trying to pl"
type textarea "x"
type textarea "trying to pla"
type textarea "x"
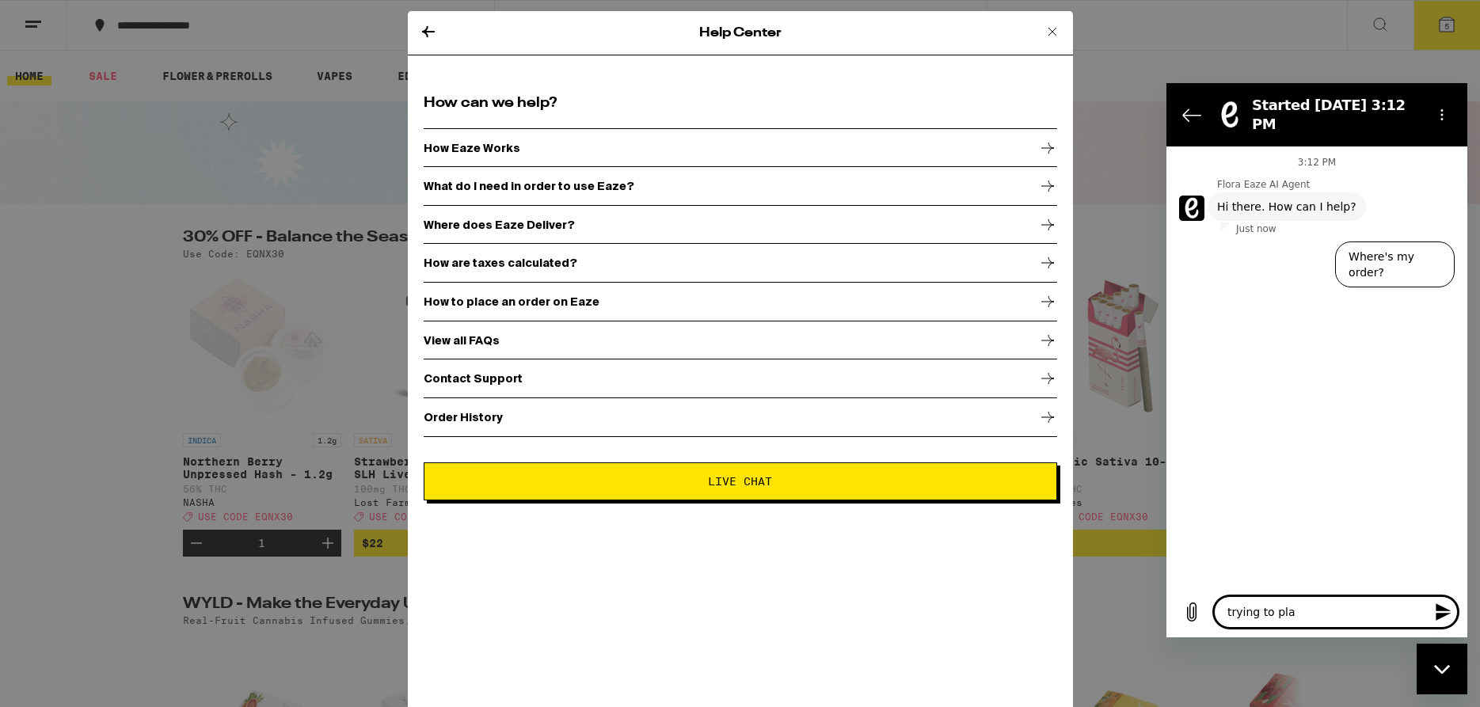
type textarea "trying to plac"
type textarea "x"
type textarea "trying to place"
type textarea "x"
type textarea "trying to place"
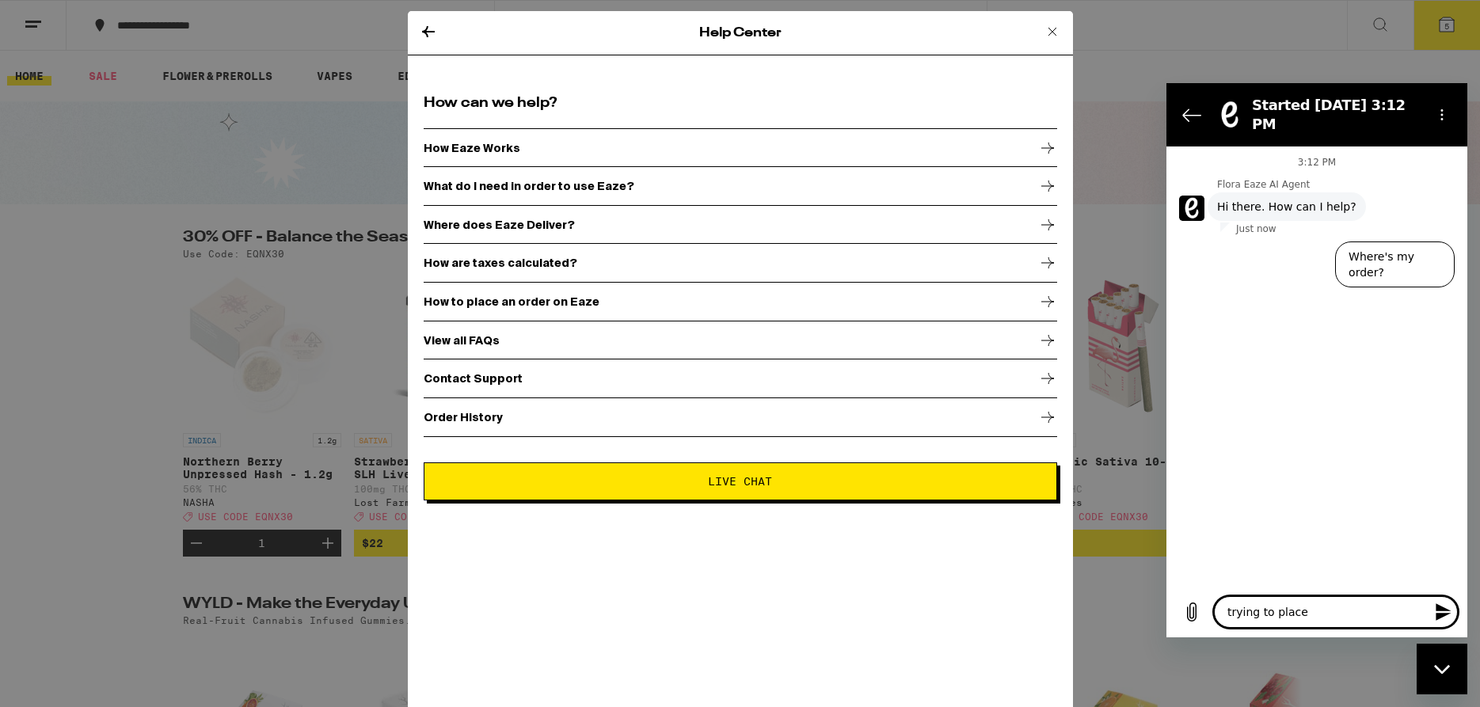
type textarea "x"
type textarea "trying to place o"
type textarea "x"
type textarea "trying to place or"
type textarea "x"
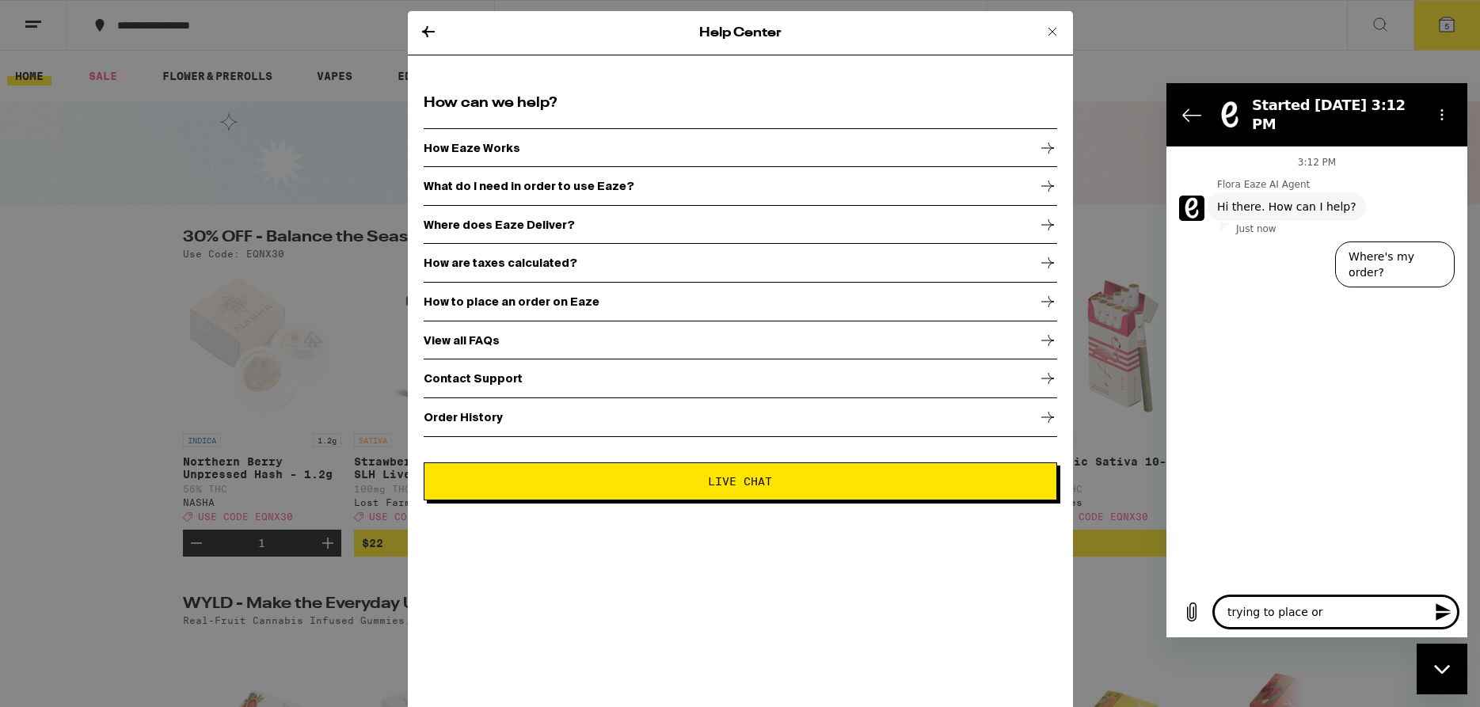
type textarea "trying to place ord"
type textarea "x"
type textarea "trying to place orde"
type textarea "x"
type textarea "trying to place order"
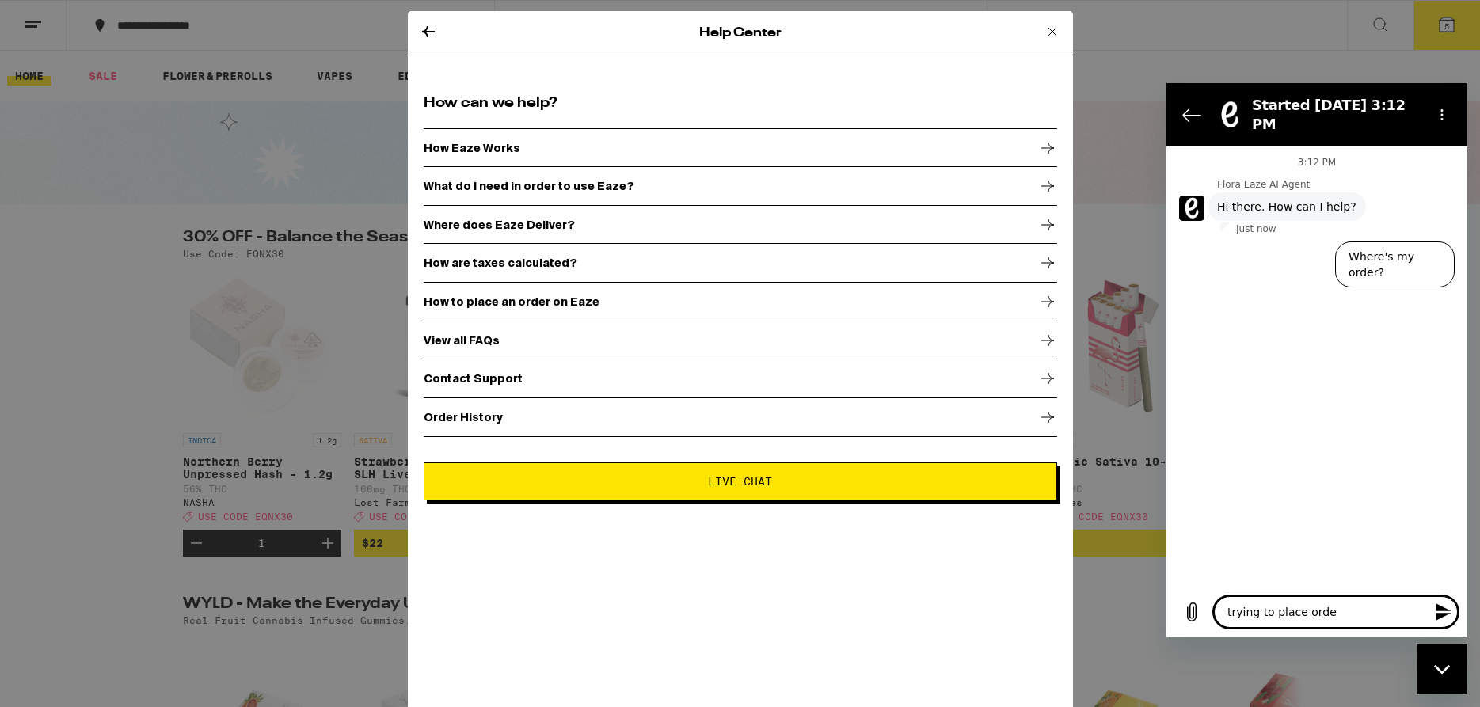
type textarea "x"
type textarea "trying to place order,"
type textarea "x"
type textarea "trying to place order,"
type textarea "x"
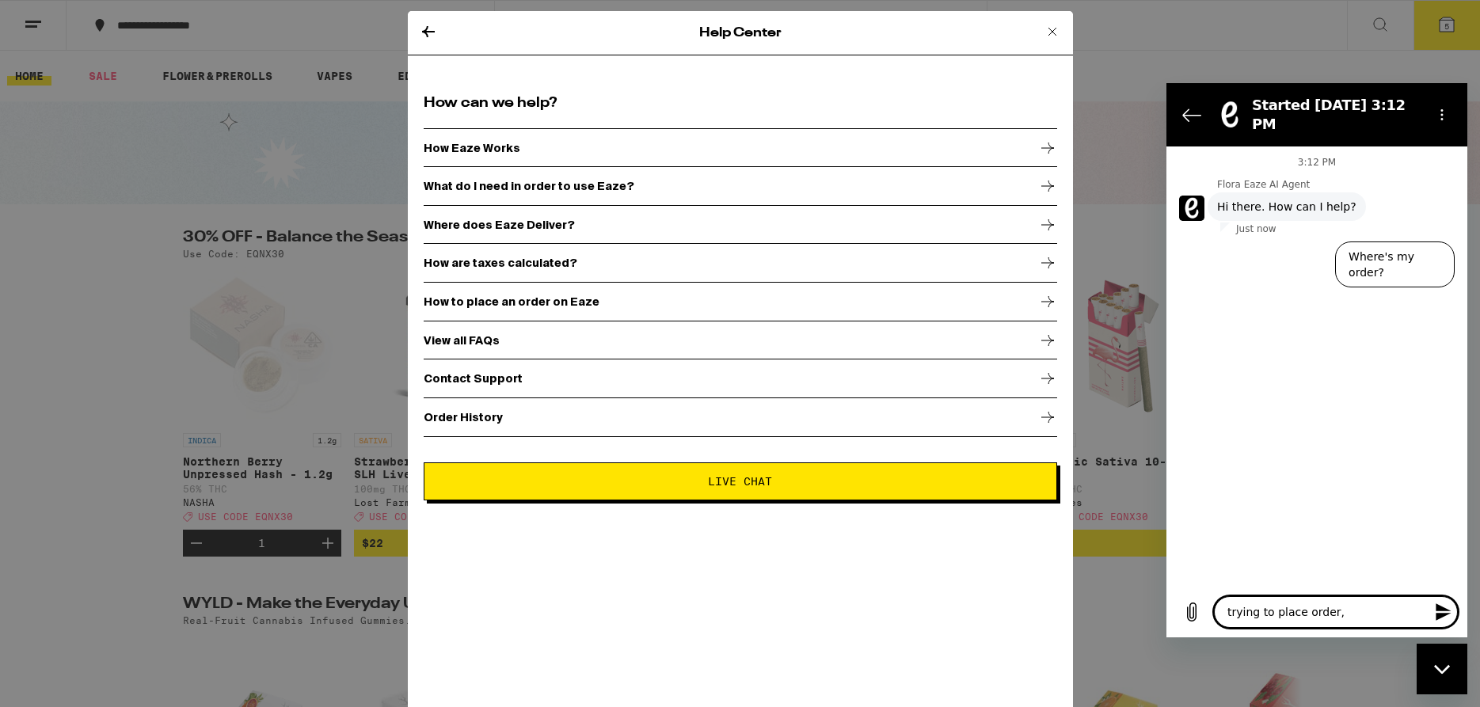
type textarea "trying to place order, b"
type textarea "x"
type textarea "trying to place order, be"
type textarea "x"
type textarea "trying to place order, bee"
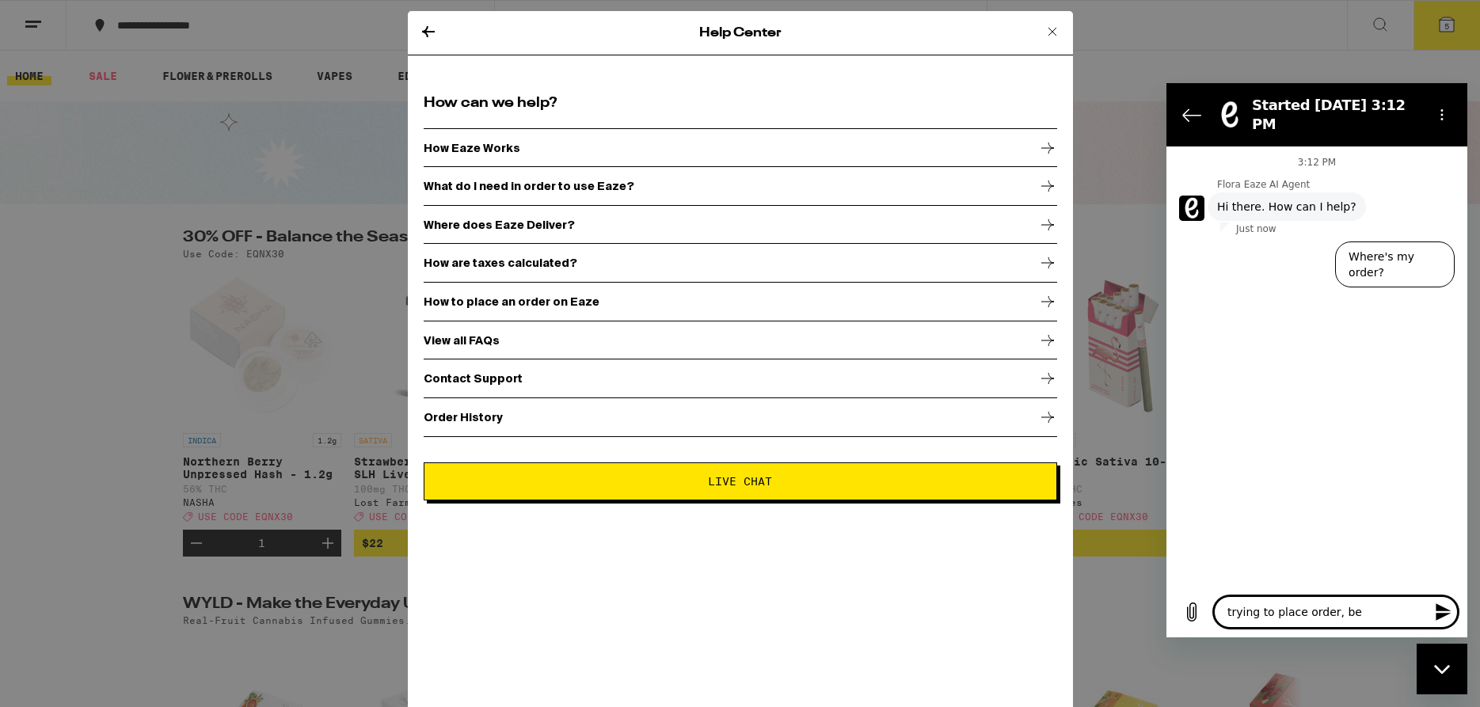
type textarea "x"
type textarea "trying to place order, been"
type textarea "x"
type textarea "trying to place order, been"
type textarea "x"
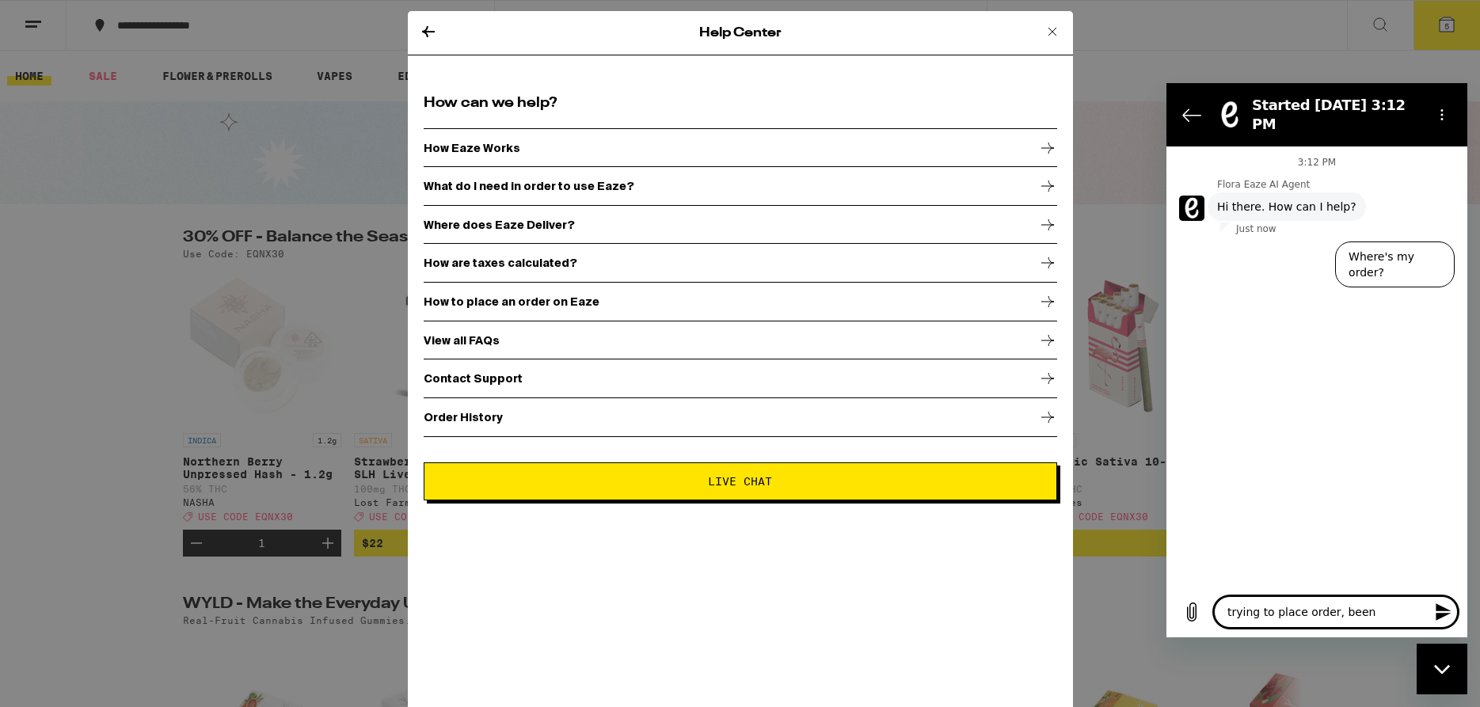
type textarea "trying to place order, been a"
type textarea "x"
type textarea "trying to place order, been a"
type textarea "x"
type textarea "trying to place order, been a c"
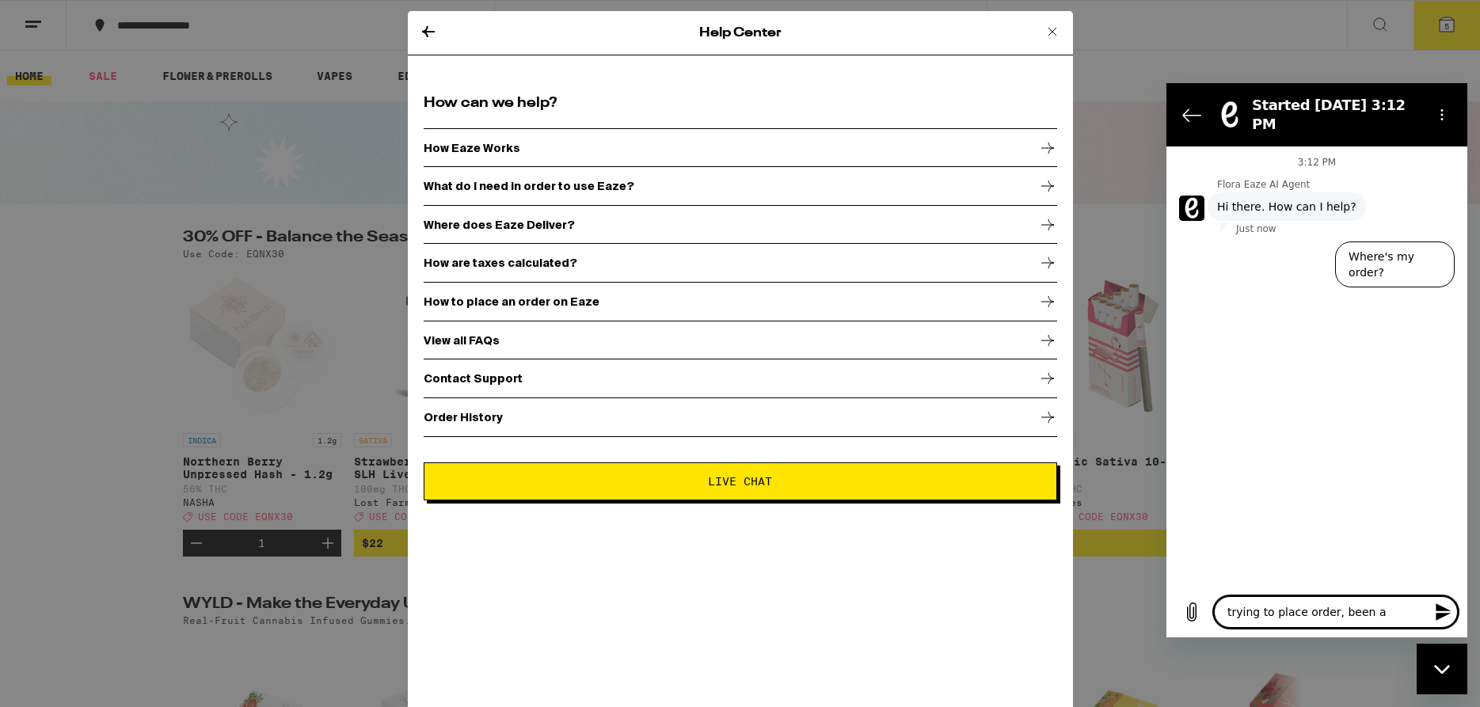
type textarea "x"
type textarea "trying to place order, been a cl"
type textarea "x"
type textarea "trying to place order, been a cli"
type textarea "x"
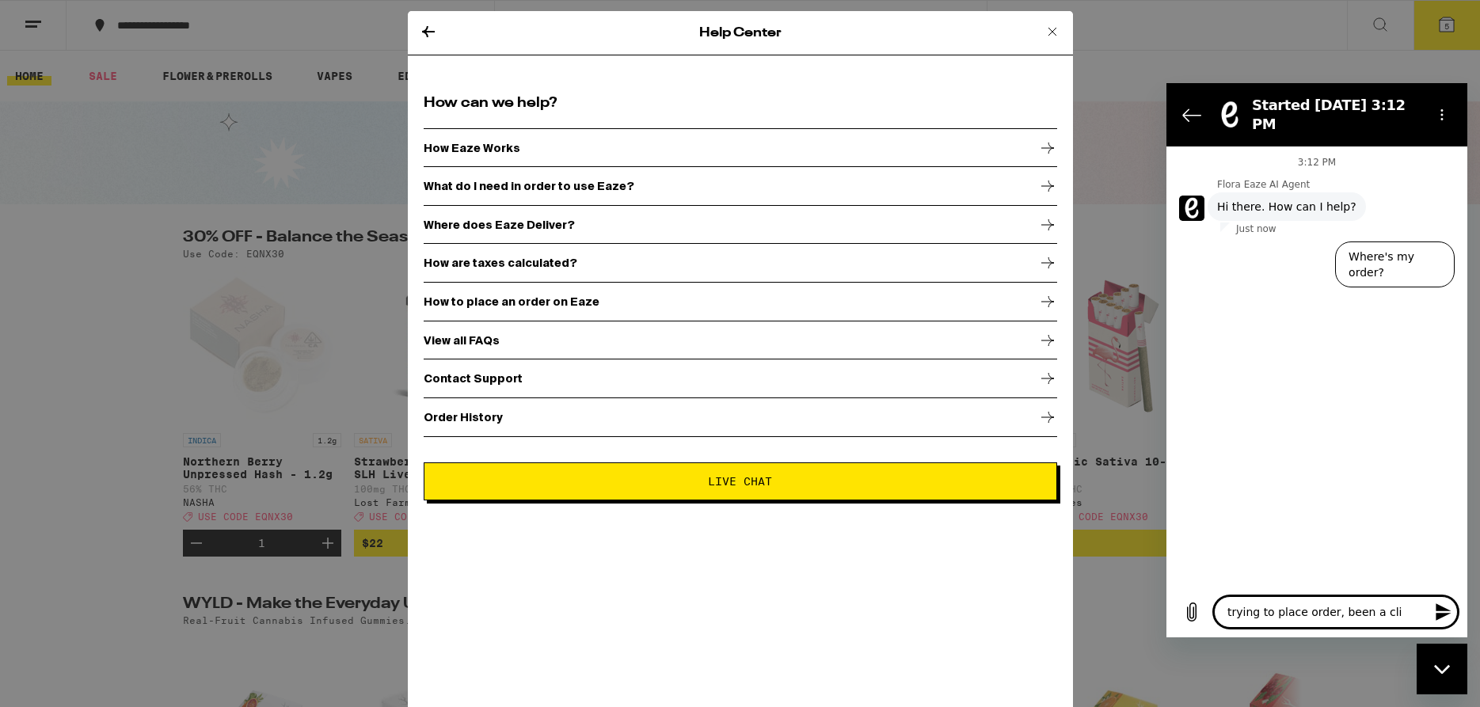
type textarea "trying to place order, been a clie"
type textarea "x"
type textarea "trying to place order, been a clien"
type textarea "x"
type textarea "trying to place order, been a client"
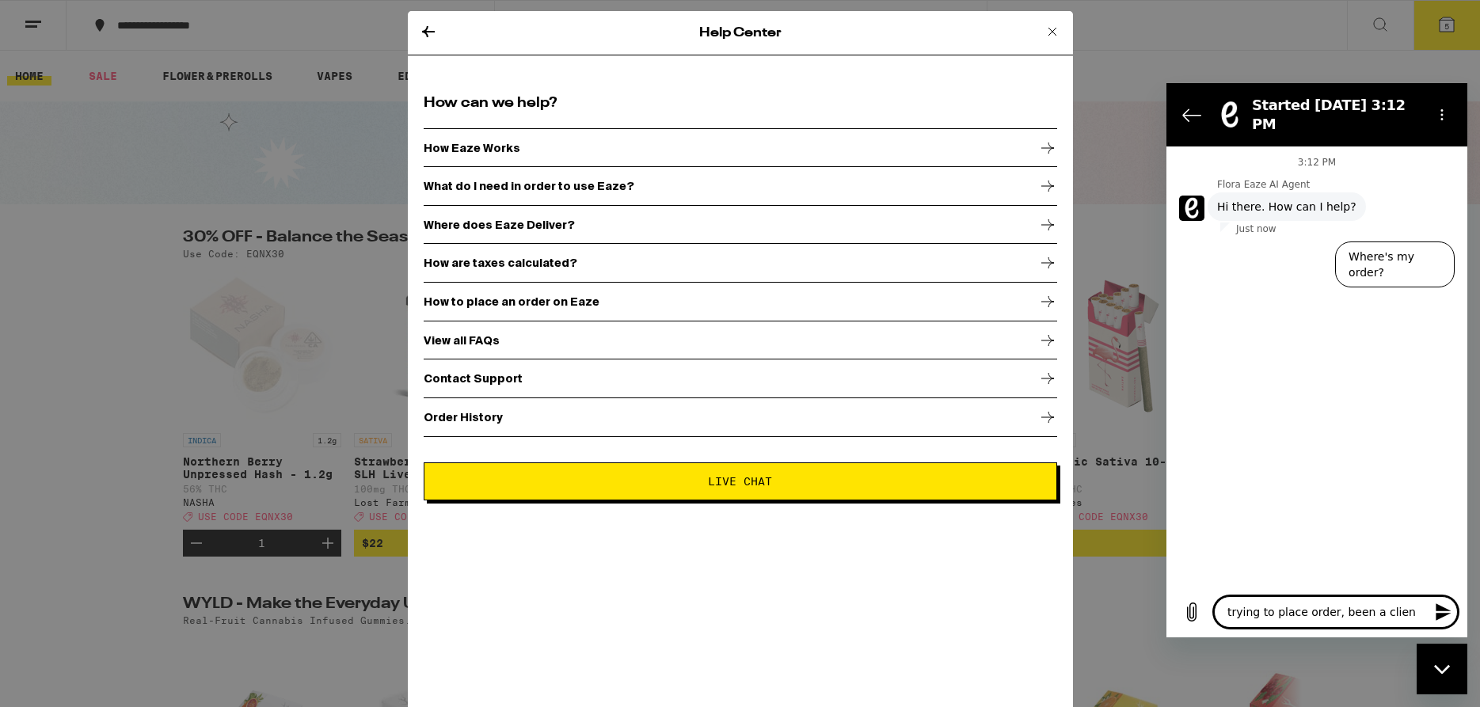
type textarea "x"
type textarea "trying to place order, been a client"
type textarea "x"
type textarea "trying to place order, been a client f"
type textarea "x"
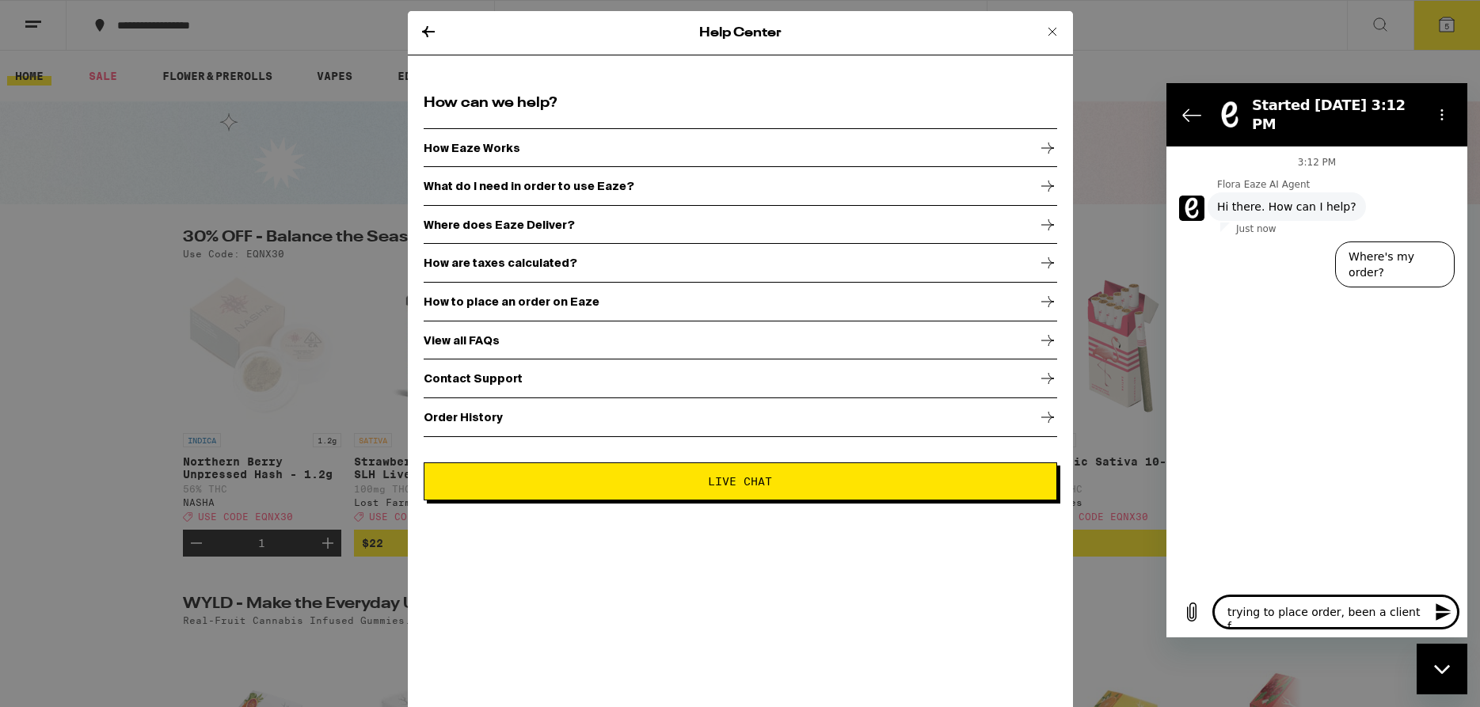
type textarea "trying to place order, been a client fo"
type textarea "x"
type textarea "trying to place order, been a client for"
type textarea "x"
type textarea "trying to place order, been a client for"
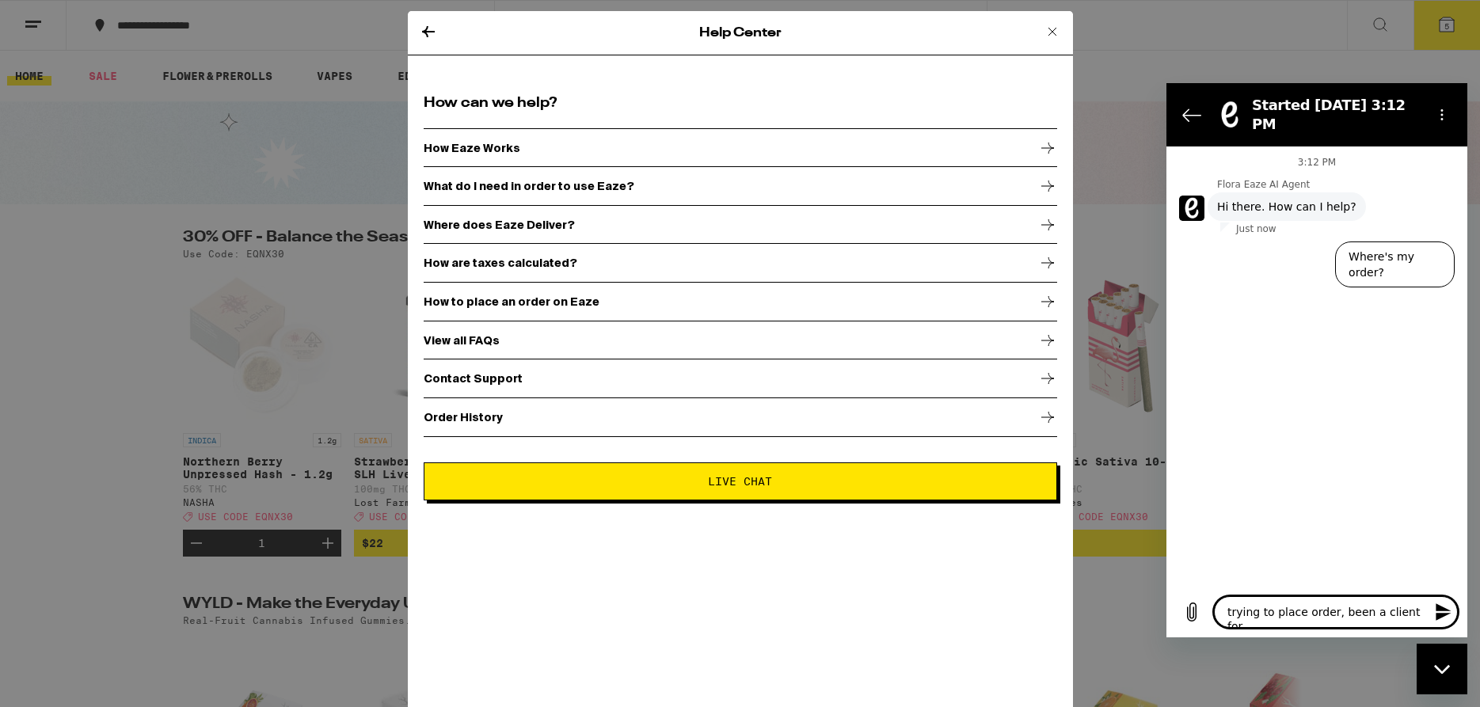
type textarea "x"
type textarea "trying to place order, been a client for a"
type textarea "x"
type textarea "trying to place order, been a client for aw"
type textarea "x"
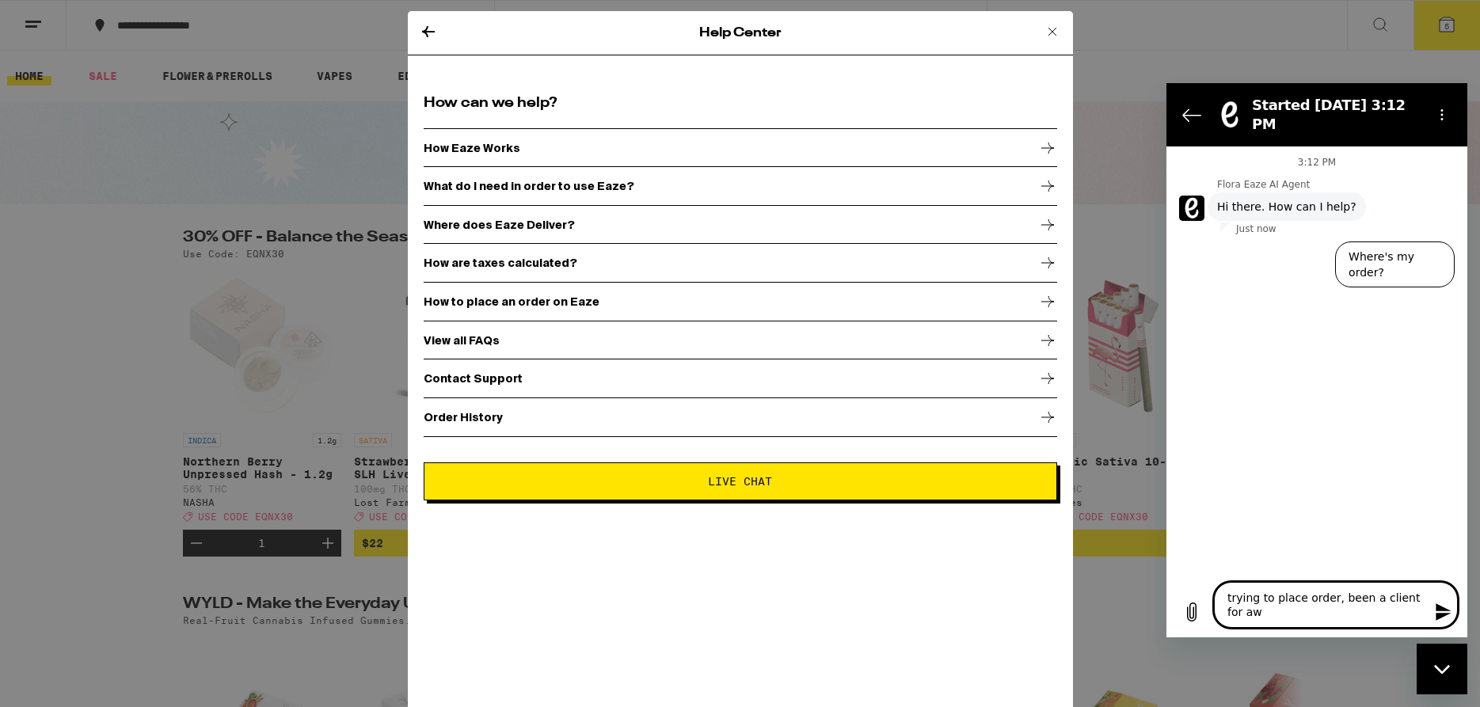
type textarea "trying to place order, been a client for awh"
type textarea "x"
type textarea "trying to place order, been a client for awhi"
type textarea "x"
type textarea "trying to place order, been a client for awhil"
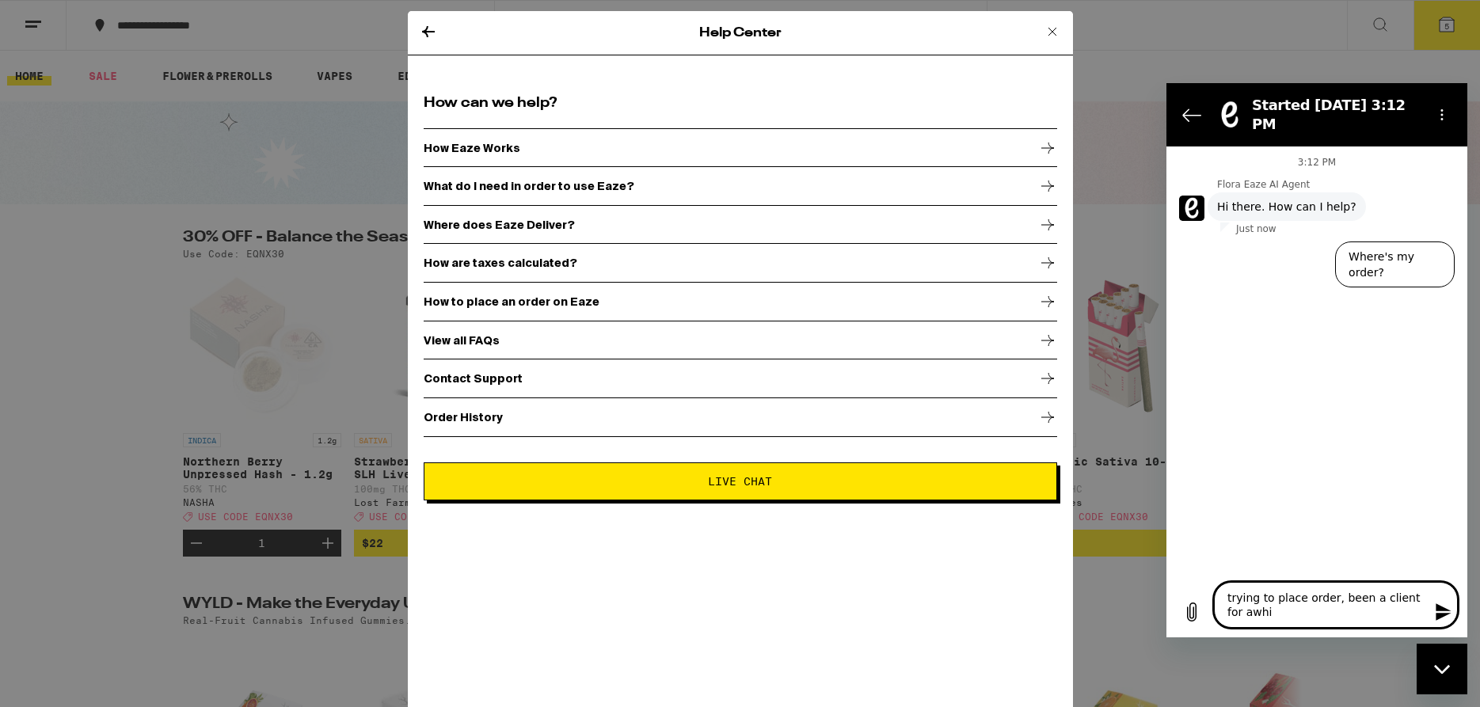
type textarea "x"
type textarea "trying to place order, been a client for awhile"
type textarea "x"
type textarea "trying to place order, been a client for awhile,"
type textarea "x"
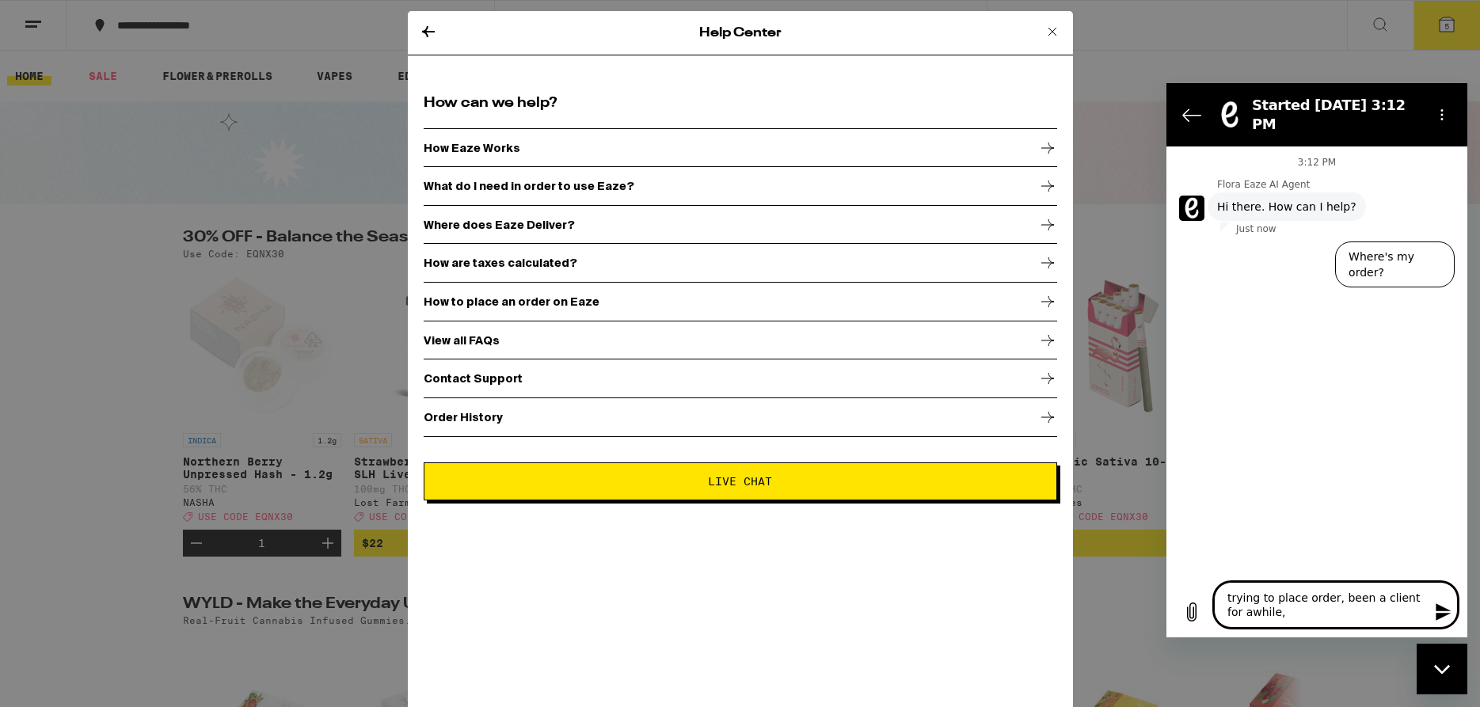
type textarea "trying to place order, been a client for awhile,"
type textarea "x"
type textarea "trying to place order, been a client for awhile, k"
type textarea "x"
type textarea "trying to place order, been a client for awhile, ke"
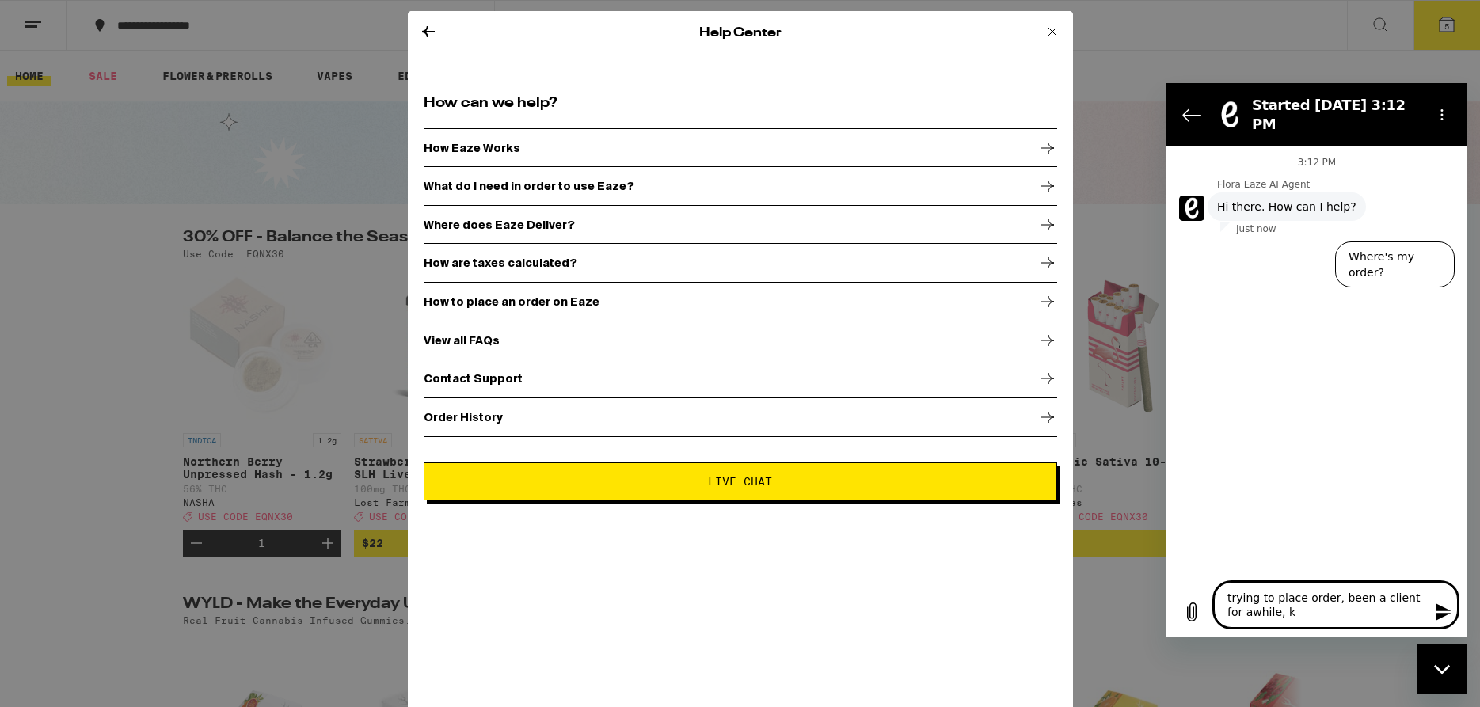
type textarea "x"
type textarea "trying to place order, been a client for awhile, kee"
type textarea "x"
type textarea "trying to place order, been a client for awhile, keep"
type textarea "x"
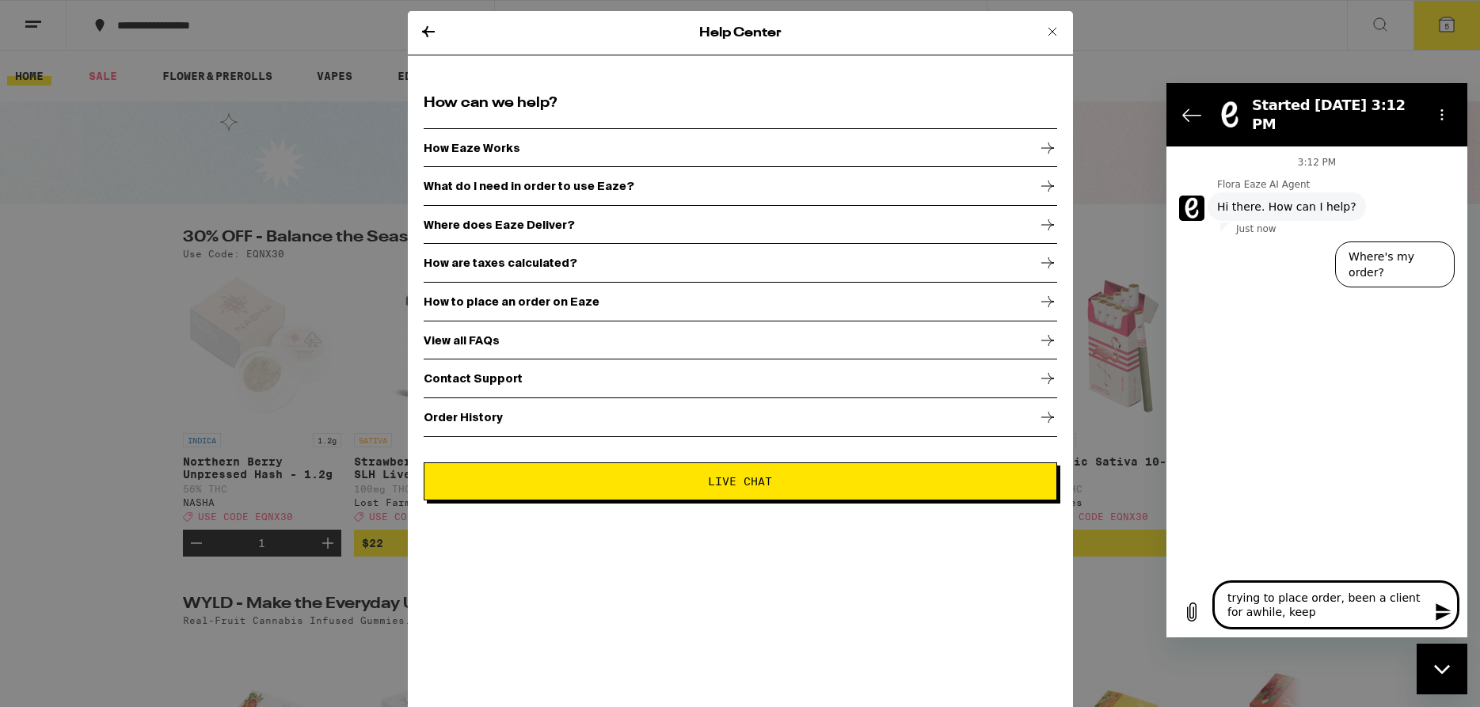
type textarea "trying to place order, been a client for awhile, keeps"
type textarea "x"
type textarea "trying to place order, been a client for awhile, keeps"
type textarea "x"
type textarea "trying to place order, been a client for awhile, keeps a"
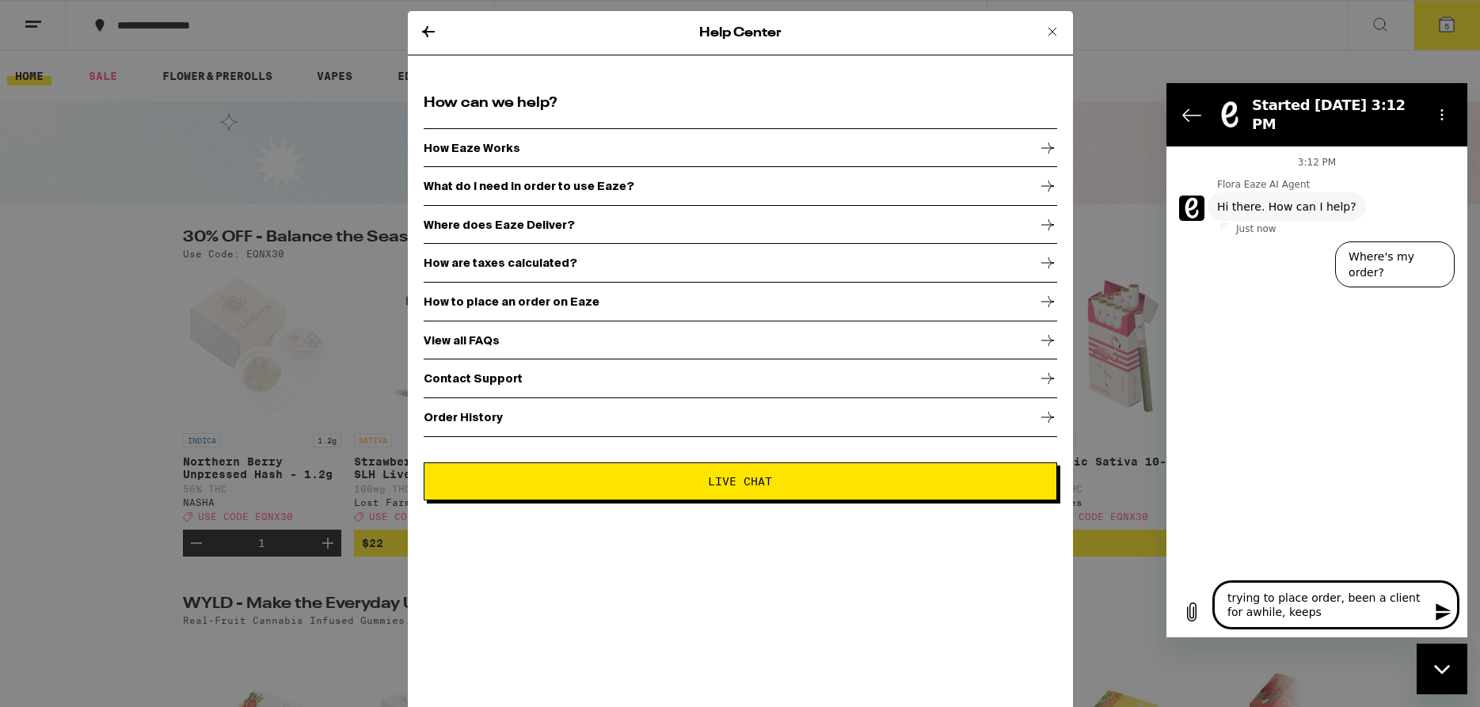
type textarea "x"
type textarea "trying to place order, been a client for awhile, keeps as"
type textarea "x"
type textarea "trying to place order, been a client for awhile, keeps ask"
type textarea "x"
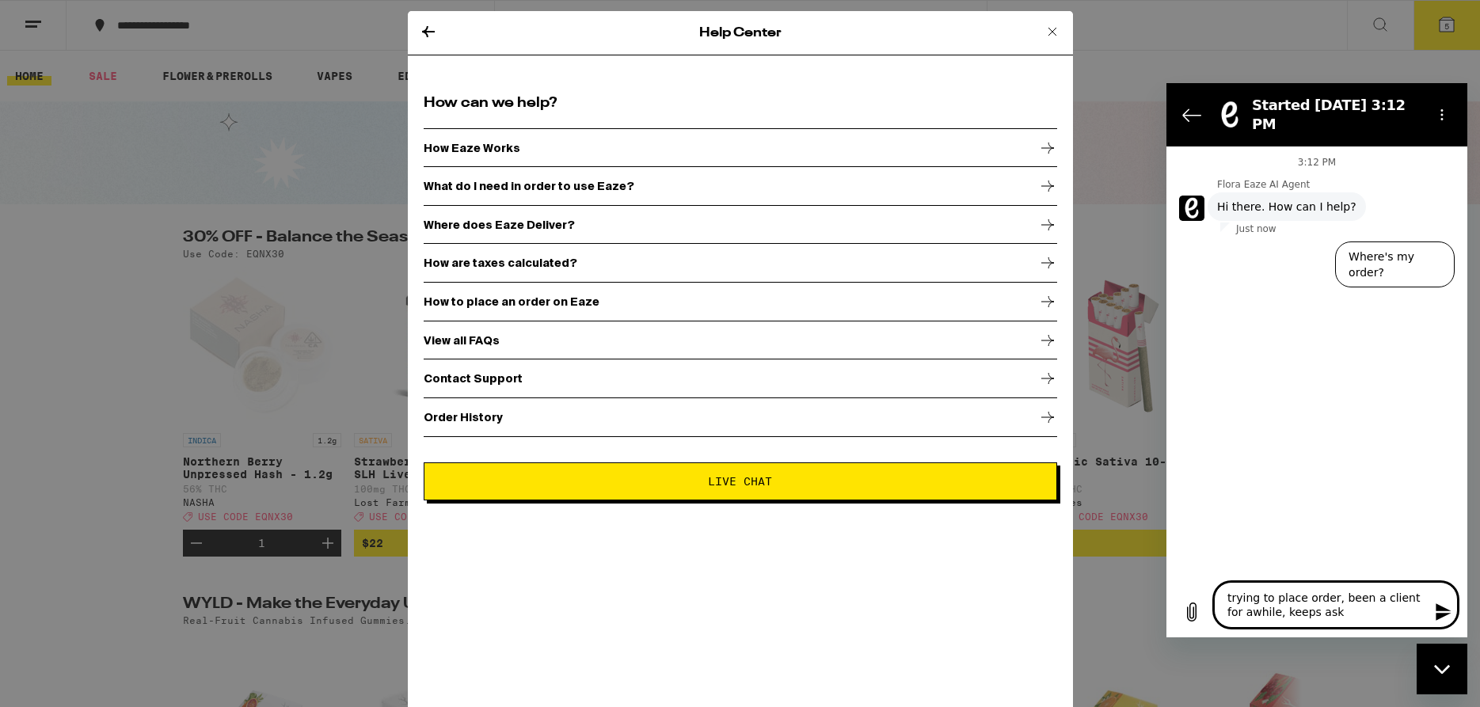
type textarea "trying to place order, been a client for awhile, keeps aski"
type textarea "x"
type textarea "trying to place order, been a client for awhile, keeps askin"
type textarea "x"
type textarea "trying to place order, been a client for awhile, keeps asking"
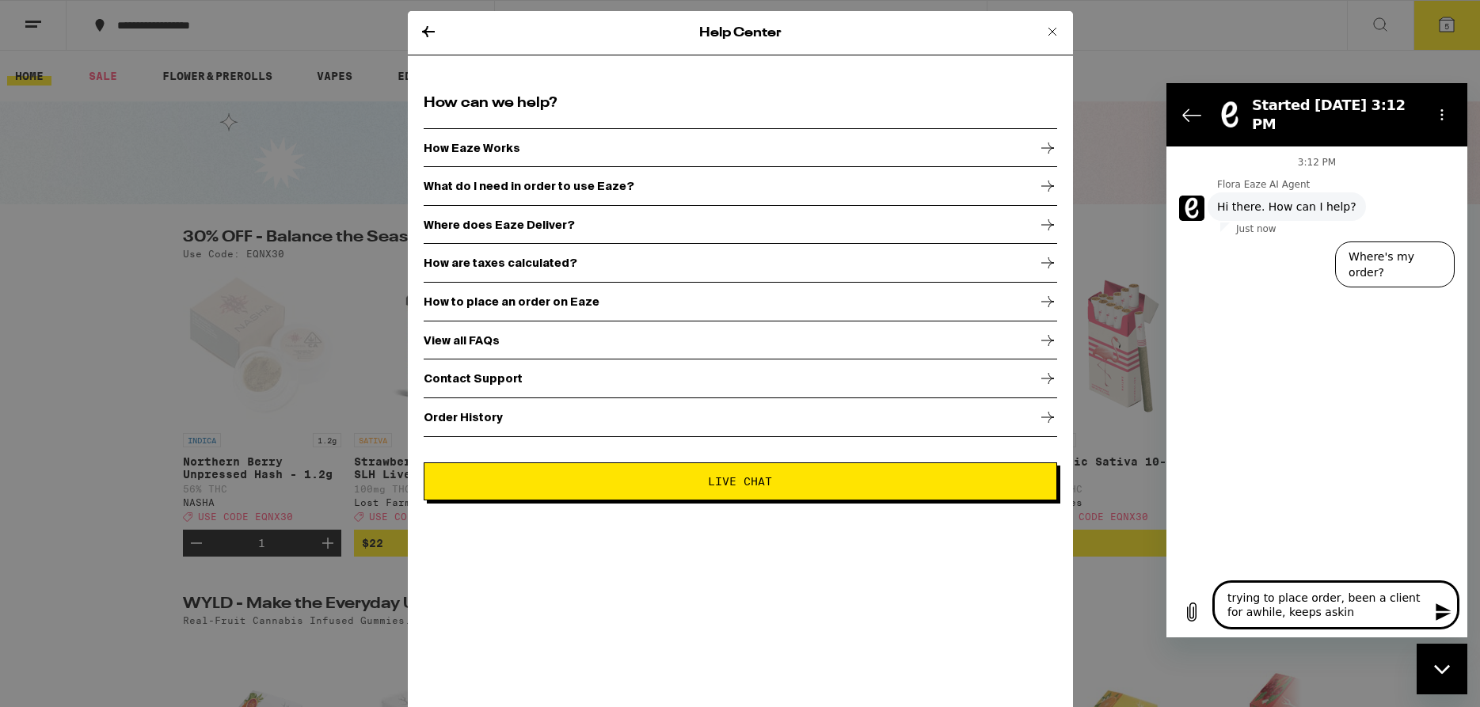
type textarea "x"
type textarea "trying to place order, been a client for awhile, keeps asking"
type textarea "x"
type textarea "trying to place order, been a client for awhile, keeps asking o"
type textarea "x"
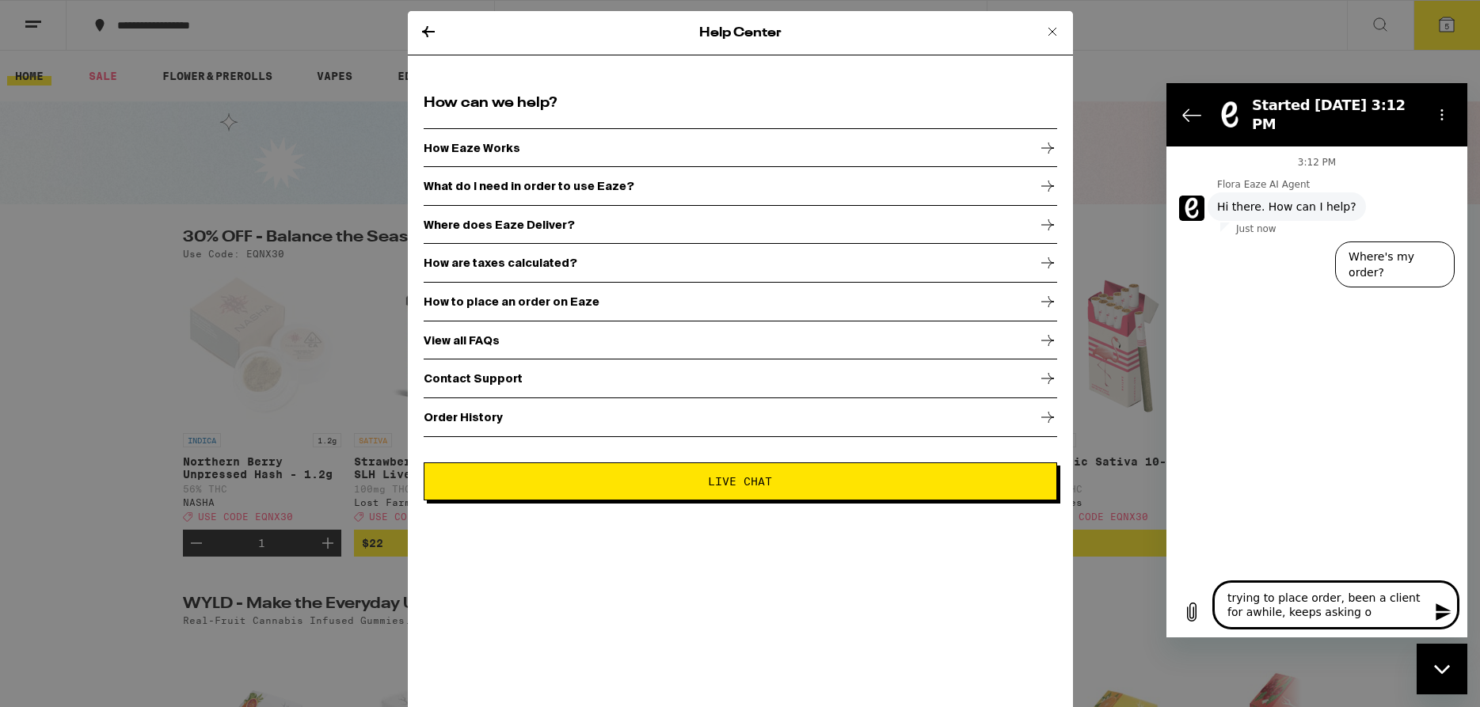
type textarea "trying to place order, been a client for awhile, keeps asking of"
type textarea "x"
type textarea "trying to place order, been a client for awhile, keeps asking ofr"
type textarea "x"
type textarea "trying to place order, been a client for awhile, keeps asking ofr"
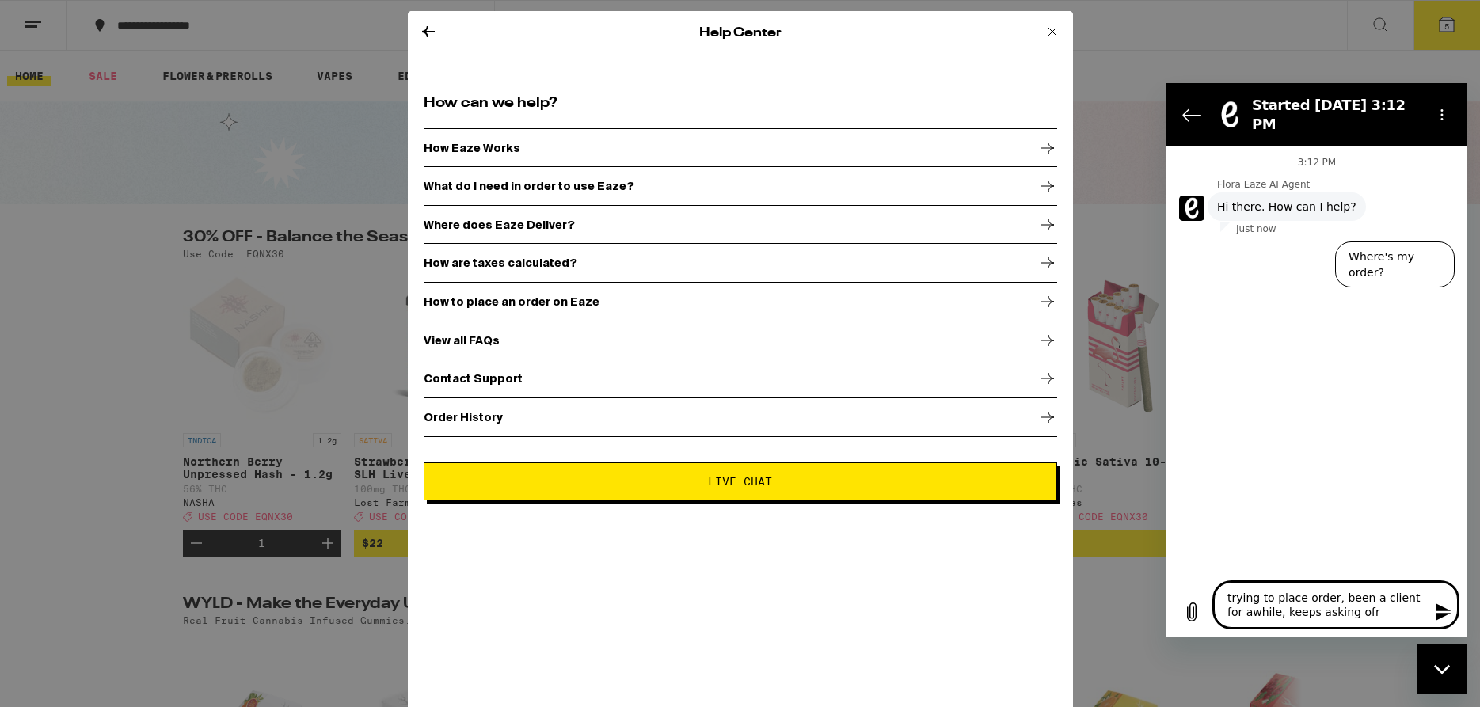
type textarea "x"
type textarea "trying to place order, been a client for awhile, keeps asking ofr"
type textarea "x"
type textarea "trying to place order, been a client for awhile, keeps asking of"
type textarea "x"
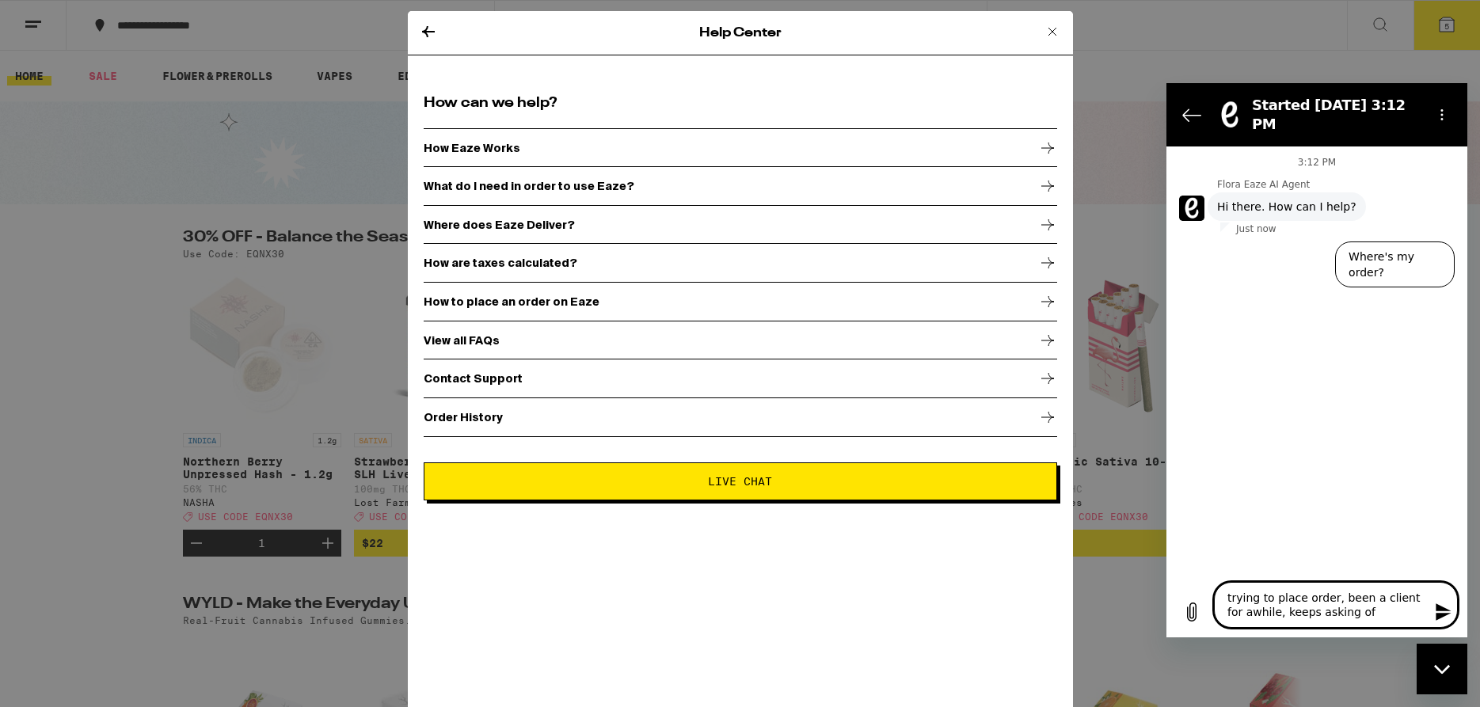
type textarea "trying to place order, been a client for awhile, keeps asking o"
type textarea "x"
type textarea "trying to place order, been a client for awhile, keeps asking"
type textarea "x"
type textarea "trying to place order, been a client for awhile, keeps asking f"
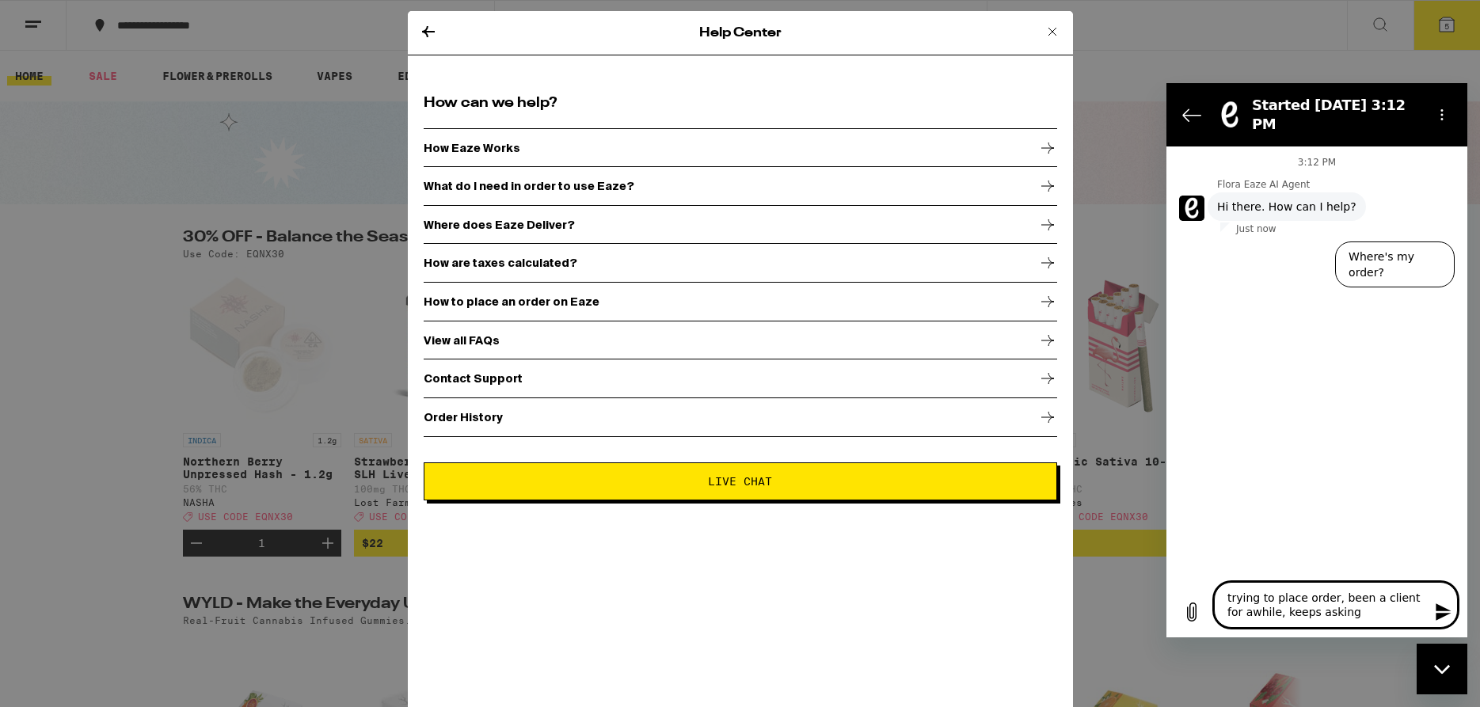
type textarea "x"
type textarea "trying to place order, been a client for awhile, keeps asking fo"
type textarea "x"
type textarea "trying to place order, been a client for awhile, keeps asking for"
type textarea "x"
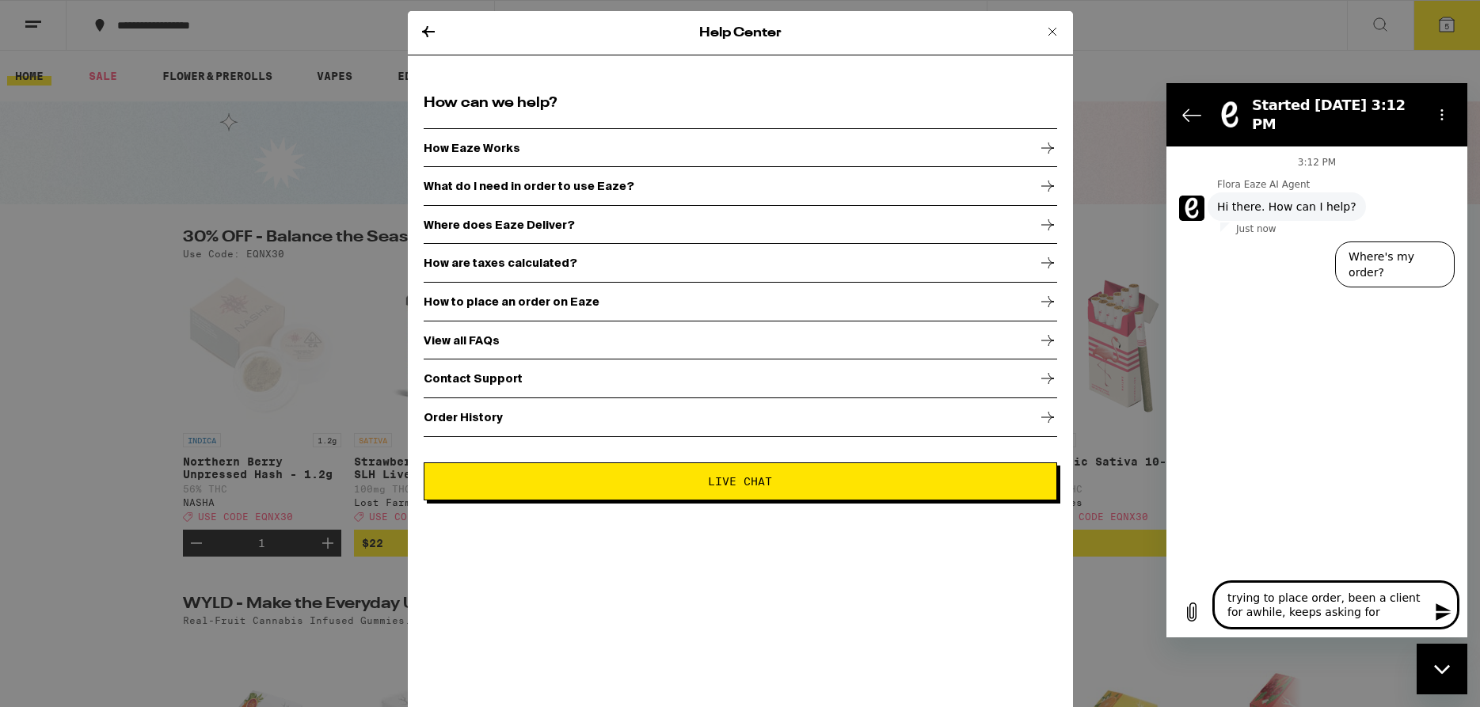
type textarea "trying to place order, been a client for awhile, keeps asking for"
type textarea "x"
type textarea "trying to place order, been a client for awhile, keeps asking for l"
type textarea "x"
type textarea "trying to place order, been a client for awhile, keeps asking for lo"
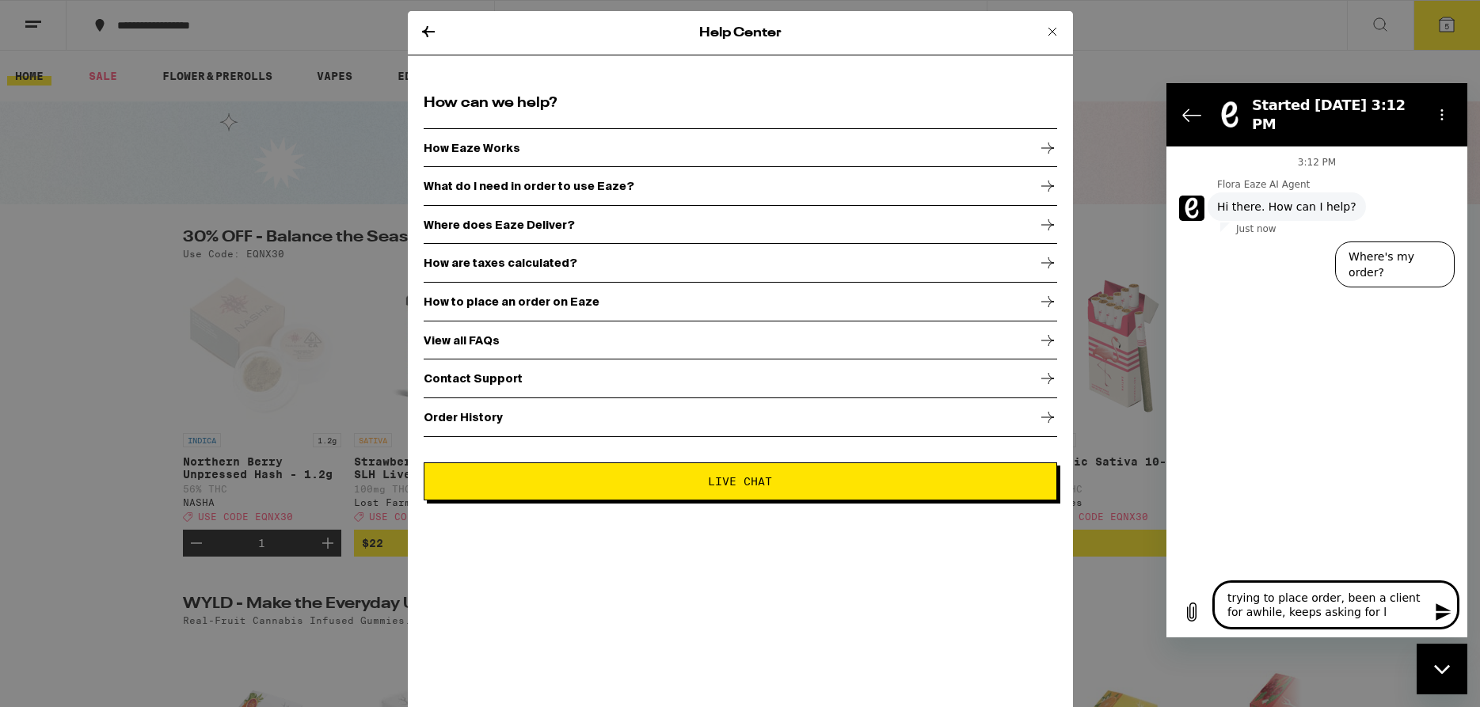
type textarea "x"
type textarea "trying to place order, been a client for awhile, keeps asking for log"
type textarea "x"
type textarea "trying to place order, been a client for awhile, keeps asking for logi"
type textarea "x"
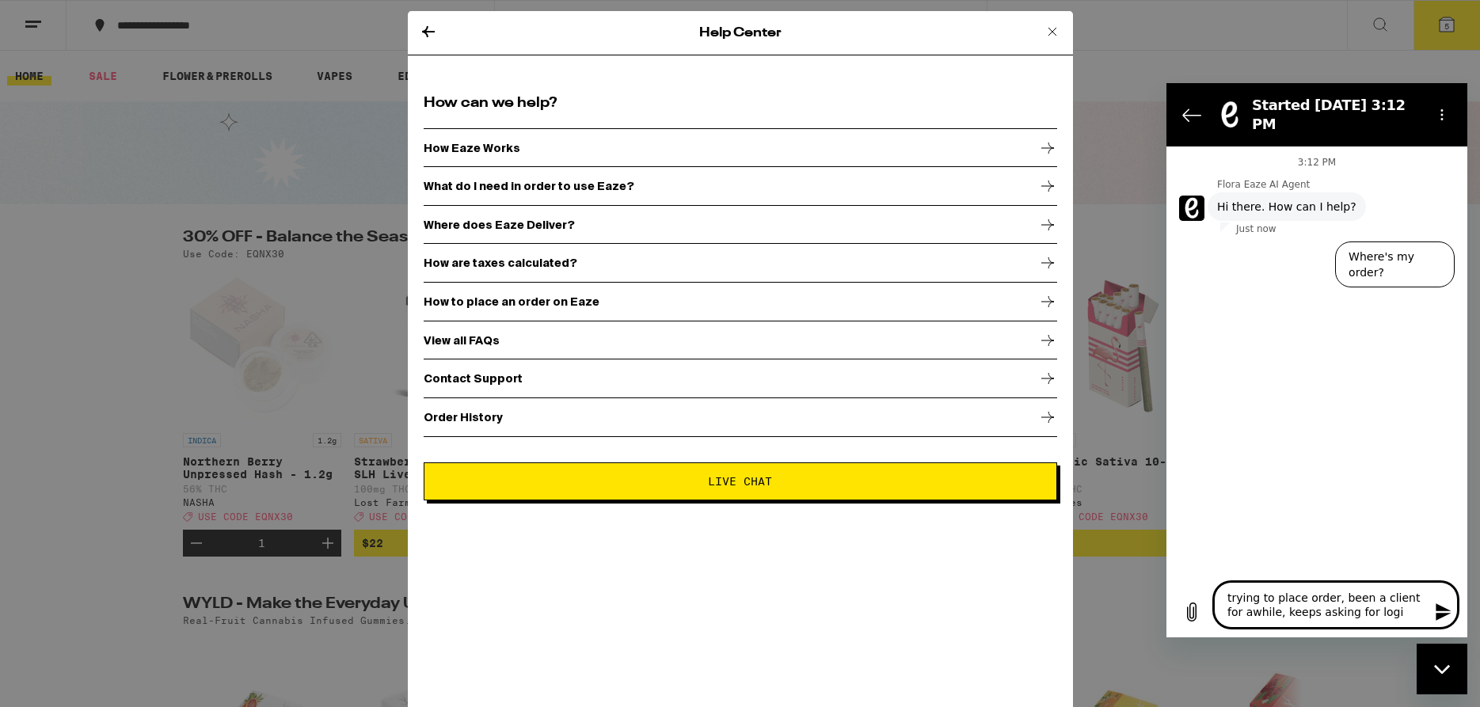
type textarea "trying to place order, been a client for awhile, keeps asking for login"
type textarea "x"
type textarea "trying to place order, been a client for awhile, keeps asking for login"
type textarea "x"
type textarea "trying to place order, been a client for awhile, keeps asking for login &"
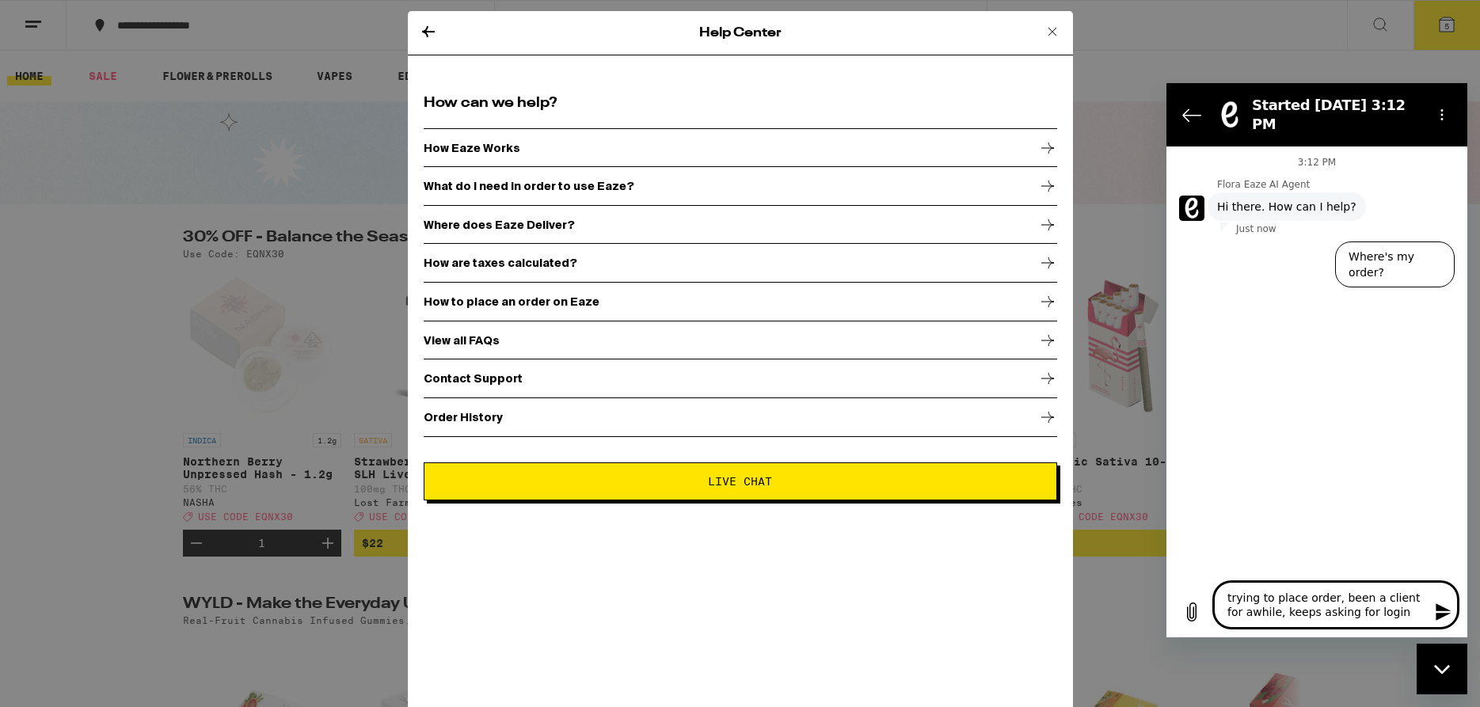
type textarea "x"
type textarea "trying to place order, been a client for awhile, keeps asking for login &"
type textarea "x"
type textarea "trying to place order, been a client for awhile, keeps asking for login & p"
type textarea "x"
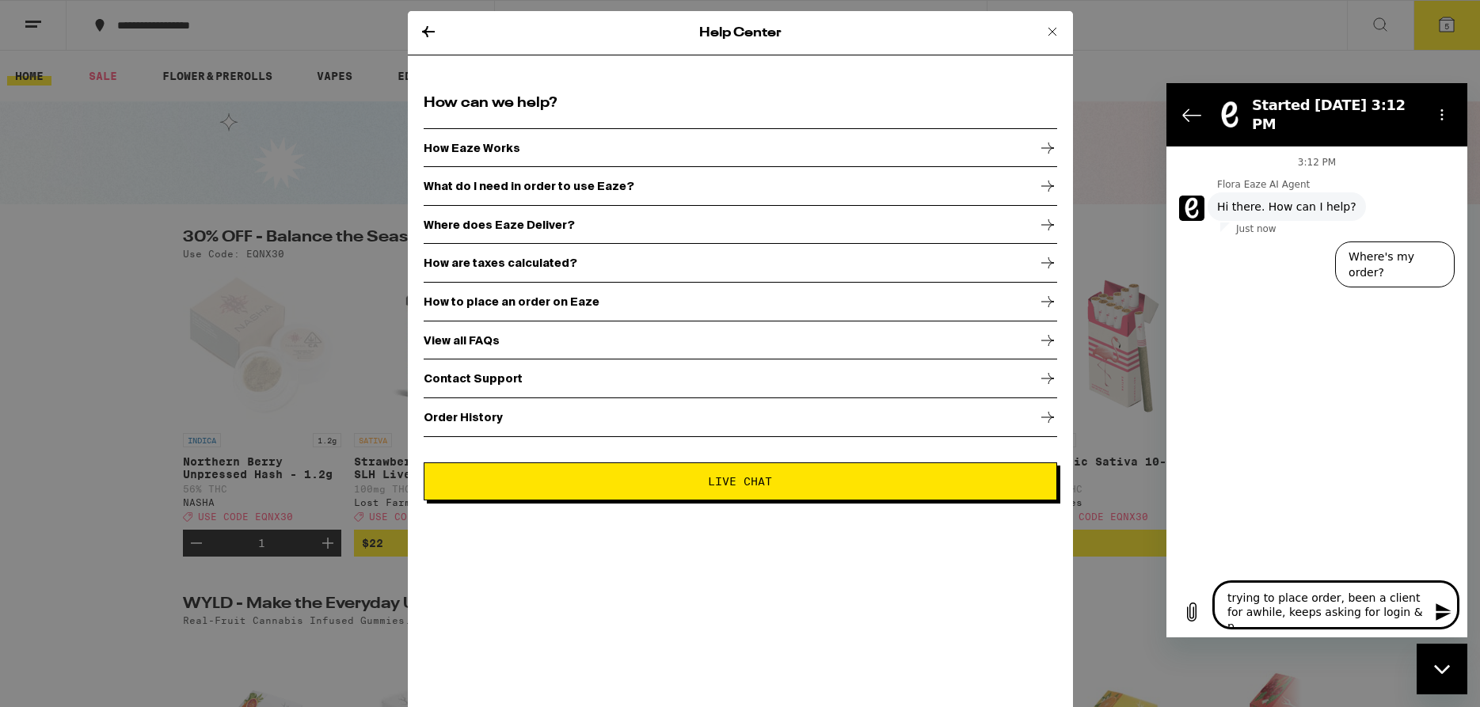
type textarea "trying to place order, been a client for awhile, keeps asking for login & pr"
type textarea "x"
type textarea "trying to place order, been a client for awhile, keeps asking for login & pro"
type textarea "x"
type textarea "trying to place order, been a client for awhile, keeps asking for login & prom"
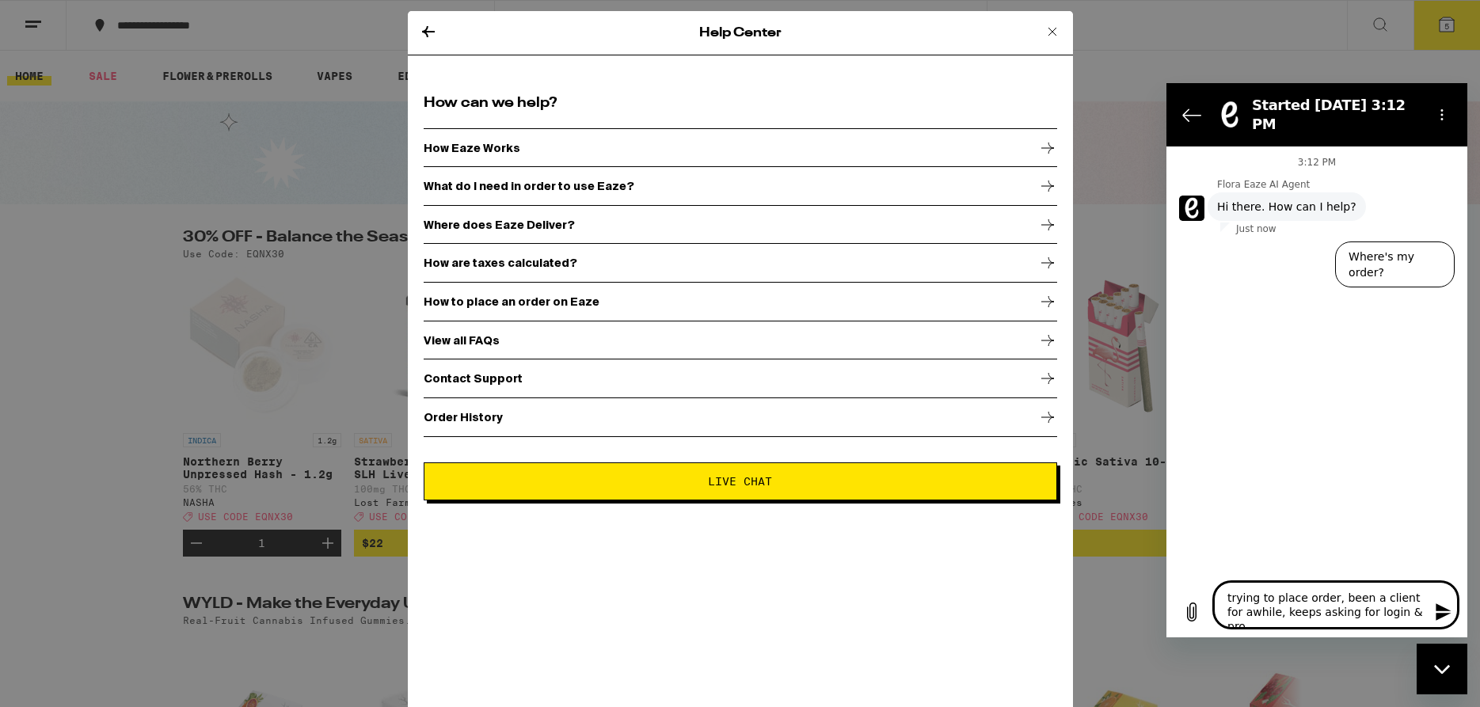
type textarea "x"
click at [1435, 614] on icon "Send message" at bounding box center [1443, 612] width 19 height 19
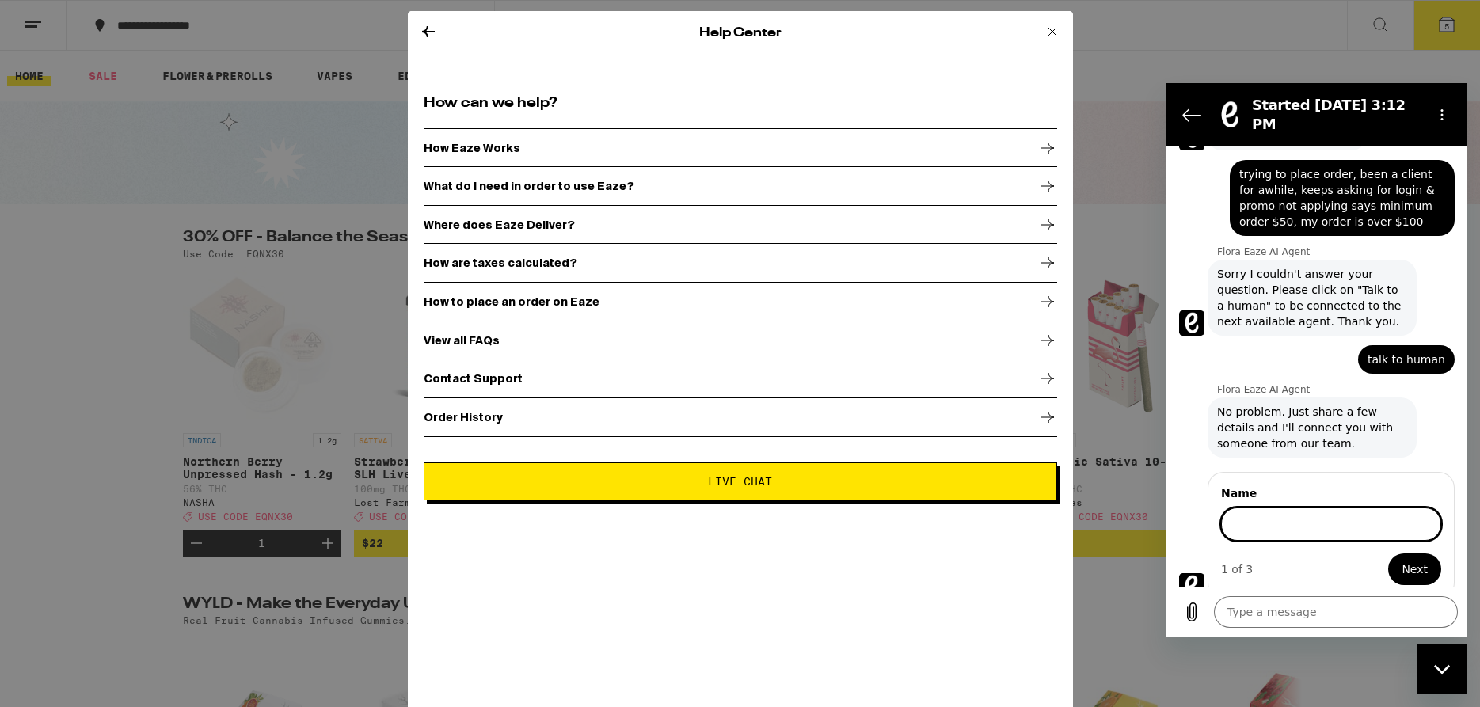
scroll to position [69, 0]
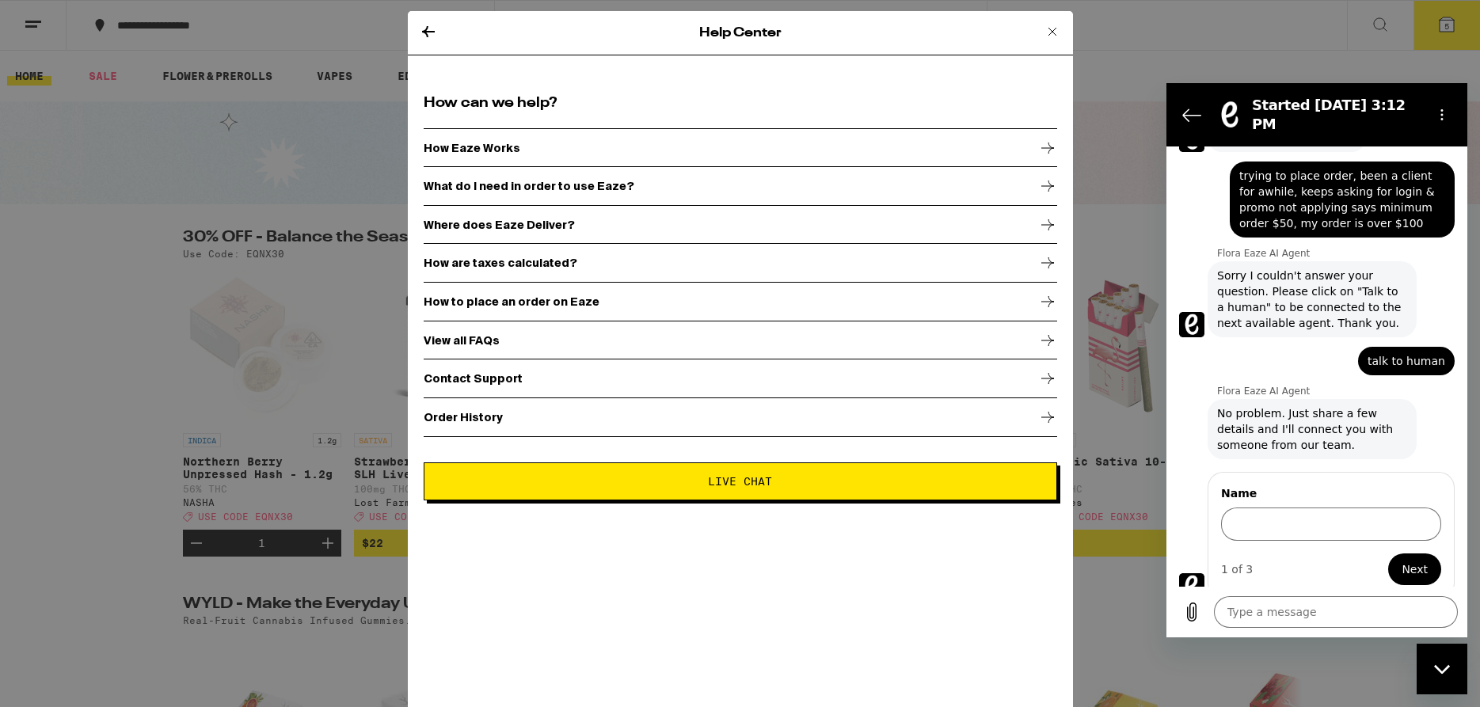
click at [509, 190] on p "What do I need in order to use Eaze?" at bounding box center [529, 186] width 211 height 13
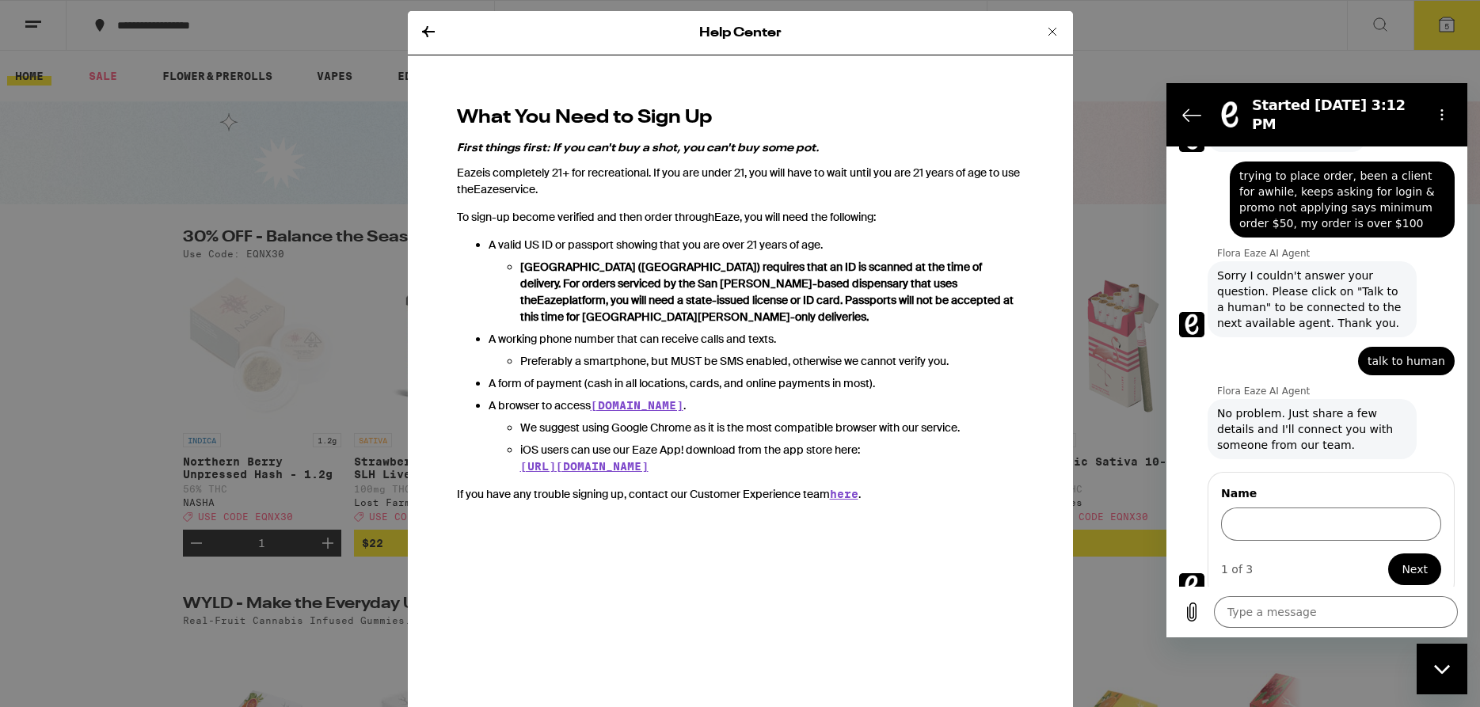
click at [1044, 31] on icon at bounding box center [1052, 31] width 19 height 19
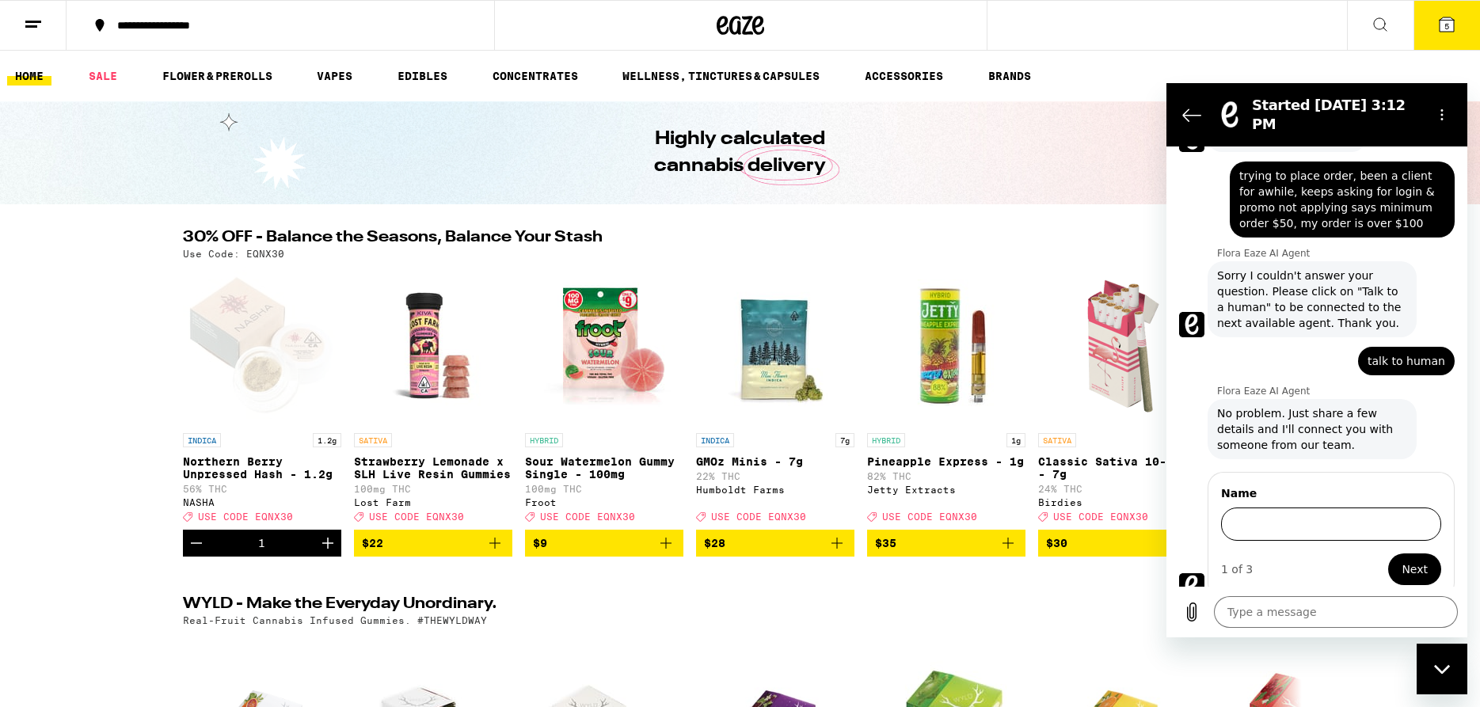
click at [1270, 511] on input "Name" at bounding box center [1331, 524] width 220 height 33
click at [1428, 558] on button "Next" at bounding box center [1414, 569] width 53 height 32
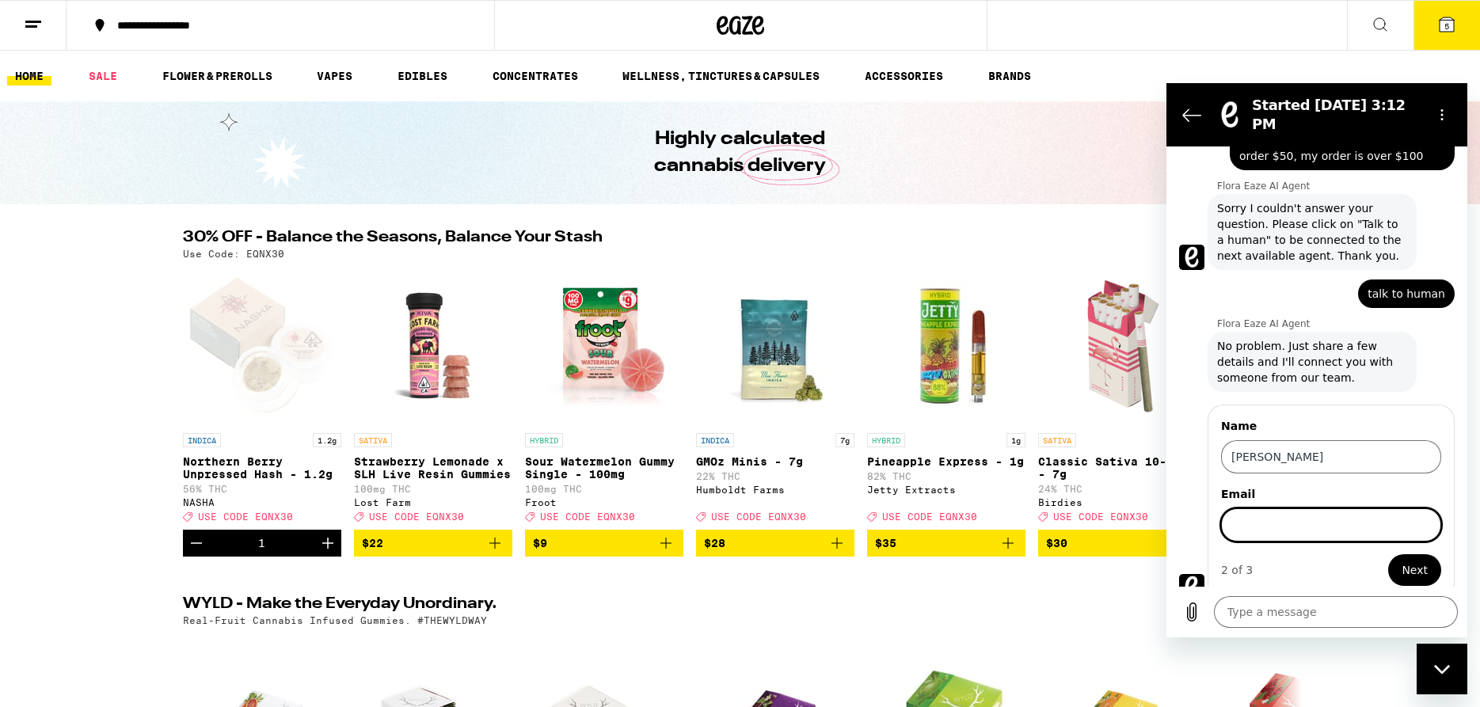
scroll to position [137, 0]
click at [1397, 558] on button "Next" at bounding box center [1414, 569] width 53 height 32
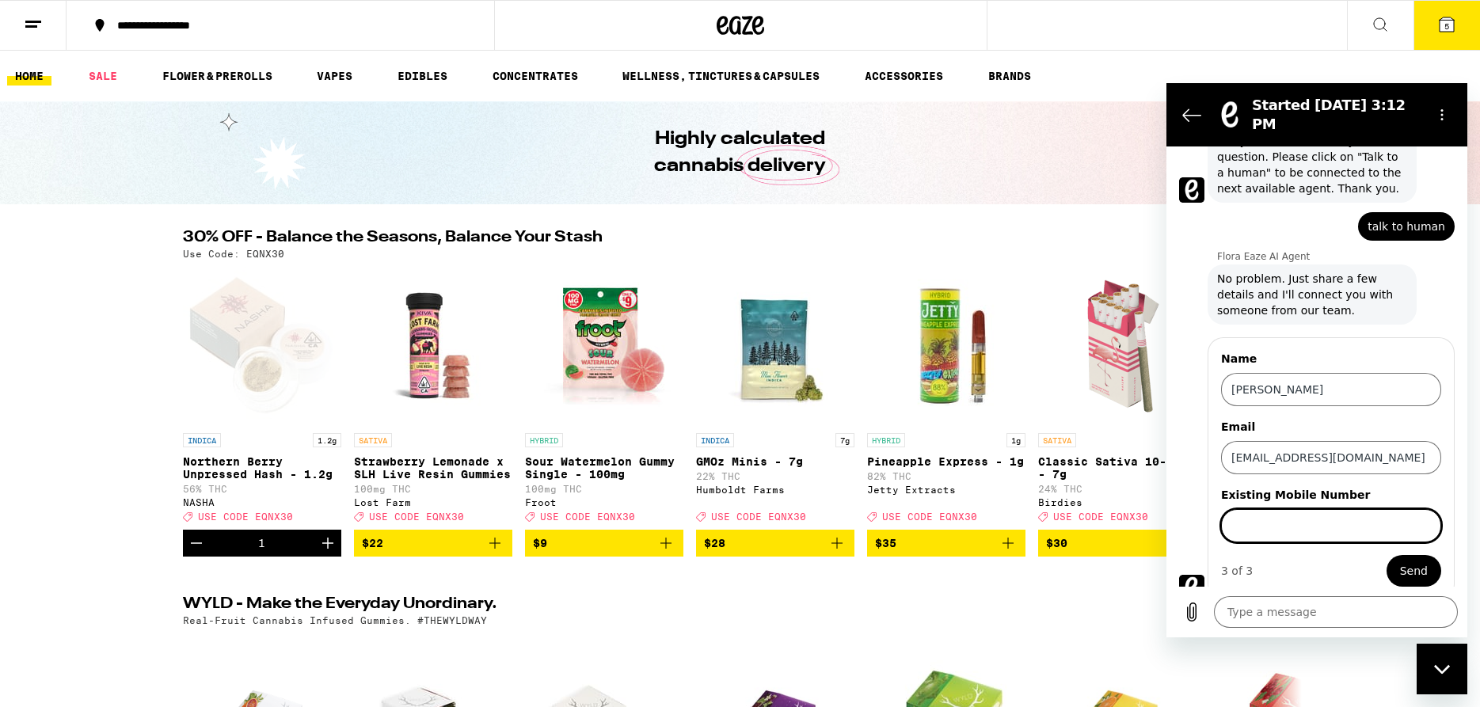
scroll to position [205, 0]
click at [1424, 560] on span "Send" at bounding box center [1414, 569] width 28 height 19
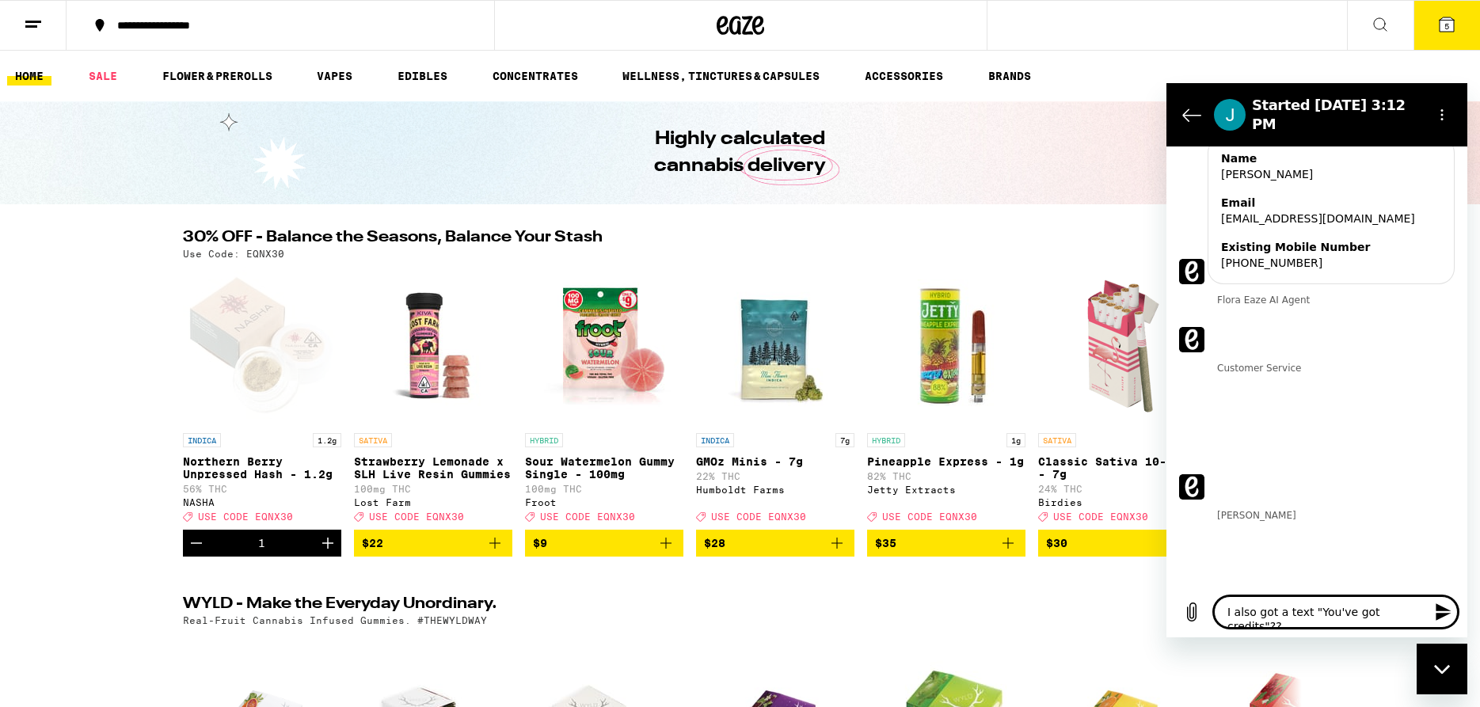
scroll to position [419, 0]
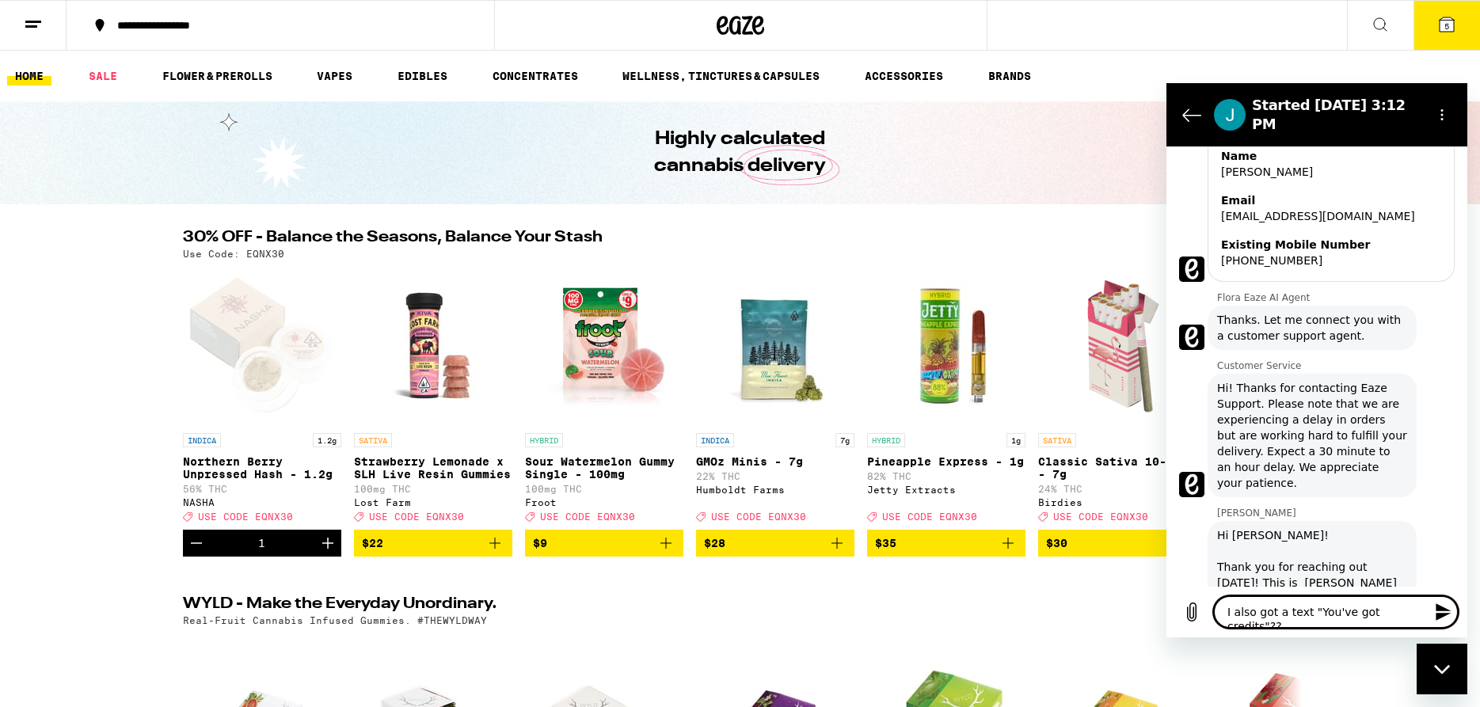
click at [1445, 604] on icon "Send message" at bounding box center [1443, 612] width 19 height 19
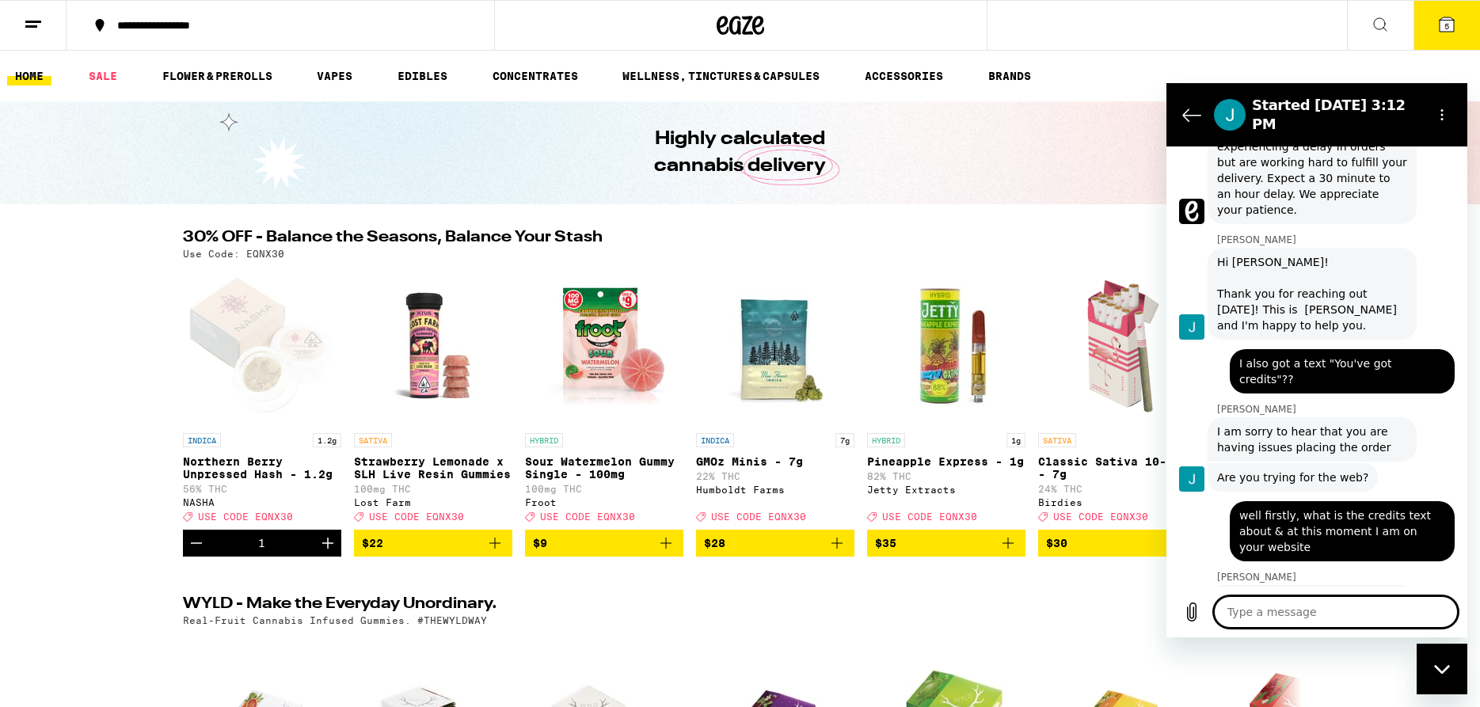
scroll to position [693, 0]
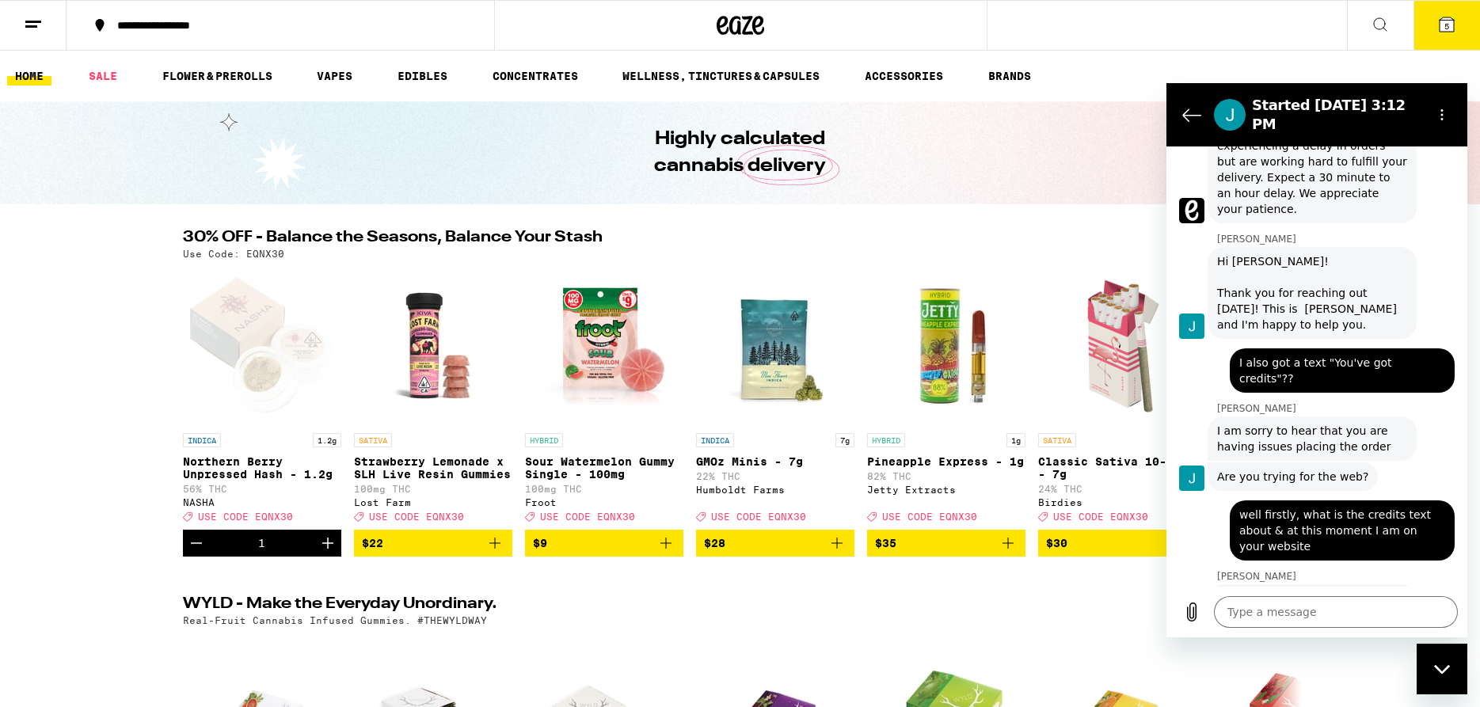
click at [29, 29] on icon at bounding box center [33, 24] width 19 height 19
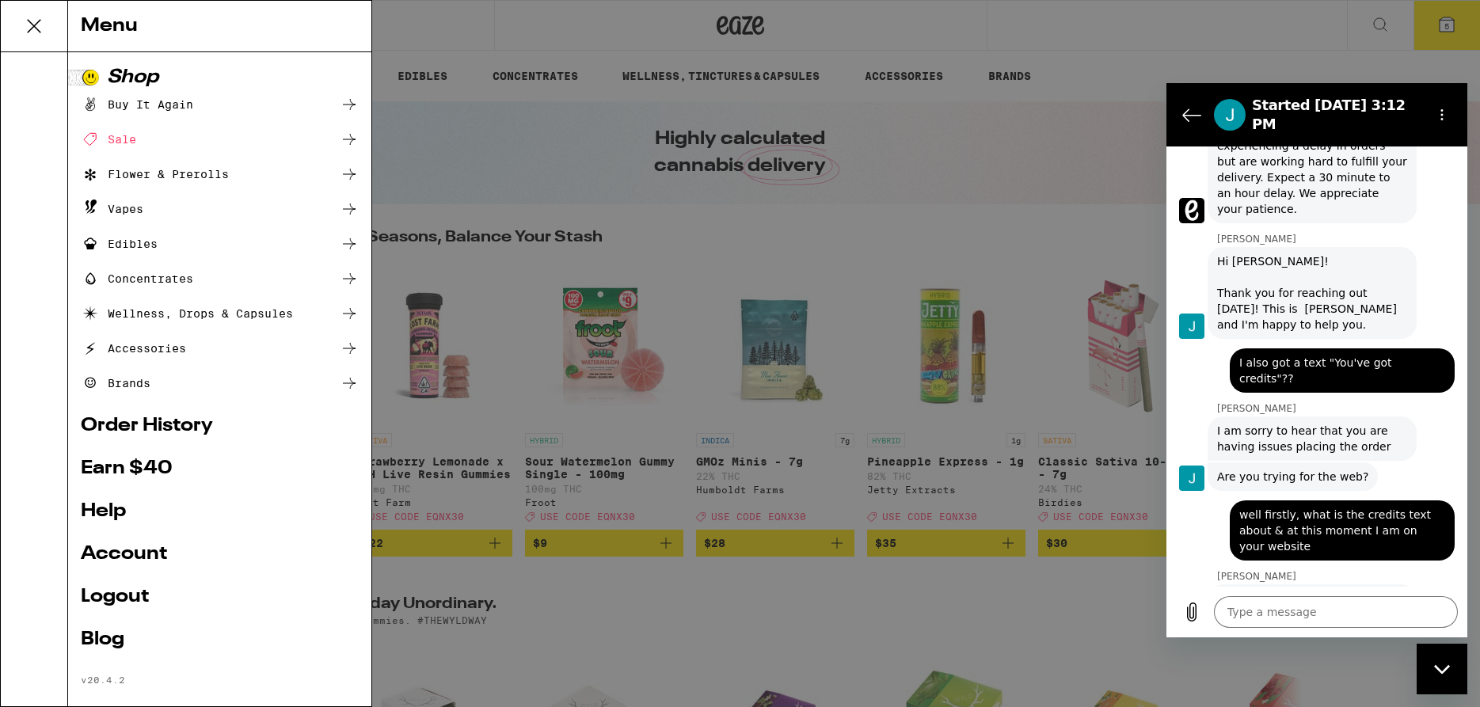
click at [103, 603] on link "Logout" at bounding box center [220, 596] width 278 height 19
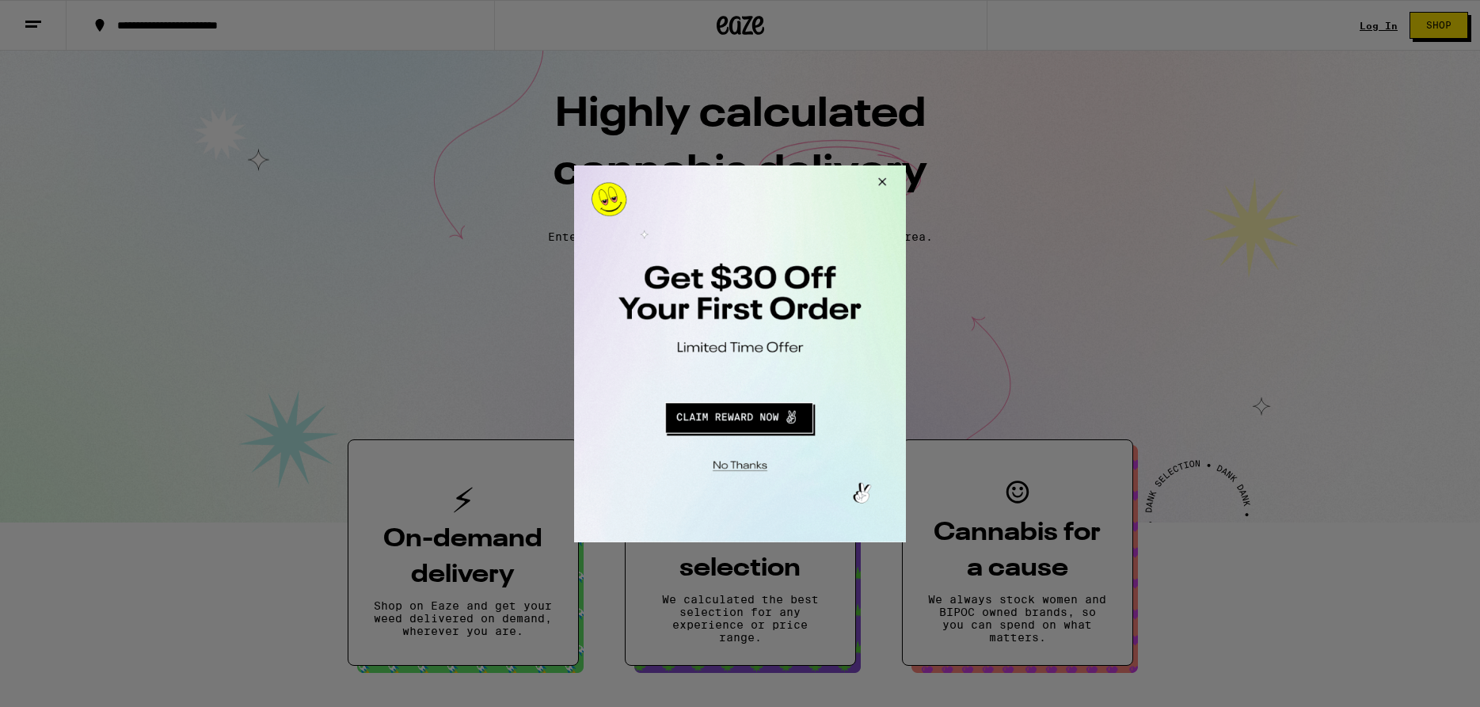
click at [739, 465] on button "Close Modal" at bounding box center [737, 463] width 322 height 25
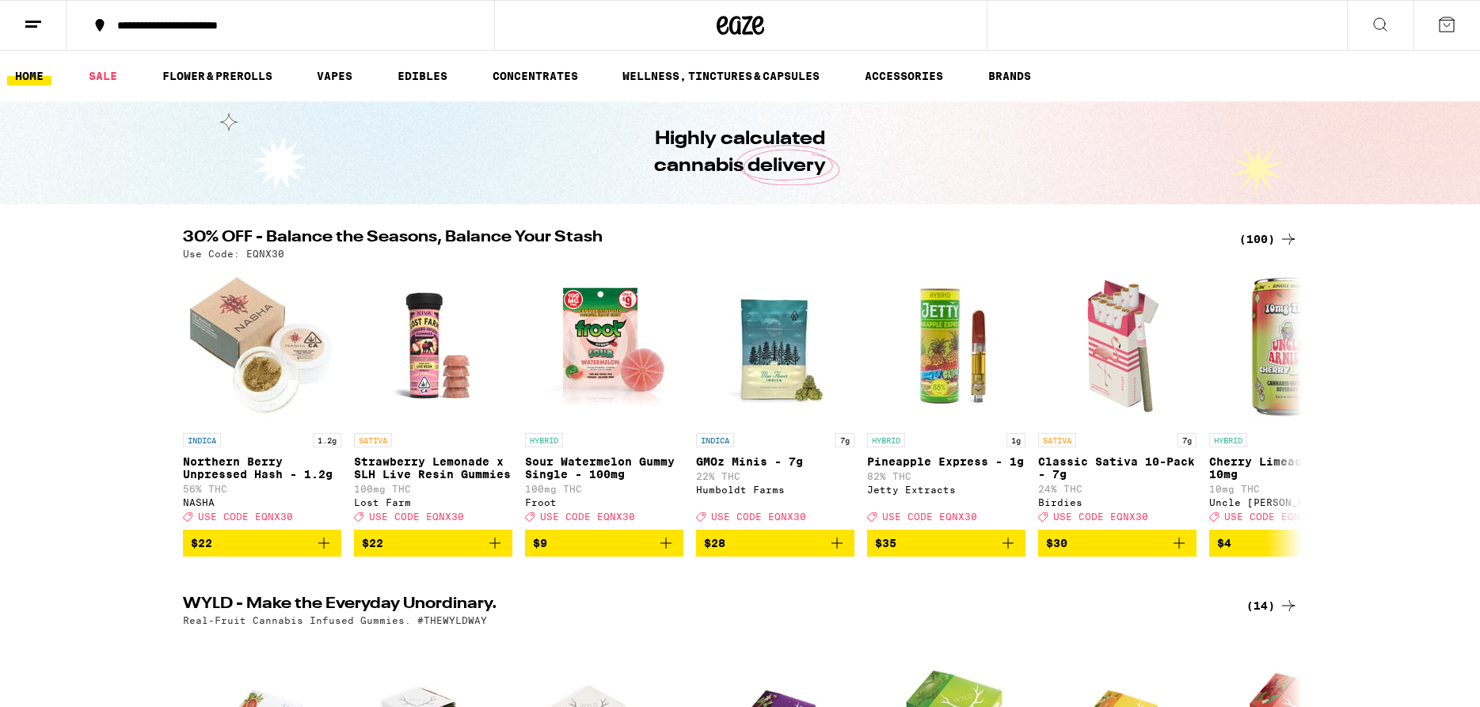
click at [1456, 30] on button at bounding box center [1446, 25] width 67 height 49
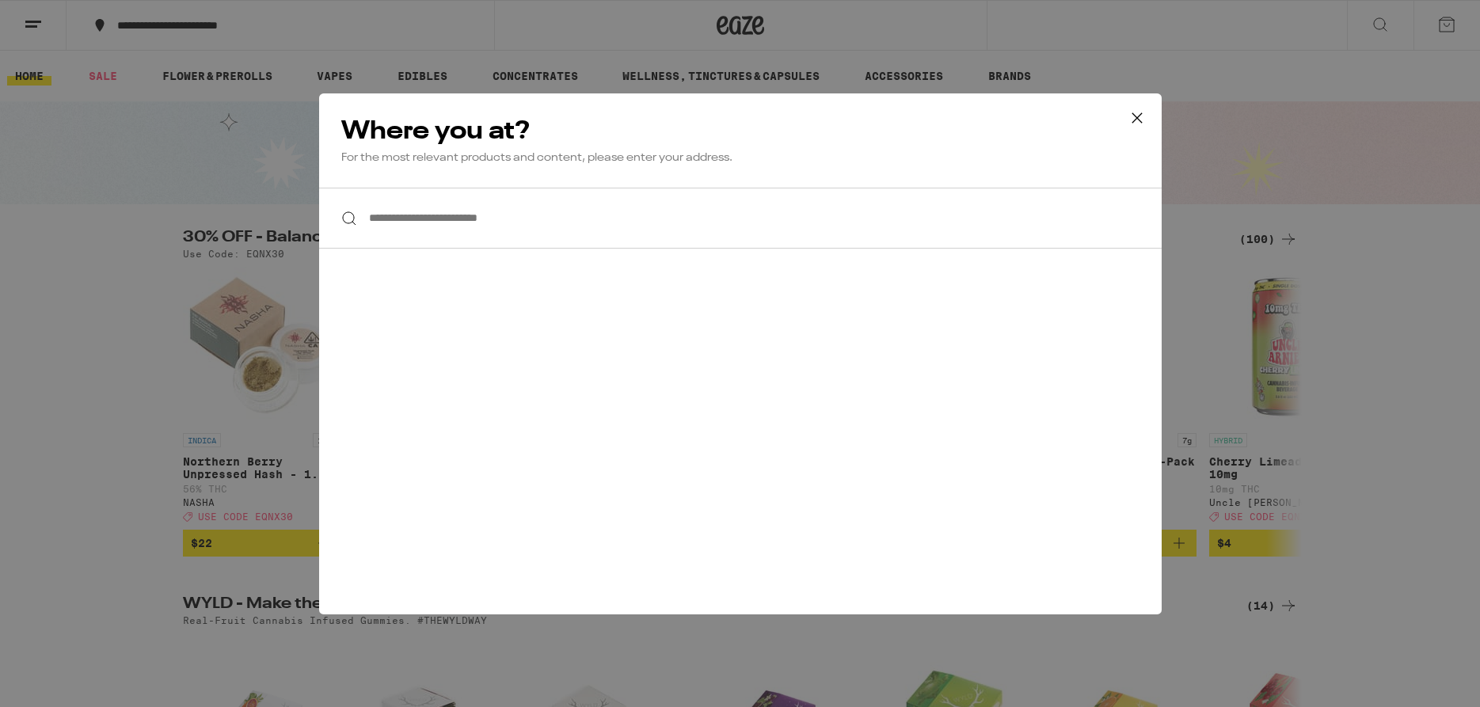
click at [1456, 30] on div "**********" at bounding box center [740, 353] width 1480 height 707
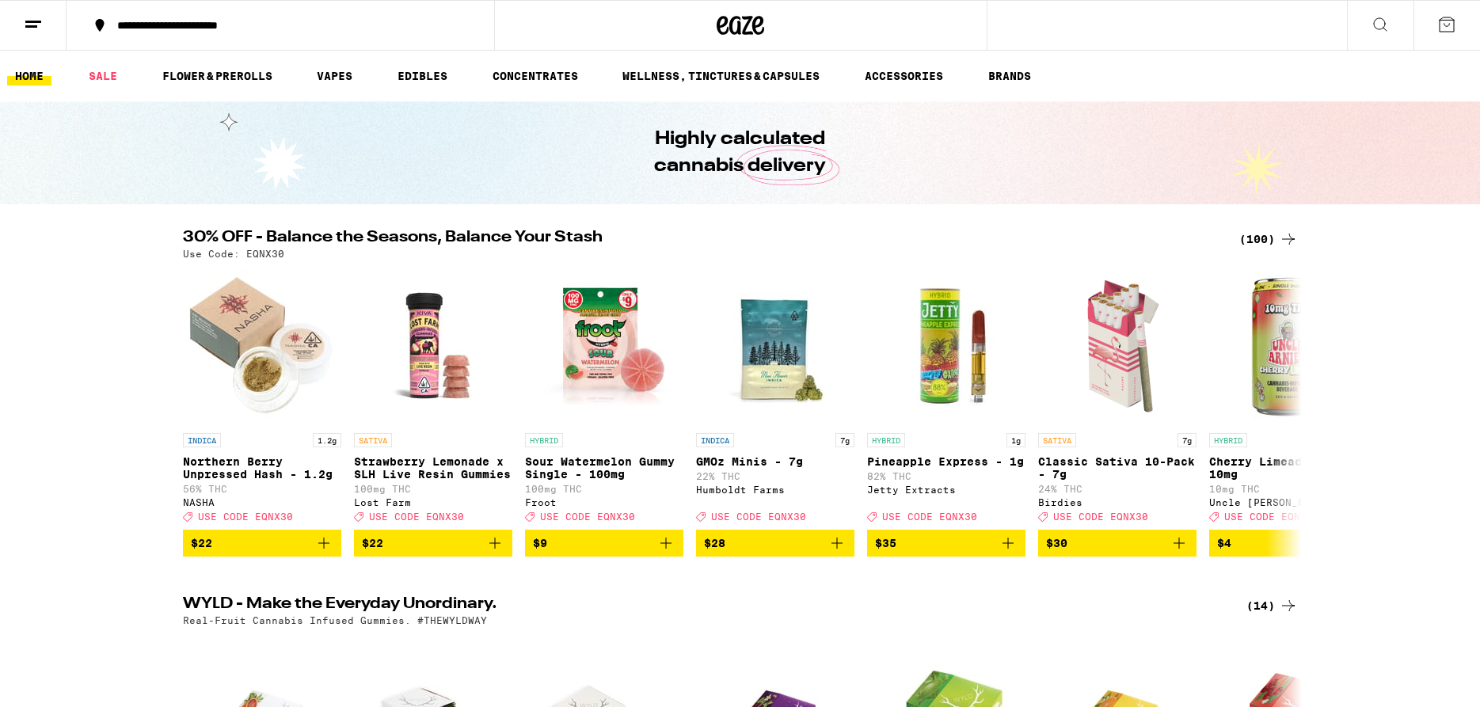
click at [42, 28] on icon at bounding box center [33, 24] width 19 height 19
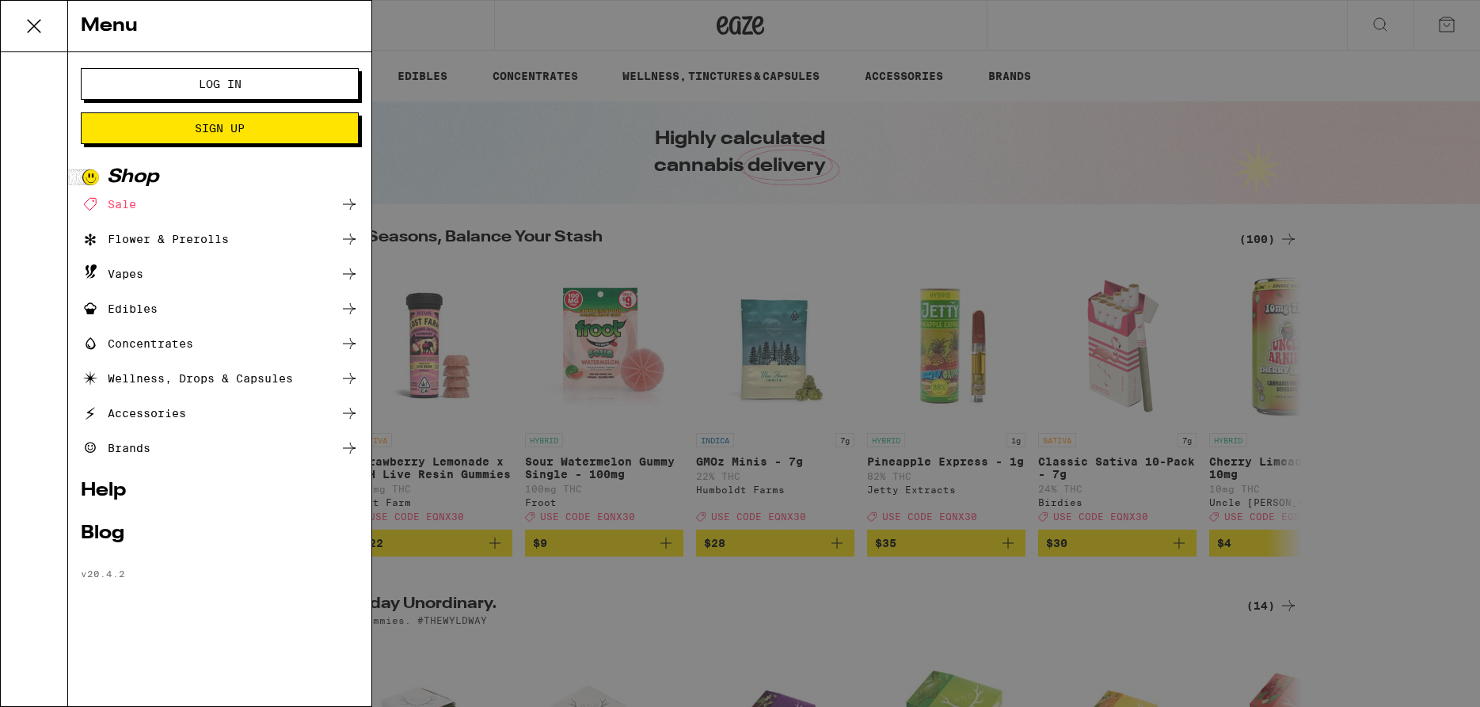
click at [224, 85] on span "Log In" at bounding box center [220, 83] width 43 height 11
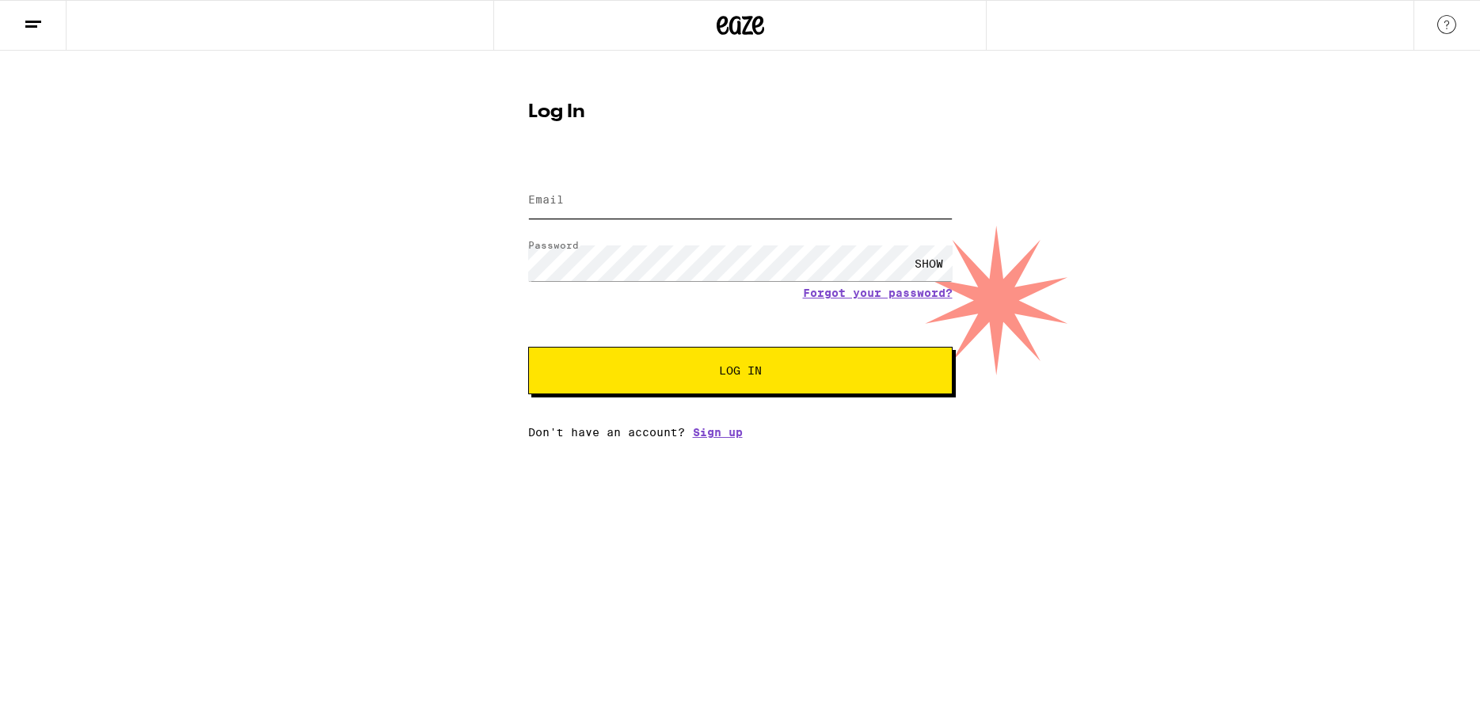
click at [662, 212] on input "Email" at bounding box center [740, 201] width 424 height 36
type input "[EMAIL_ADDRESS][DOMAIN_NAME]"
click at [752, 371] on span "Log In" at bounding box center [740, 370] width 43 height 11
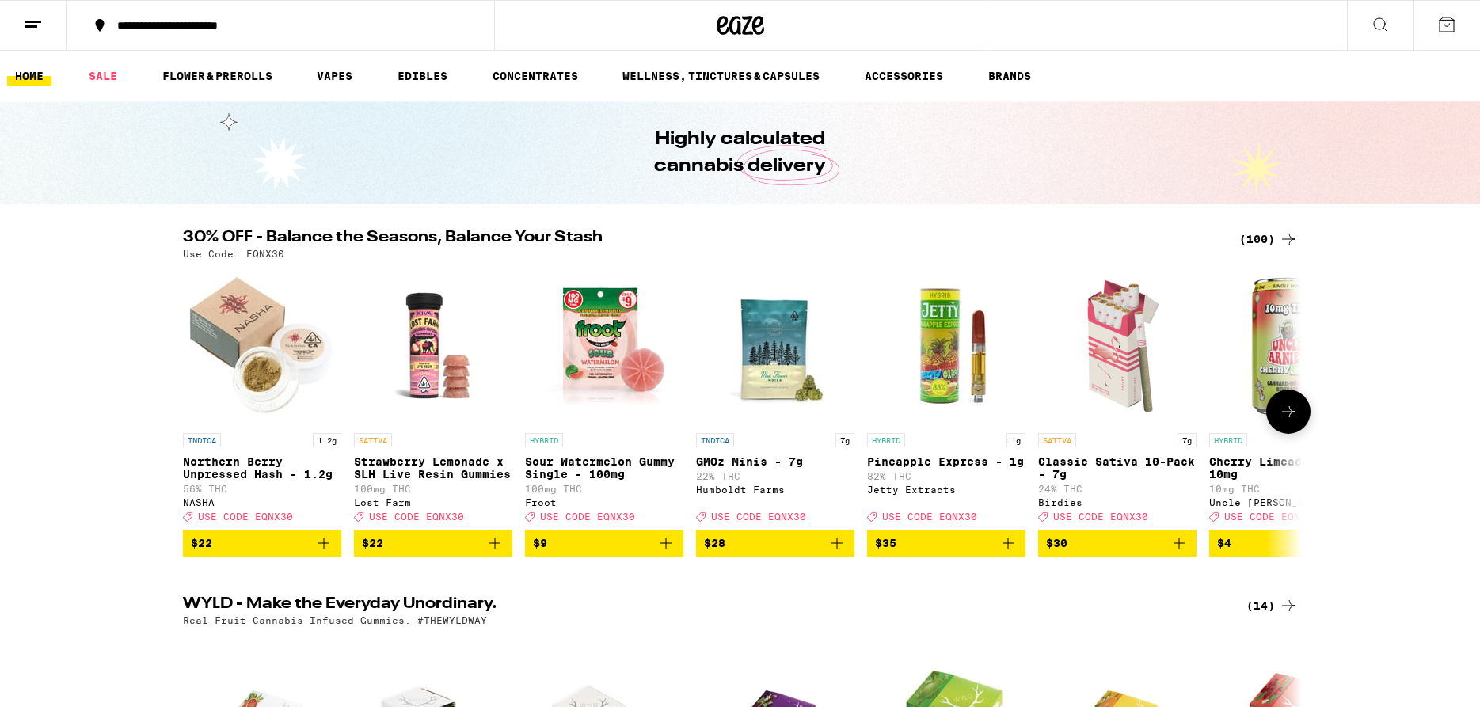
click at [1287, 421] on icon at bounding box center [1288, 411] width 19 height 19
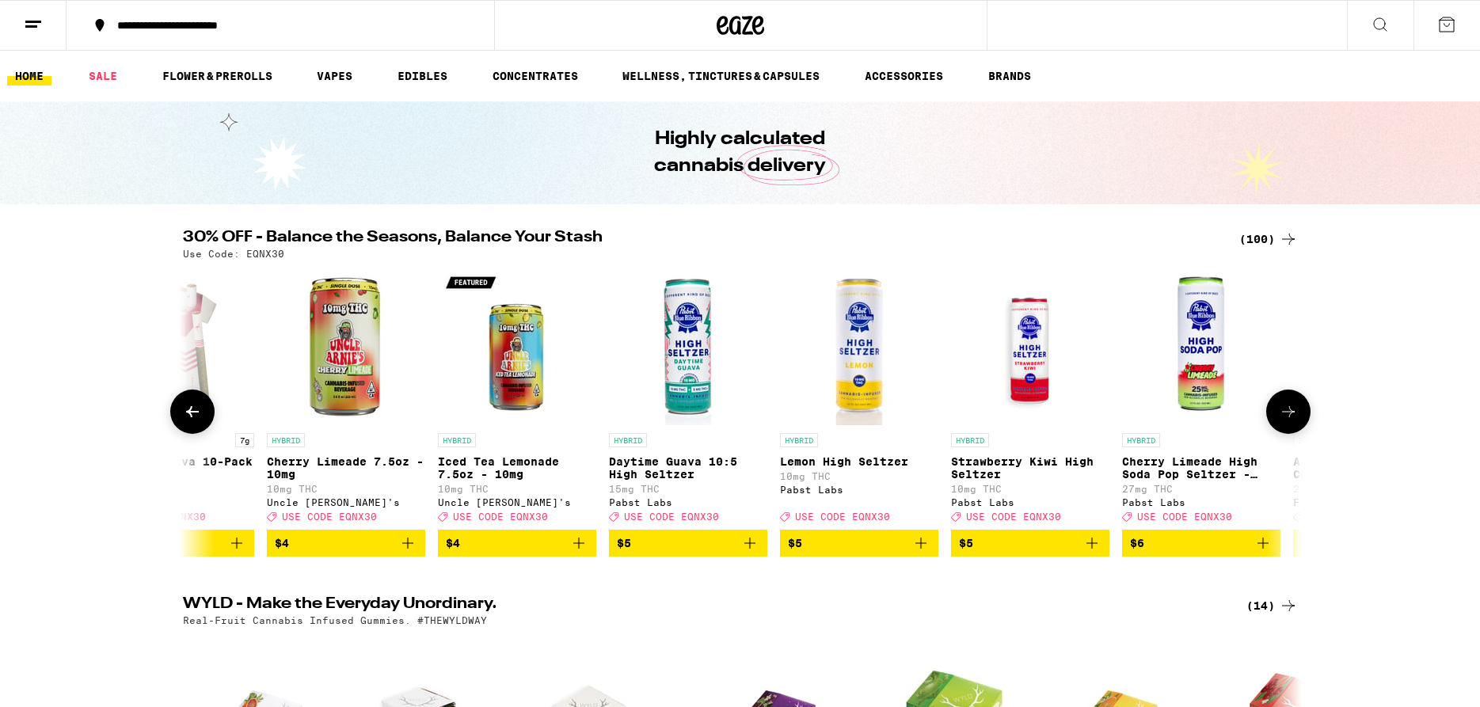
click at [1286, 421] on icon at bounding box center [1288, 411] width 19 height 19
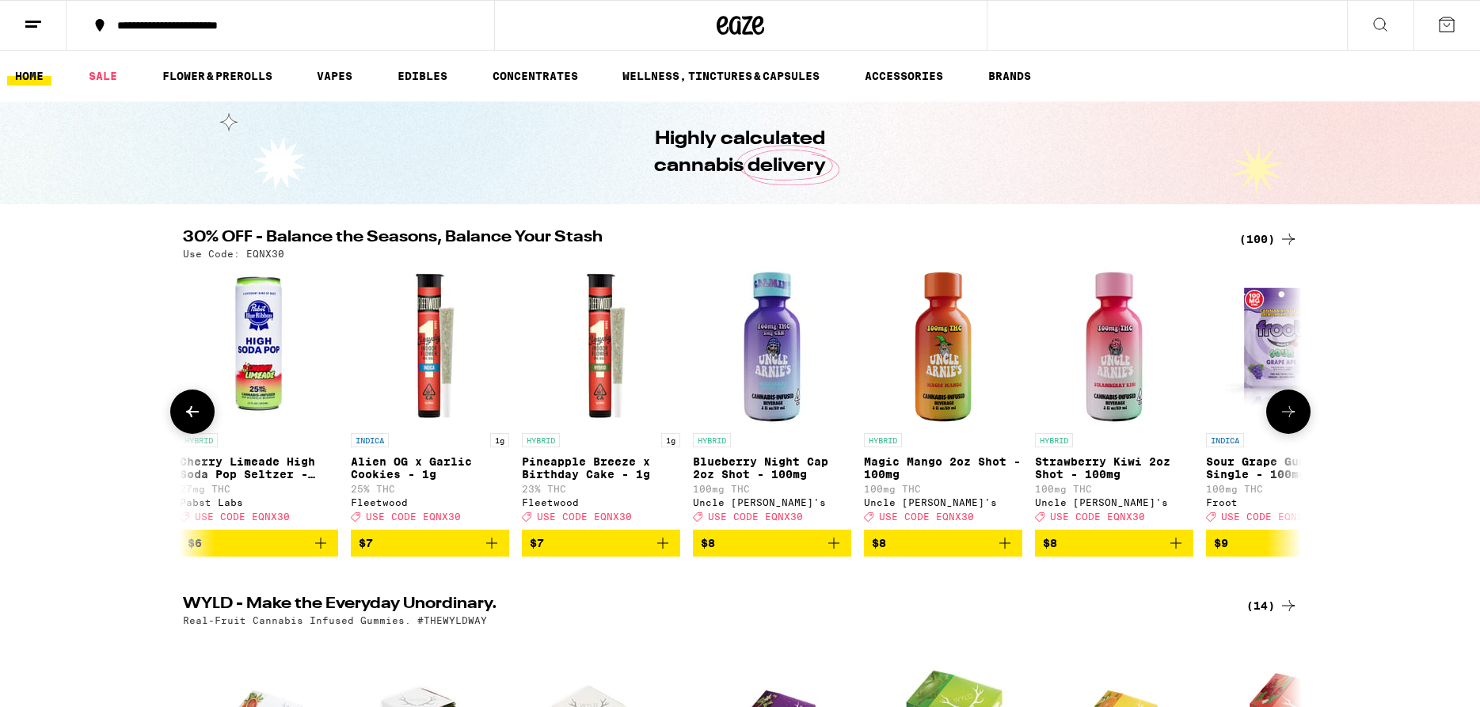
click at [1286, 421] on icon at bounding box center [1288, 411] width 19 height 19
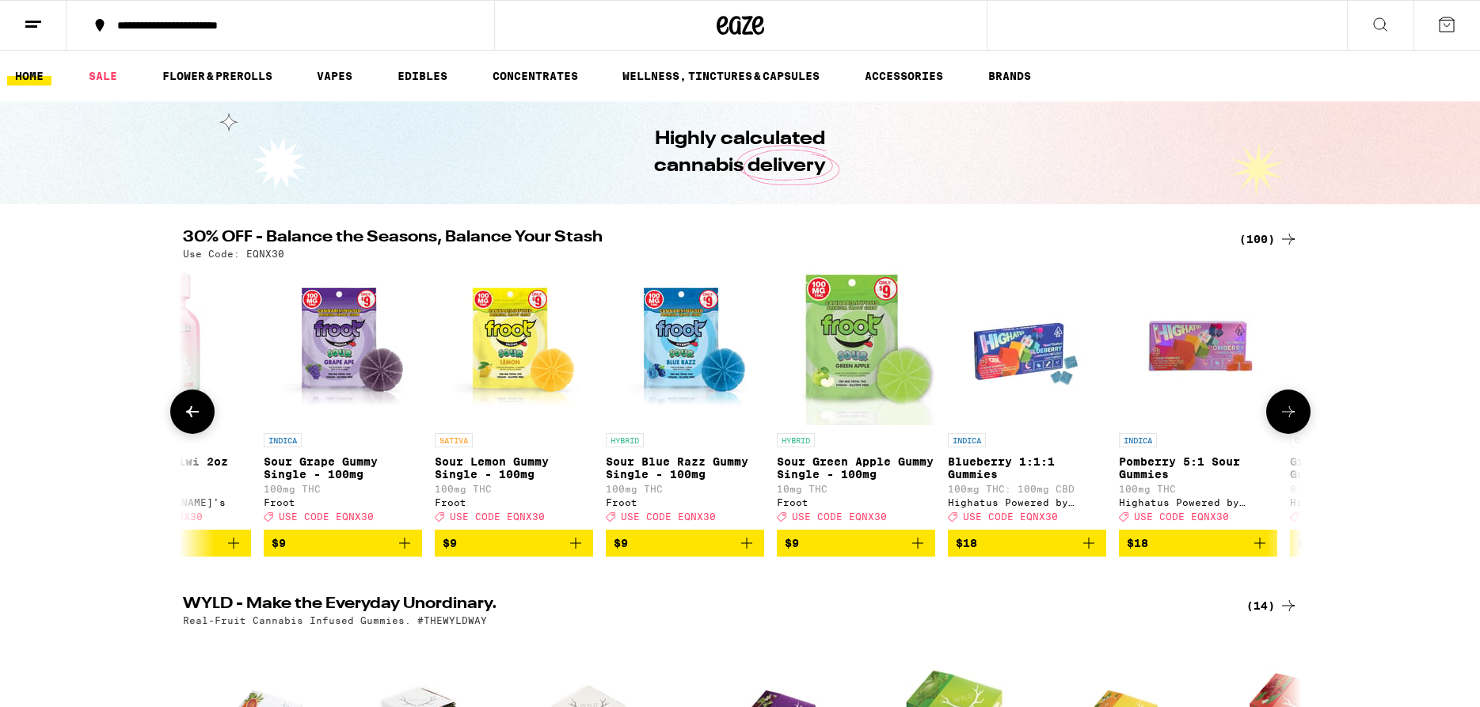
click at [1286, 421] on icon at bounding box center [1288, 411] width 19 height 19
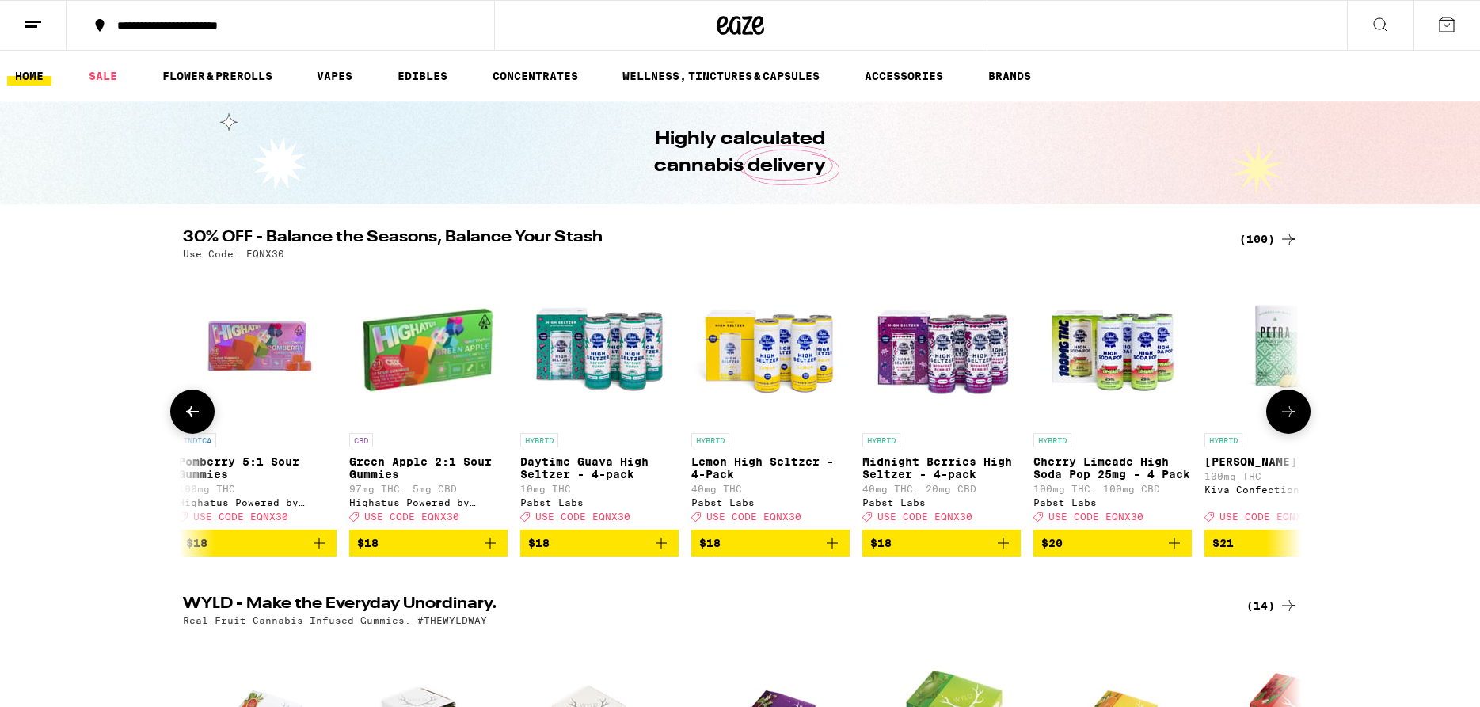
click at [1286, 421] on icon at bounding box center [1288, 411] width 19 height 19
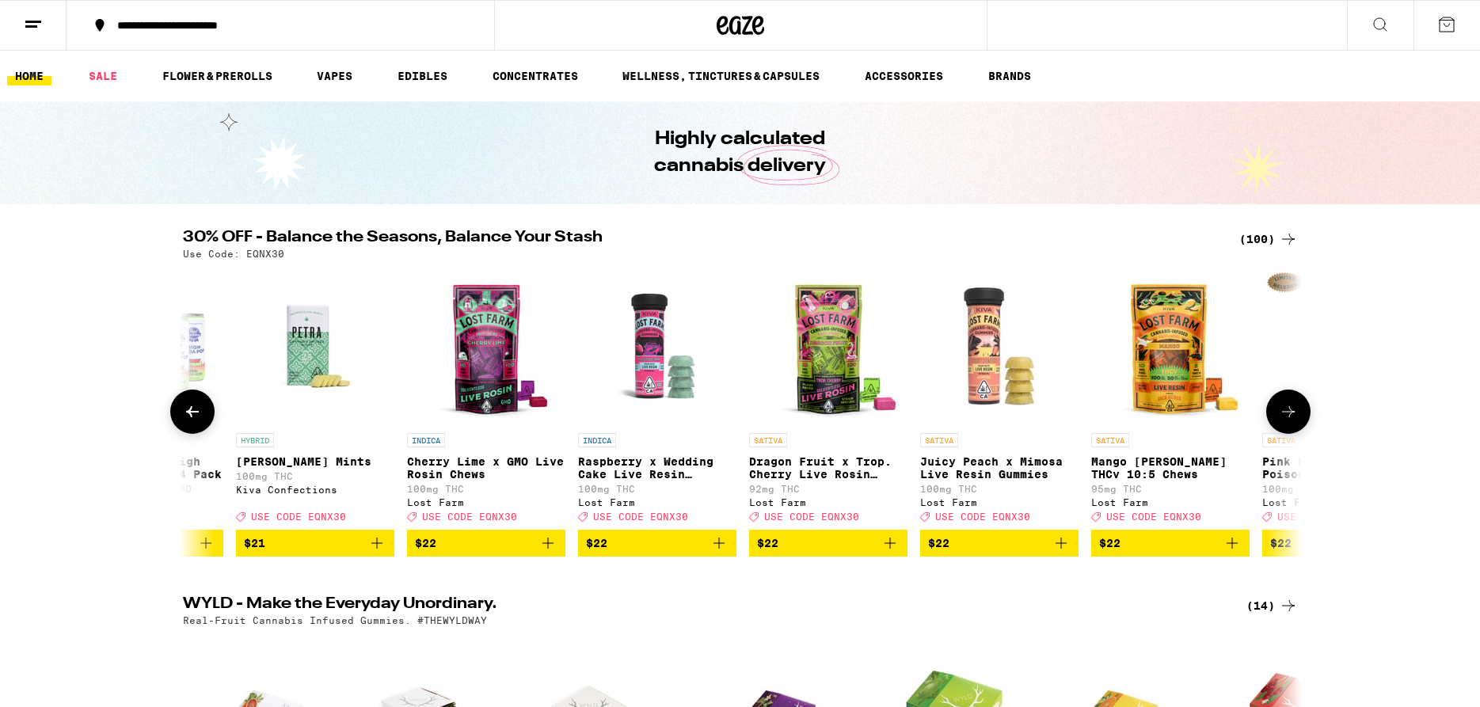
click at [1286, 421] on icon at bounding box center [1288, 411] width 19 height 19
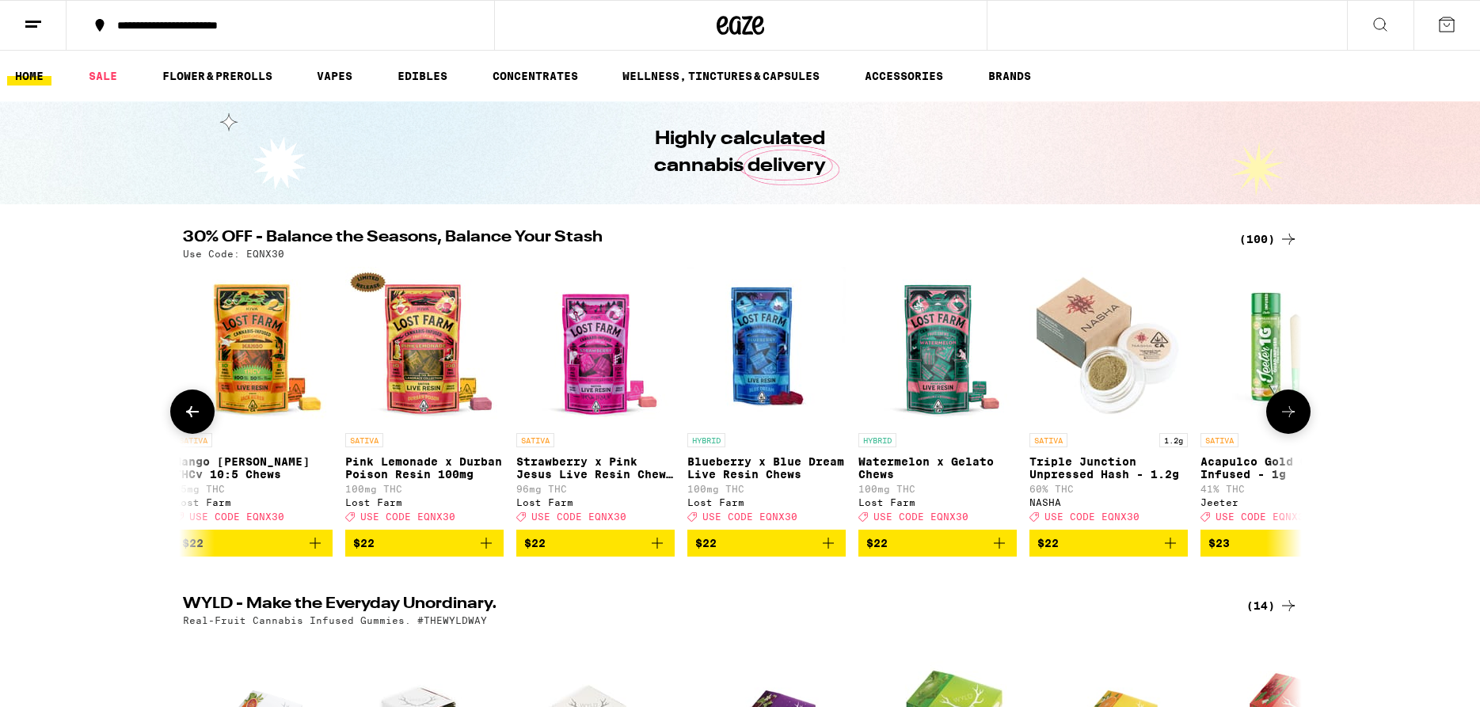
scroll to position [0, 5653]
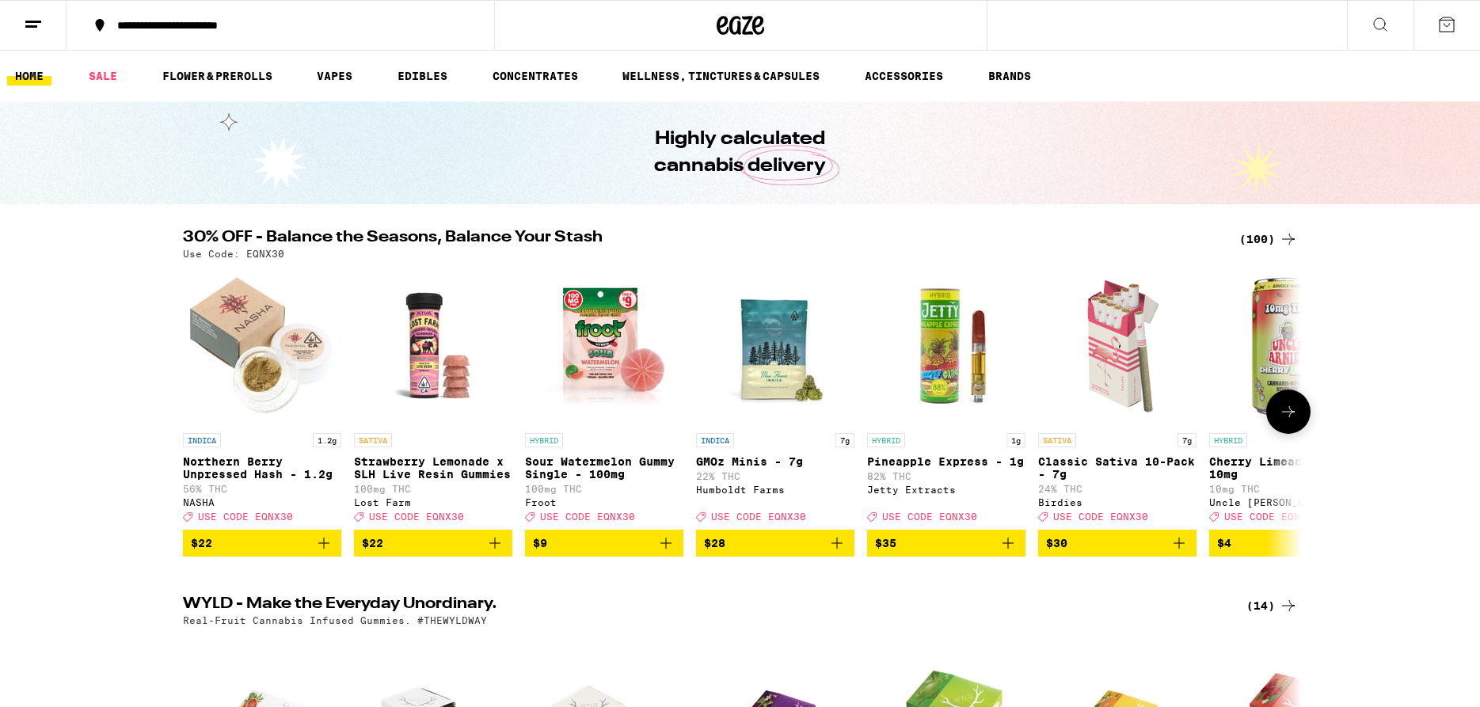
click at [325, 553] on icon "Add to bag" at bounding box center [323, 543] width 19 height 19
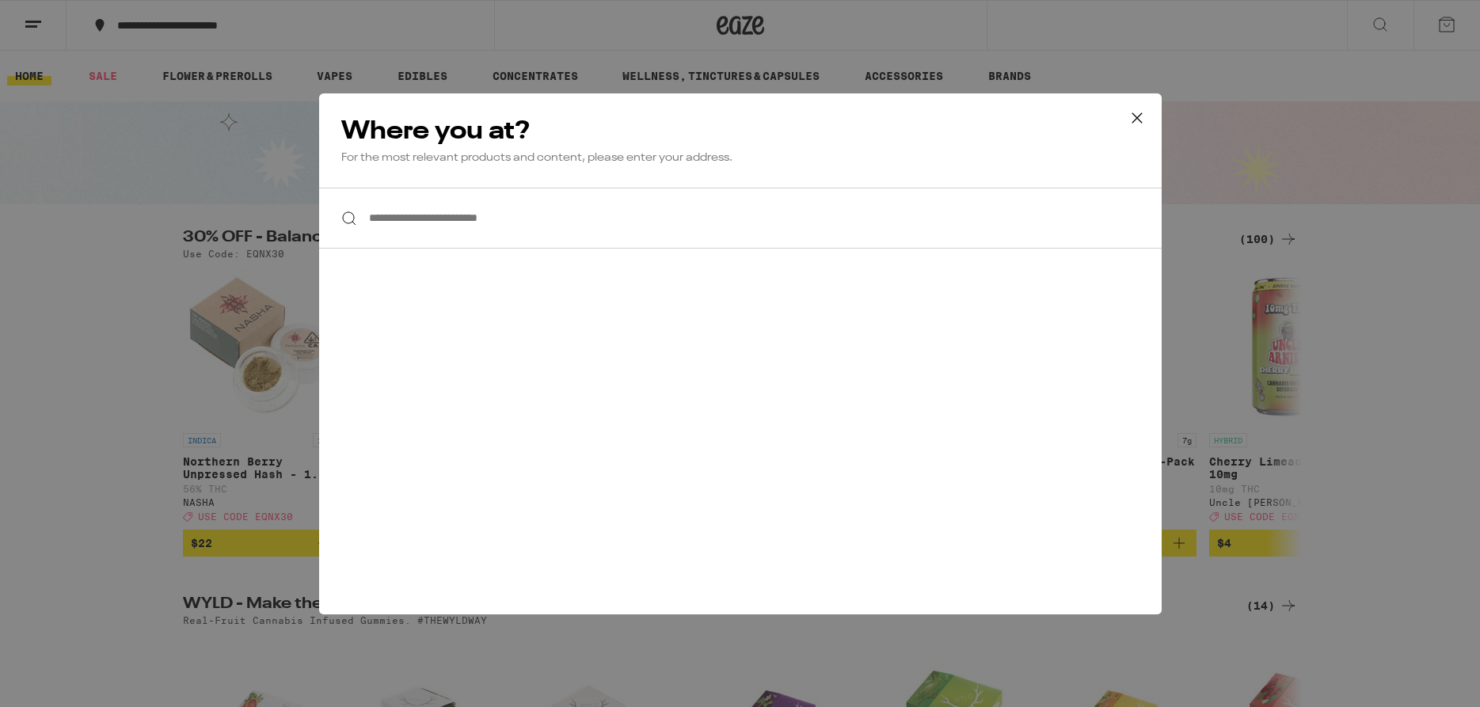
click at [1139, 122] on icon at bounding box center [1137, 118] width 24 height 24
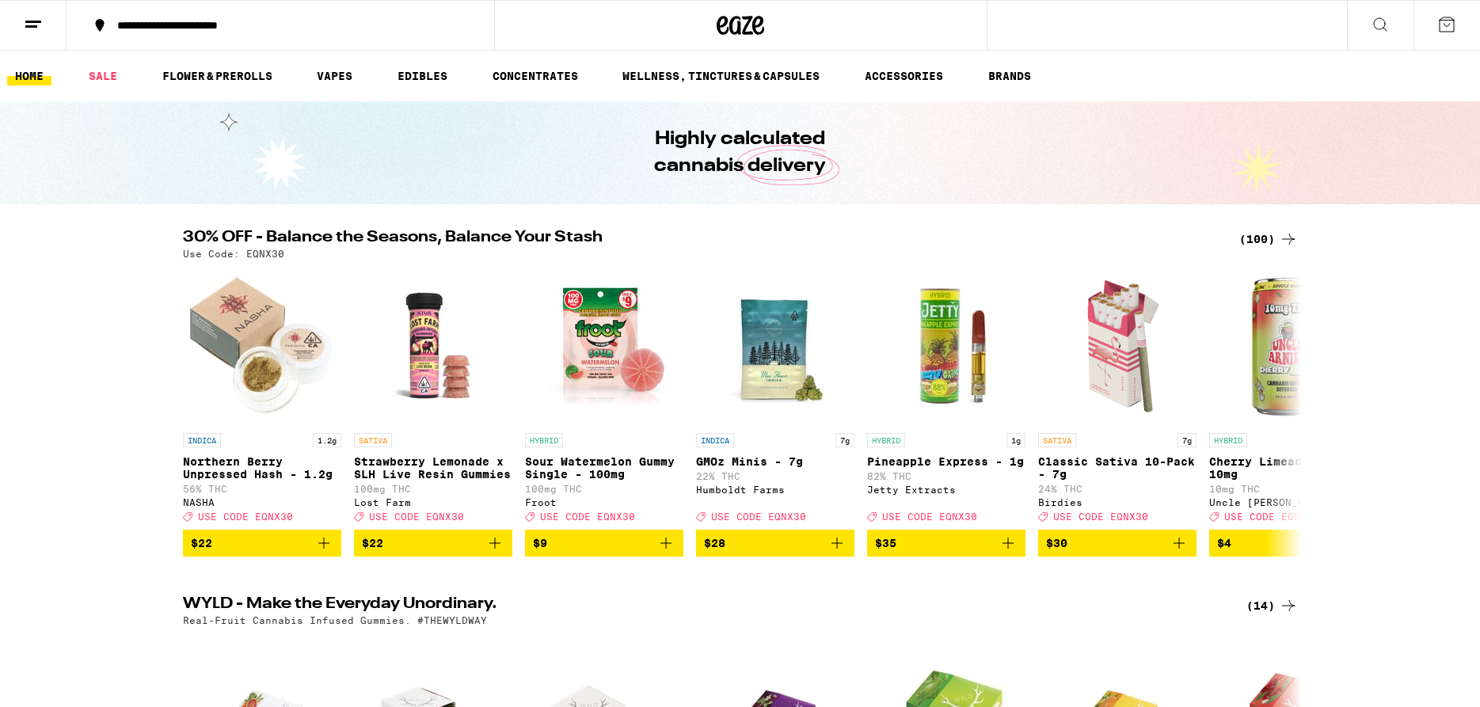
click at [34, 32] on icon at bounding box center [33, 24] width 19 height 19
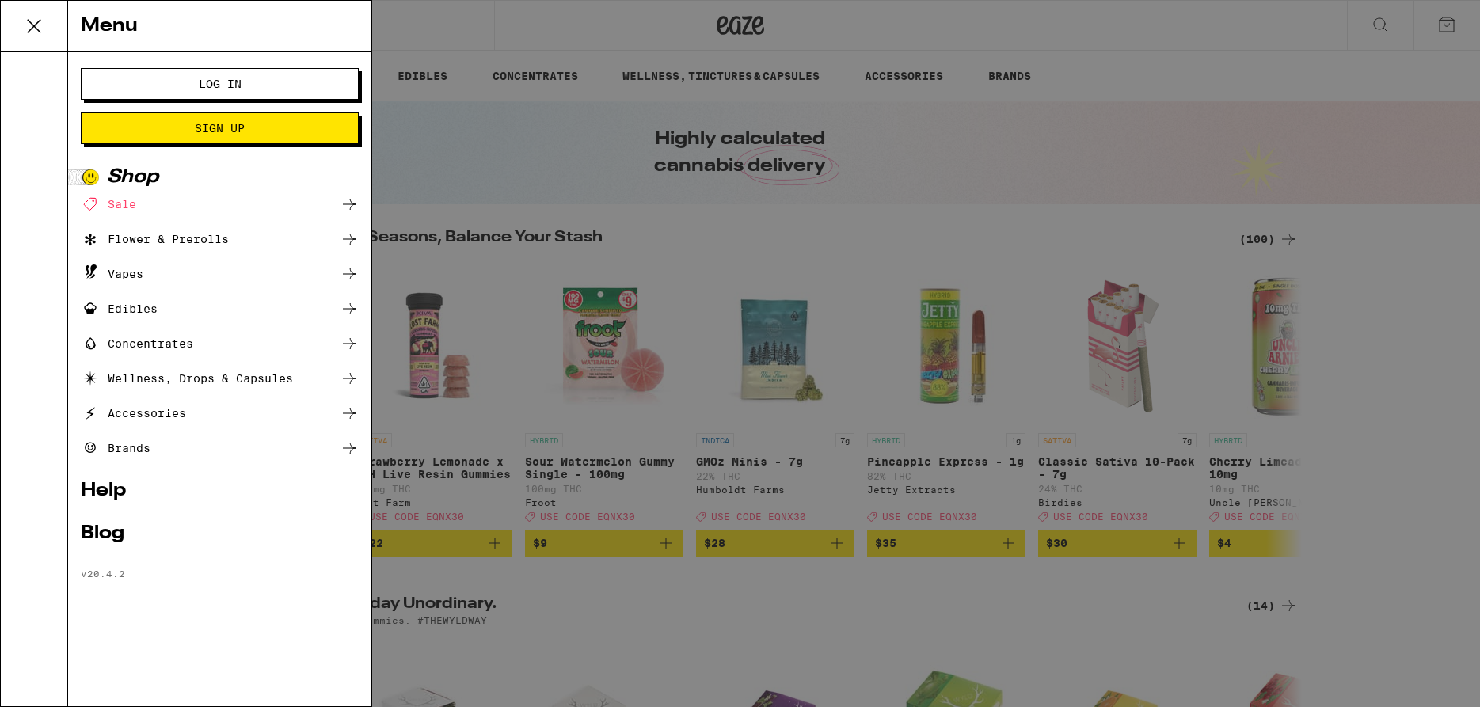
click at [211, 86] on span "Log In" at bounding box center [220, 83] width 43 height 11
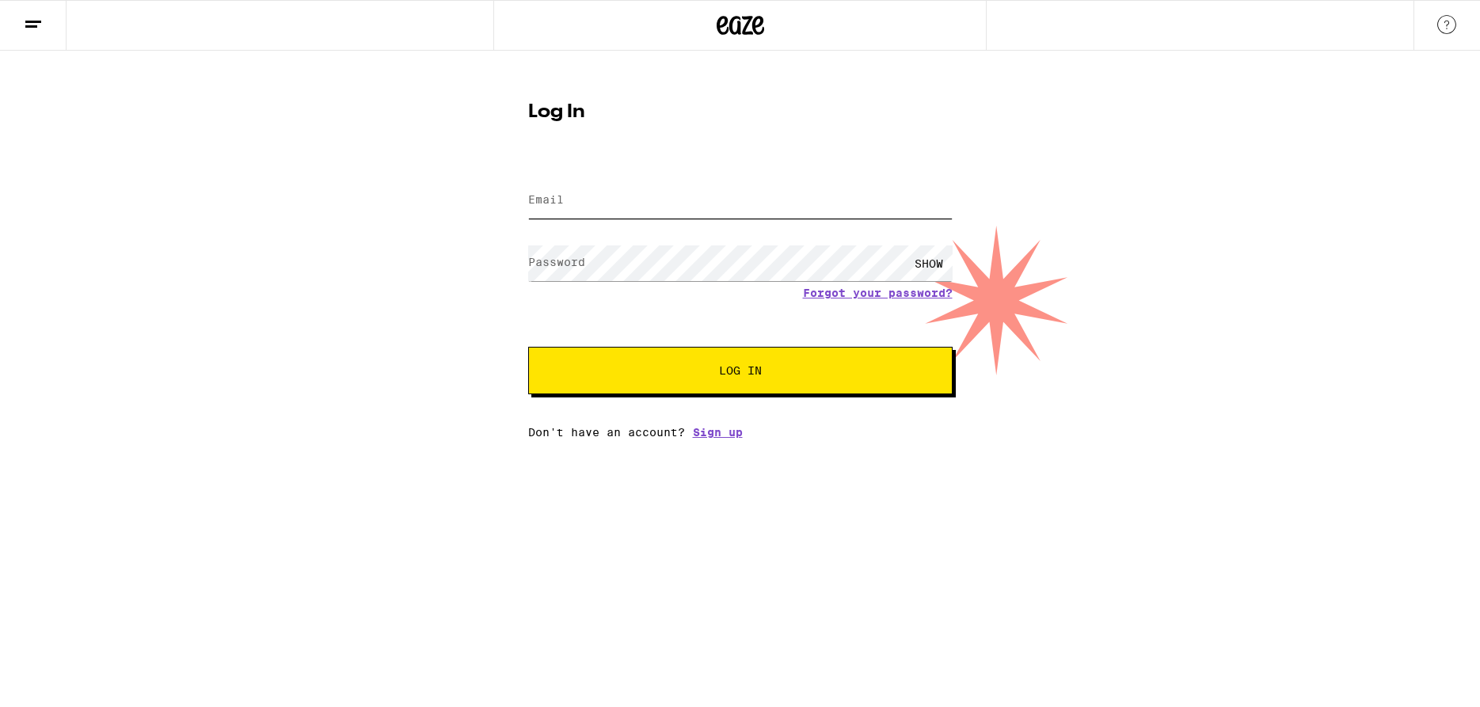
click at [542, 189] on input "Email" at bounding box center [740, 201] width 424 height 36
type input "delyte_em@hotmail.com"
click at [608, 375] on span "Log In" at bounding box center [740, 370] width 296 height 11
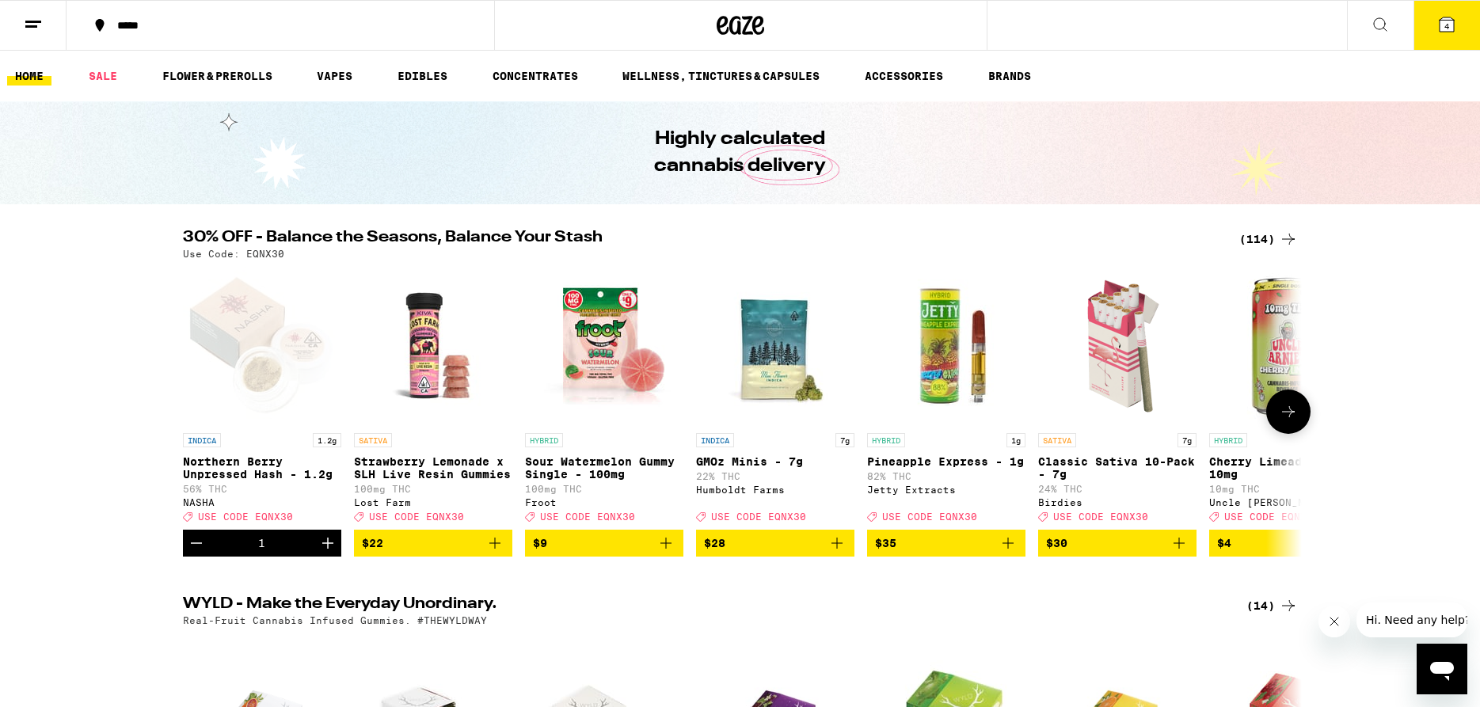
click at [1283, 421] on icon at bounding box center [1288, 411] width 19 height 19
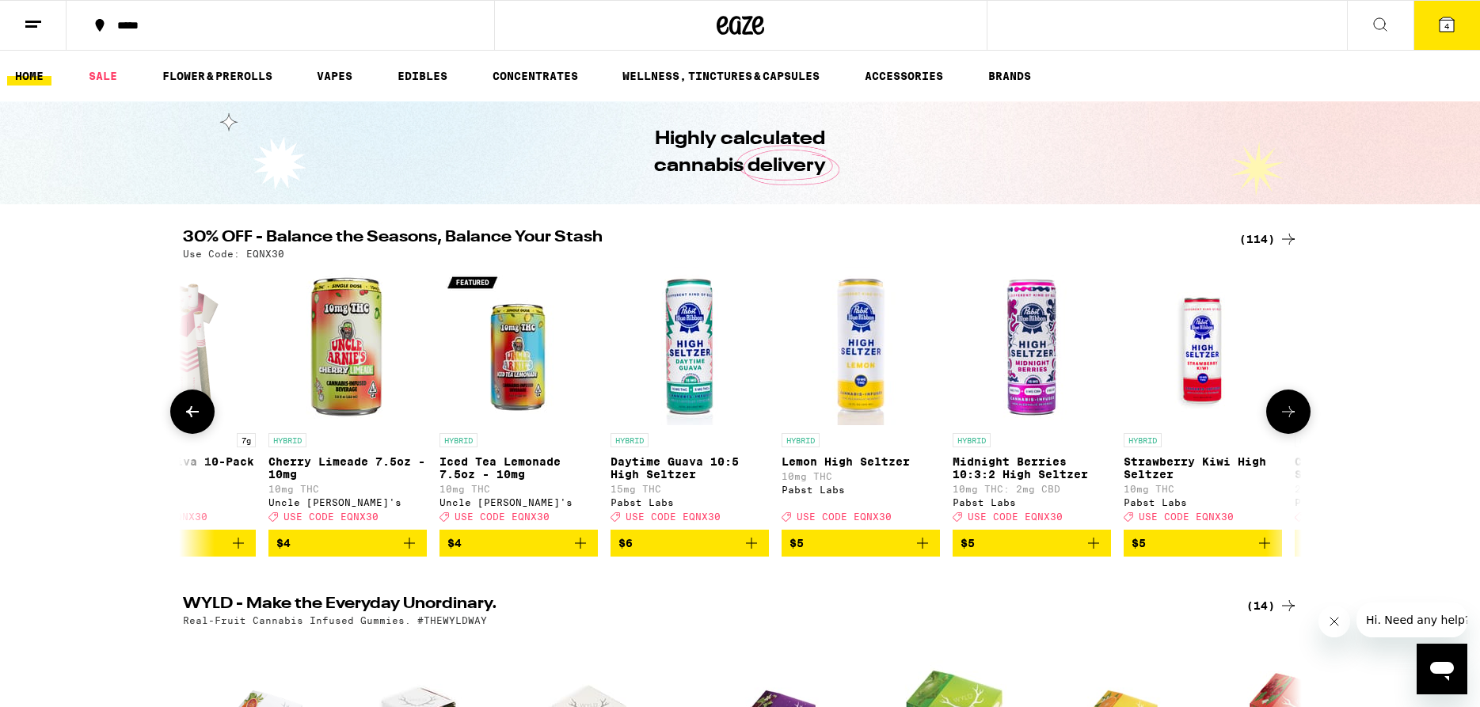
scroll to position [0, 942]
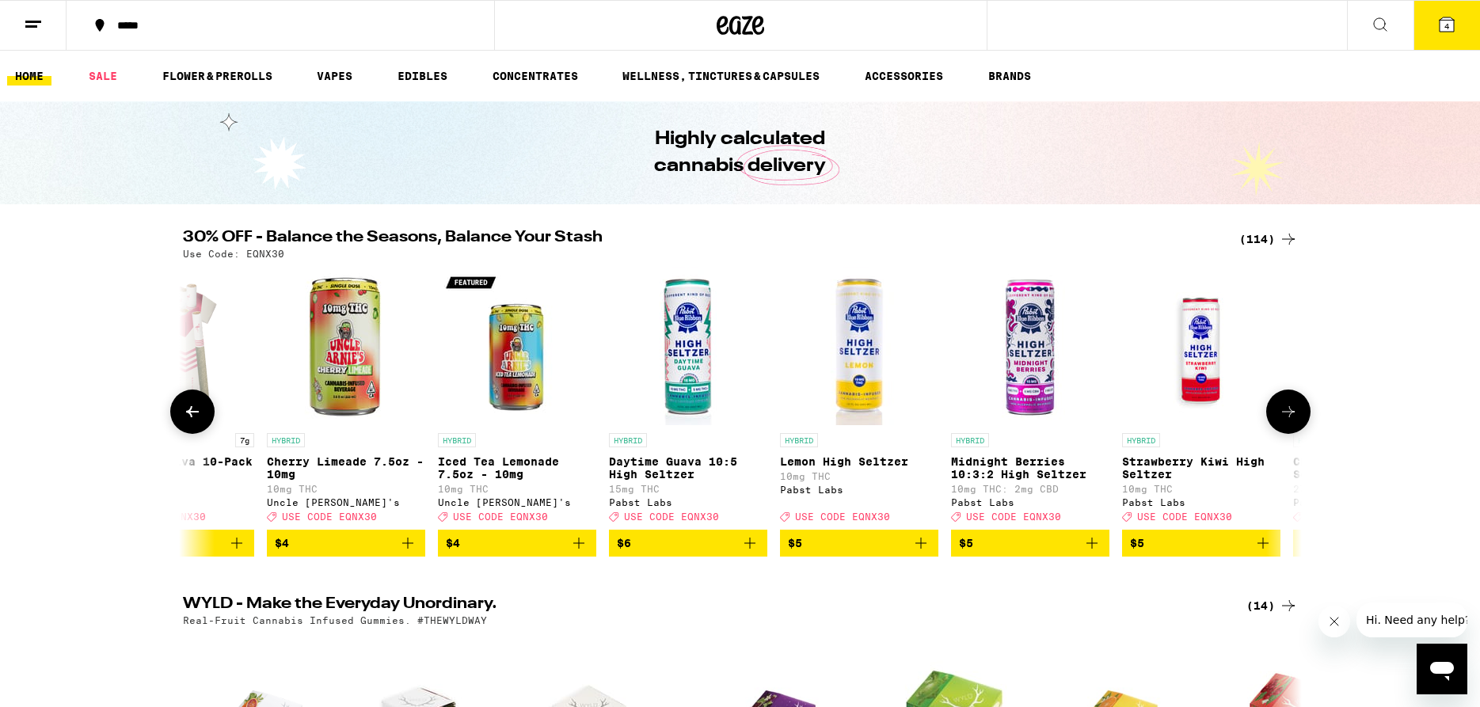
click at [1278, 424] on button at bounding box center [1288, 412] width 44 height 44
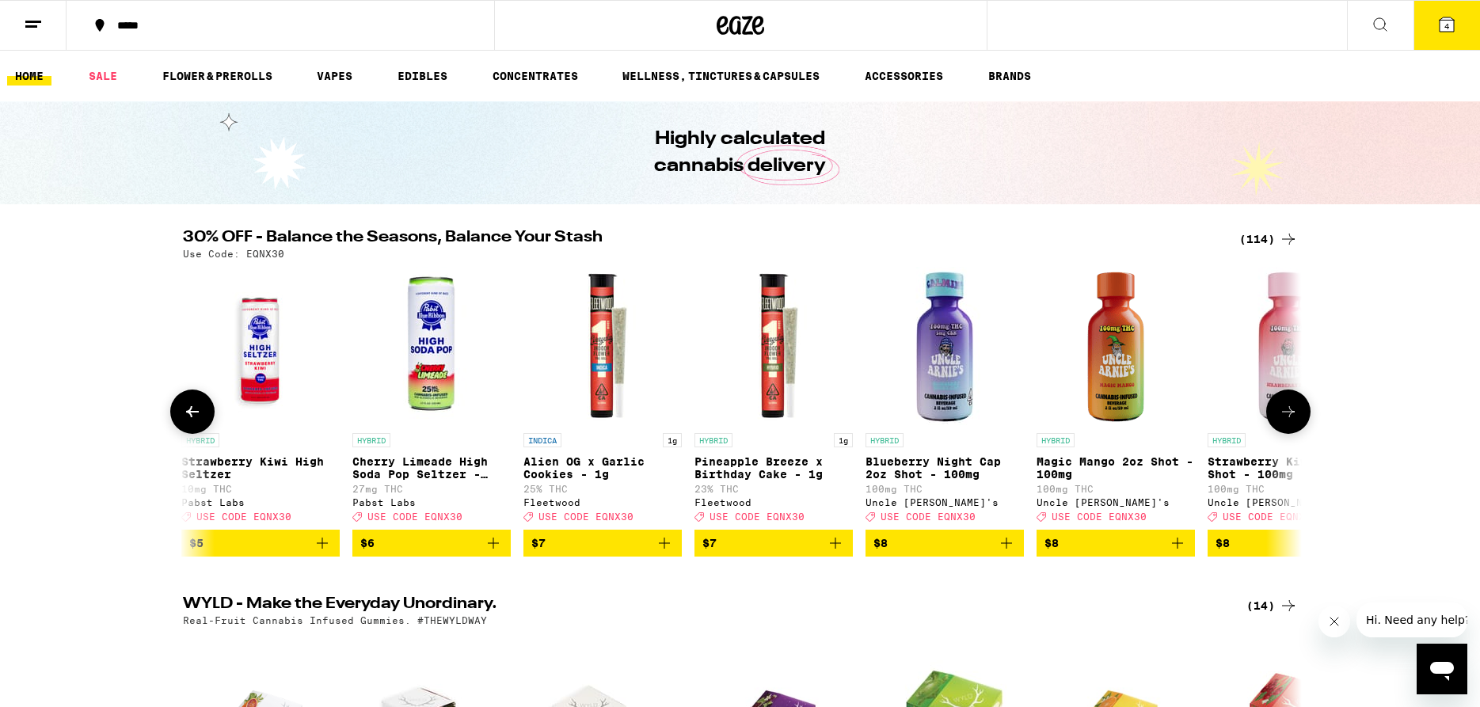
scroll to position [0, 1884]
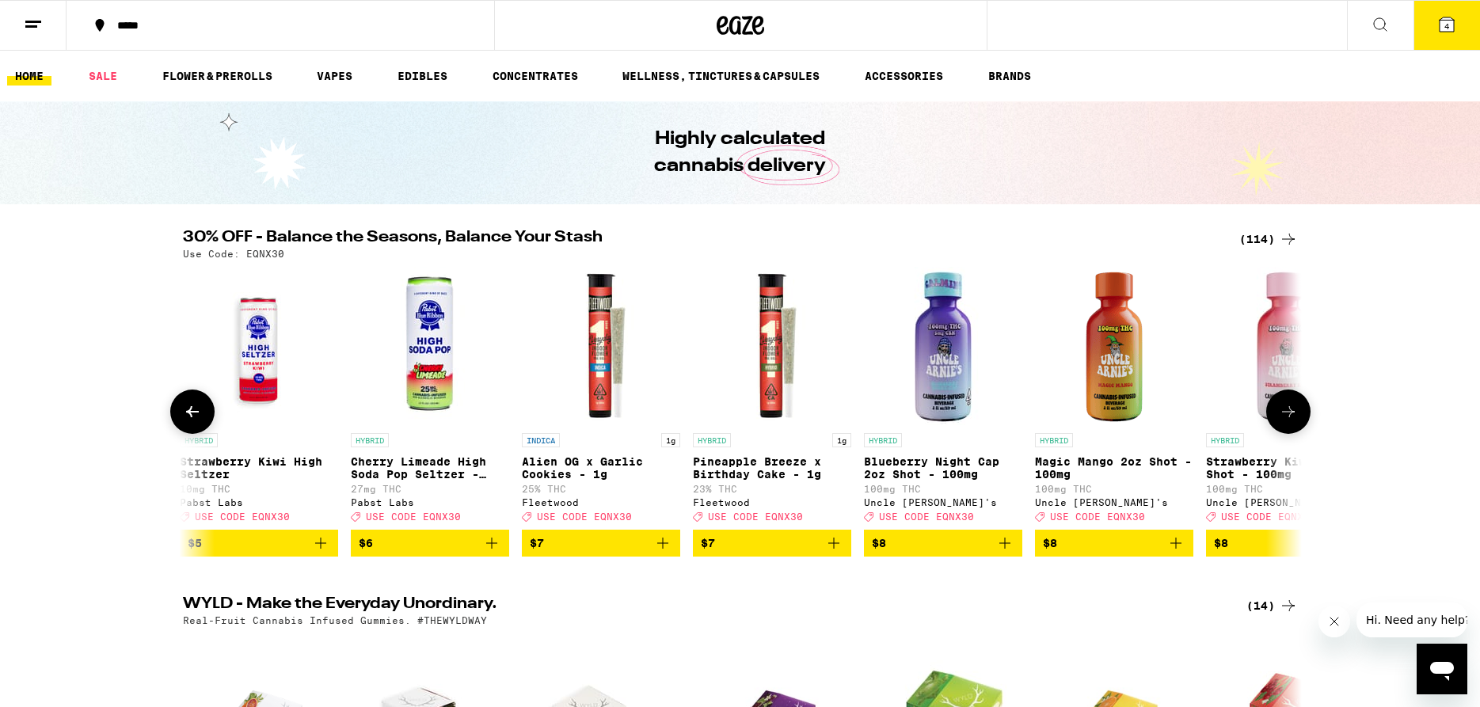
click at [1291, 421] on icon at bounding box center [1288, 411] width 19 height 19
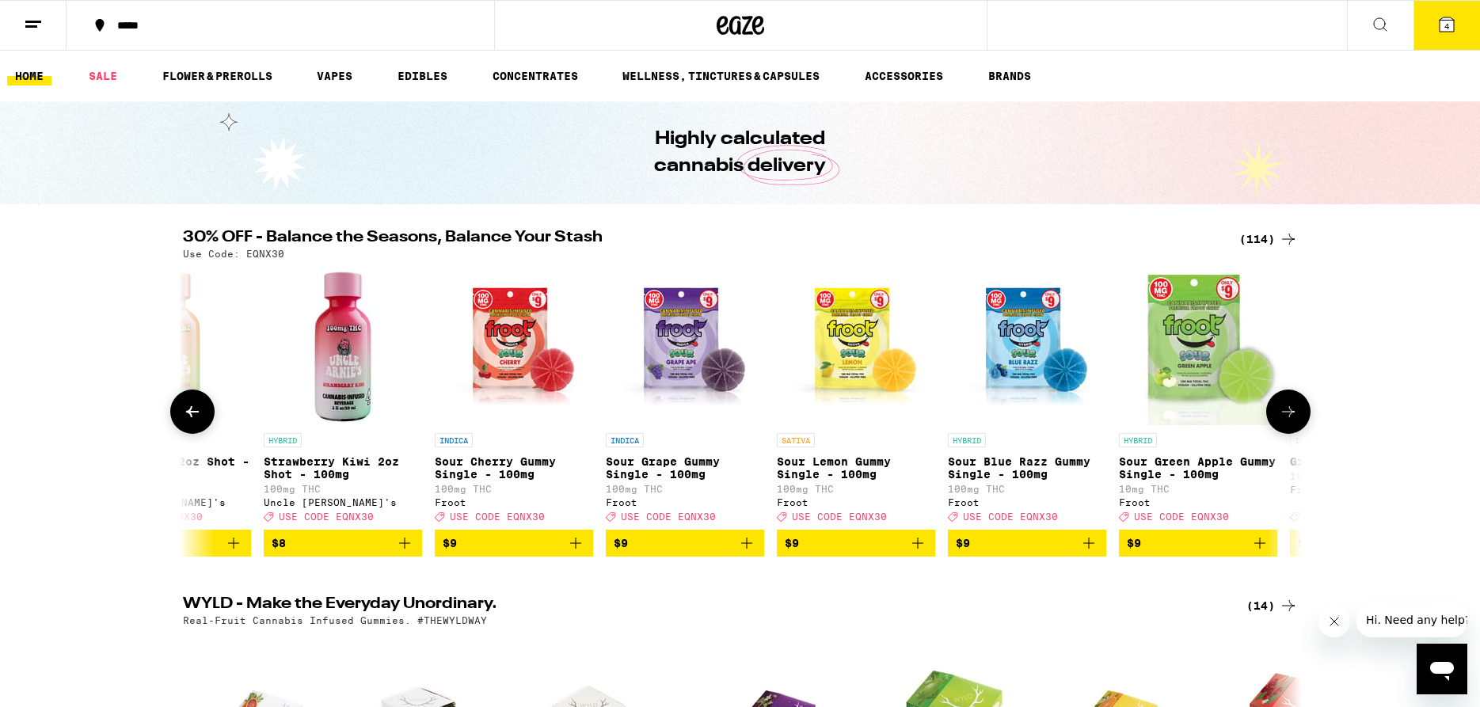
click at [1291, 421] on icon at bounding box center [1288, 411] width 19 height 19
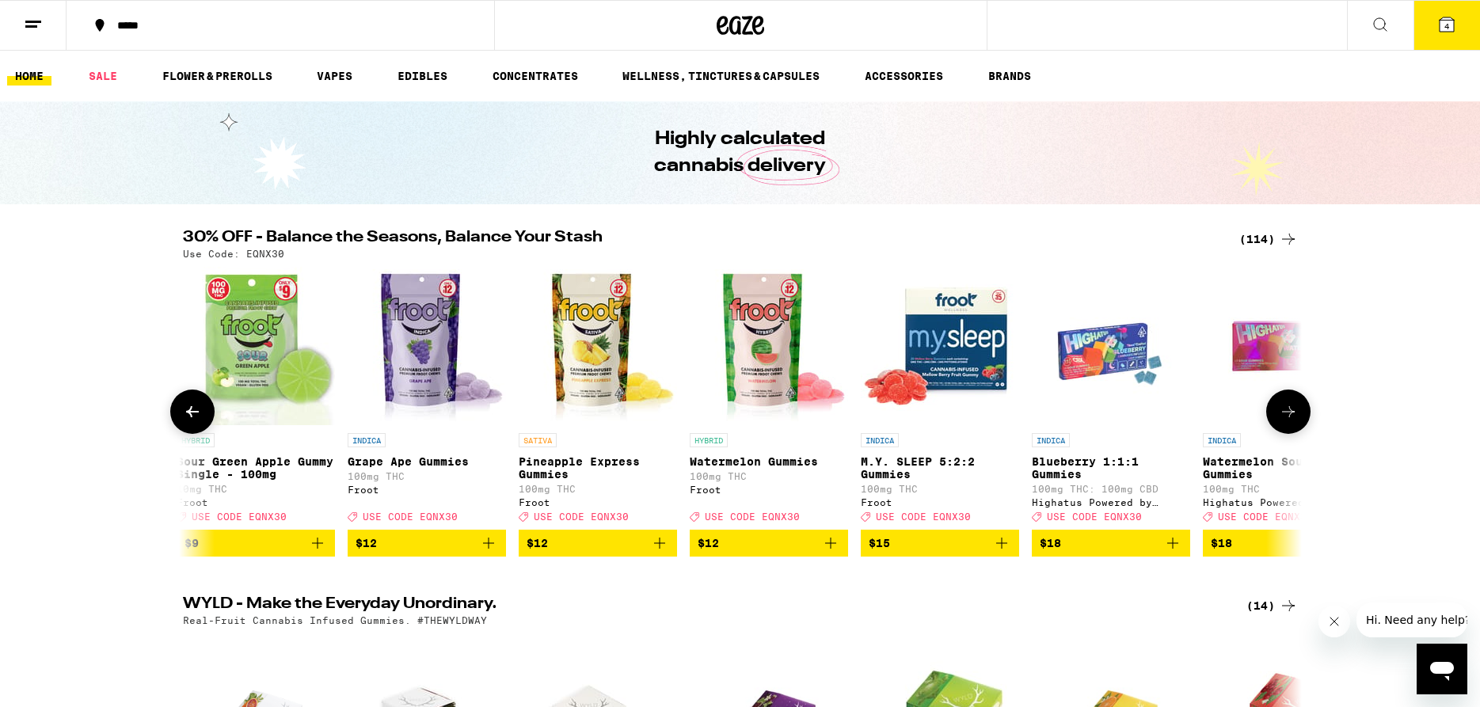
click at [1291, 421] on icon at bounding box center [1288, 411] width 19 height 19
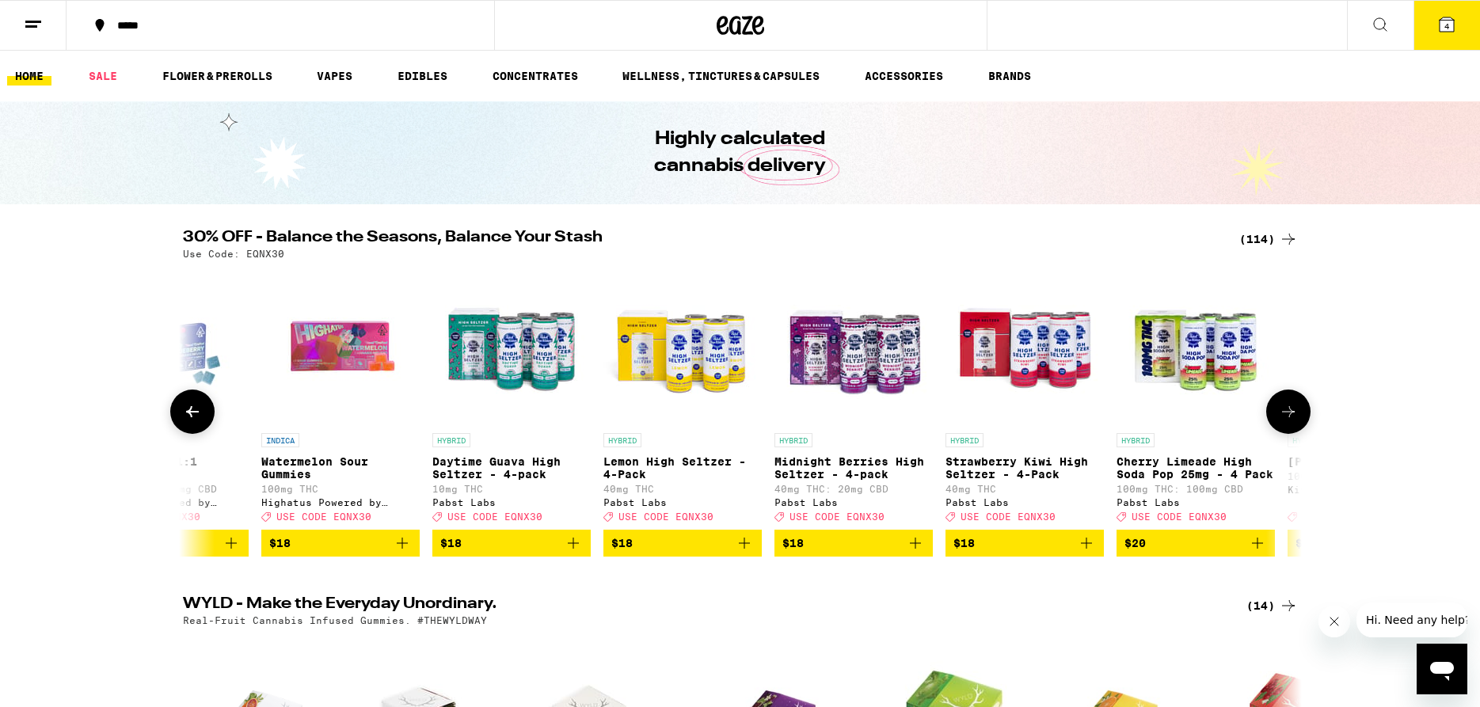
scroll to position [0, 4711]
click at [1290, 421] on icon at bounding box center [1288, 411] width 19 height 19
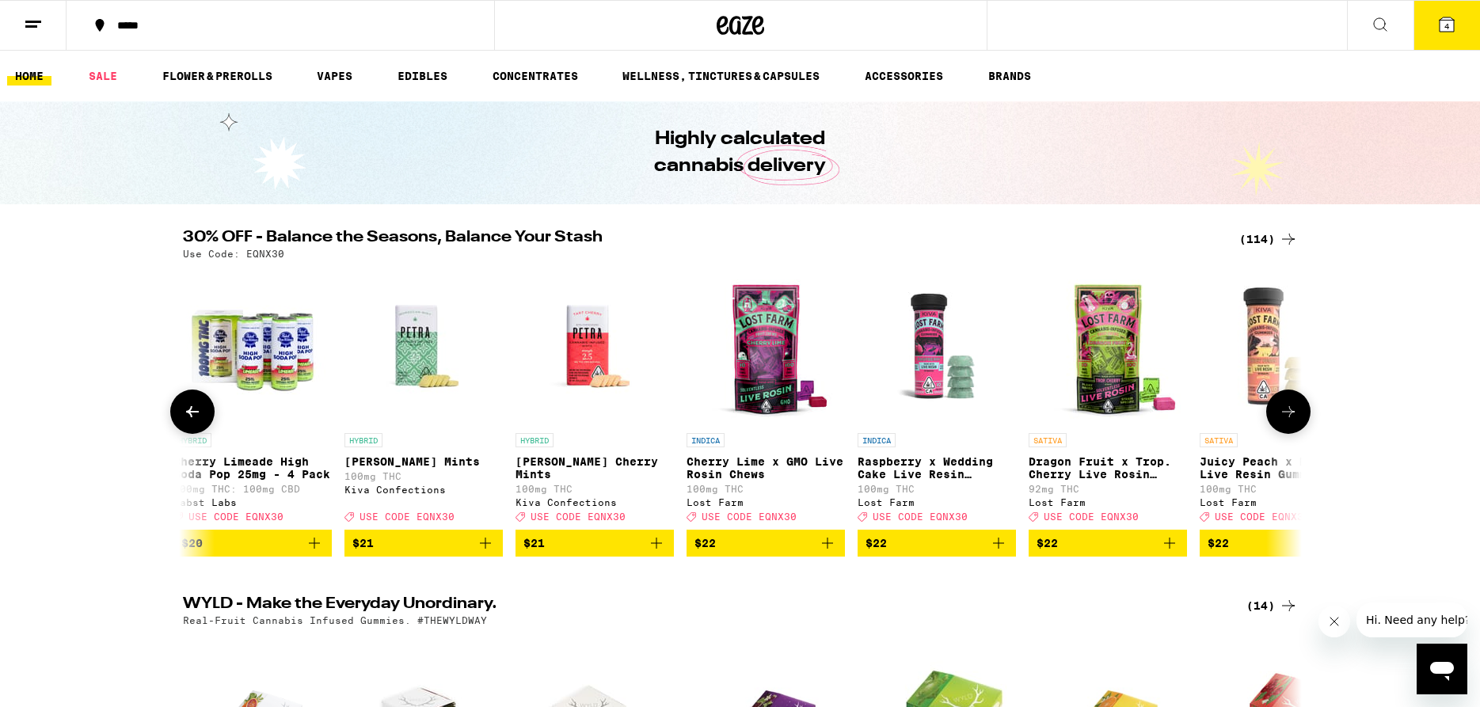
click at [1296, 421] on icon at bounding box center [1288, 411] width 19 height 19
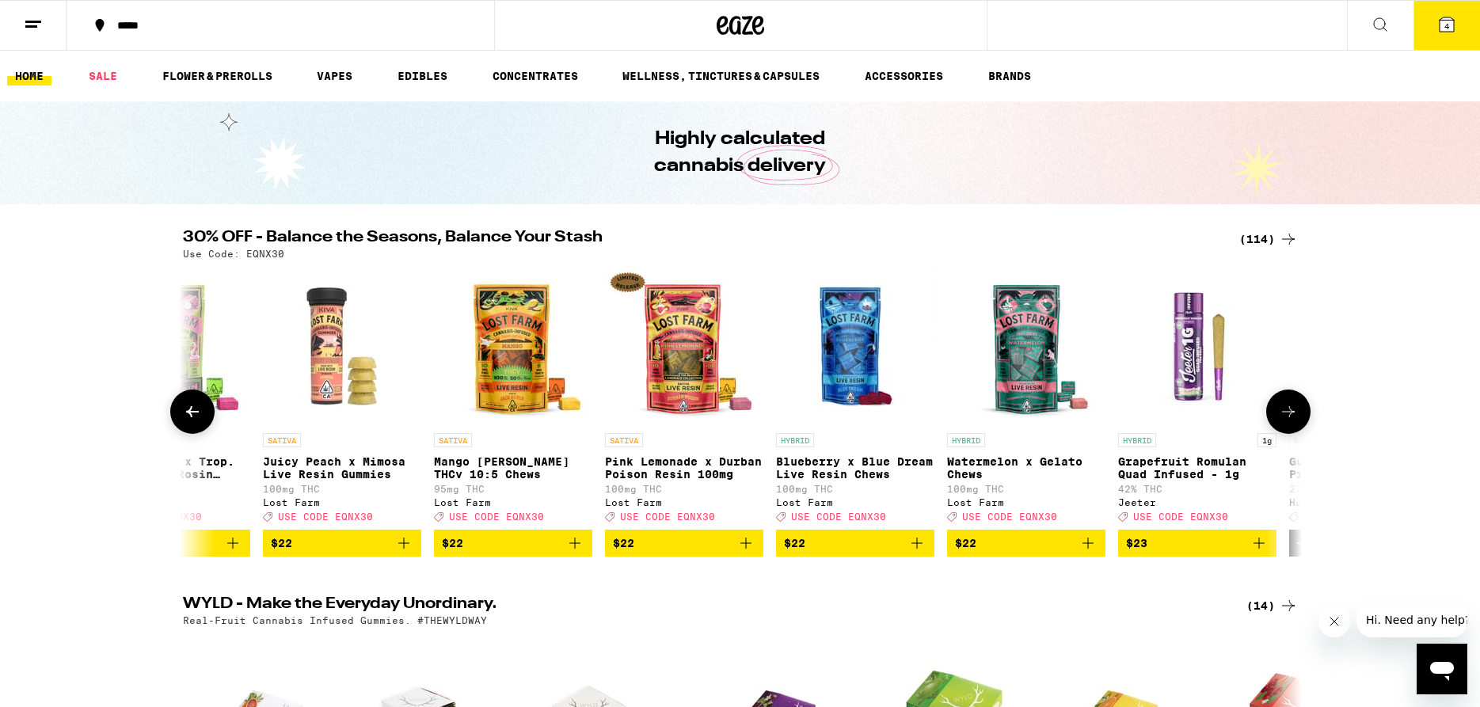
scroll to position [0, 6595]
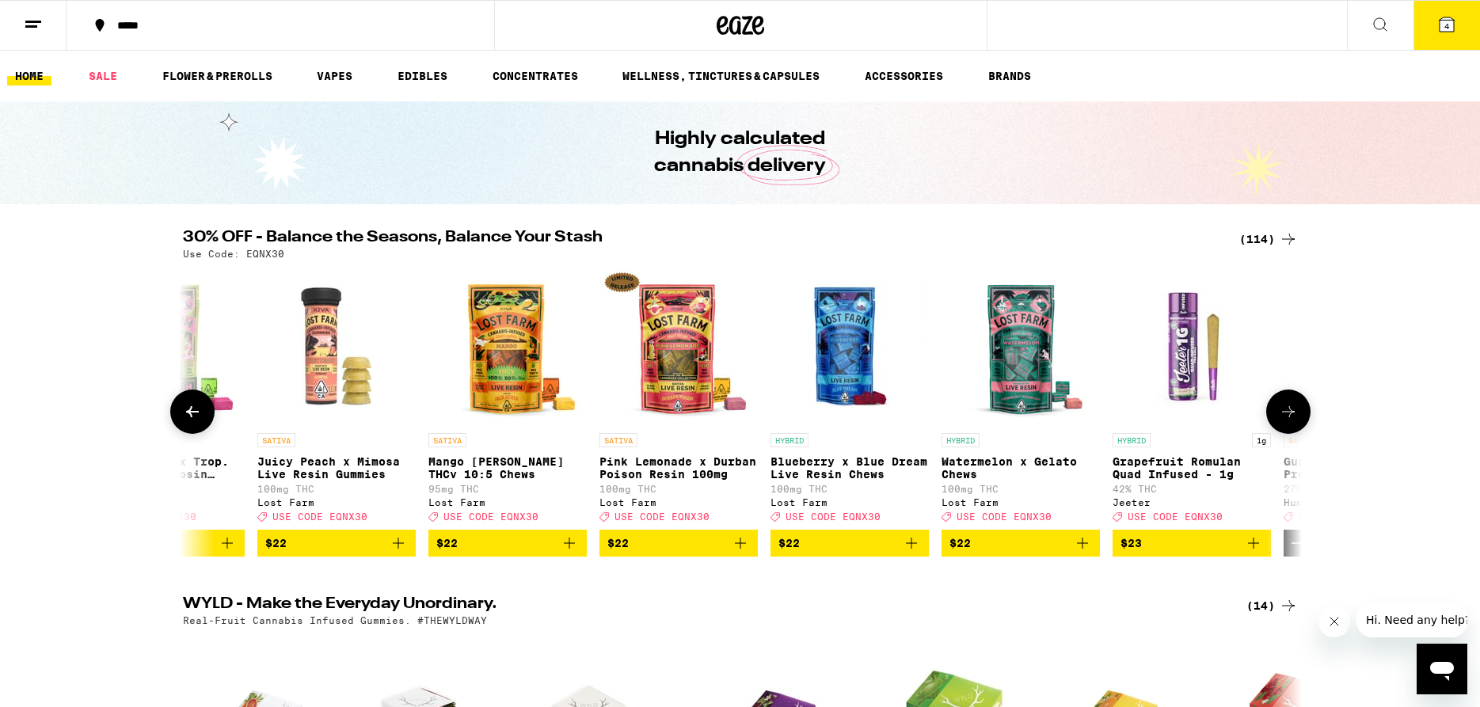
click at [1296, 421] on icon at bounding box center [1288, 411] width 19 height 19
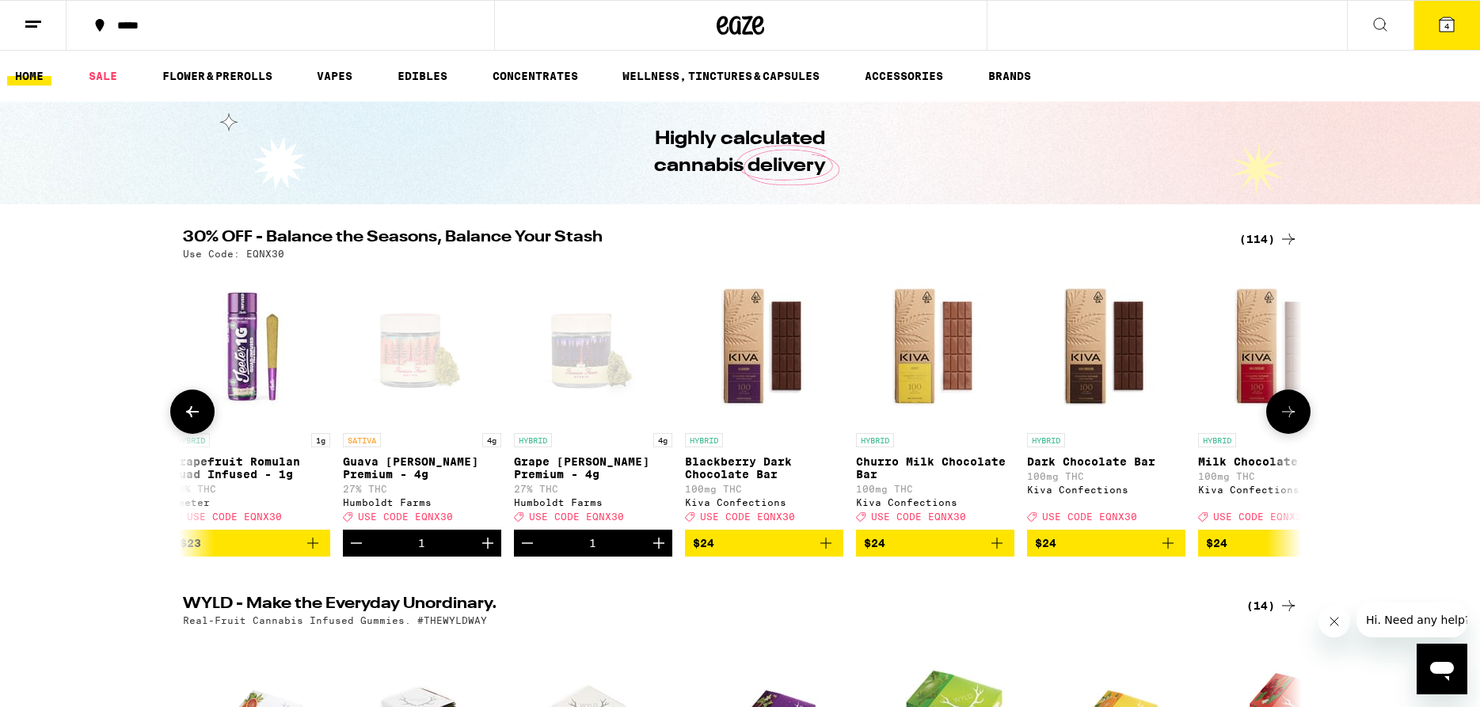
scroll to position [0, 7537]
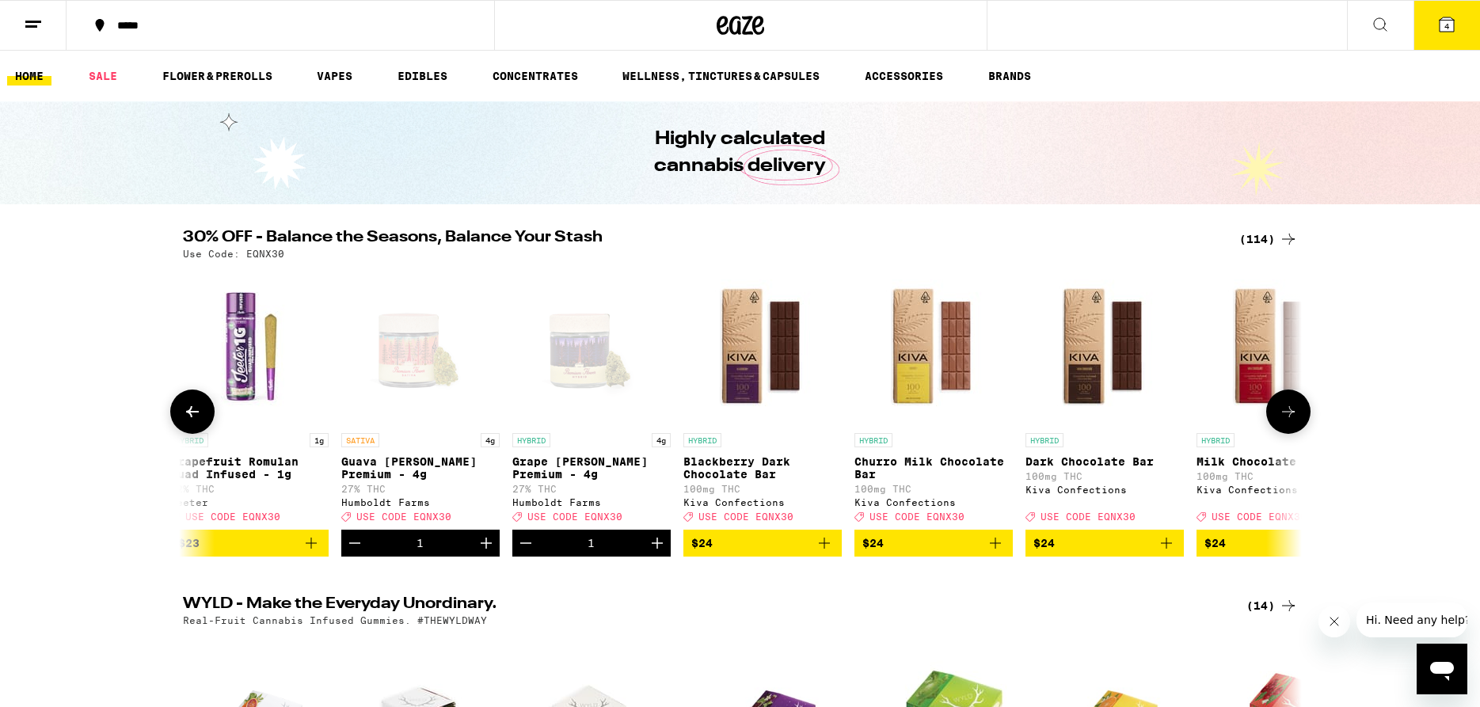
click at [1296, 421] on icon at bounding box center [1288, 411] width 19 height 19
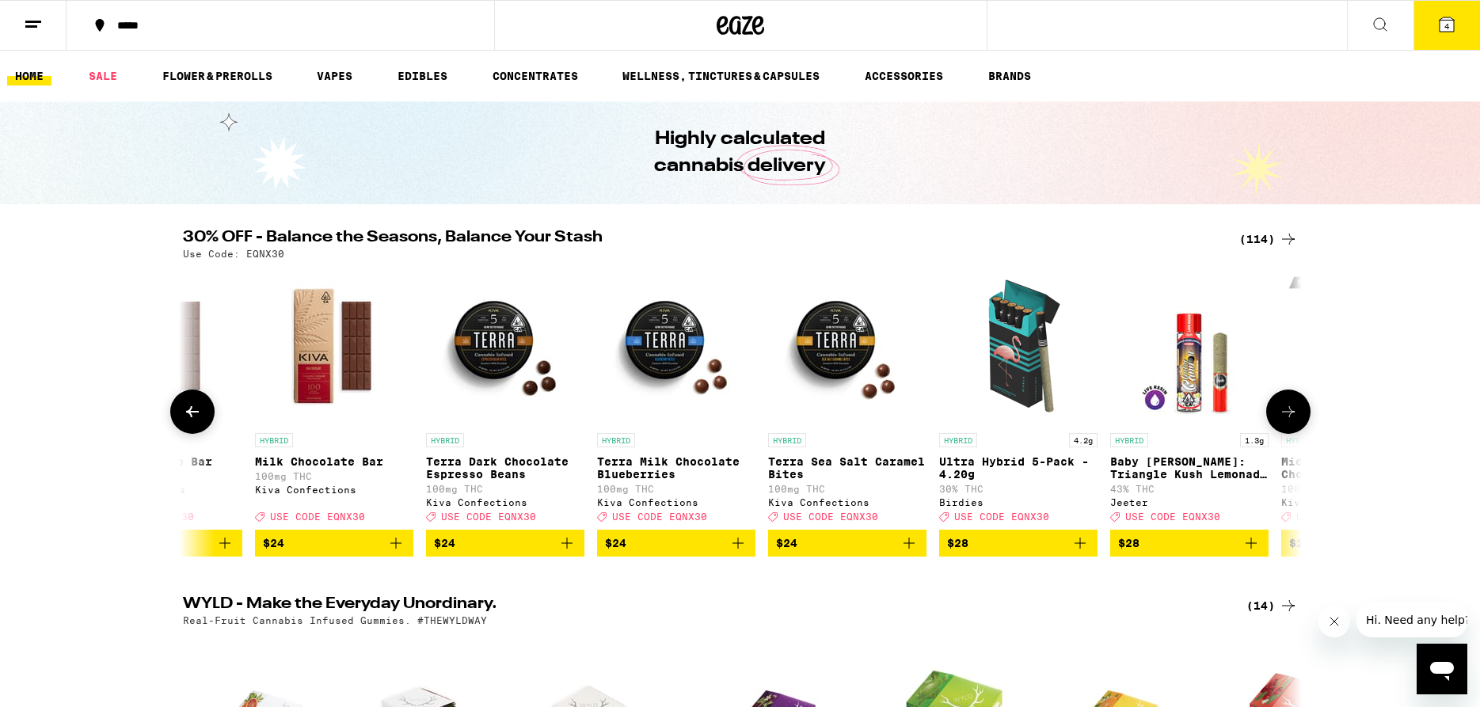
scroll to position [0, 8480]
click at [1072, 553] on icon "Add to bag" at bounding box center [1079, 543] width 19 height 19
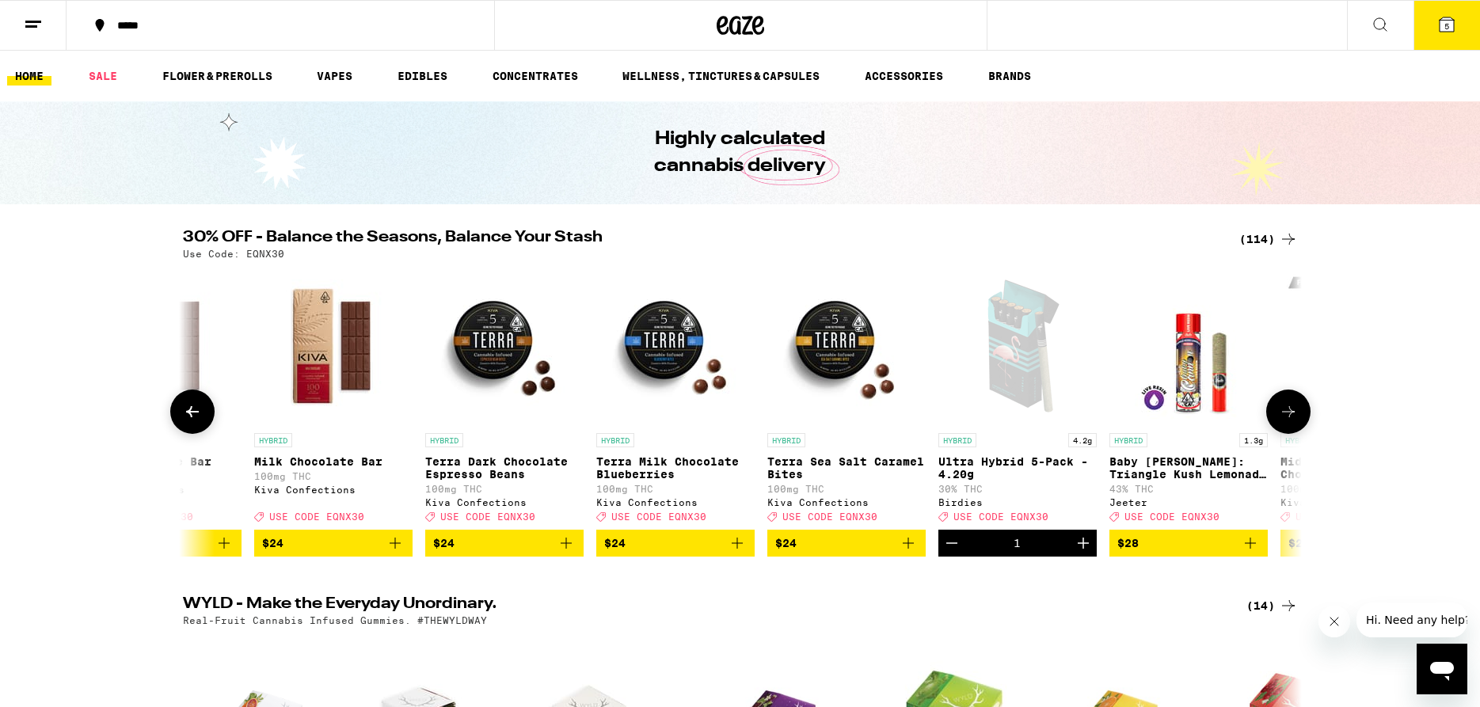
click at [1287, 414] on icon at bounding box center [1288, 411] width 19 height 19
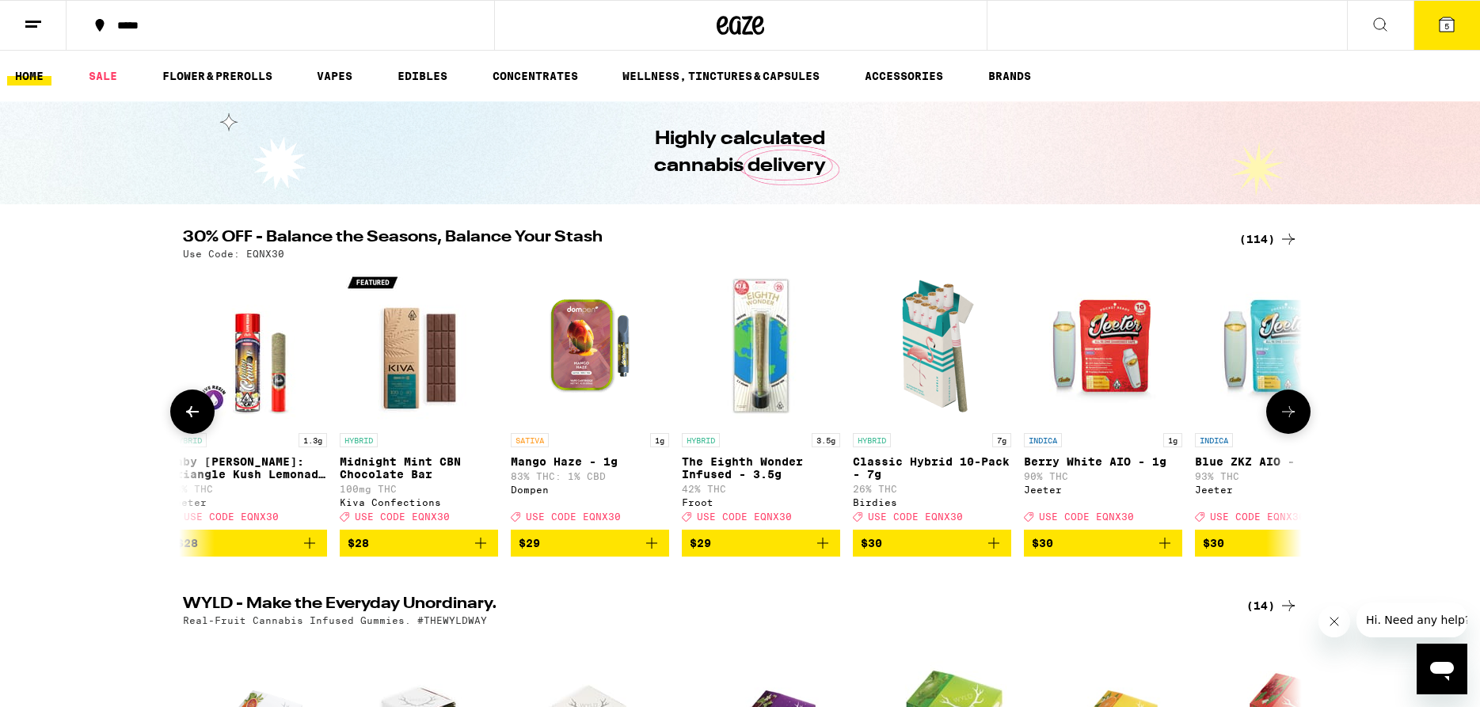
scroll to position [0, 9422]
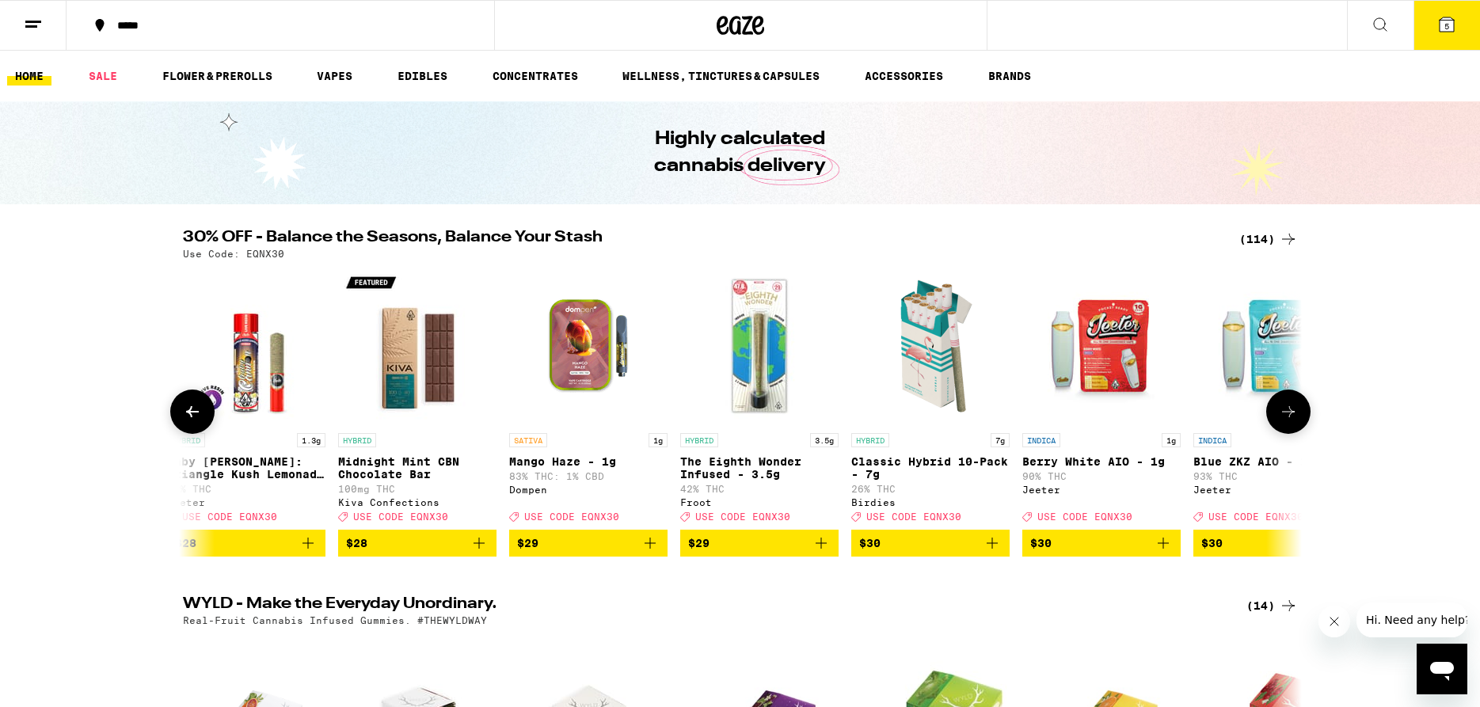
click at [1287, 414] on icon at bounding box center [1288, 411] width 19 height 19
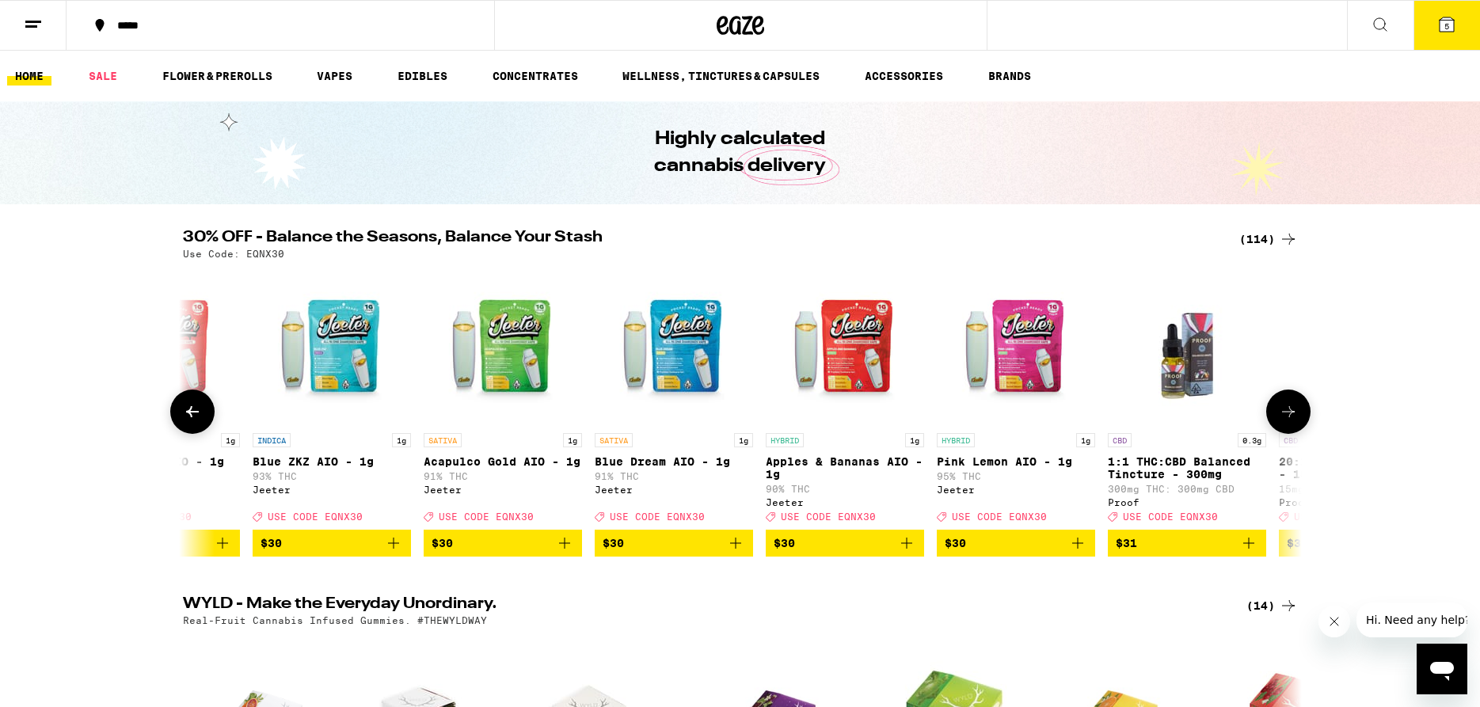
scroll to position [0, 10364]
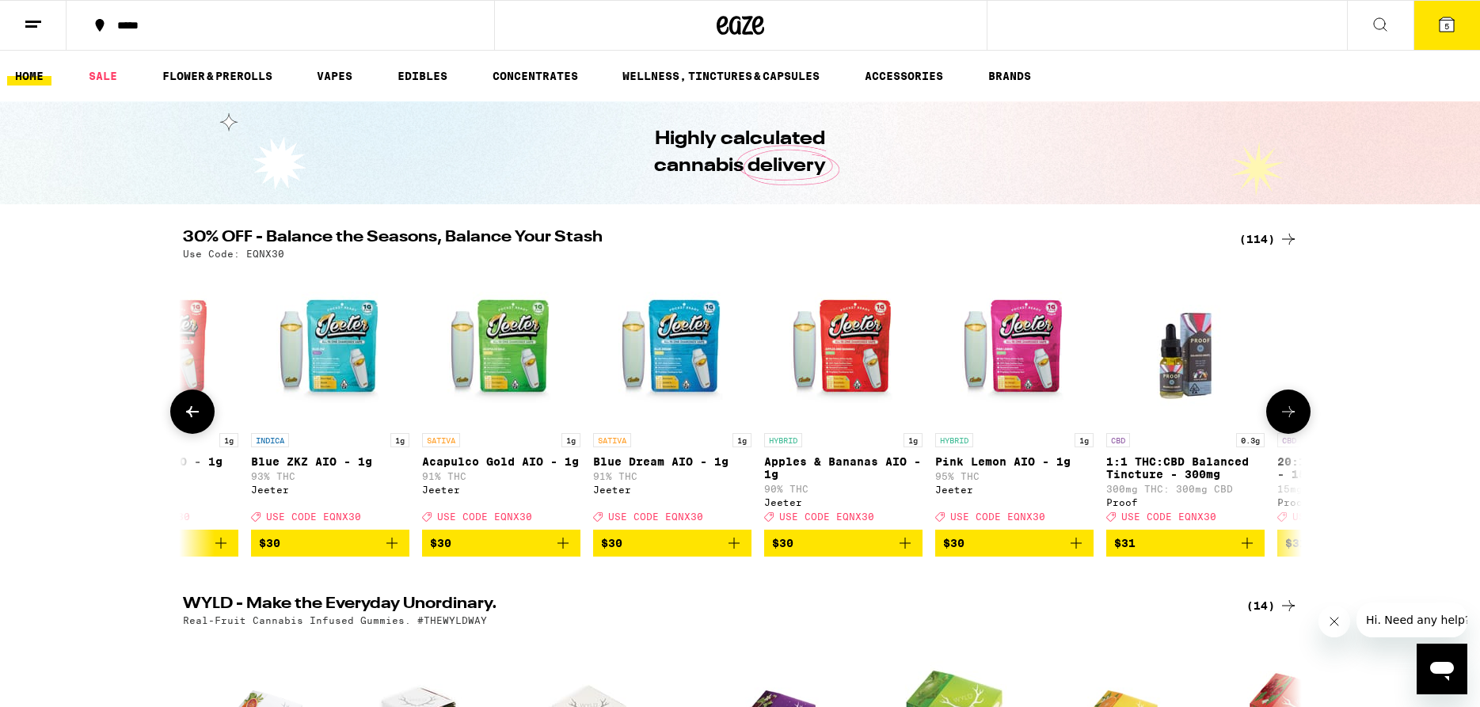
click at [1288, 417] on icon at bounding box center [1288, 411] width 19 height 19
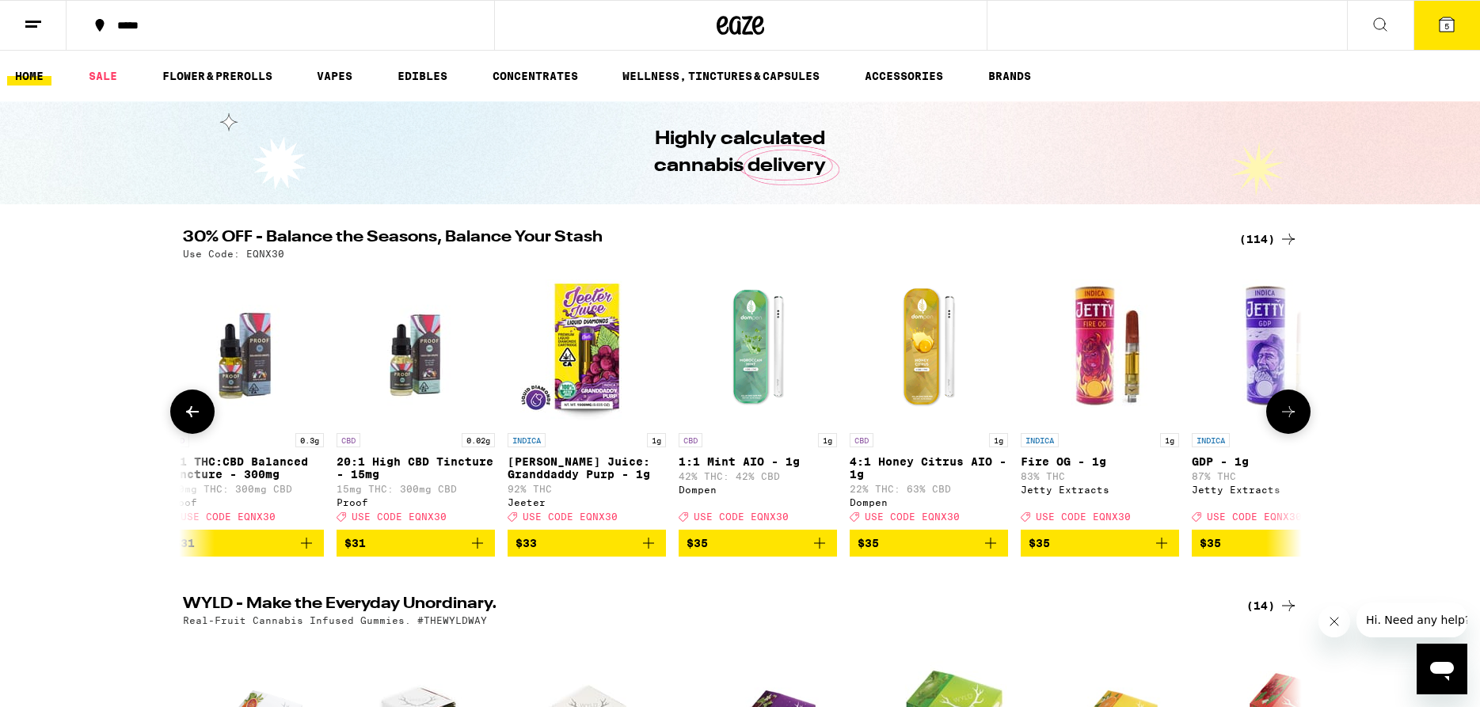
scroll to position [0, 11306]
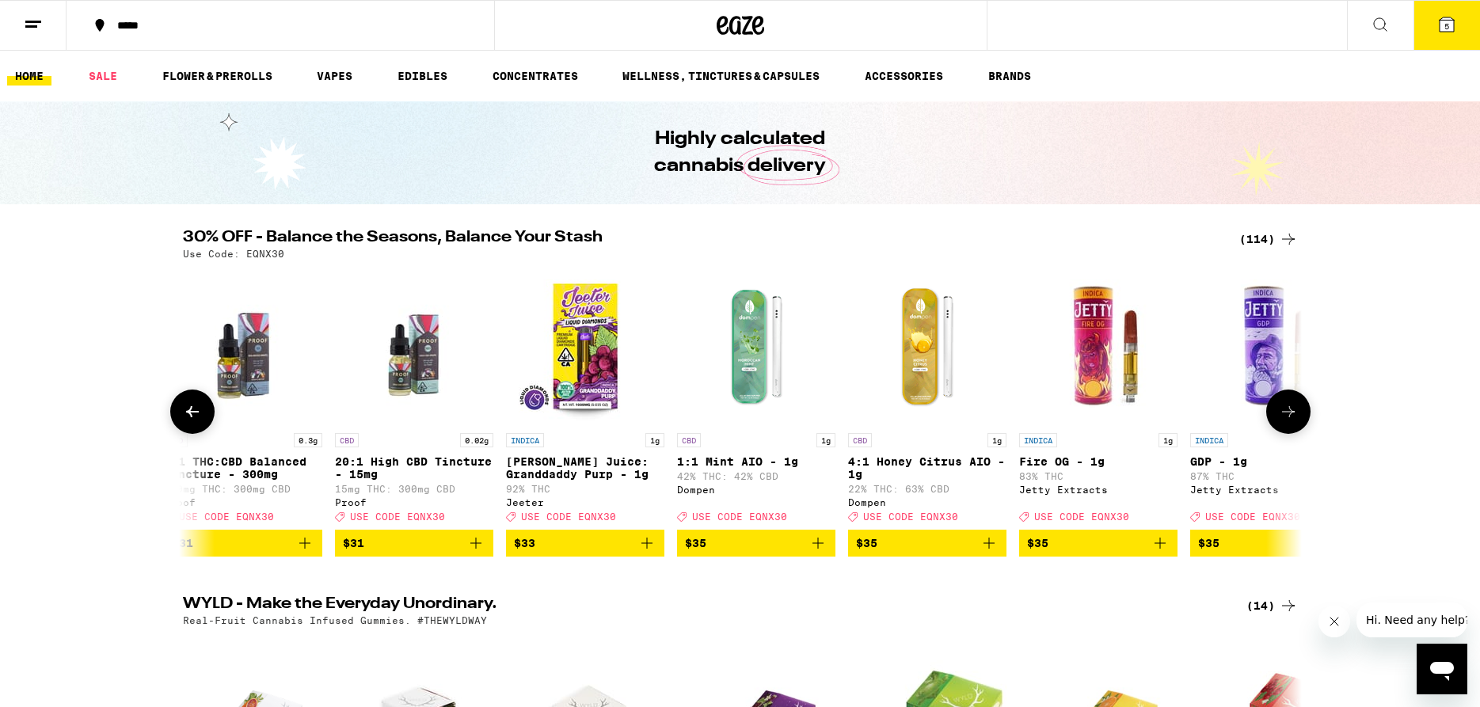
click at [1288, 417] on icon at bounding box center [1288, 411] width 19 height 19
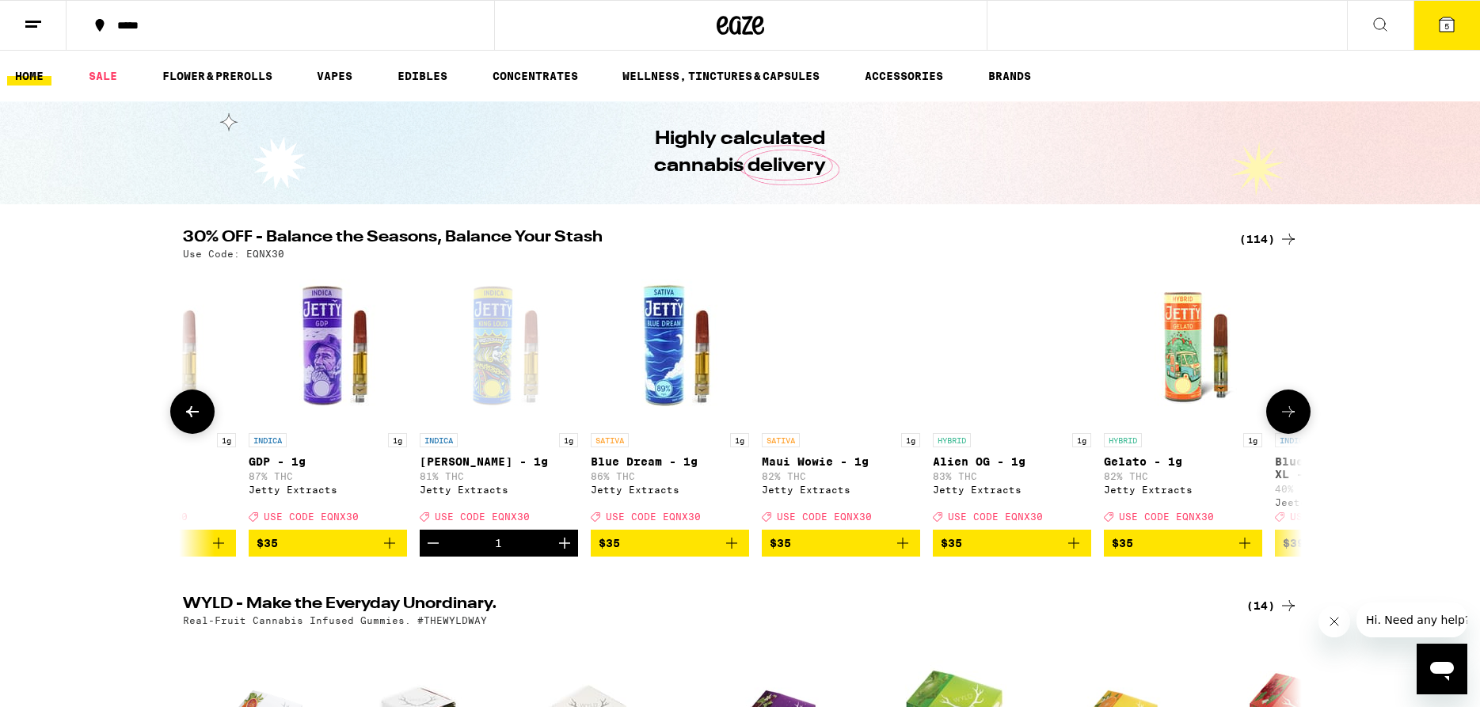
scroll to position [0, 12248]
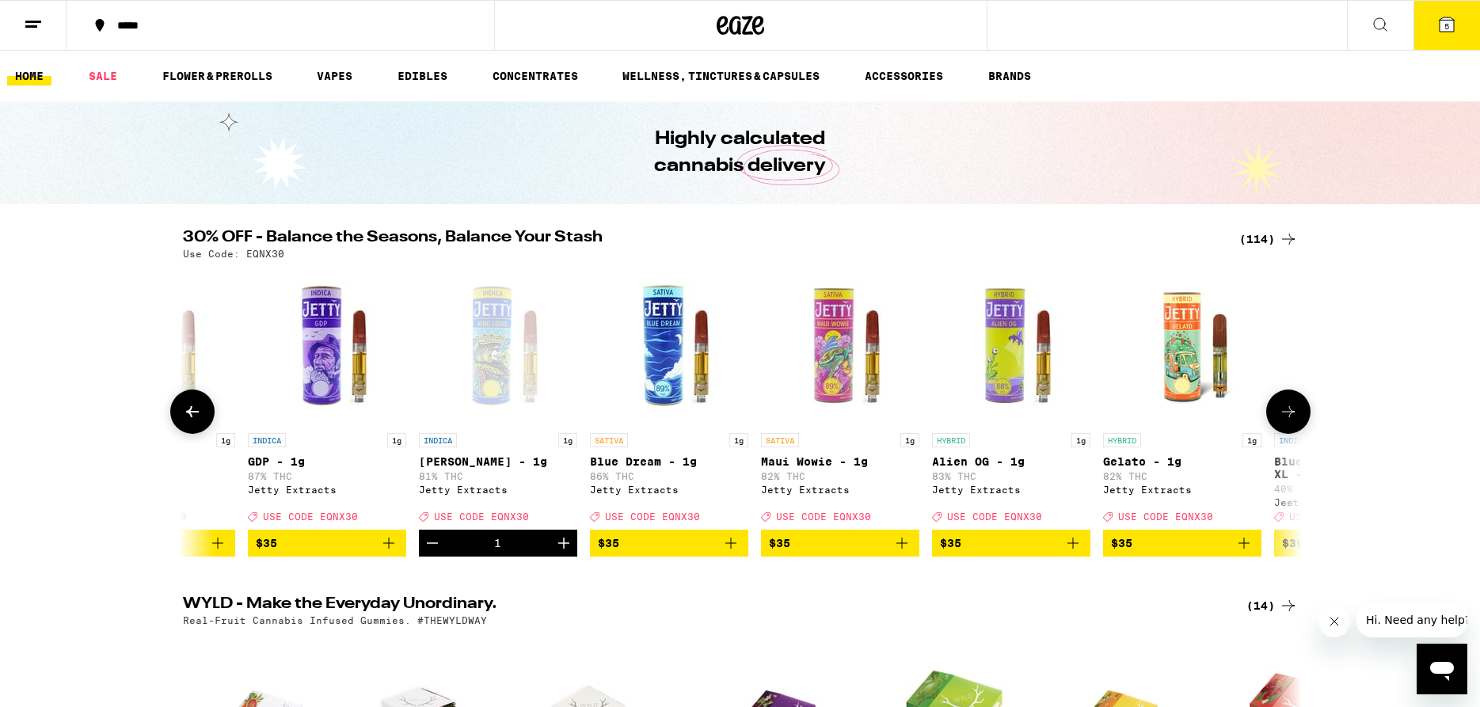
click at [1291, 419] on icon at bounding box center [1288, 411] width 19 height 19
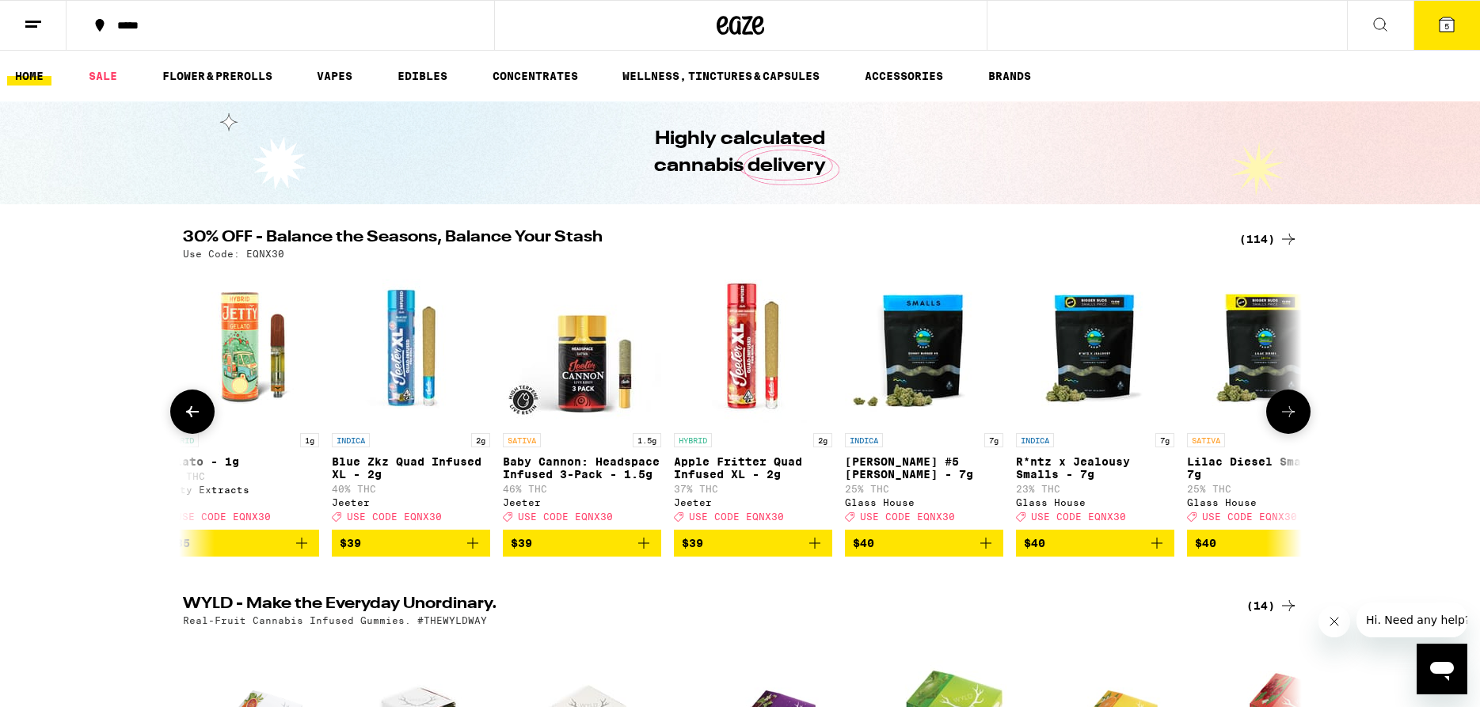
click at [1294, 419] on icon at bounding box center [1288, 411] width 19 height 19
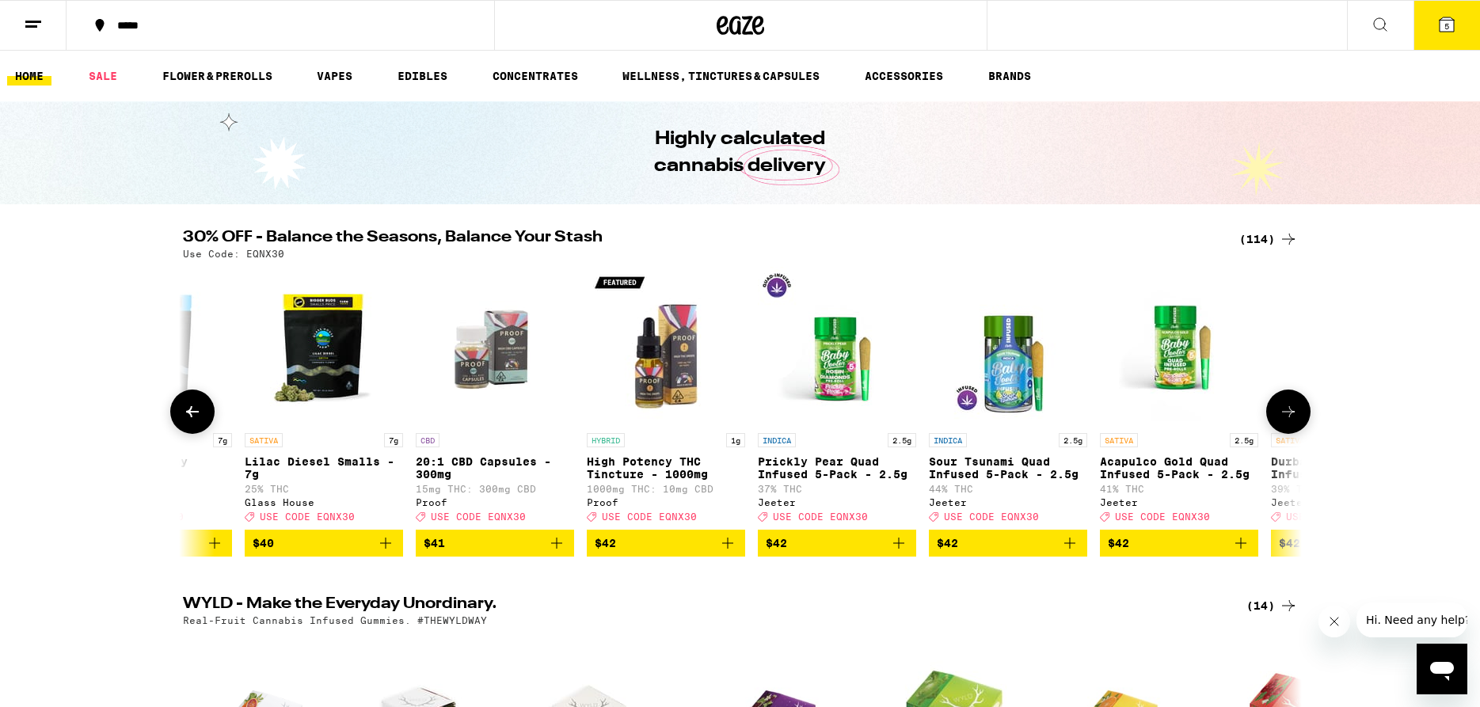
click at [1294, 419] on icon at bounding box center [1288, 411] width 19 height 19
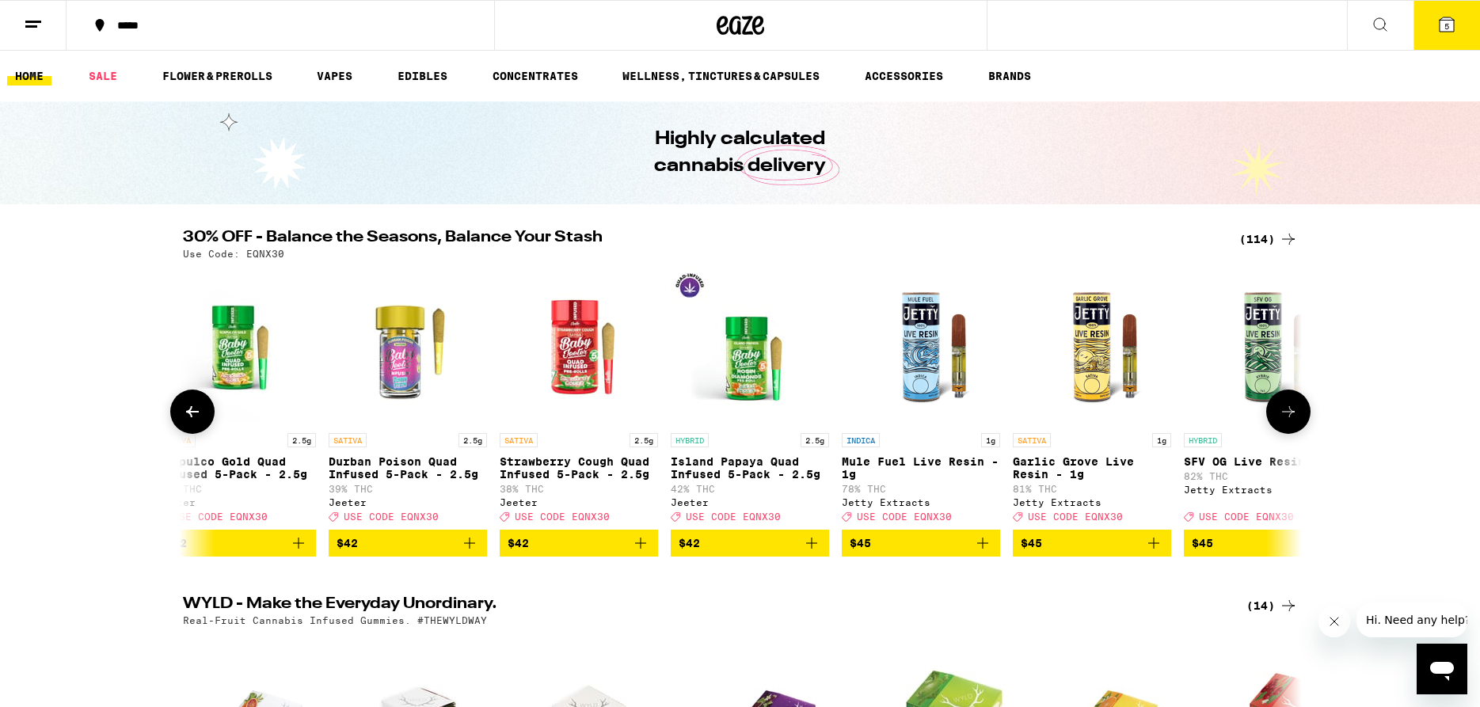
click at [1294, 421] on icon at bounding box center [1288, 411] width 19 height 19
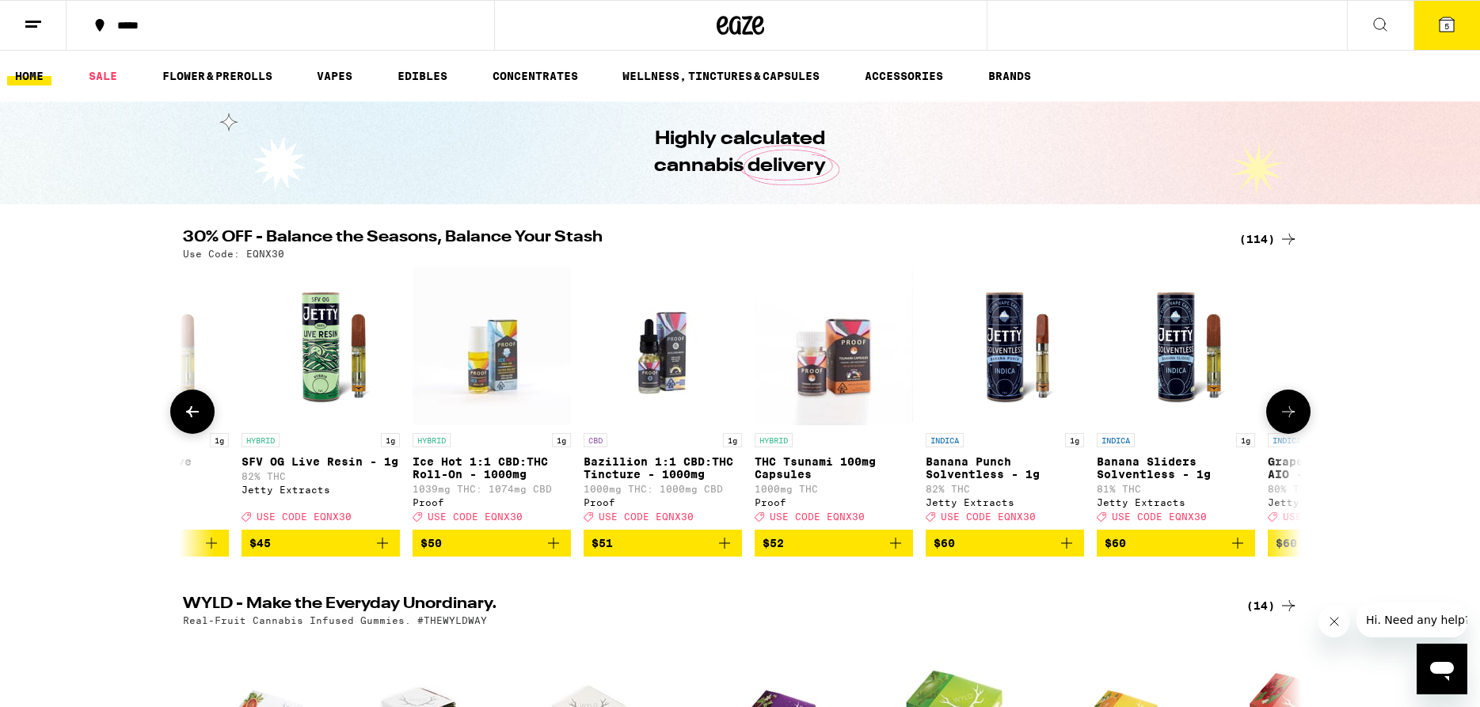
click at [1294, 421] on icon at bounding box center [1288, 411] width 19 height 19
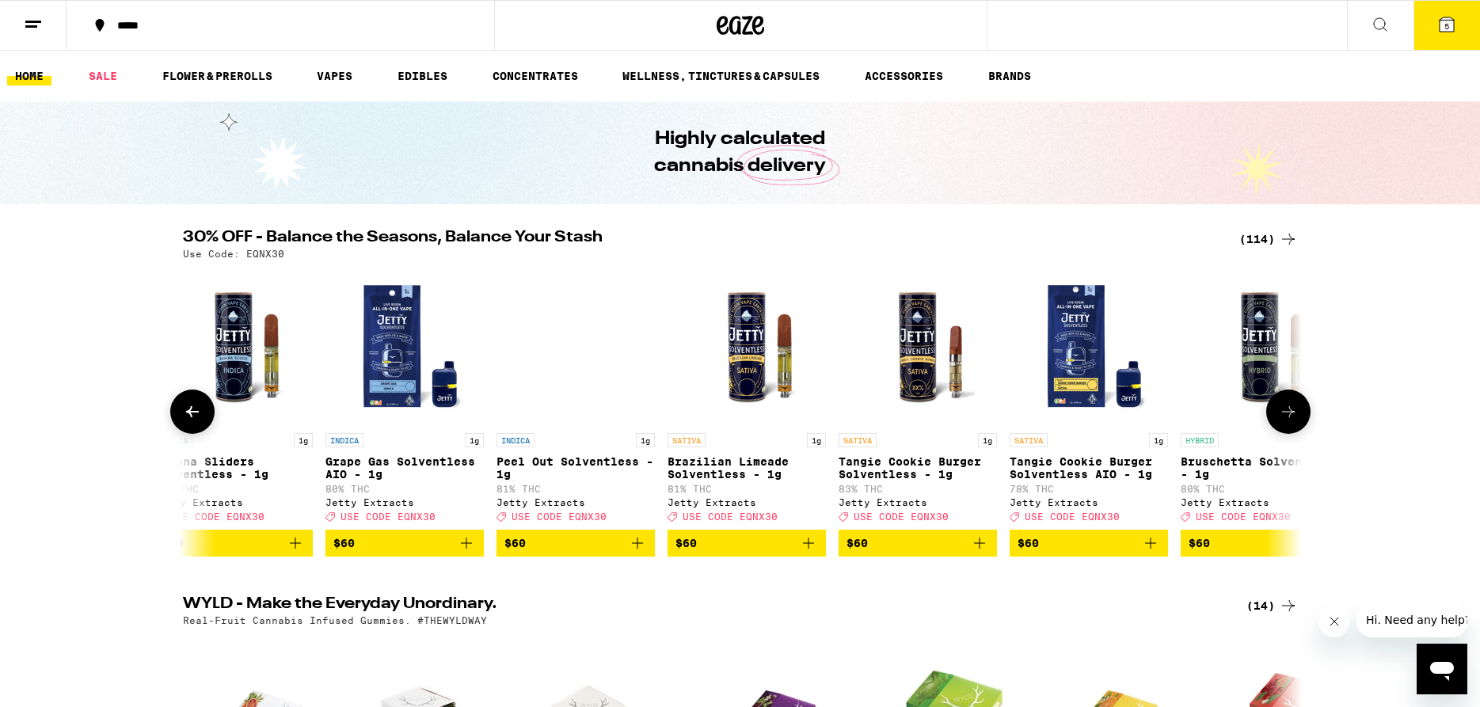
click at [1294, 421] on icon at bounding box center [1288, 411] width 19 height 19
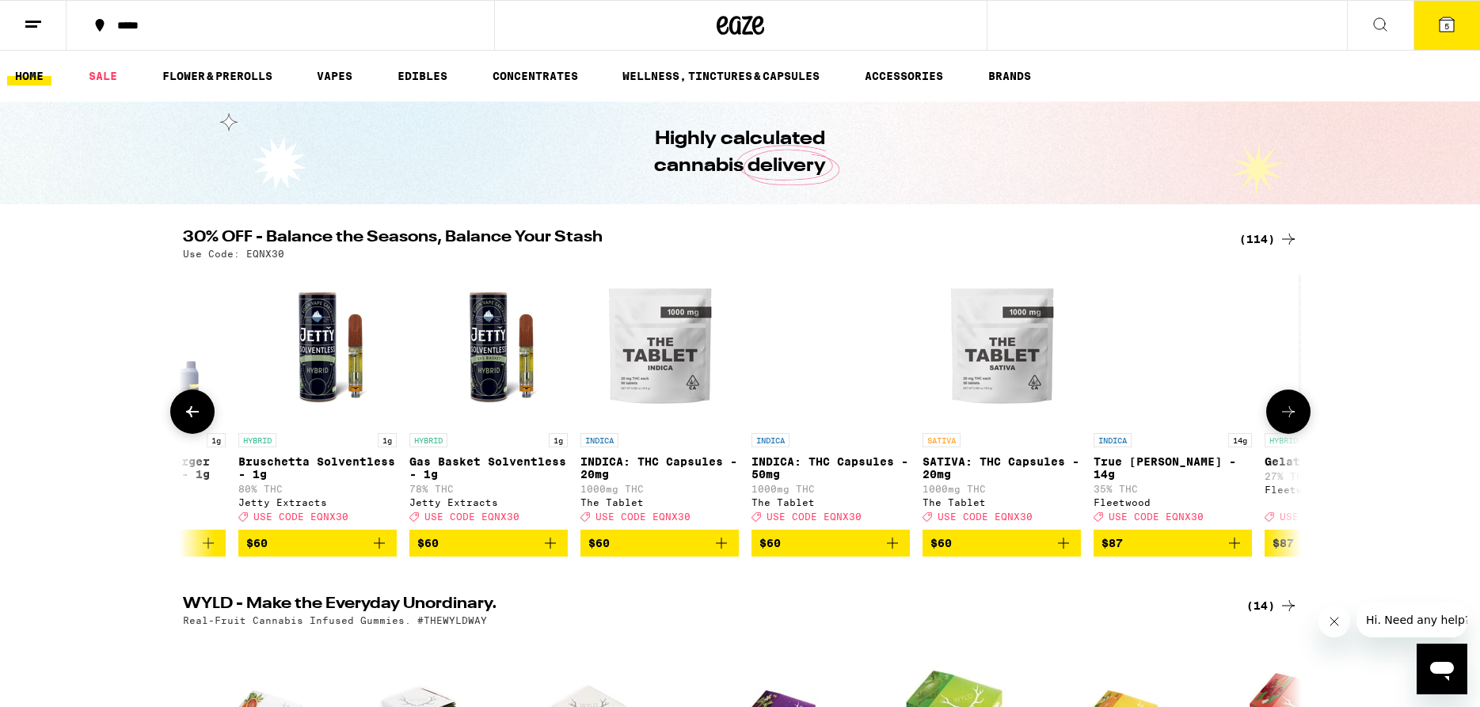
click at [1294, 421] on icon at bounding box center [1288, 411] width 19 height 19
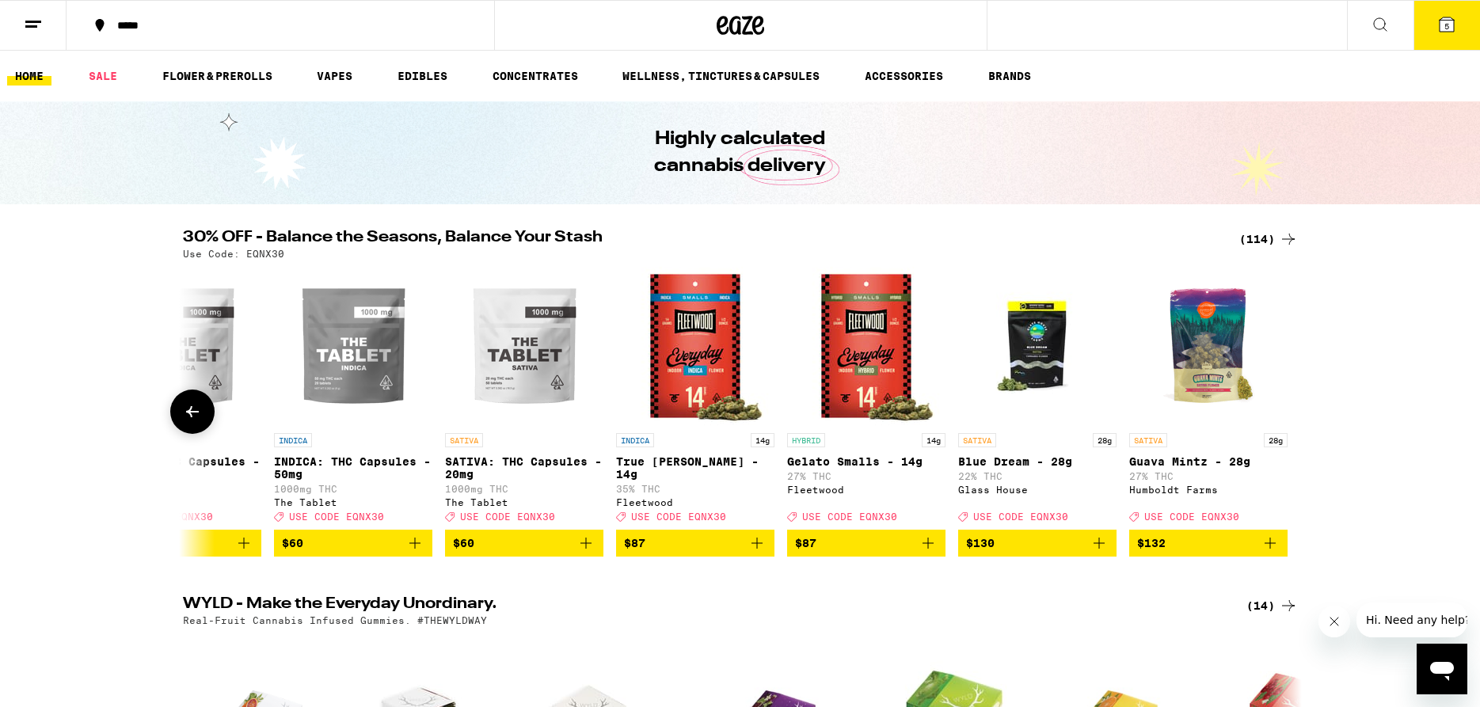
scroll to position [0, 18381]
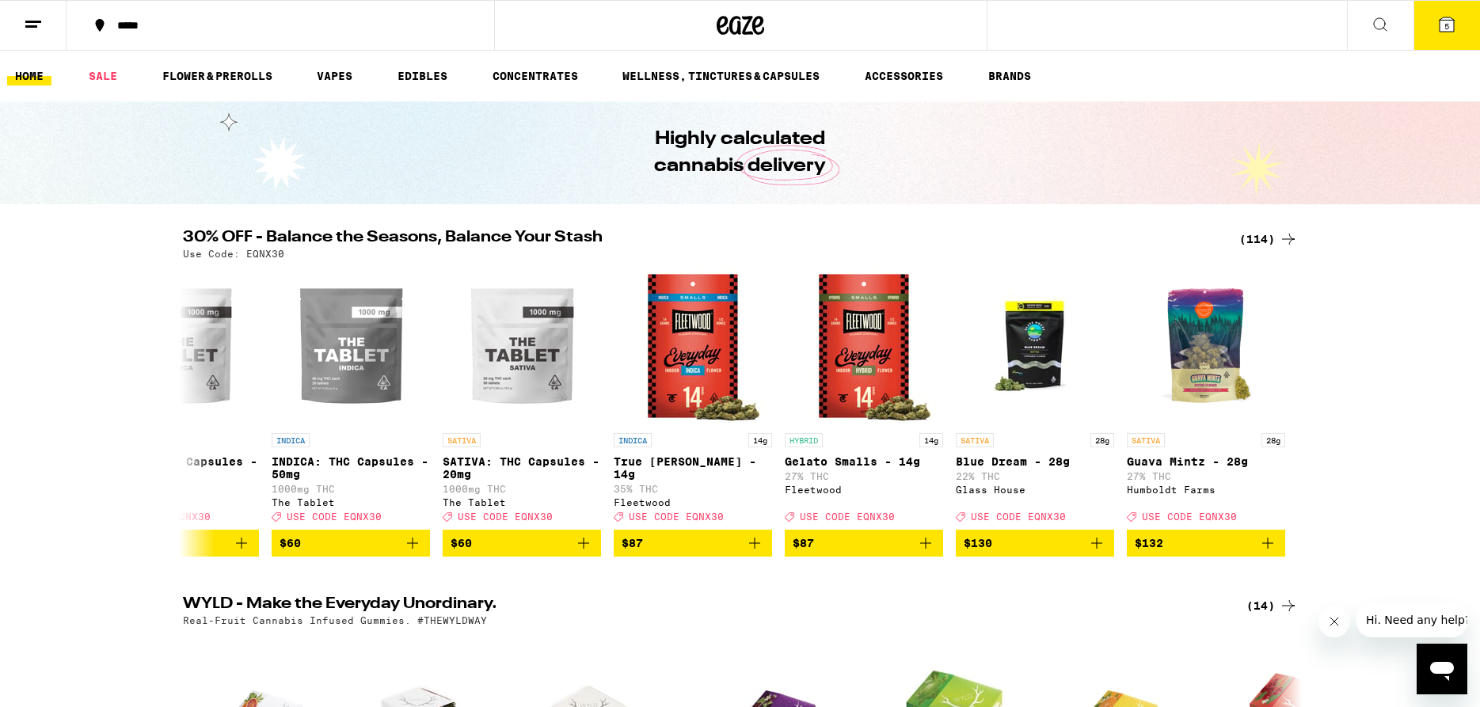
click at [1452, 21] on icon at bounding box center [1446, 24] width 14 height 14
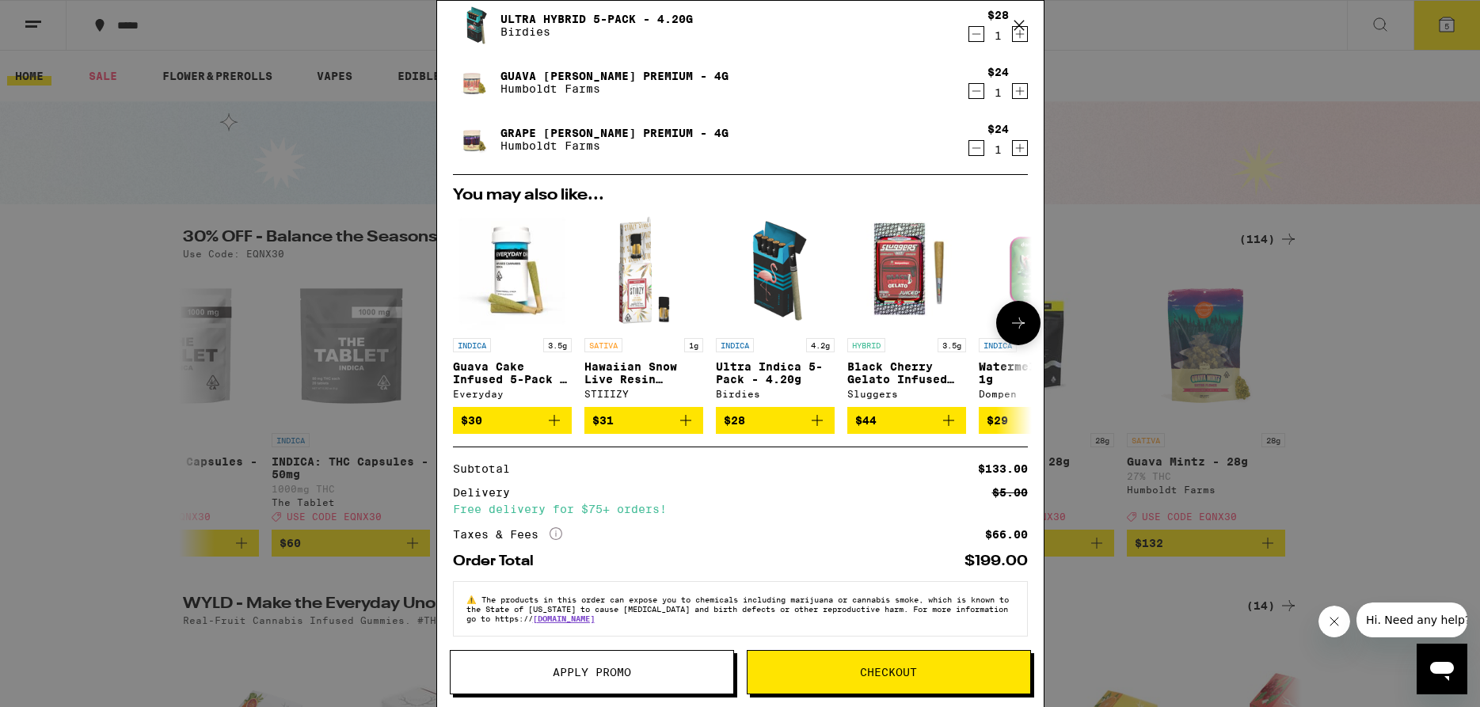
scroll to position [180, 0]
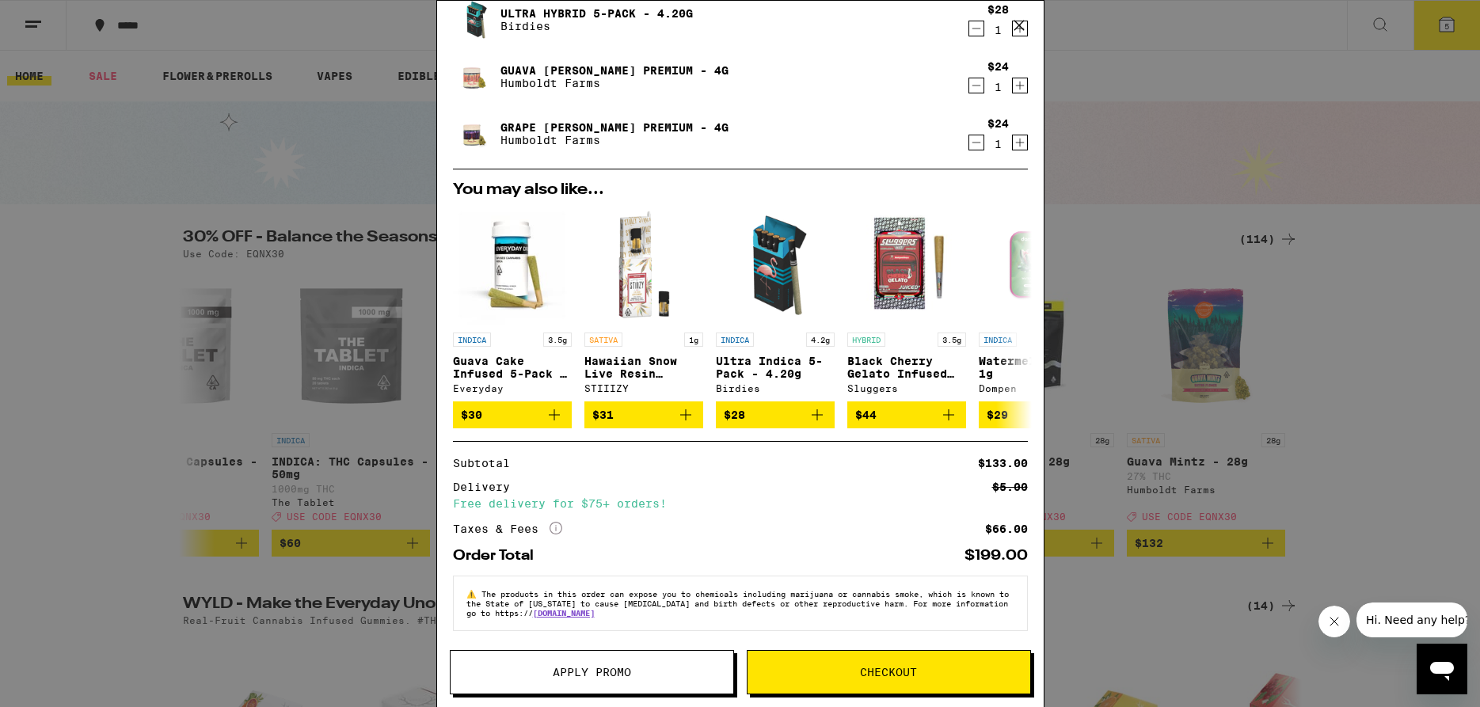
click at [646, 676] on span "Apply Promo" at bounding box center [592, 672] width 283 height 11
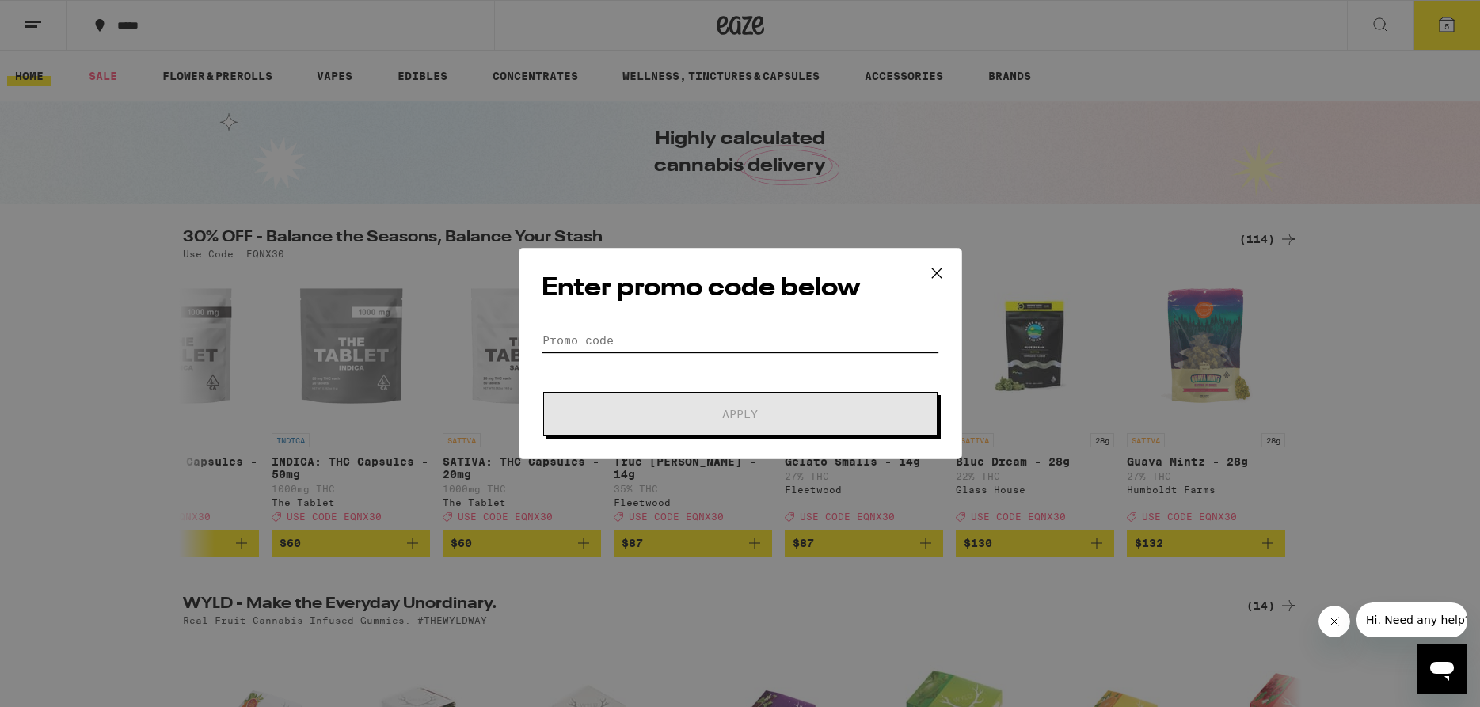
click at [697, 332] on input "Promo Code" at bounding box center [740, 341] width 397 height 24
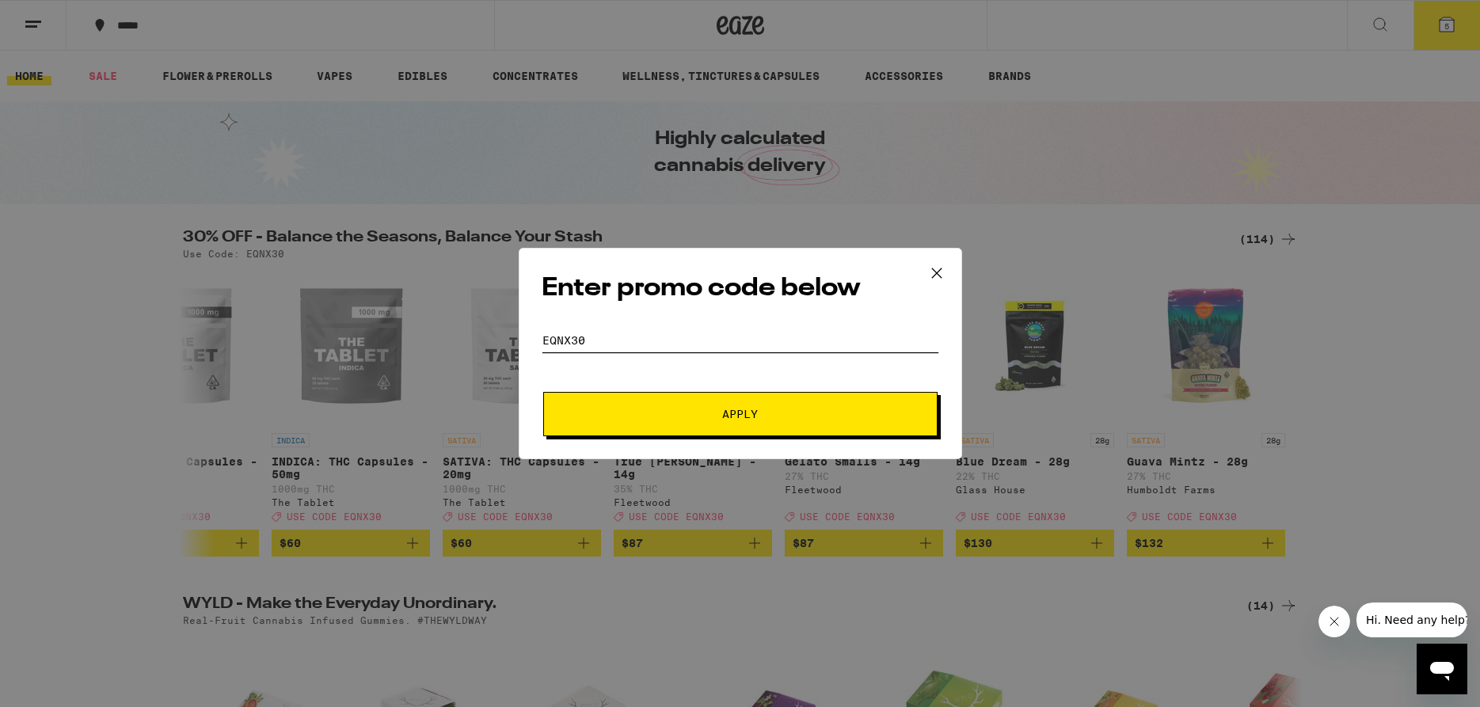
type input "eqnx30"
click at [689, 407] on button "Apply" at bounding box center [740, 414] width 394 height 44
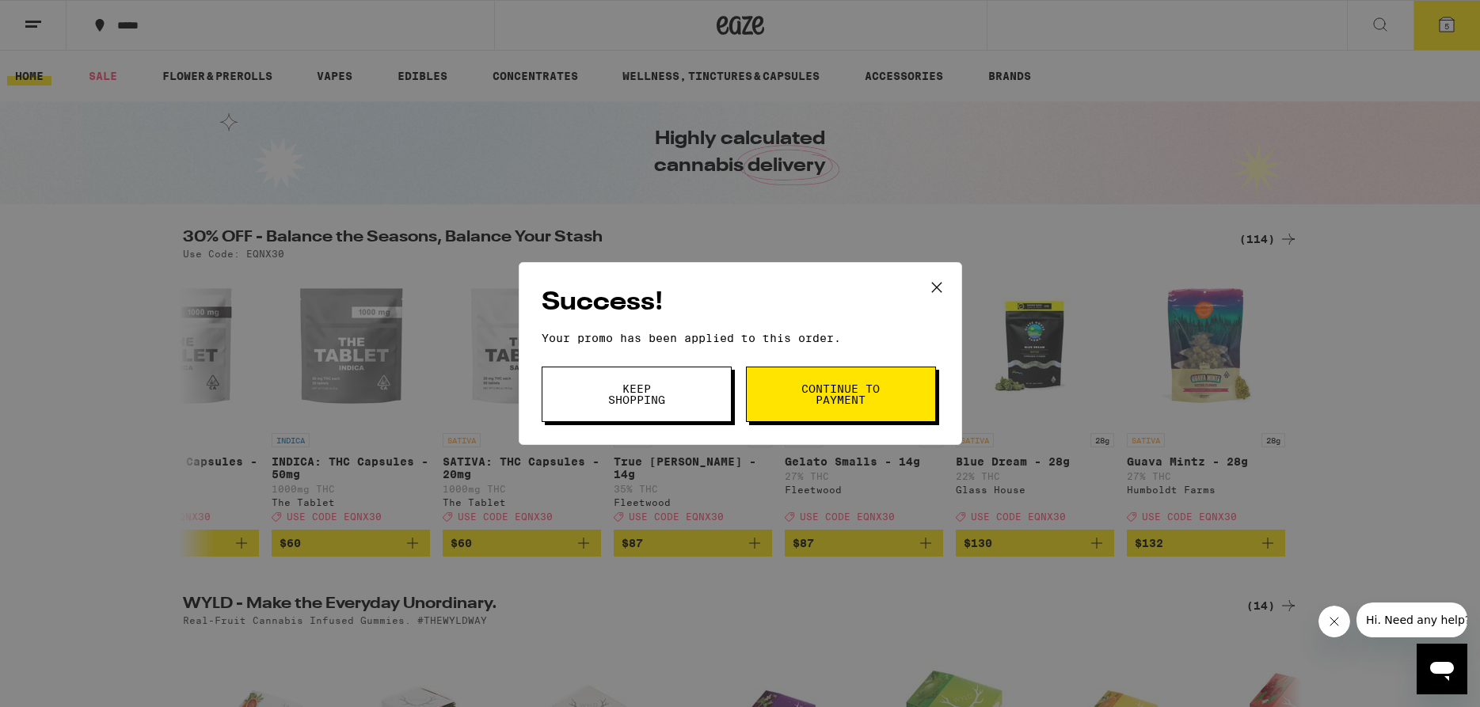
click at [711, 404] on button "Keep Shopping" at bounding box center [637, 394] width 190 height 55
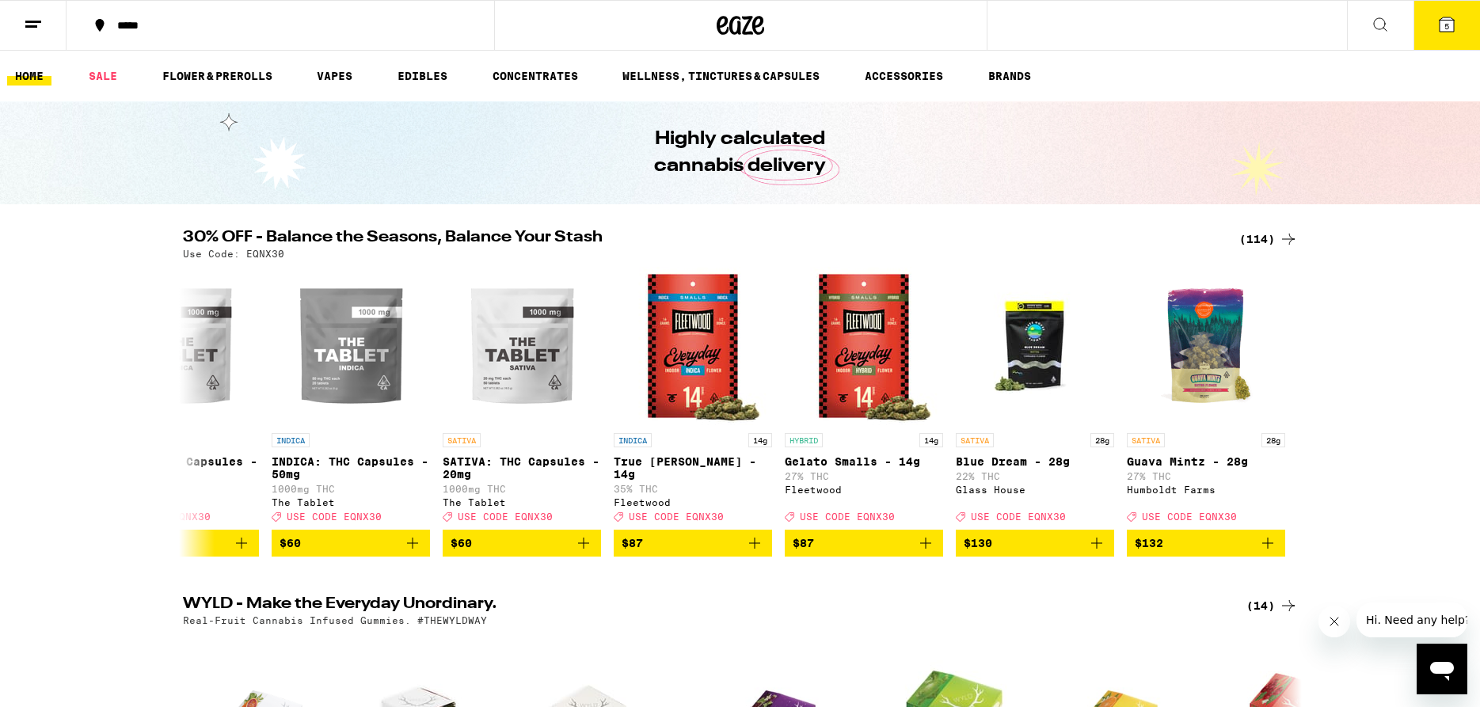
scroll to position [0, 18381]
click at [1453, 29] on icon at bounding box center [1446, 24] width 14 height 14
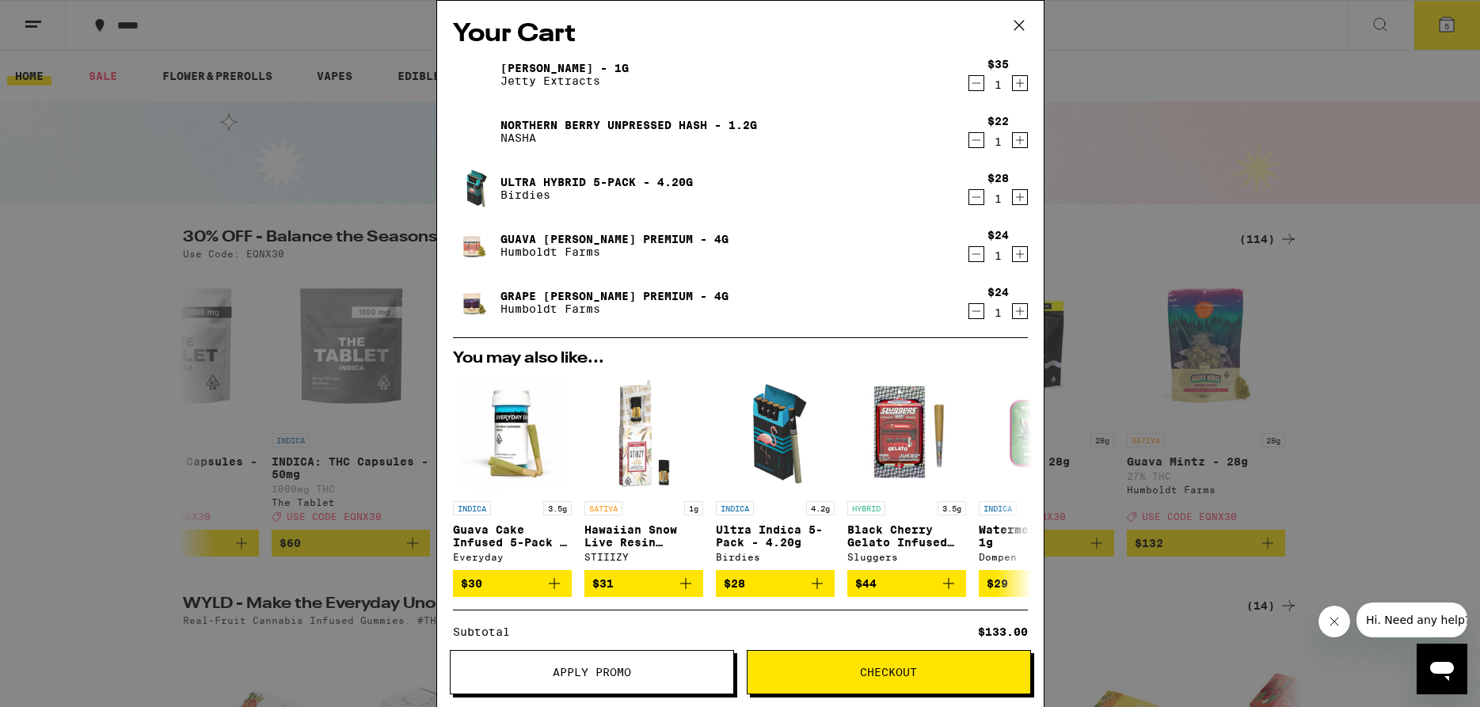
click at [972, 200] on icon "Decrement" at bounding box center [976, 197] width 14 height 19
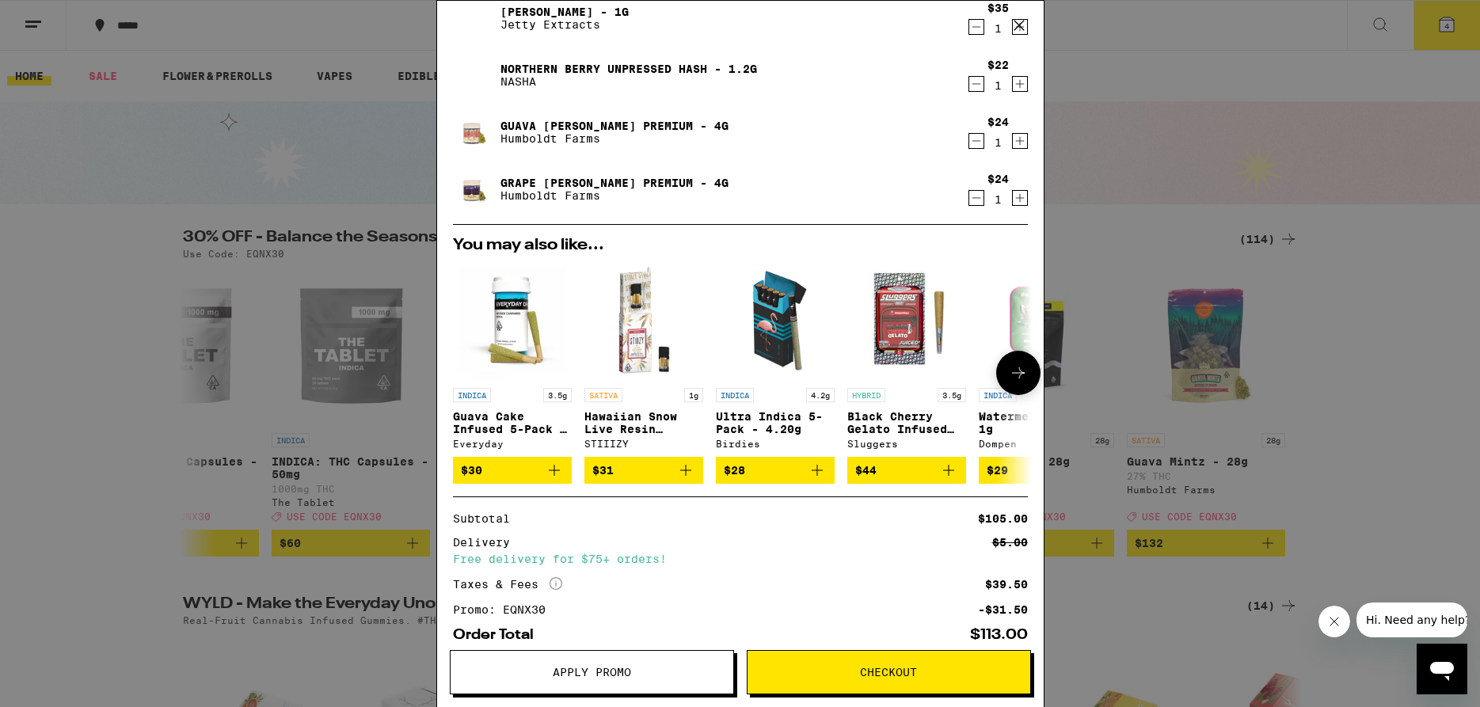
scroll to position [86, 0]
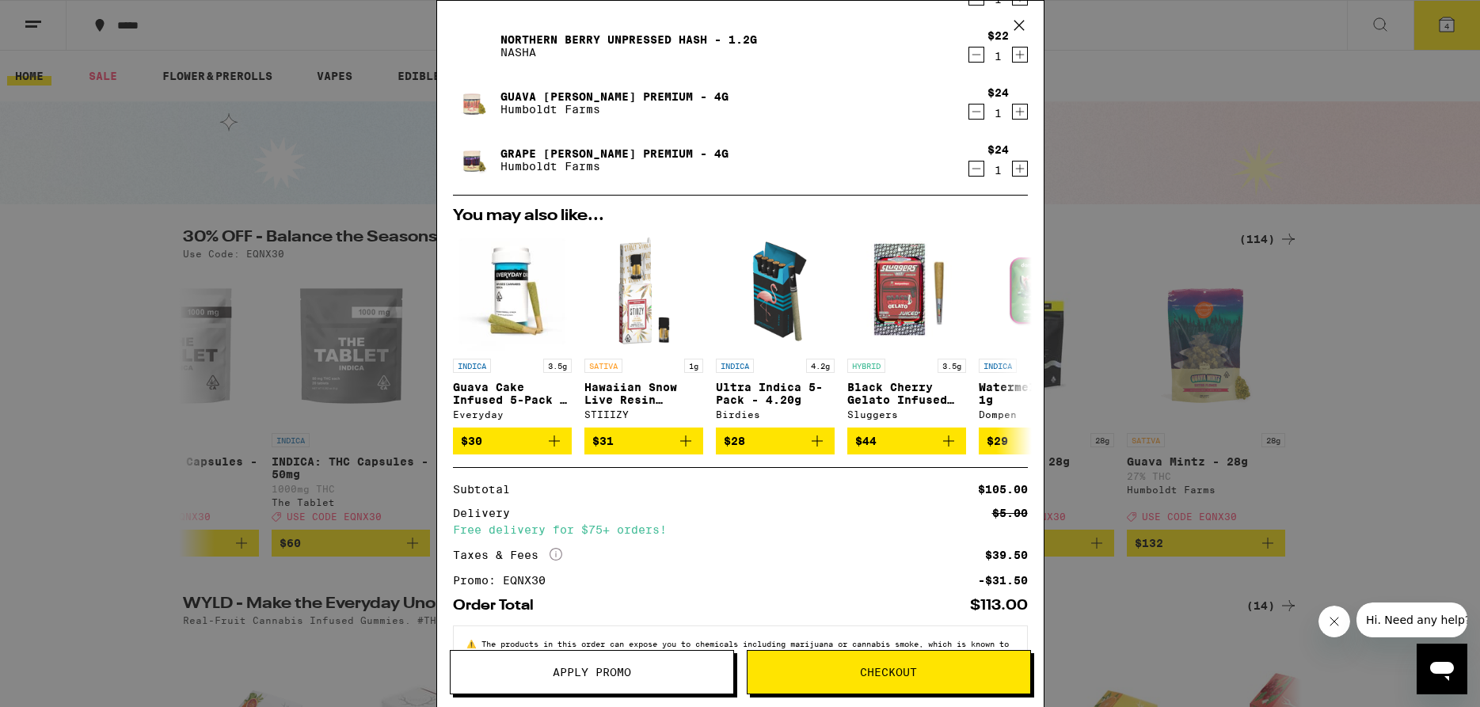
click at [899, 667] on span "Checkout" at bounding box center [888, 672] width 57 height 11
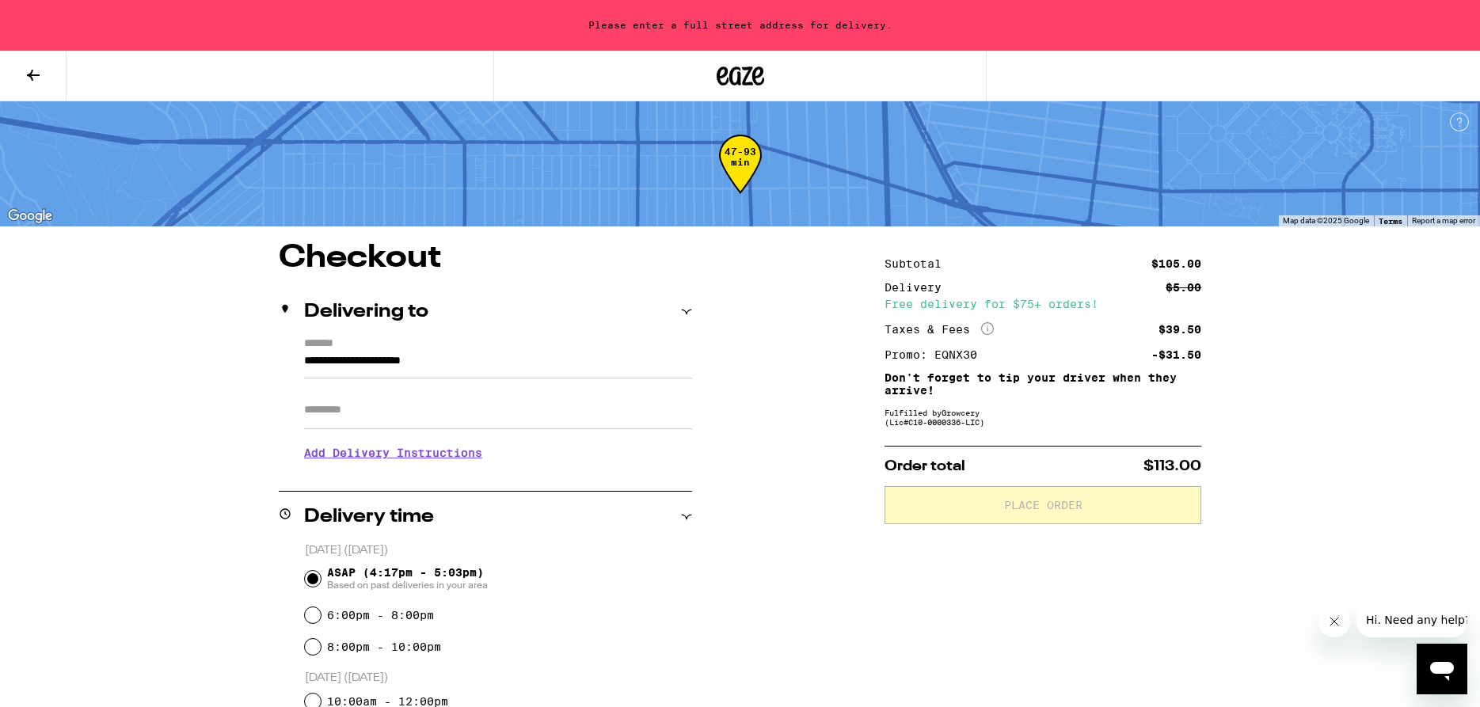
click at [565, 356] on input "**********" at bounding box center [498, 365] width 388 height 27
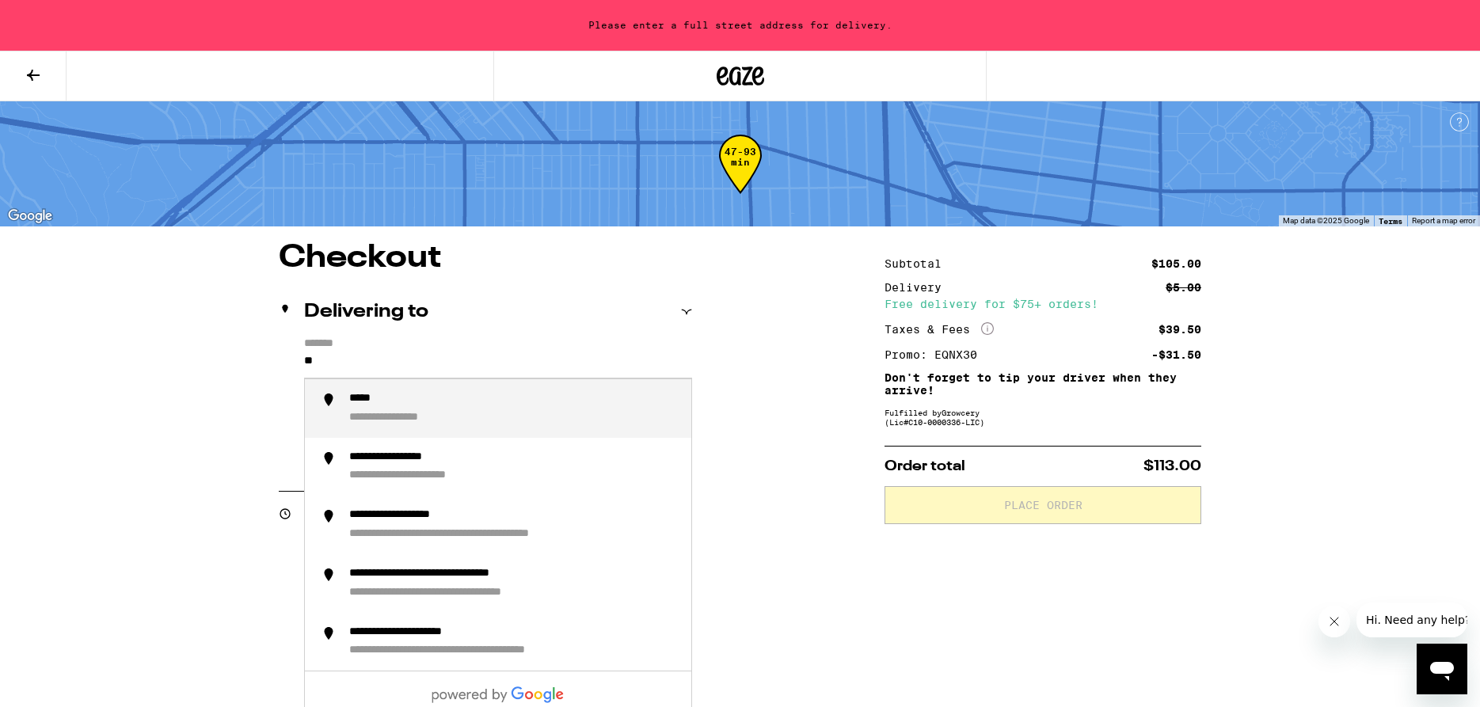
type input "*"
click at [576, 414] on div "**********" at bounding box center [513, 408] width 329 height 33
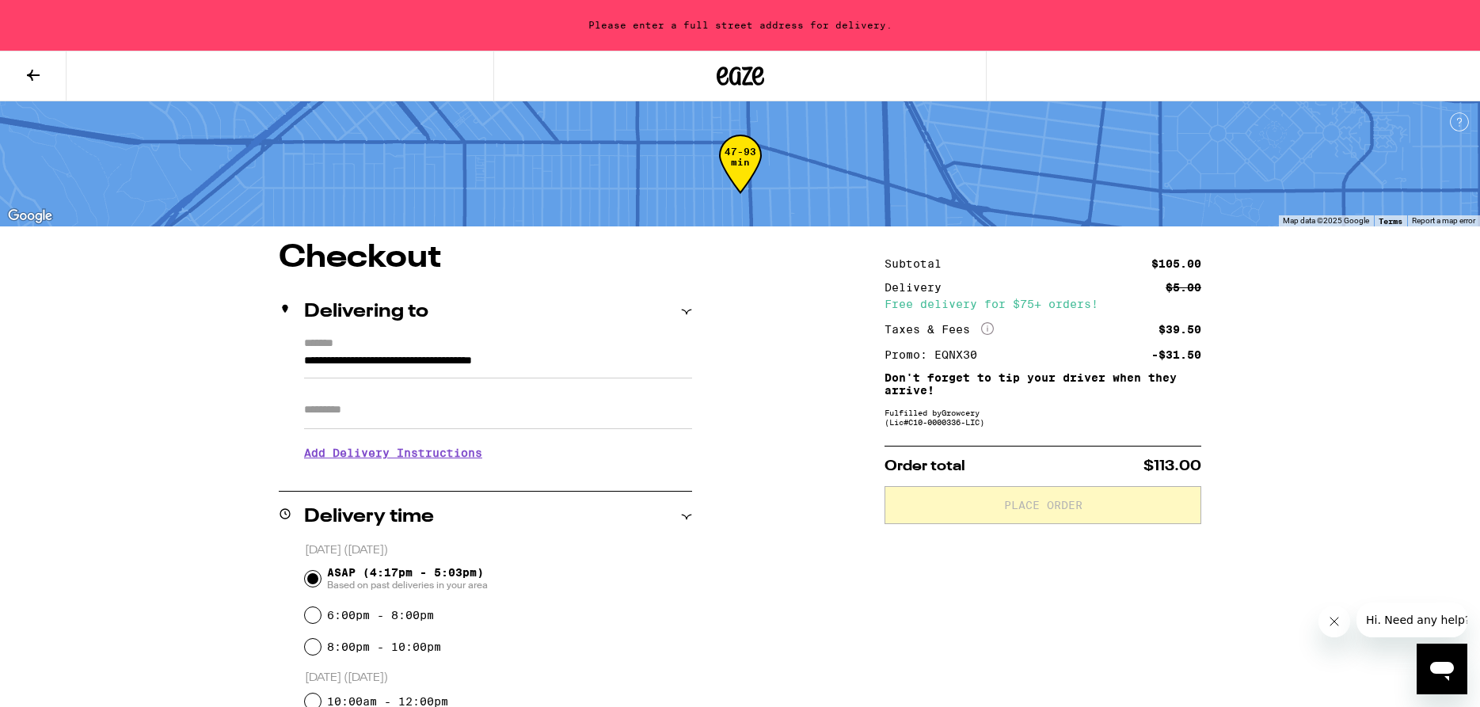
type input "**********"
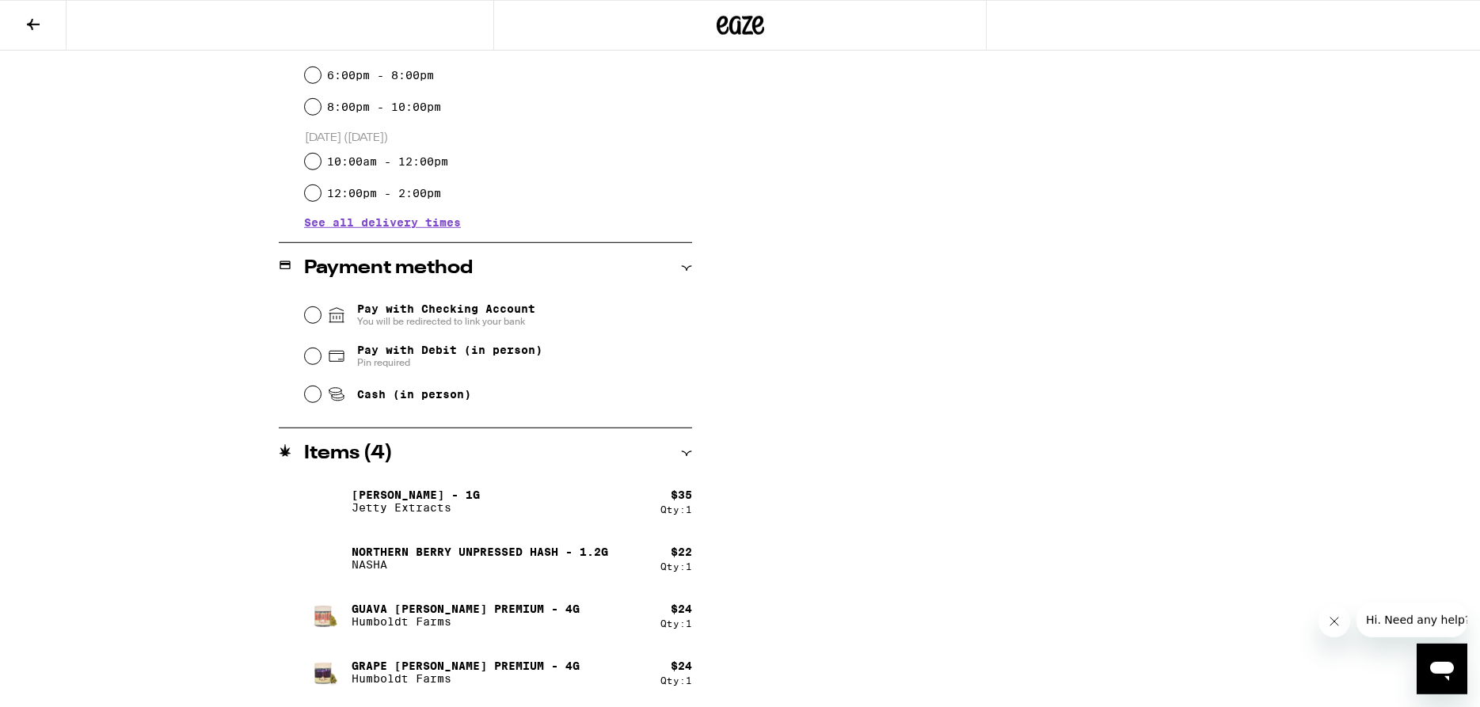
scroll to position [490, 0]
click at [310, 357] on input "Pay with Debit (in person) Pin required" at bounding box center [313, 356] width 16 height 16
radio input "true"
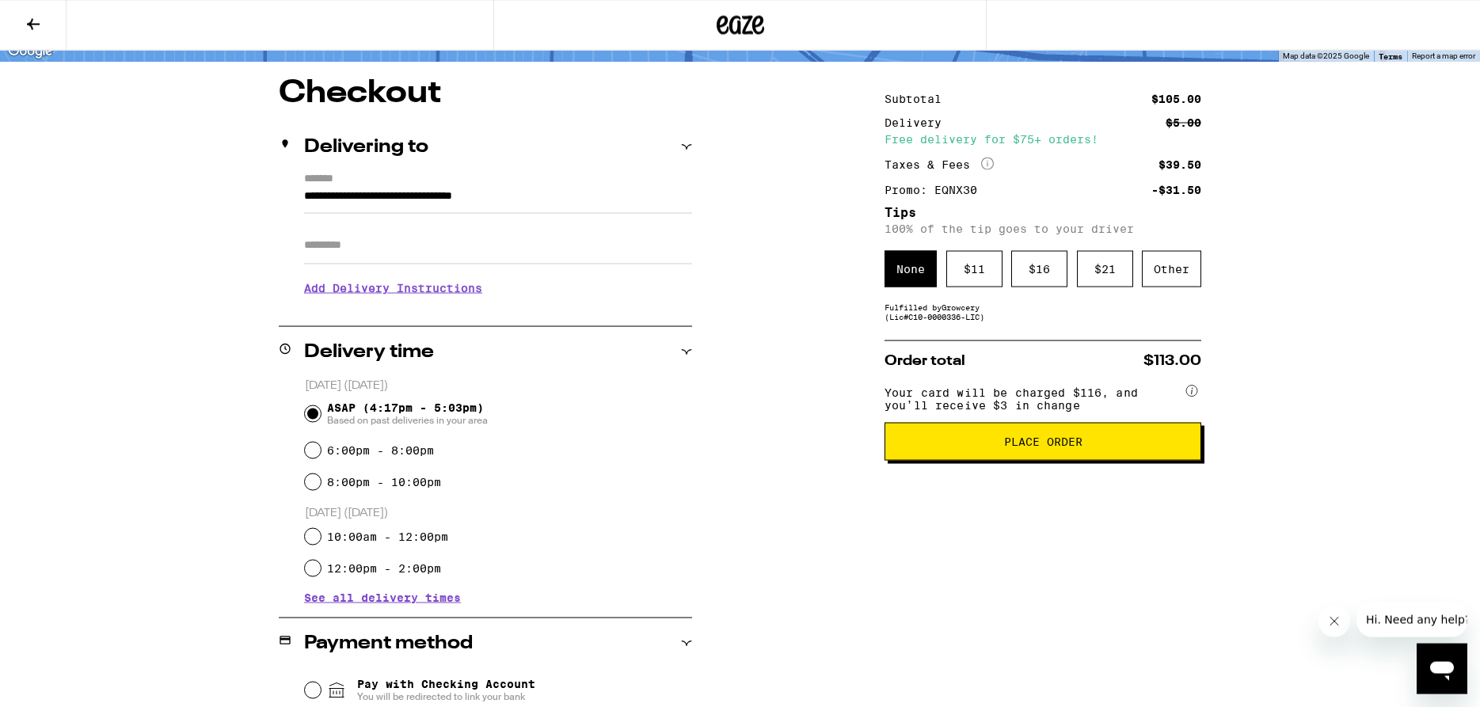
scroll to position [86, 0]
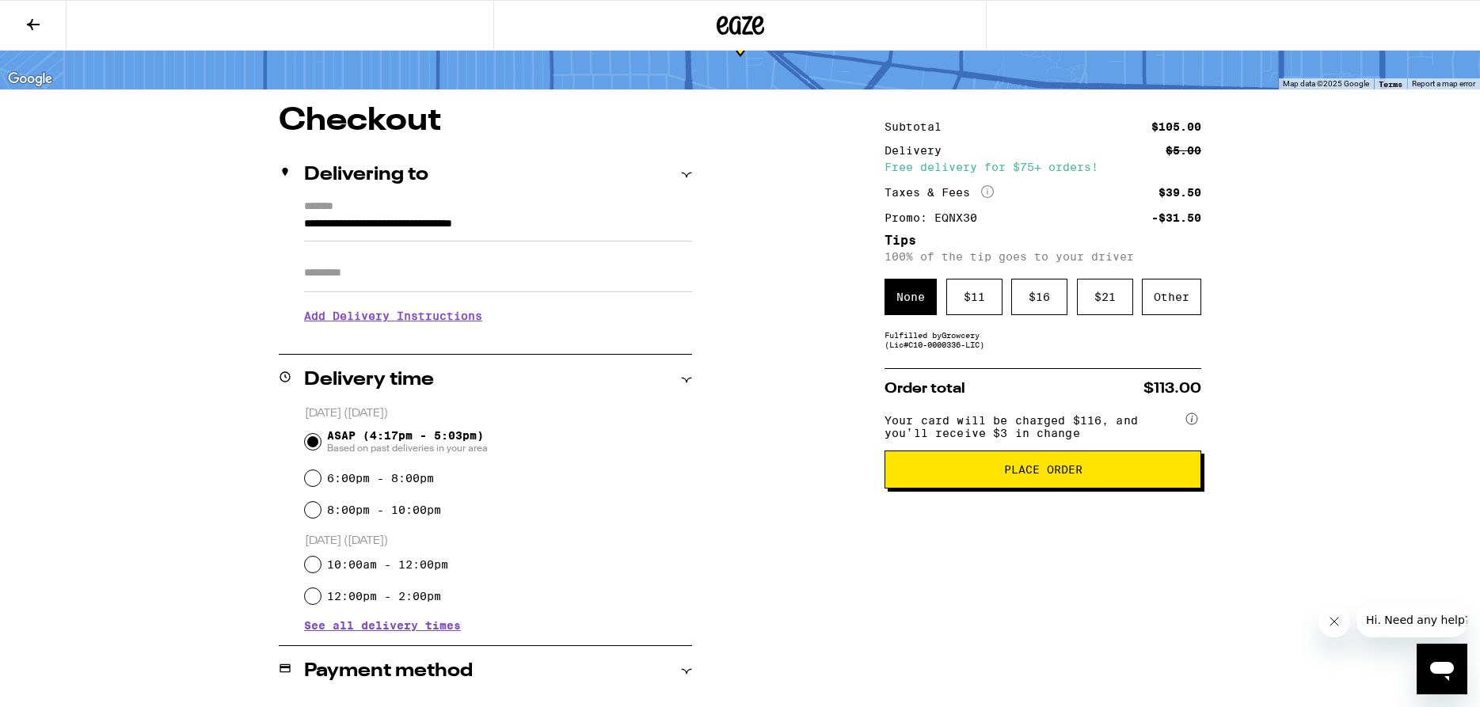
click at [1093, 486] on button "Place Order" at bounding box center [1042, 470] width 317 height 38
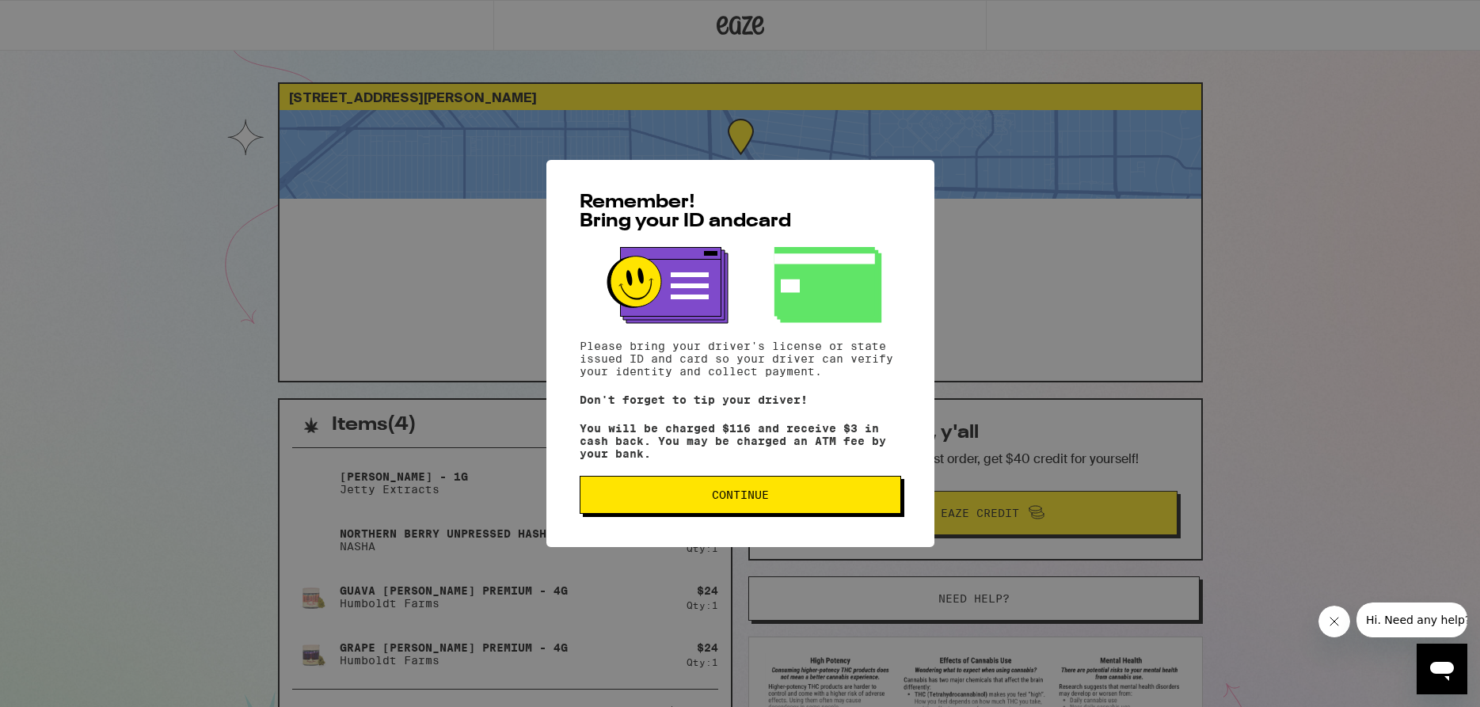
click at [813, 506] on button "Continue" at bounding box center [740, 495] width 321 height 38
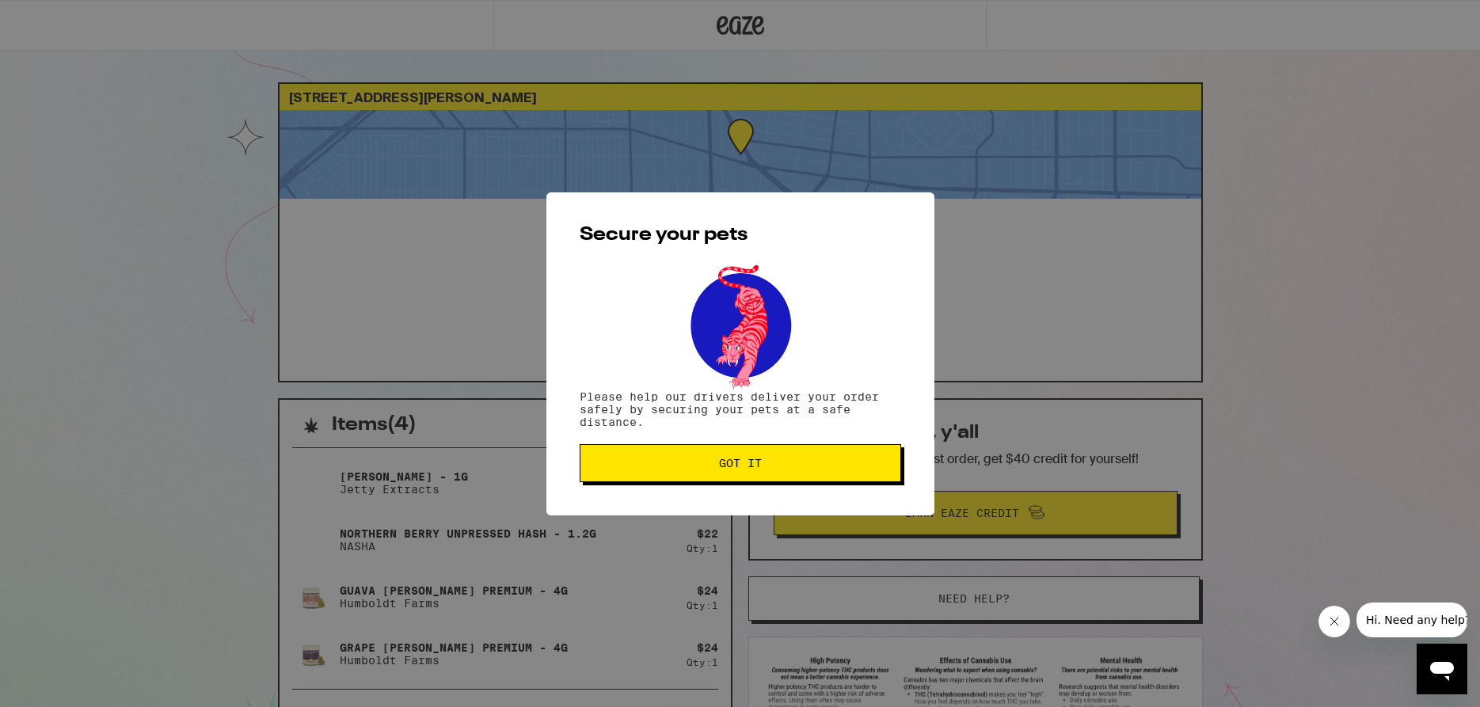
click at [736, 457] on button "Got it" at bounding box center [740, 463] width 321 height 38
click at [854, 472] on button "Got it" at bounding box center [740, 463] width 321 height 38
